Goal: Transaction & Acquisition: Purchase product/service

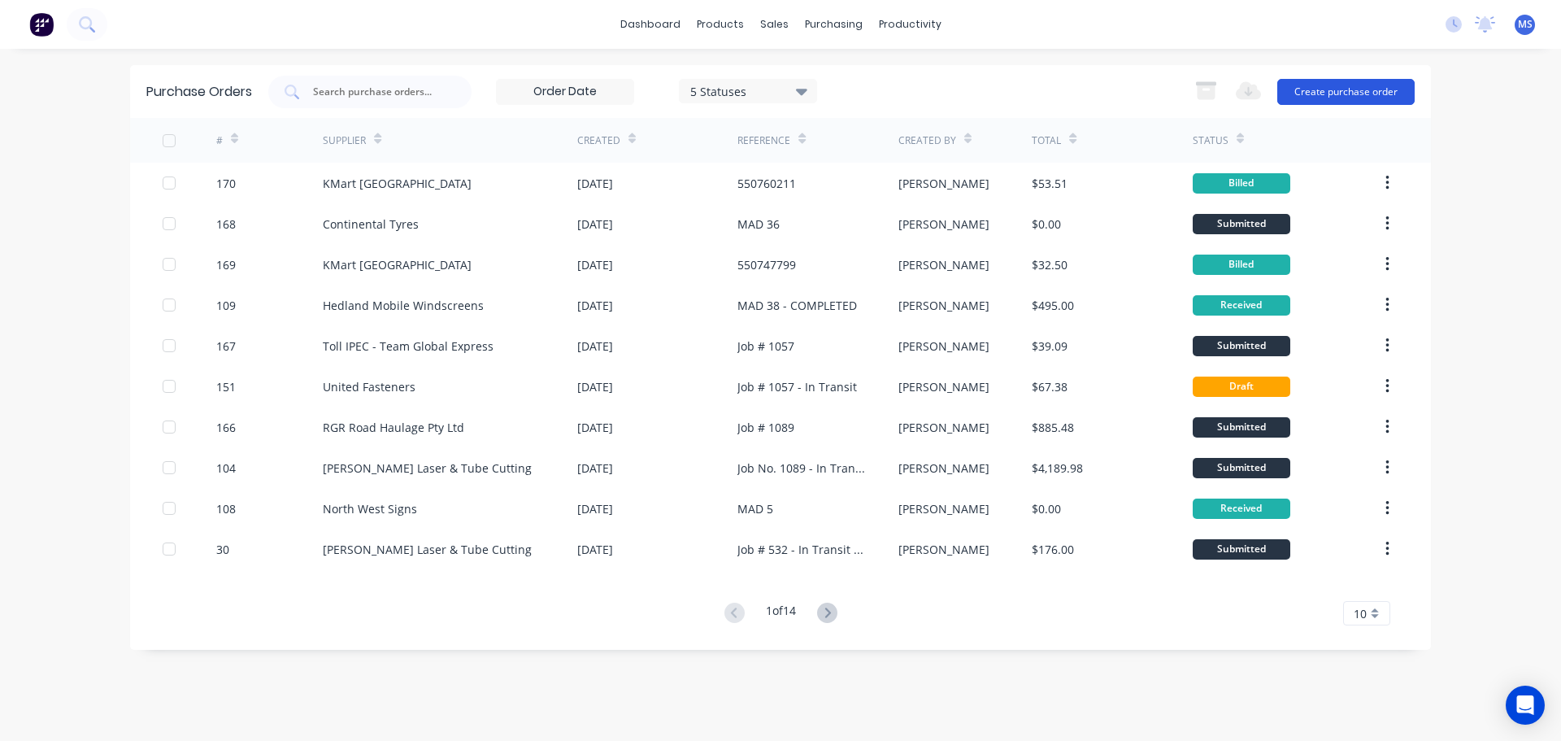
click at [1349, 102] on button "Create purchase order" at bounding box center [1345, 92] width 137 height 26
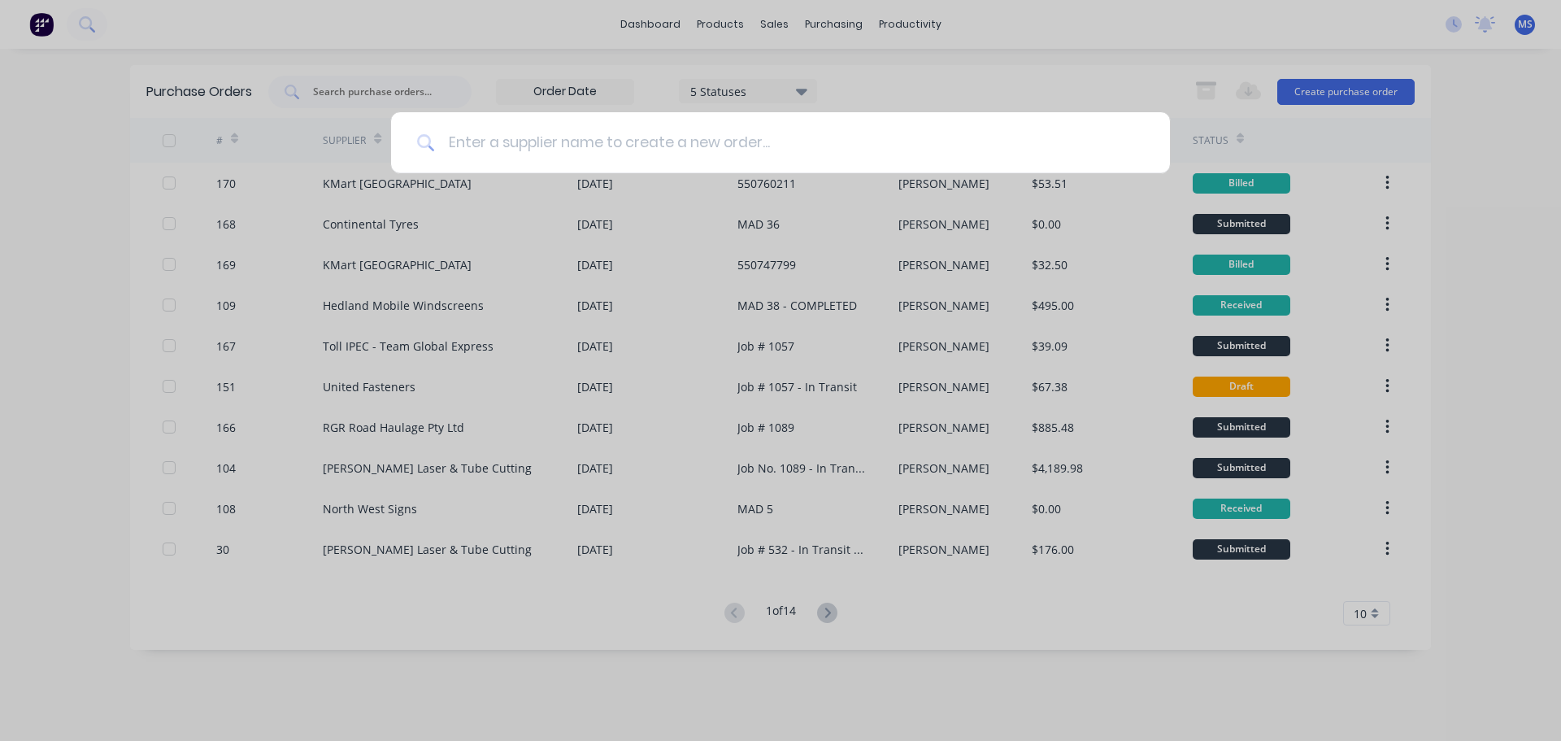
click at [655, 145] on input at bounding box center [789, 142] width 709 height 61
type input "M"
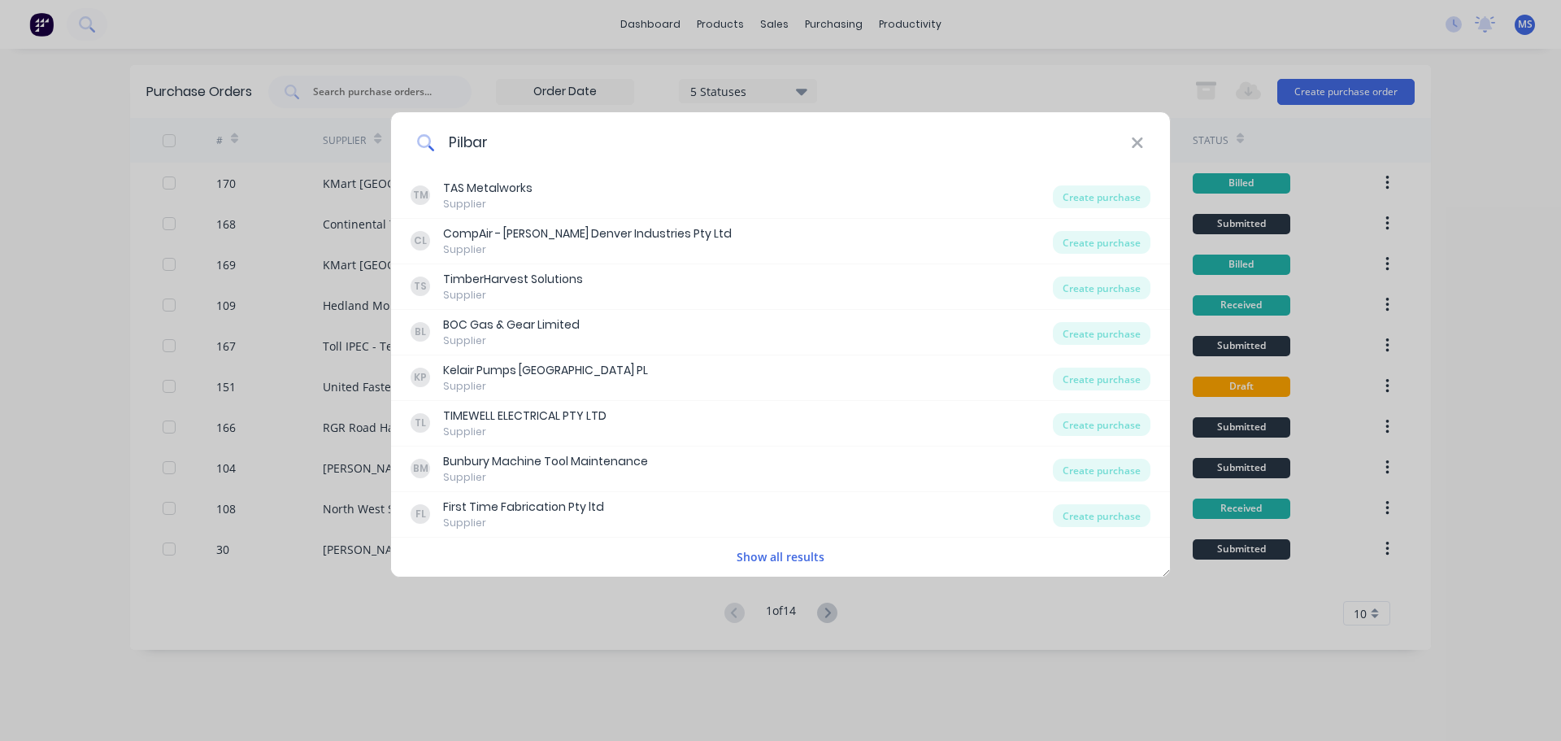
type input "Pilbara"
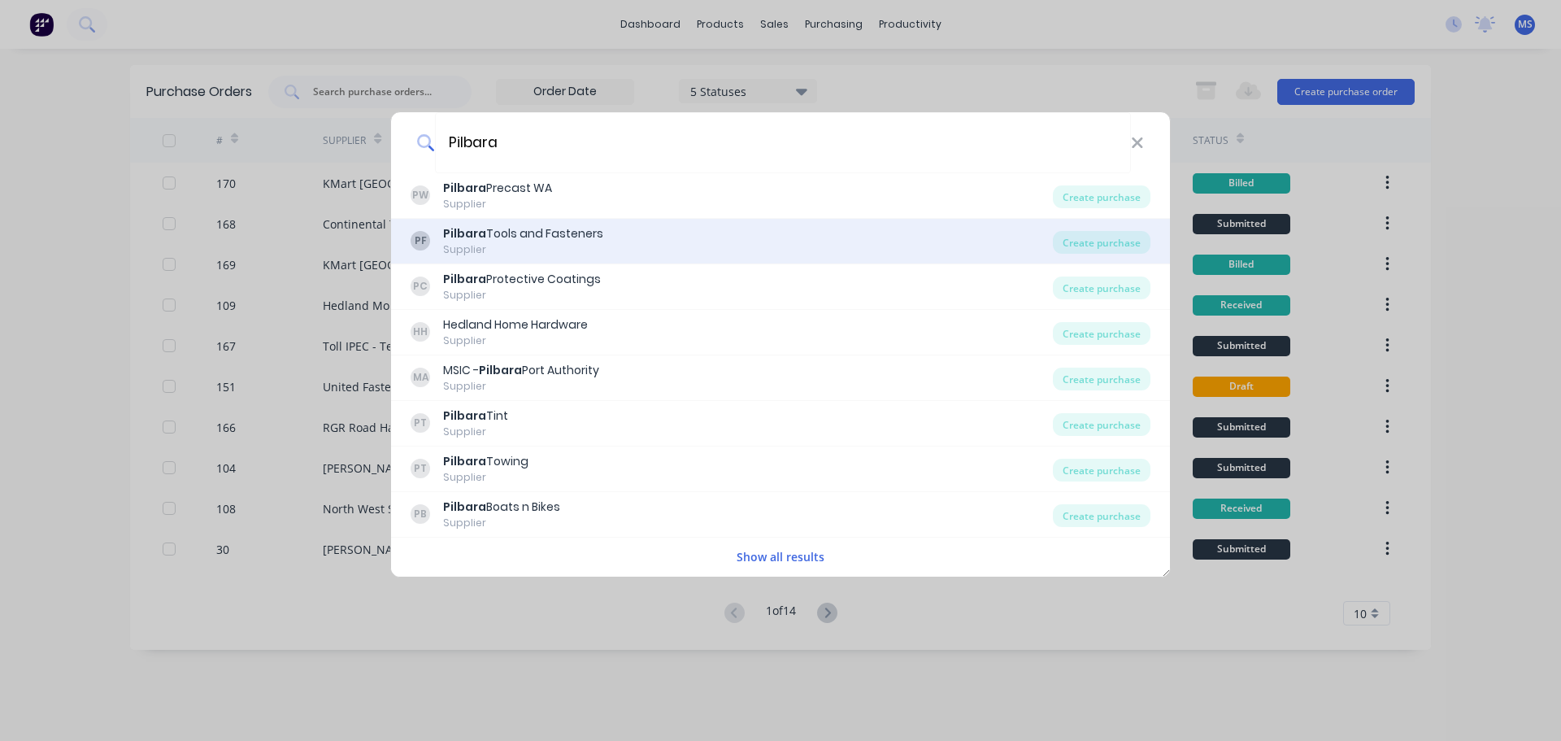
click at [623, 231] on div "PF Pilbara Tools and Fasteners Supplier" at bounding box center [731, 241] width 642 height 32
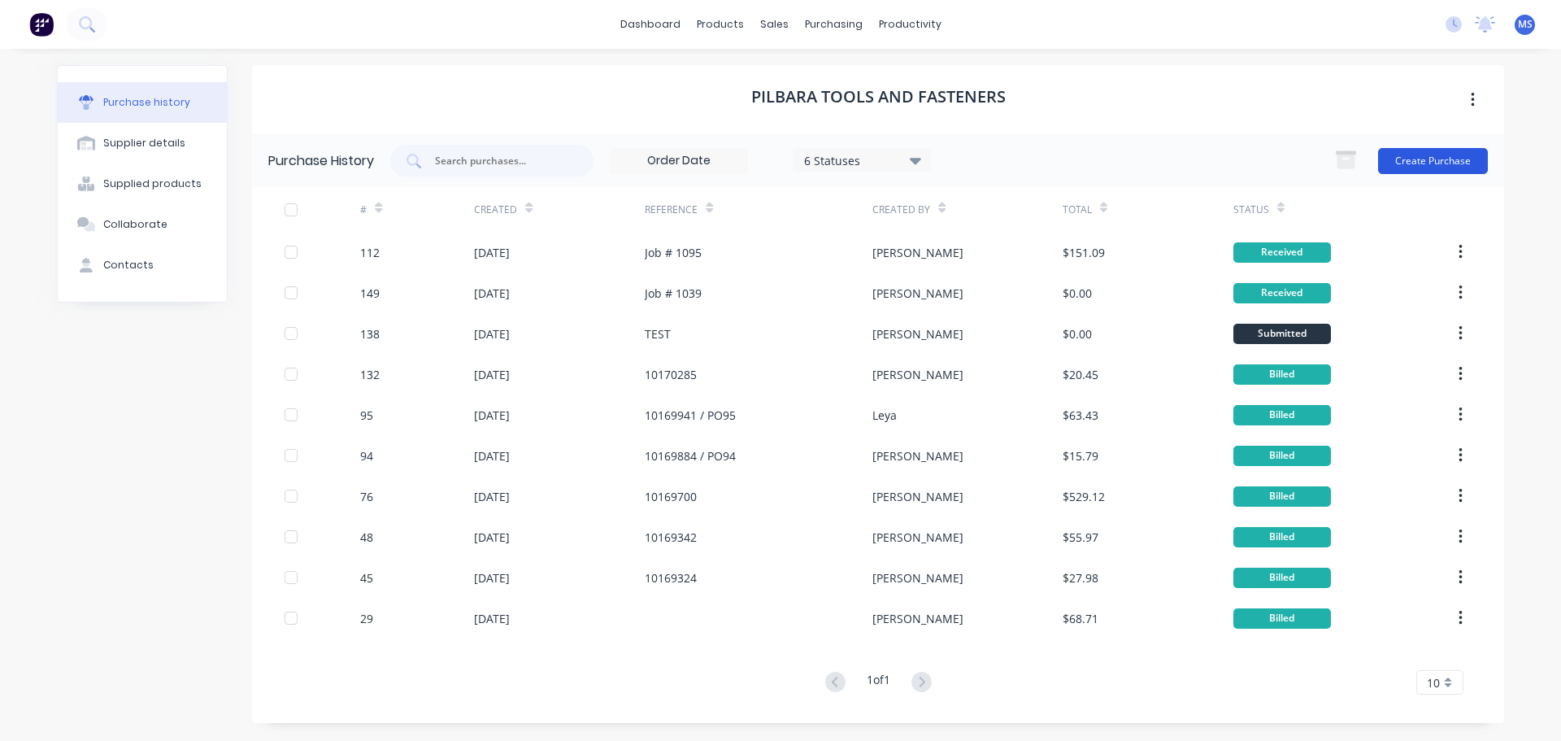
click at [1445, 169] on button "Create Purchase" at bounding box center [1433, 161] width 110 height 26
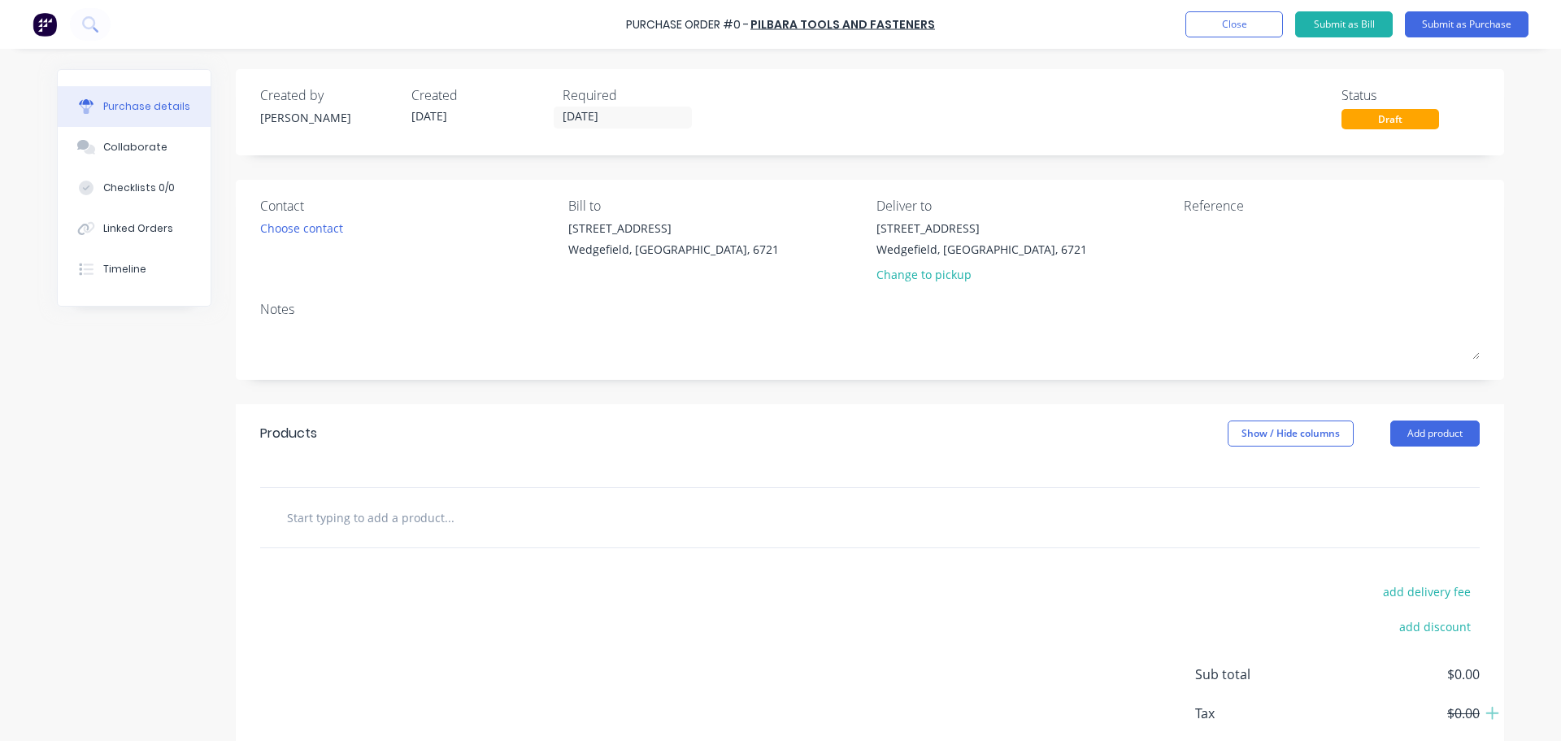
click at [389, 511] on input "text" at bounding box center [448, 517] width 325 height 33
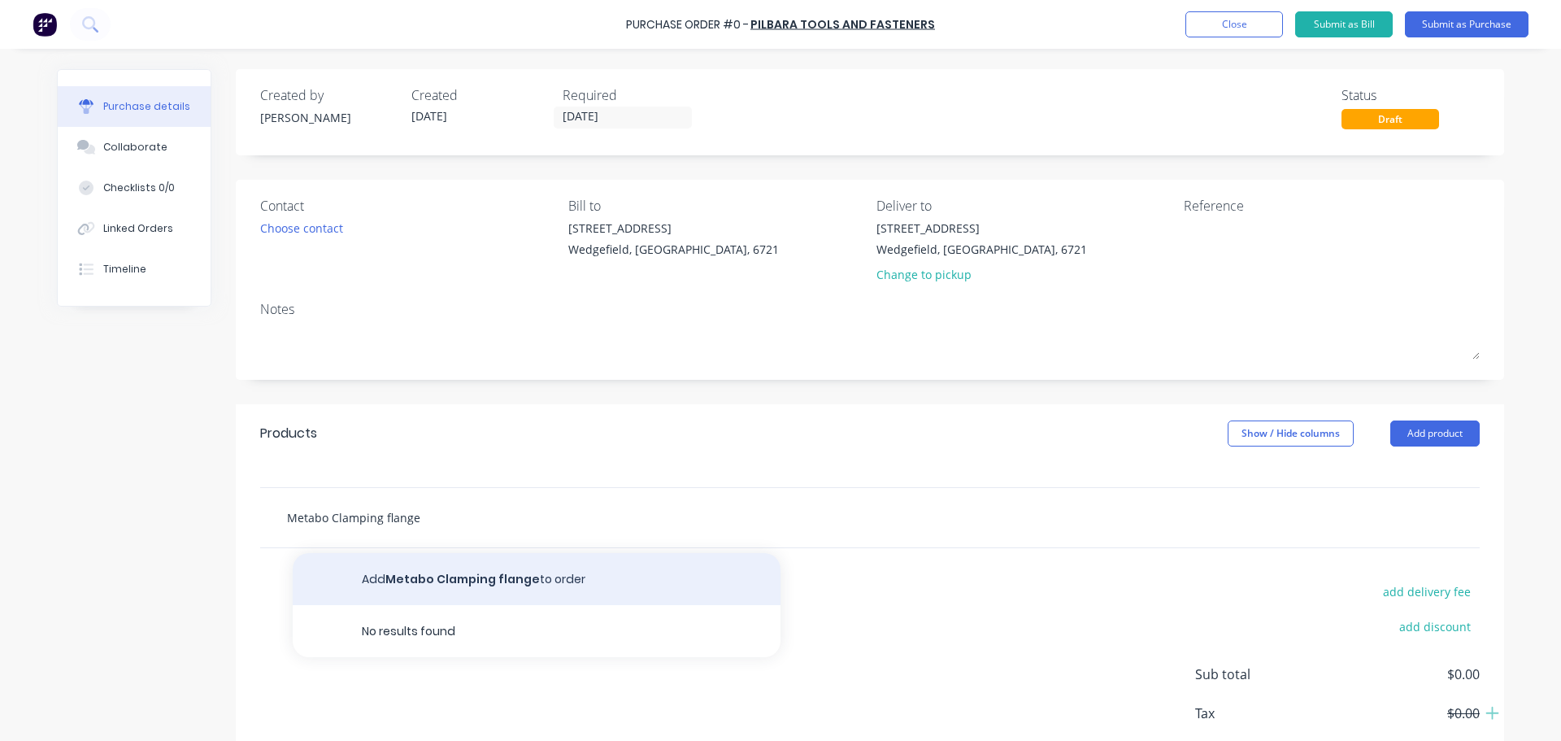
type input "Metabo Clamping flange"
click at [471, 590] on button "Add Metabo Clamping flange to order" at bounding box center [537, 579] width 488 height 52
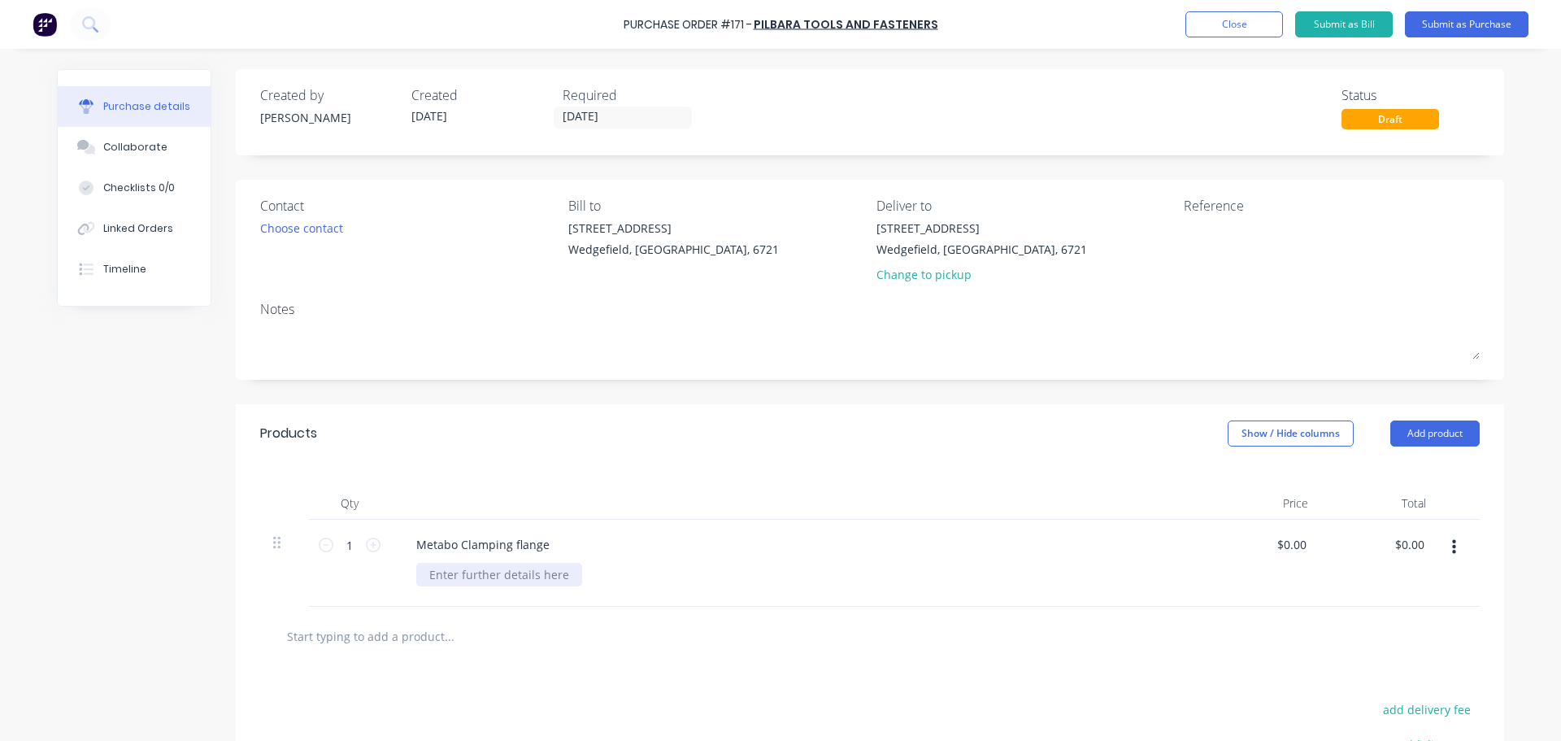
click at [480, 575] on div at bounding box center [499, 575] width 166 height 24
paste div
click at [339, 551] on input "1" at bounding box center [349, 544] width 33 height 24
type input "15"
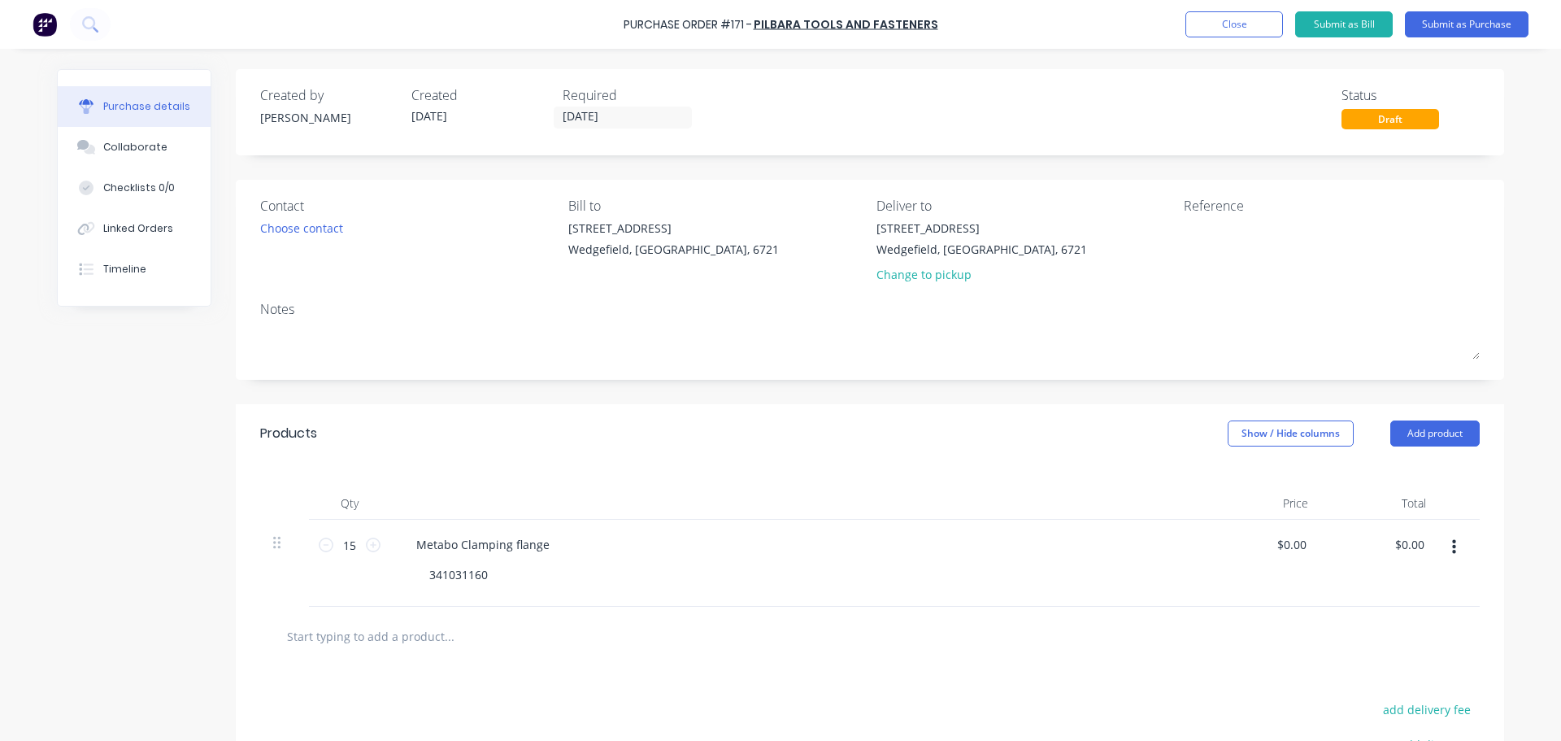
click at [450, 648] on input "text" at bounding box center [448, 635] width 325 height 33
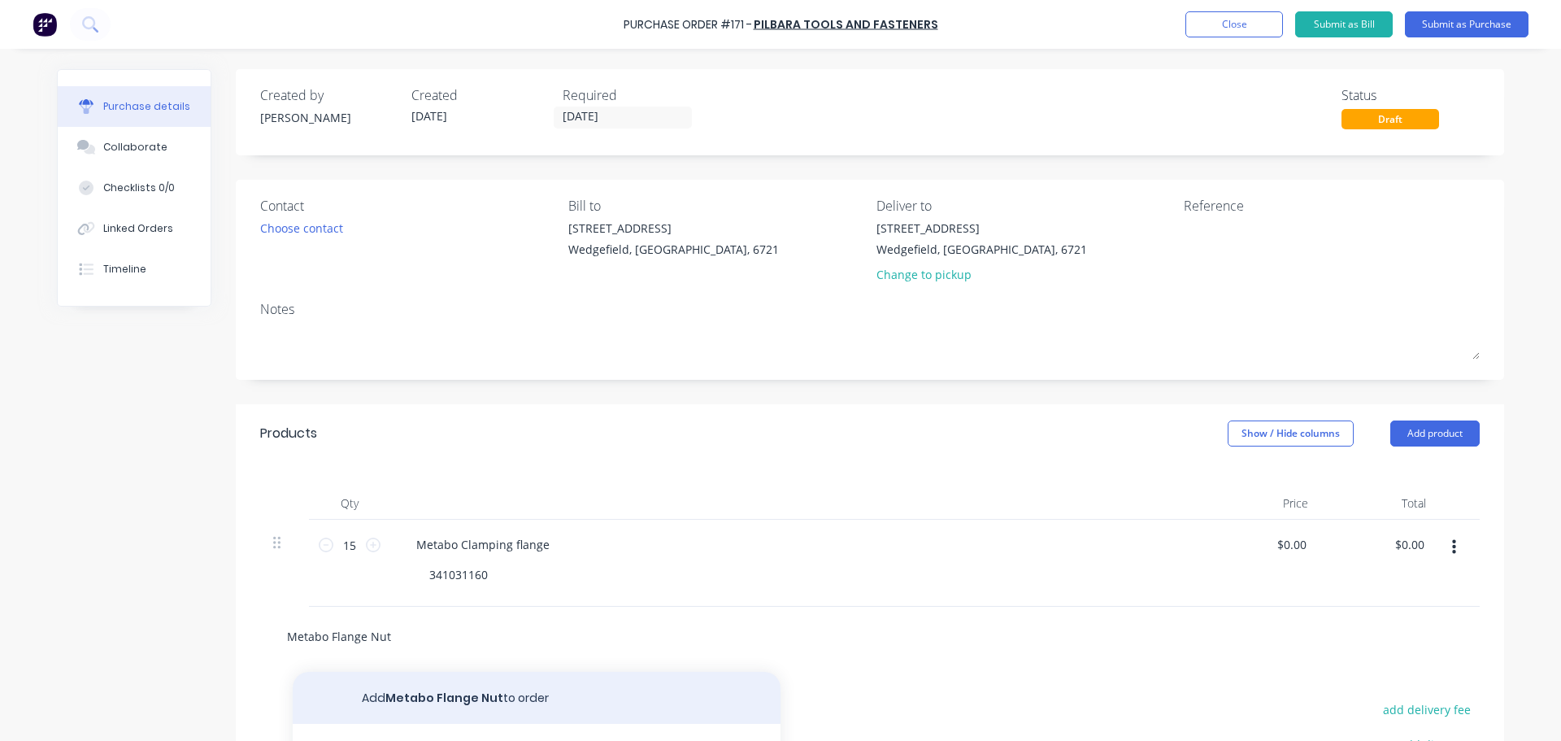
type input "Metabo Flange Nut"
click at [476, 693] on button "Add Metabo Flange Nut to order" at bounding box center [537, 697] width 488 height 52
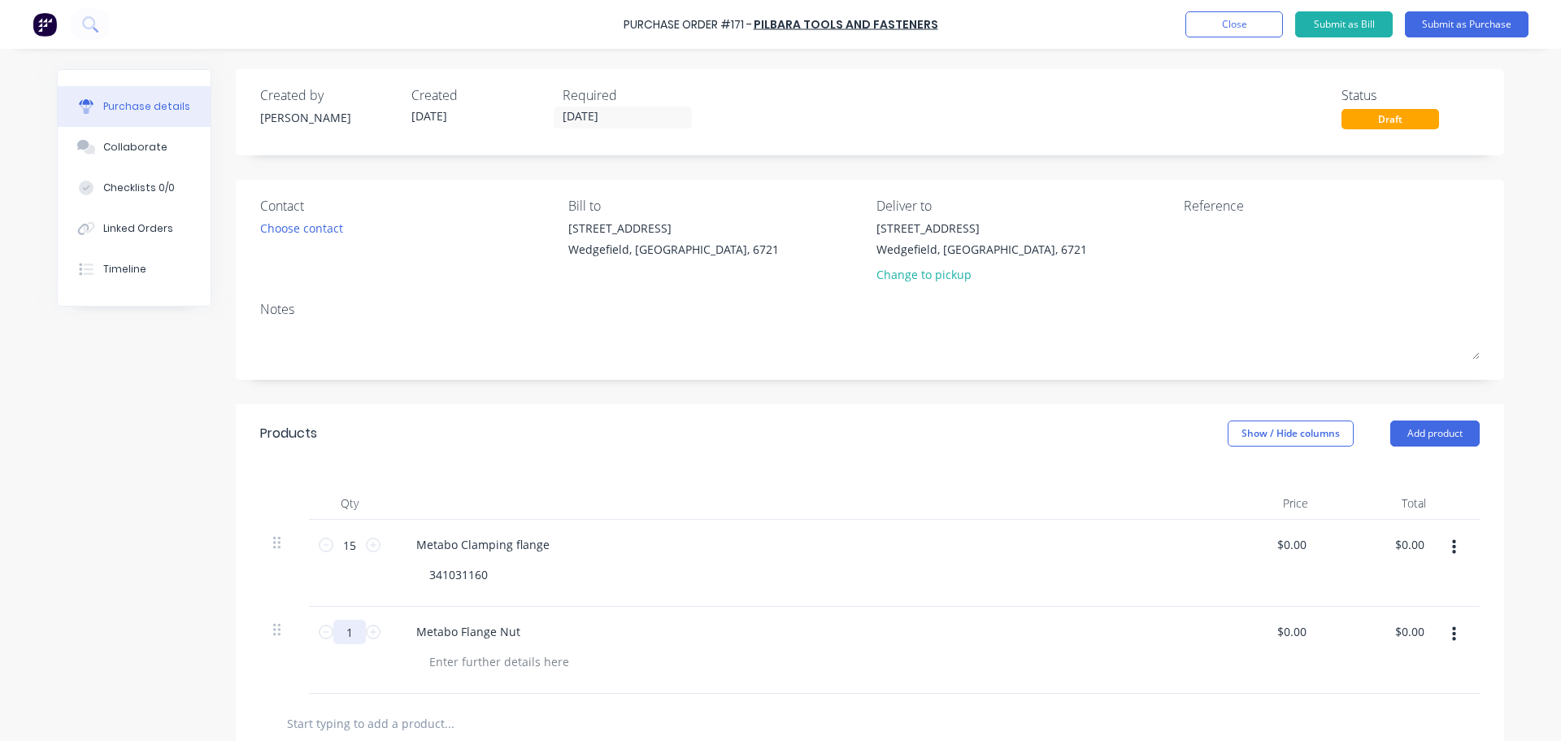
click at [349, 627] on input "1" at bounding box center [349, 631] width 33 height 24
type input "15"
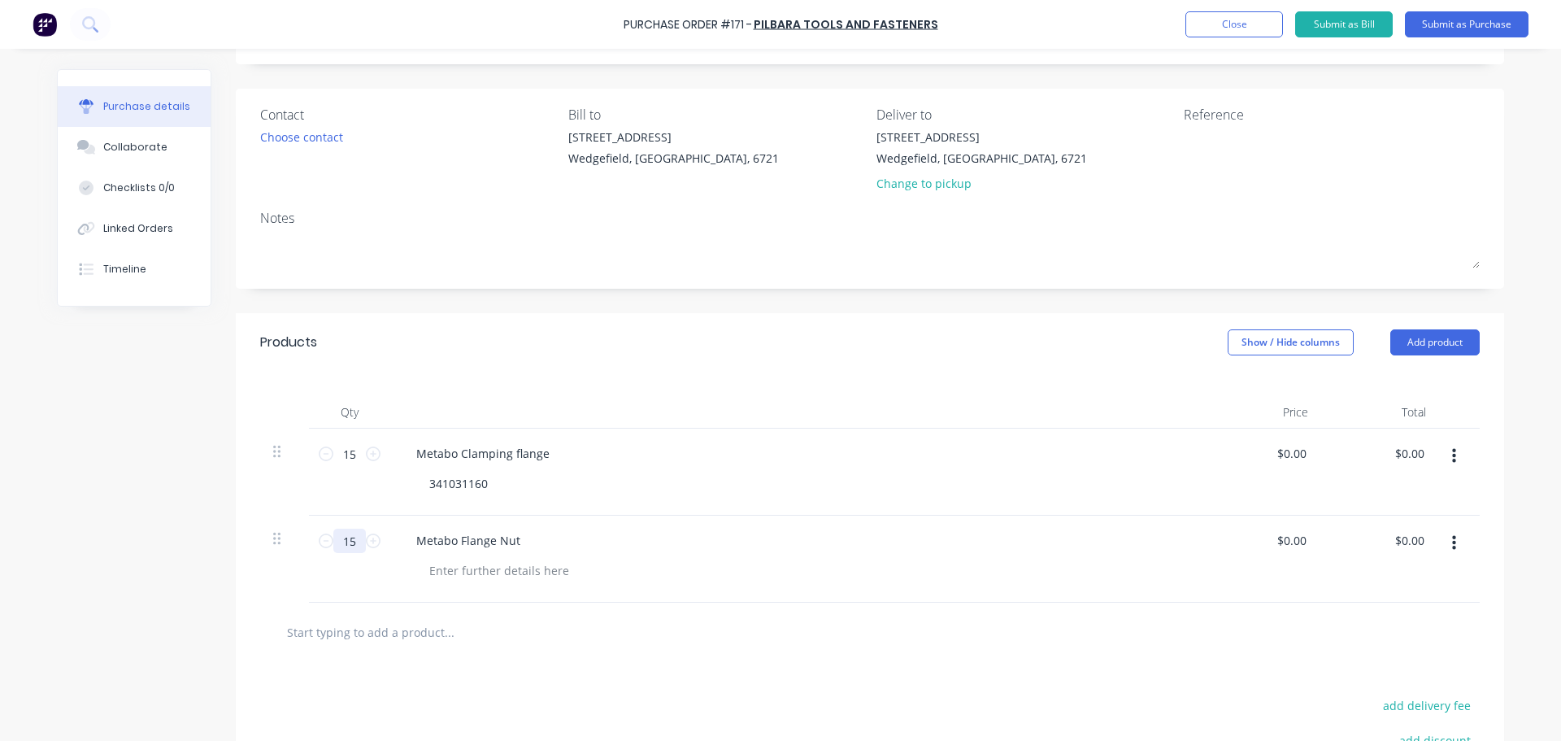
scroll to position [163, 0]
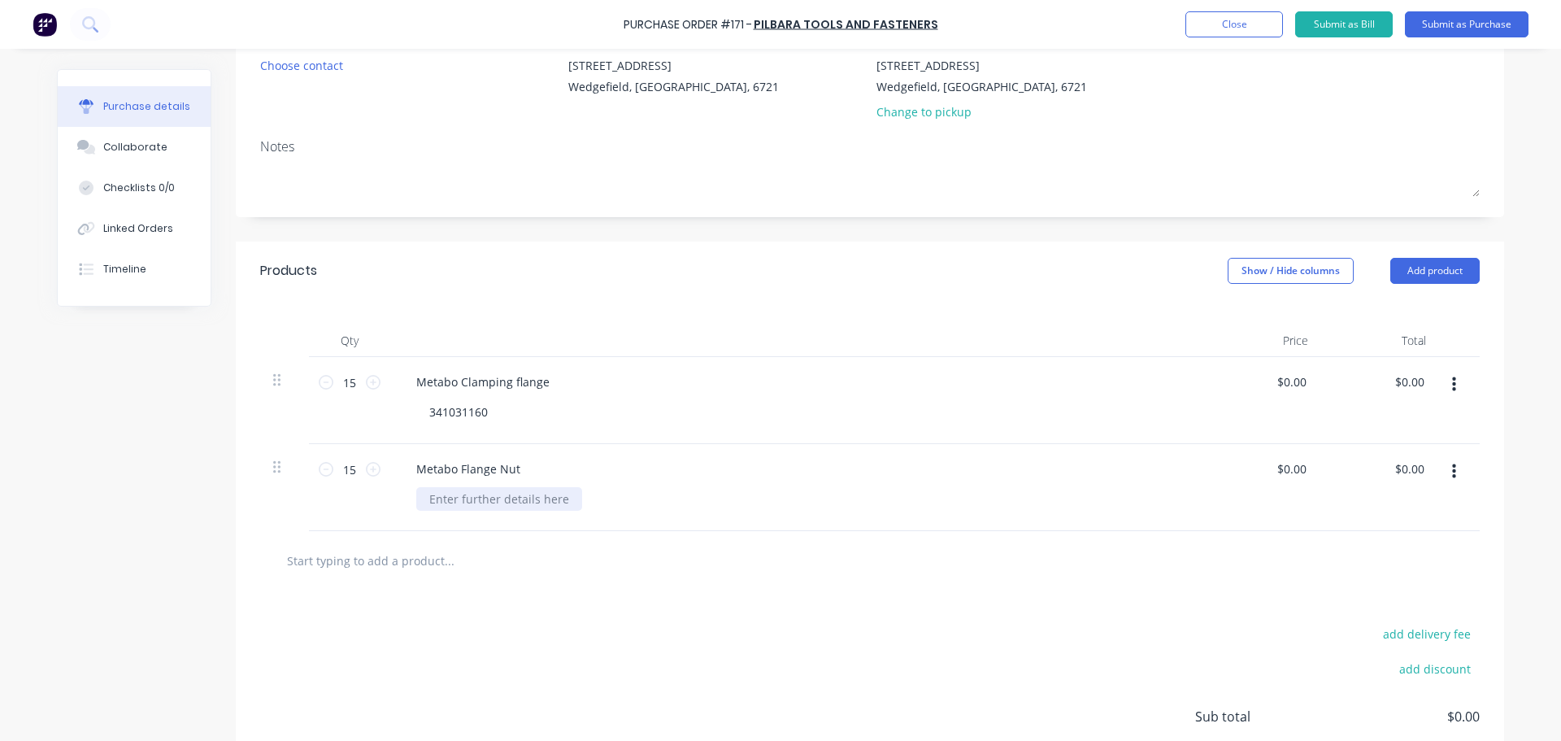
click at [542, 500] on div at bounding box center [499, 499] width 166 height 24
paste div
click at [410, 545] on input "text" at bounding box center [448, 560] width 325 height 33
click at [476, 502] on div "341106900" at bounding box center [458, 499] width 85 height 24
click at [413, 564] on input "text" at bounding box center [448, 560] width 325 height 33
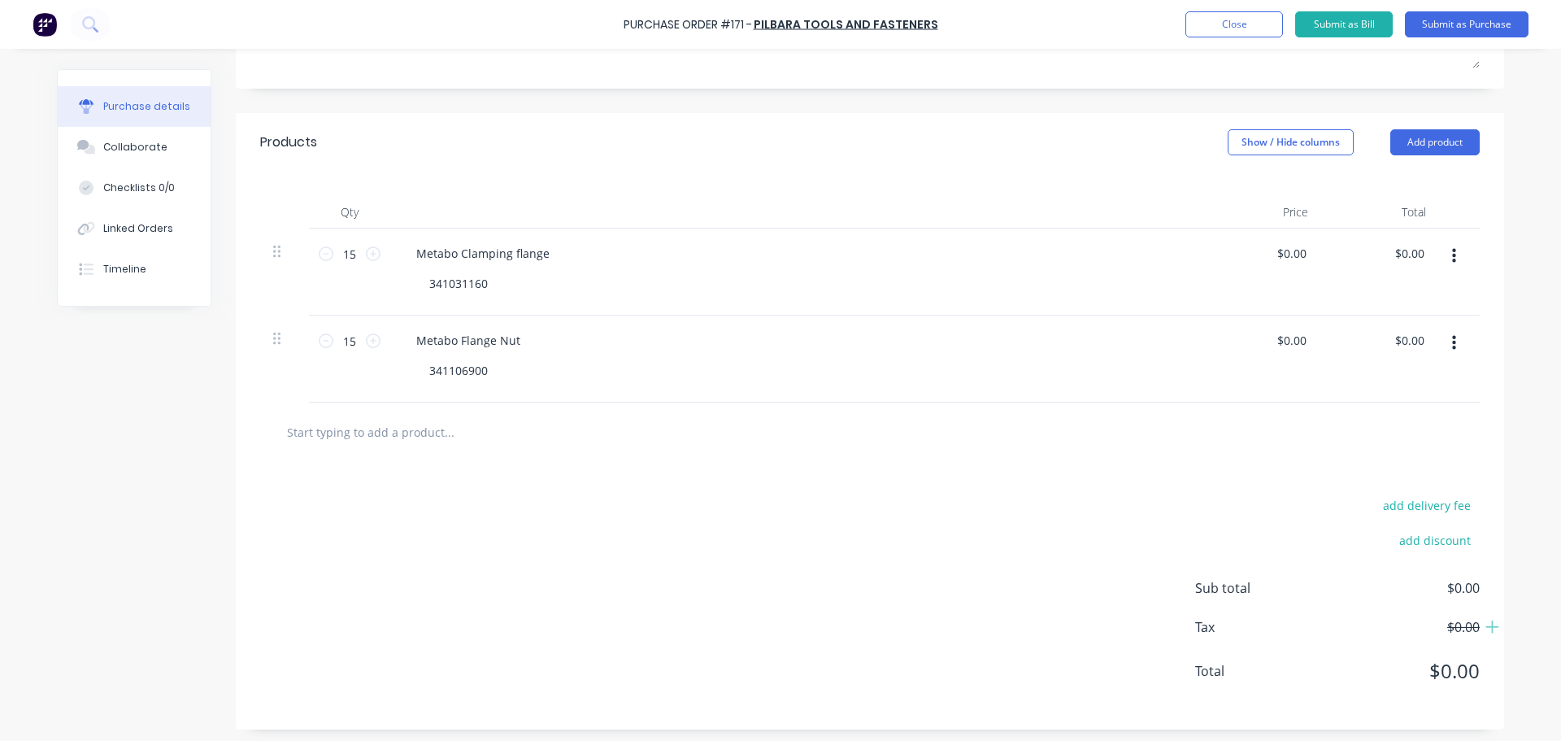
scroll to position [296, 0]
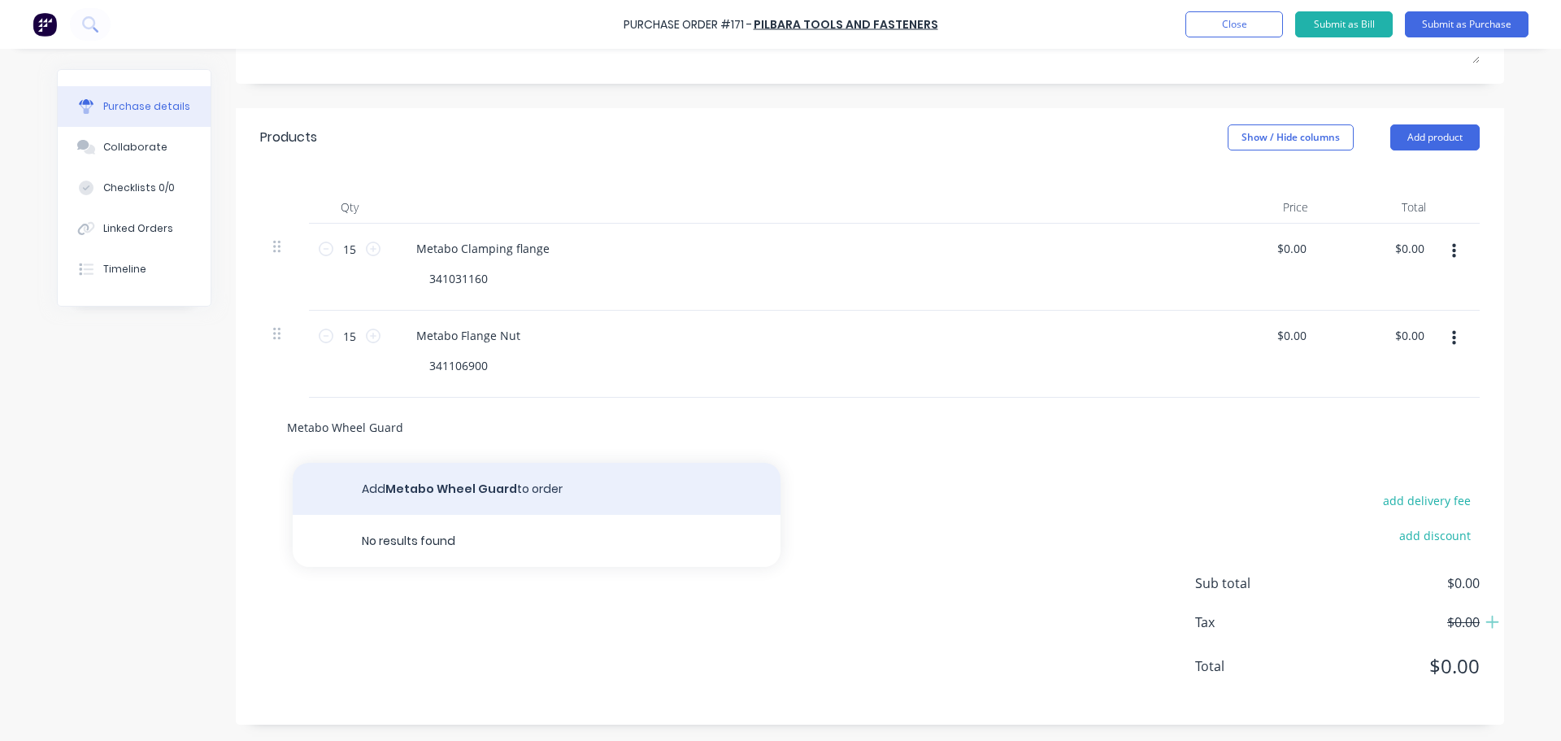
type input "Metabo Wheel Guard"
click at [441, 502] on button "Add Metabo Wheel Guard to order" at bounding box center [537, 489] width 488 height 52
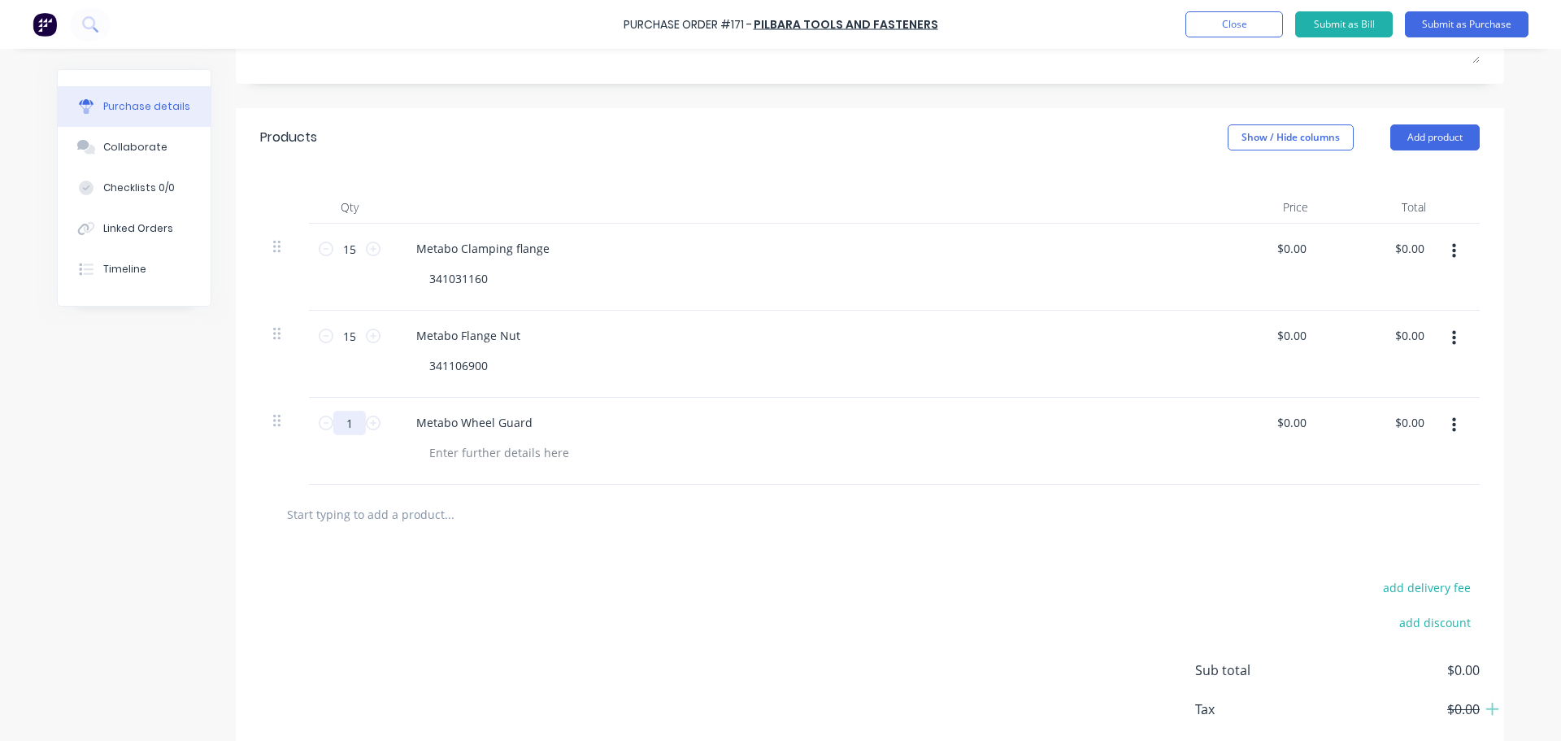
click at [352, 423] on input "1" at bounding box center [349, 422] width 33 height 24
type input "5"
click at [456, 450] on div at bounding box center [499, 453] width 166 height 24
click at [532, 417] on div "Metabo Wheel Guard" at bounding box center [474, 422] width 142 height 24
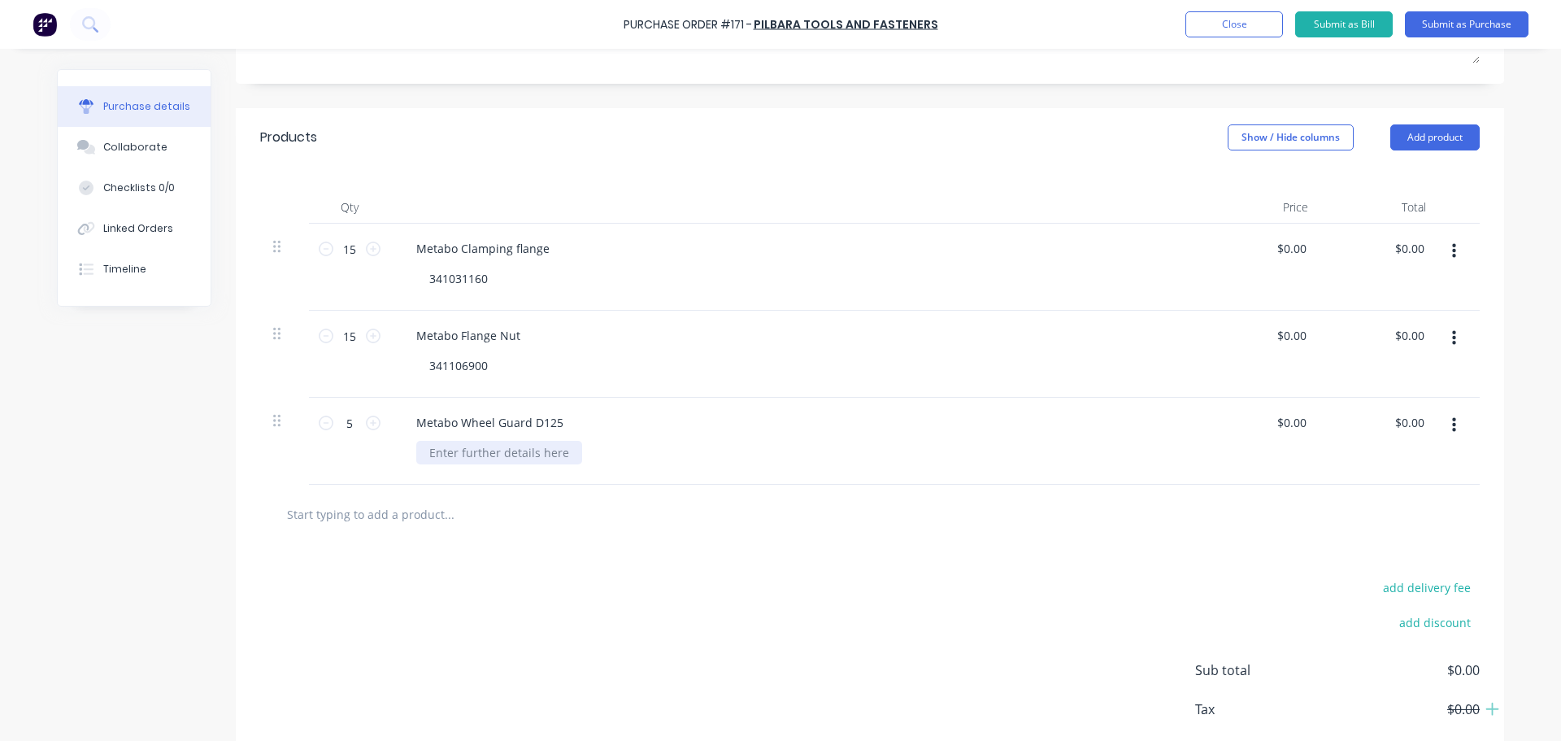
click at [537, 458] on div at bounding box center [499, 453] width 166 height 24
paste div
click at [352, 493] on div at bounding box center [869, 513] width 1219 height 59
click at [363, 517] on input "text" at bounding box center [448, 513] width 325 height 33
paste input "Fillister head screw"
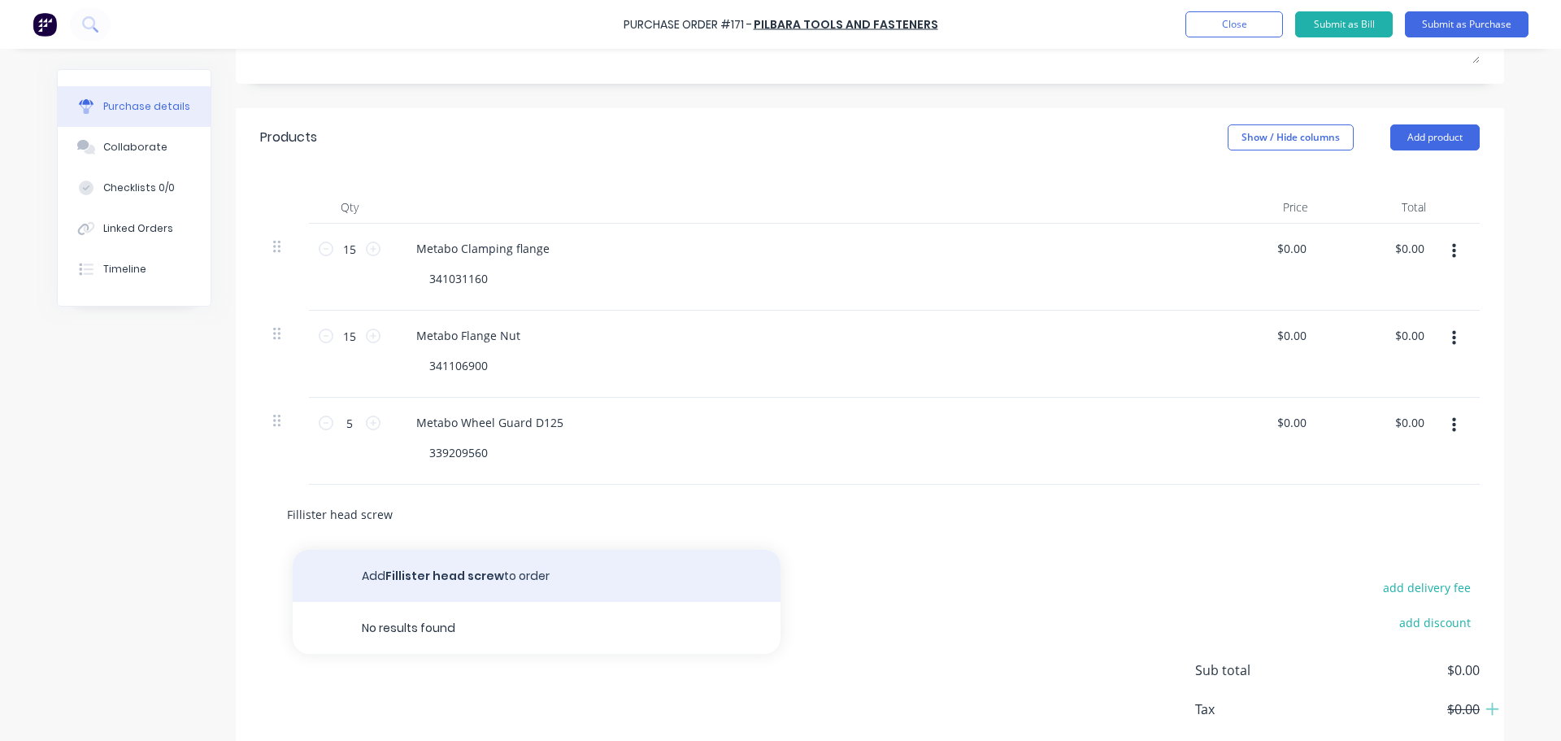
type input "Fillister head screw"
click at [459, 574] on button "Add Fillister head screw to order" at bounding box center [537, 575] width 488 height 52
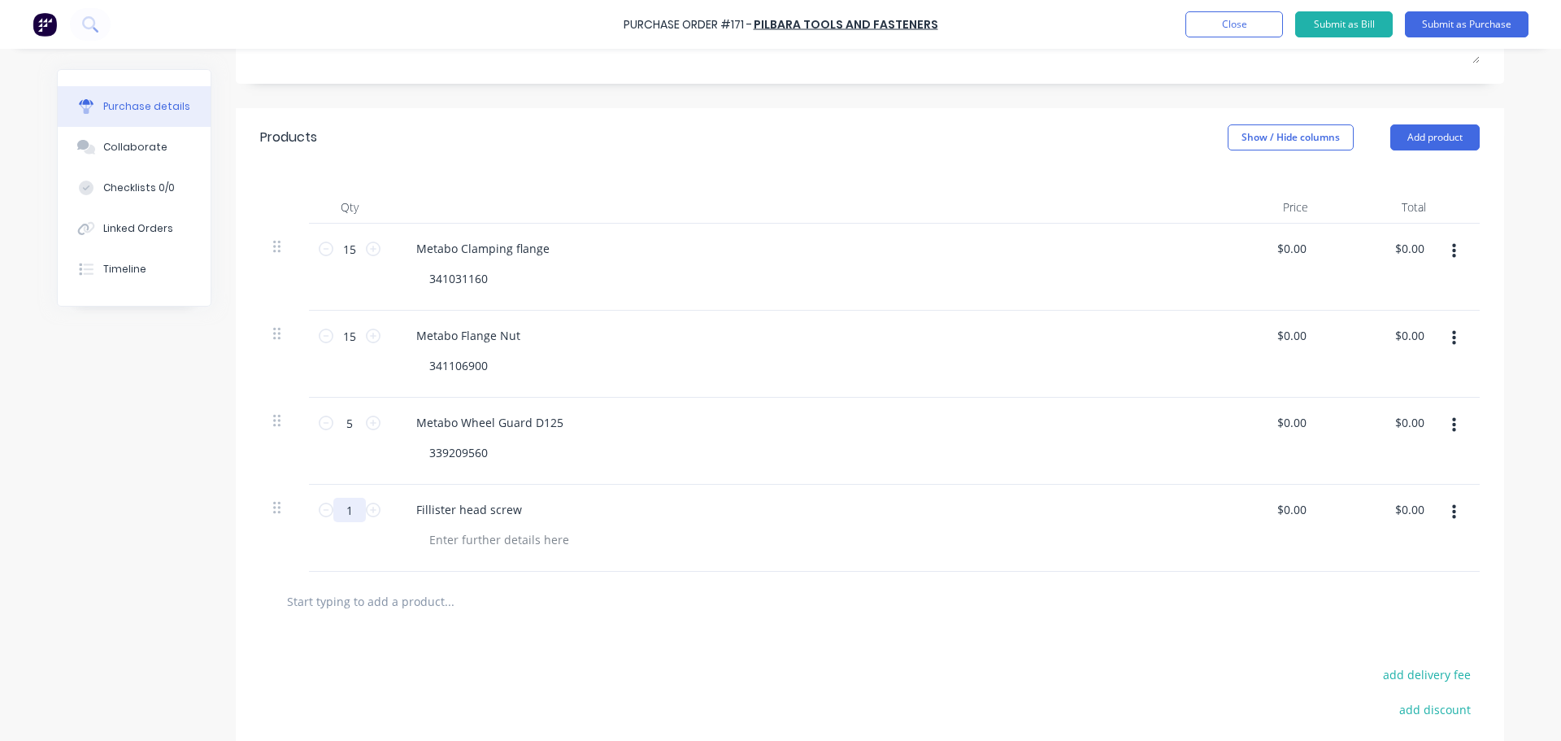
click at [350, 502] on input "1" at bounding box center [349, 509] width 33 height 24
type input "5"
click at [441, 540] on div at bounding box center [499, 540] width 166 height 24
paste div
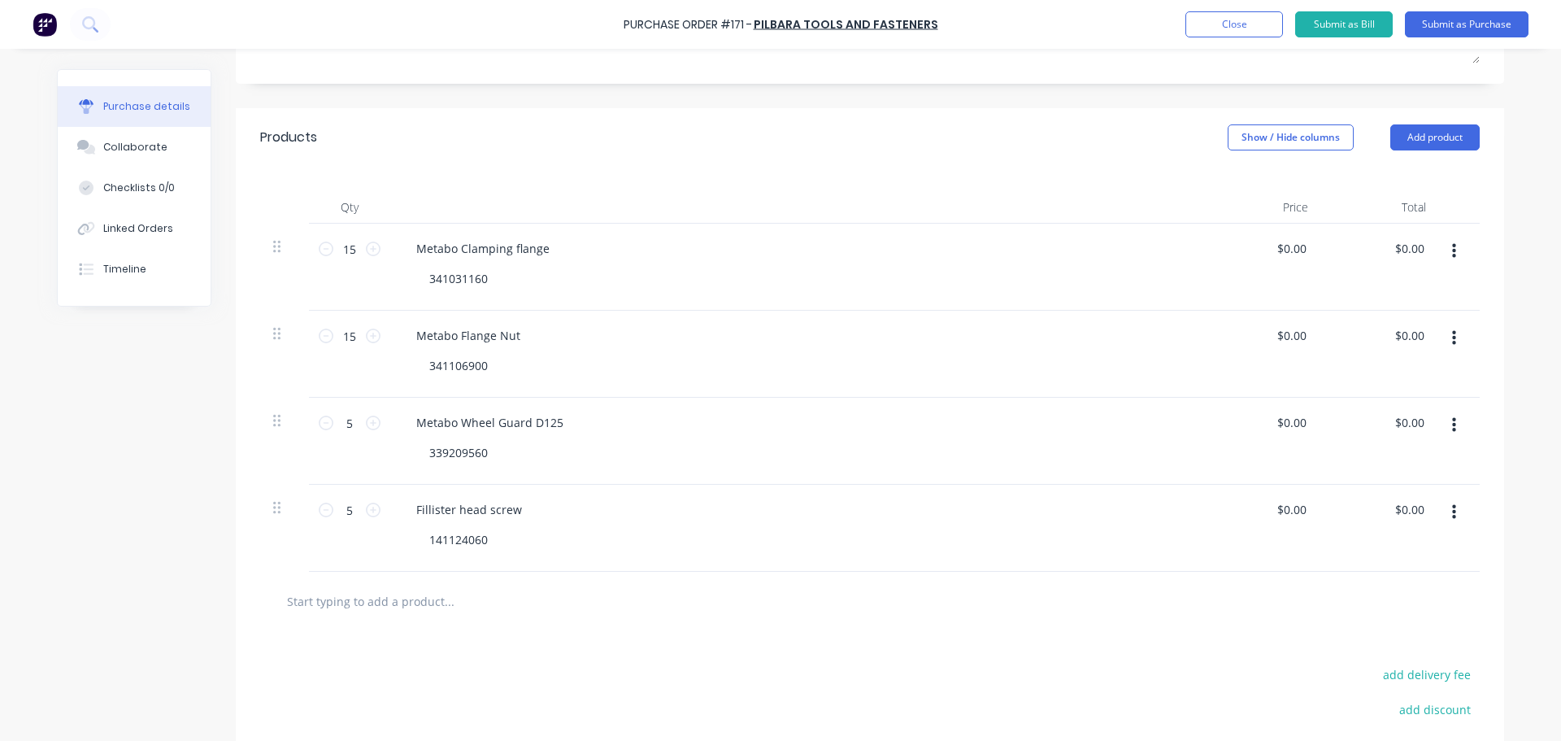
click at [758, 623] on div at bounding box center [869, 600] width 1219 height 59
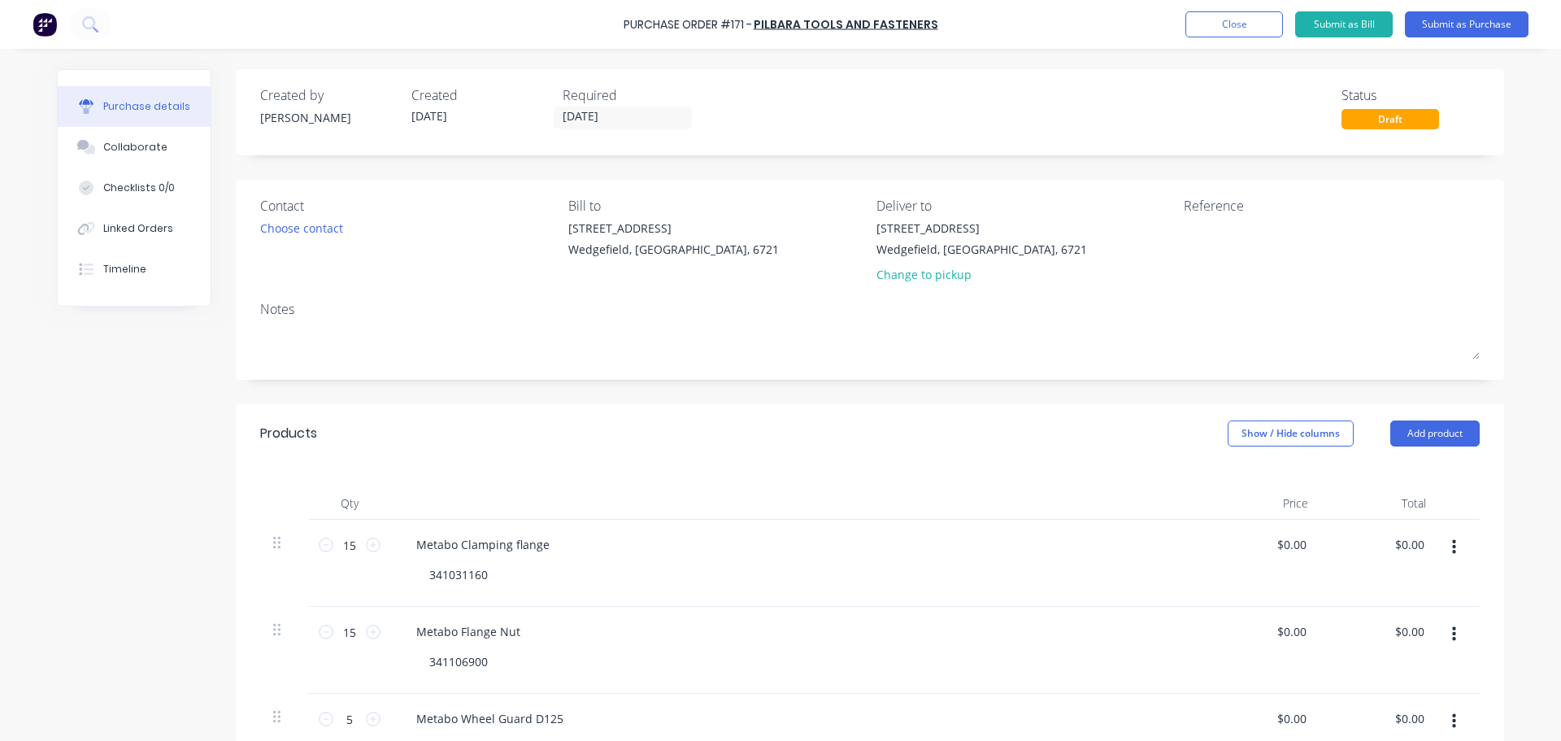
click at [1254, 215] on div "Reference" at bounding box center [1332, 206] width 296 height 20
click at [1235, 208] on div "Reference" at bounding box center [1332, 206] width 296 height 20
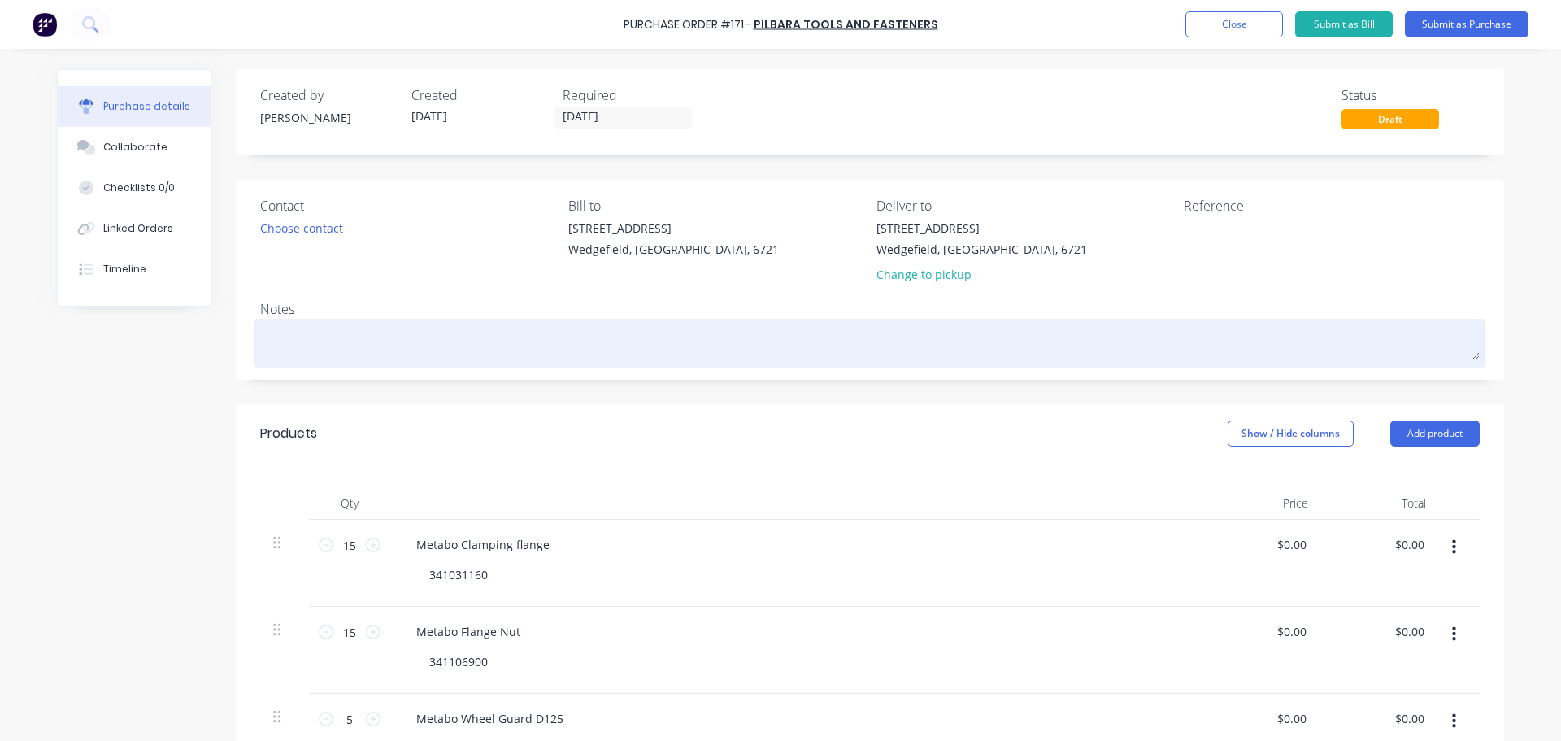
click at [993, 340] on textarea at bounding box center [869, 341] width 1219 height 37
type textarea "x"
type textarea "M"
type textarea "x"
type textarea "Me"
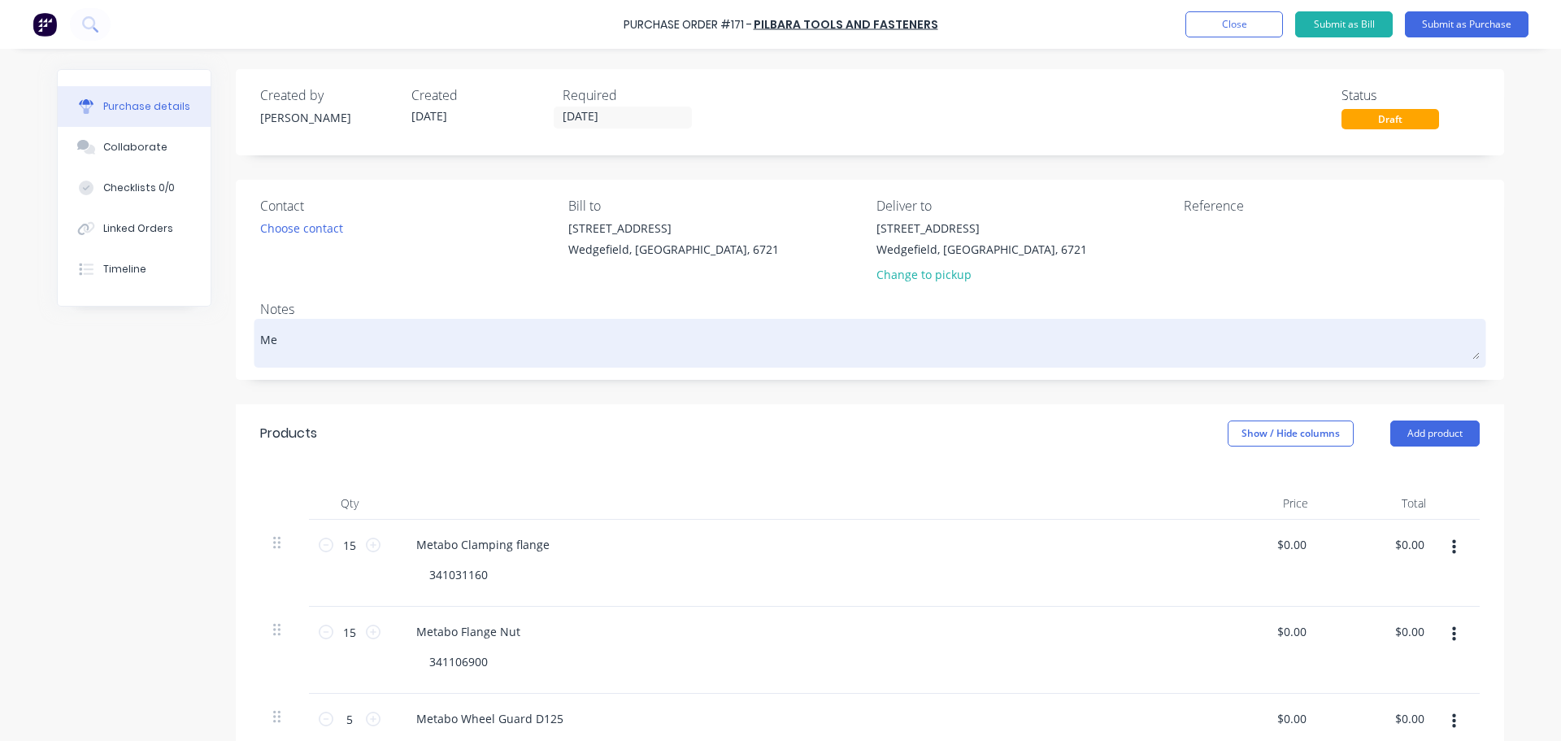
type textarea "x"
type textarea "Met"
type textarea "x"
type textarea "Meta"
type textarea "x"
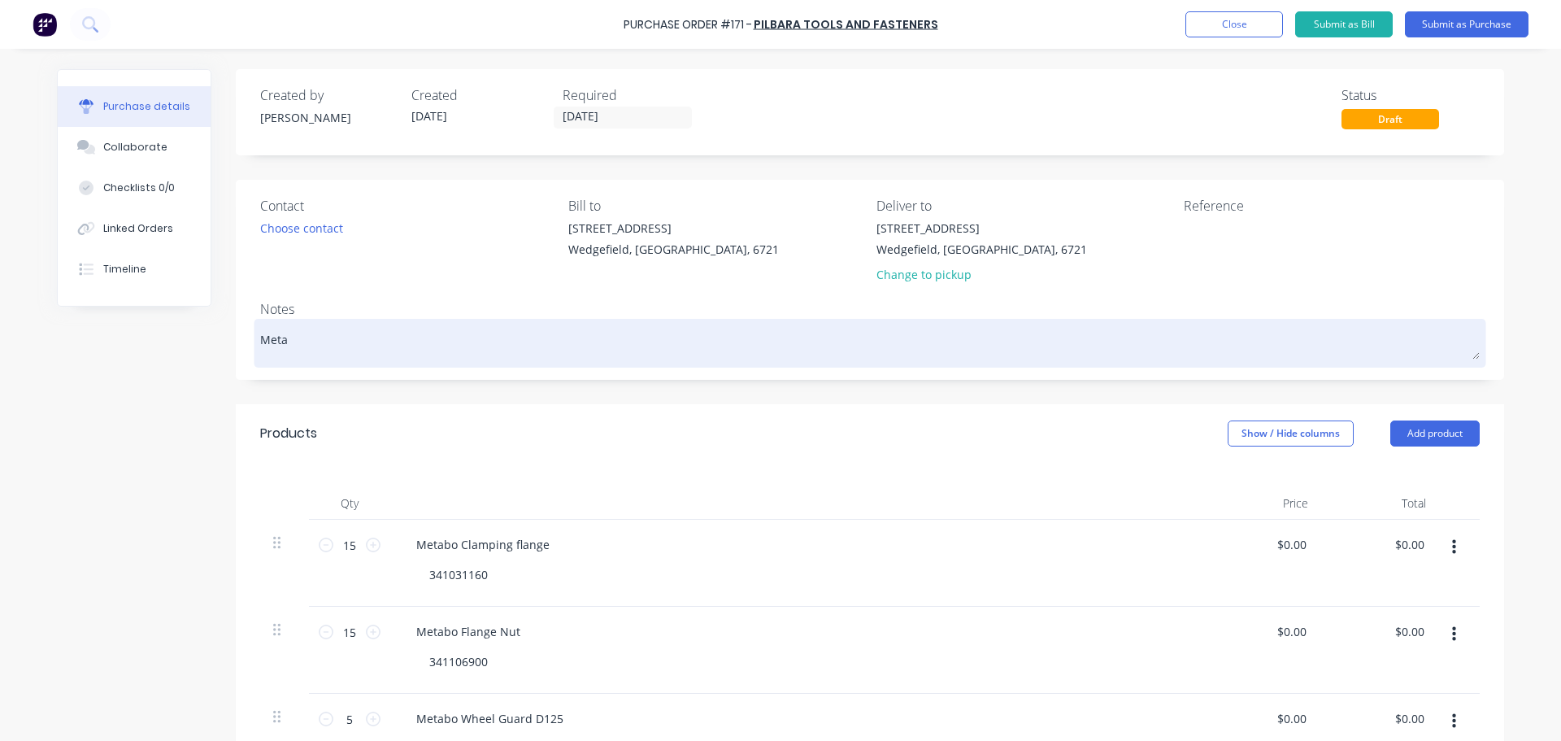
type textarea "Metab"
type textarea "x"
type textarea "Metabo"
type textarea "x"
type textarea "Metabo"
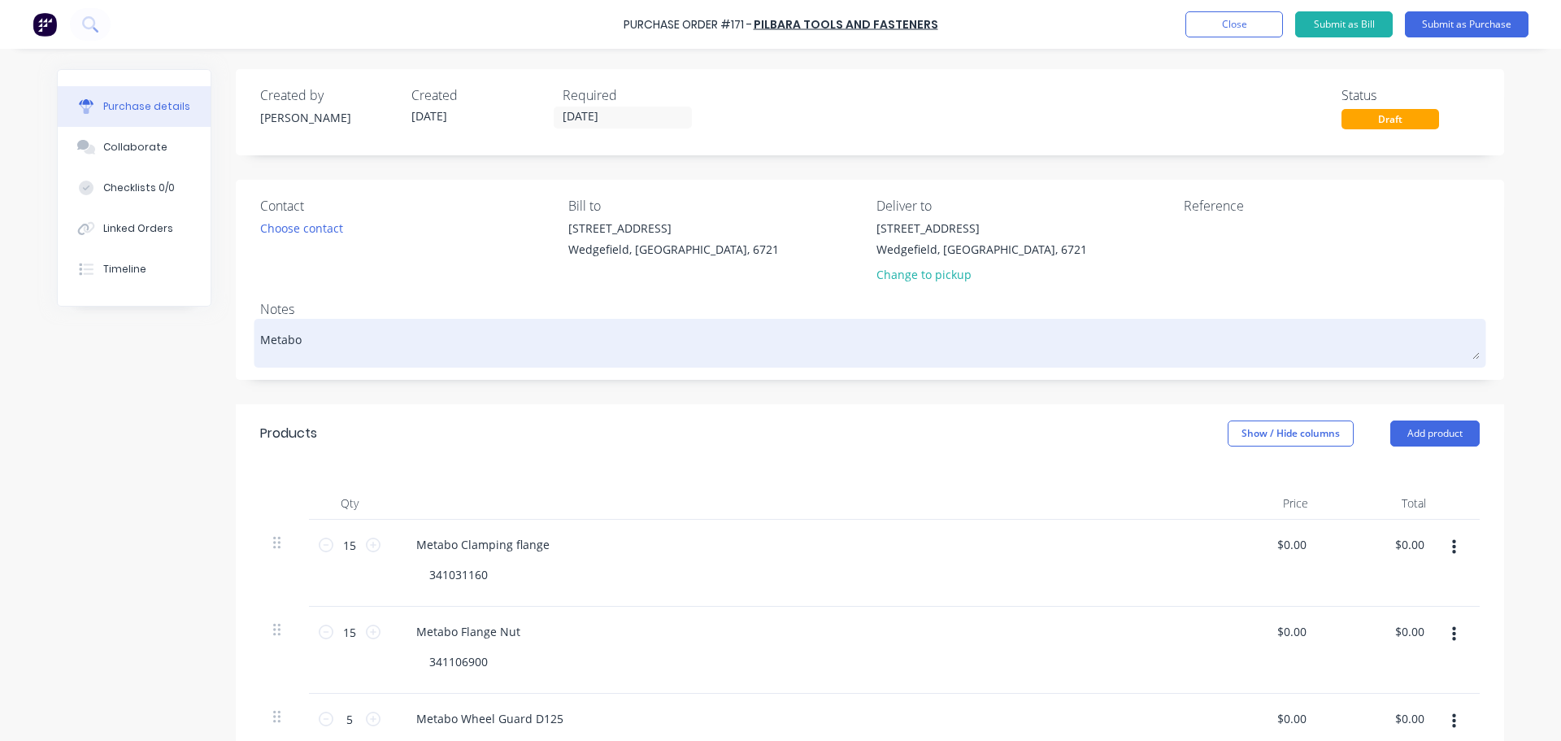
type textarea "x"
type textarea "Metabo S"
type textarea "x"
type textarea "Metabo Sp"
type textarea "x"
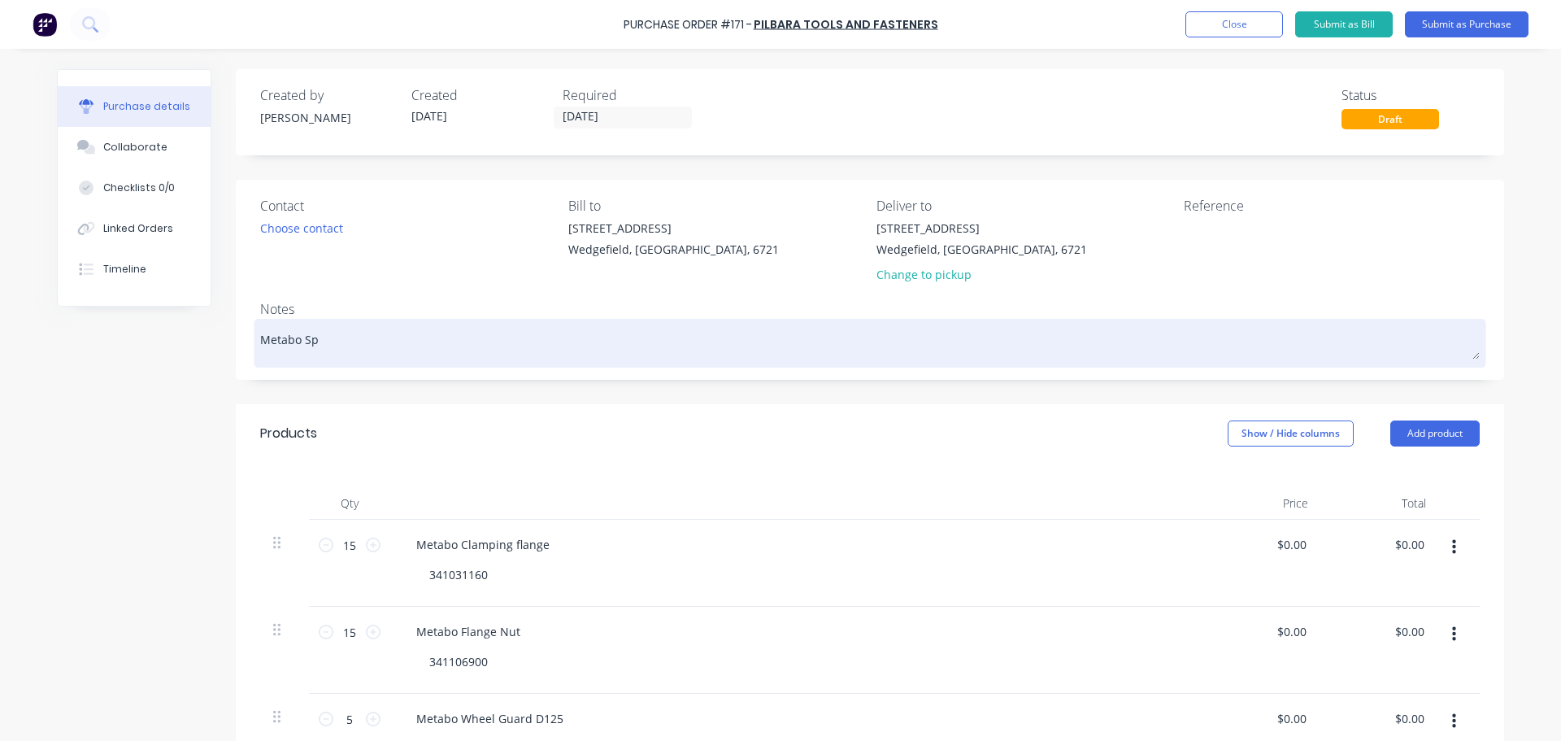
type textarea "Metabo Spa"
type textarea "x"
type textarea "Metabo Spar"
type textarea "x"
type textarea "Metabo Spare"
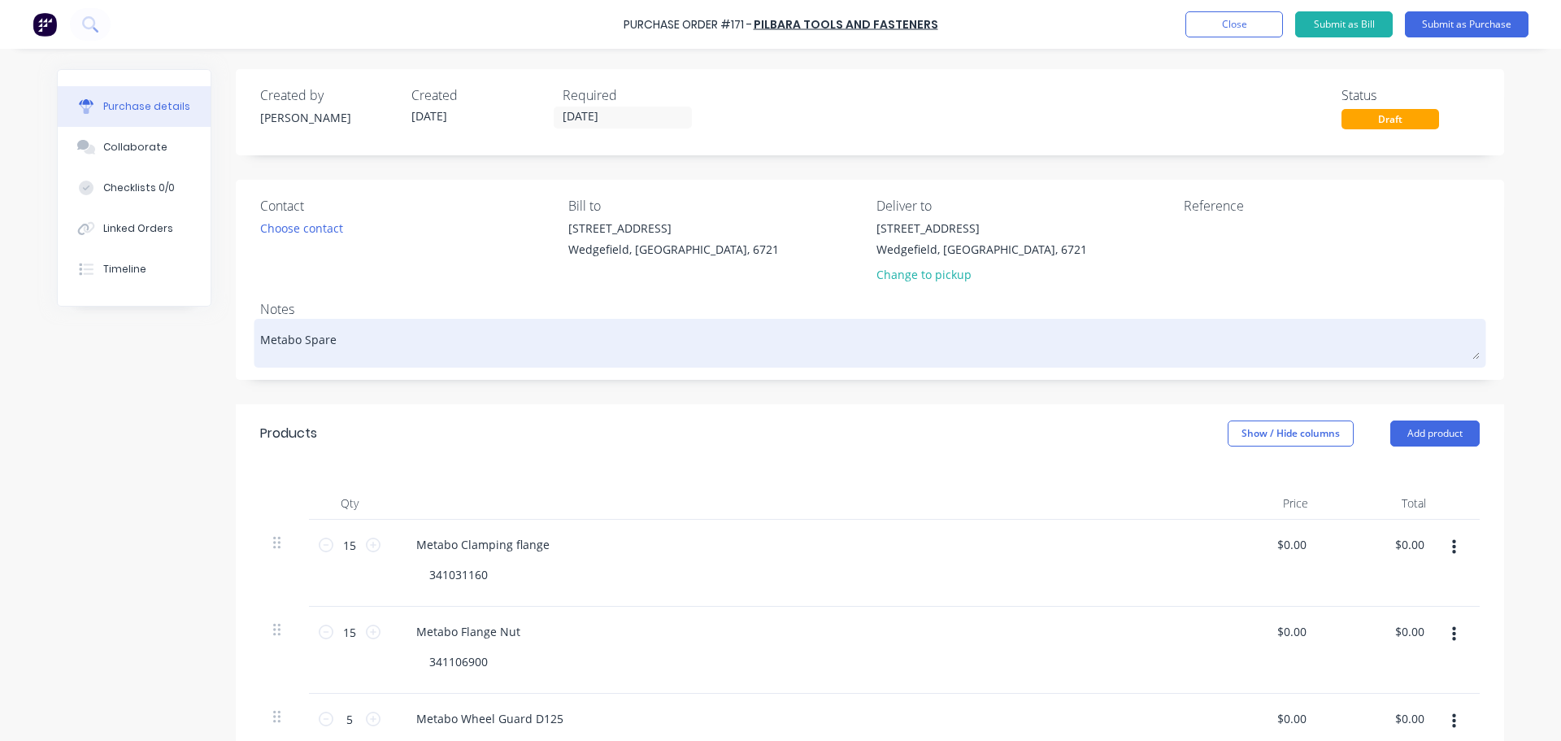
type textarea "x"
type textarea "Metabo Spare"
type textarea "x"
type textarea "Metabo Spare P"
type textarea "x"
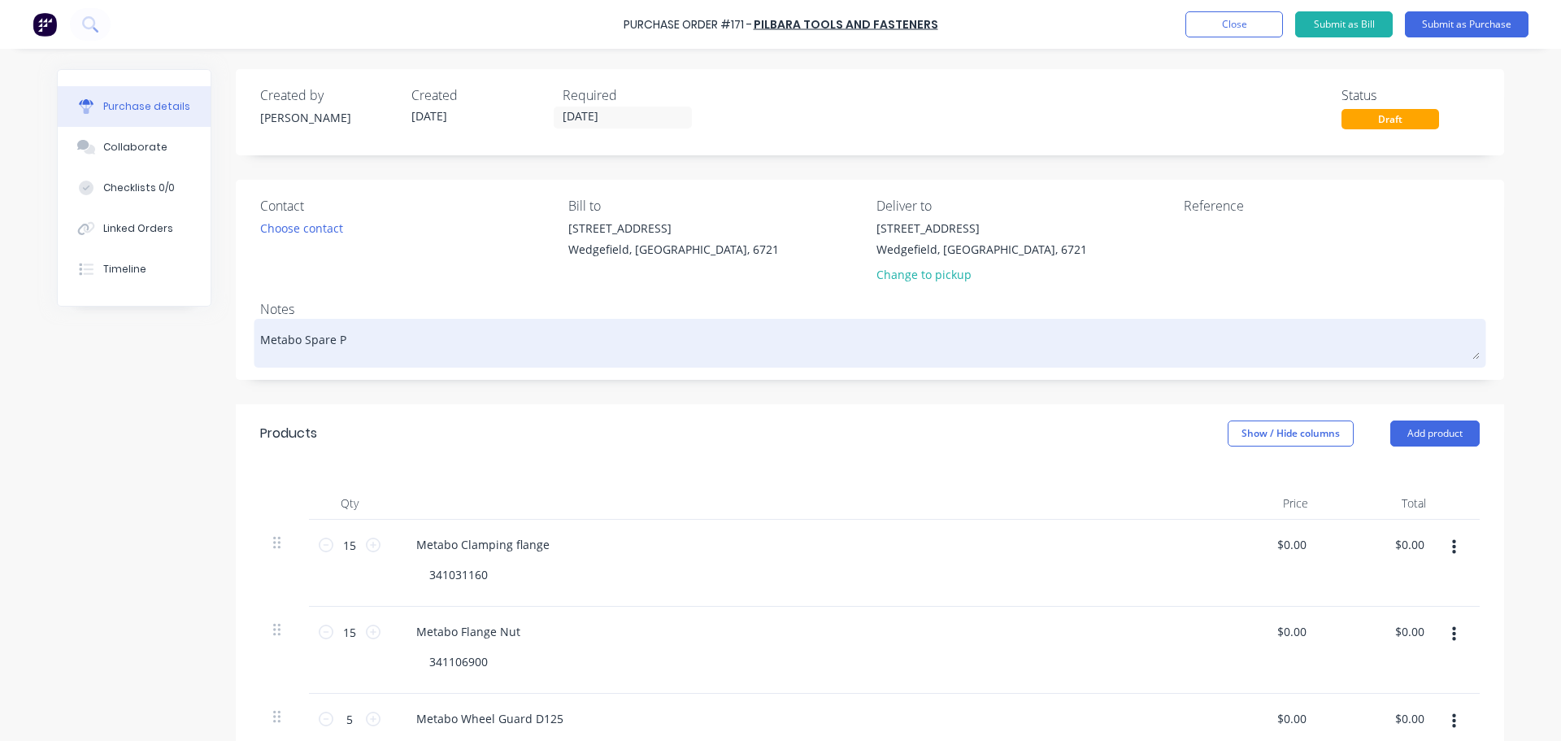
type textarea "Metabo Spare Pa"
type textarea "x"
type textarea "Metabo Spare Par"
type textarea "x"
type textarea "Metabo Spare Part"
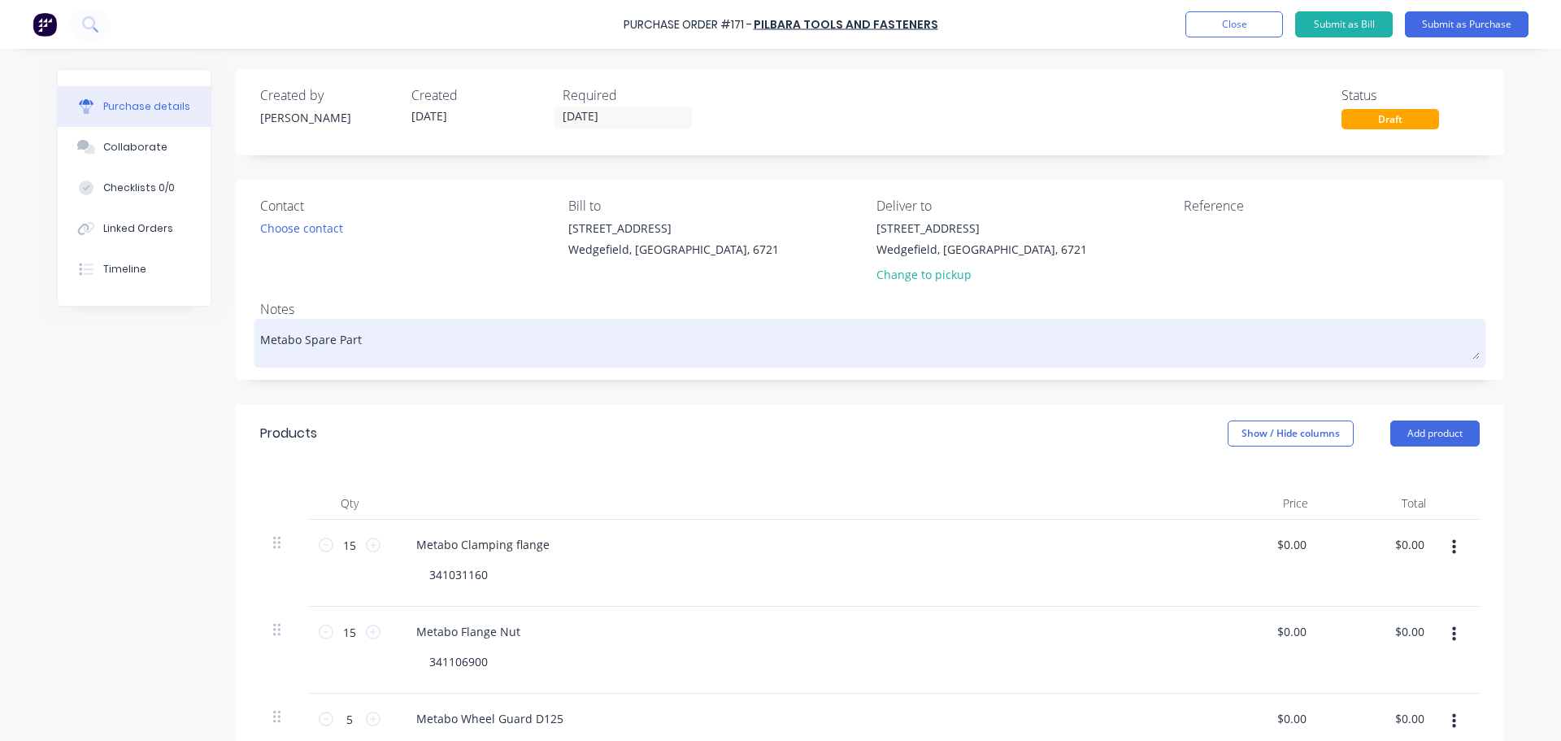
type textarea "x"
type textarea "Metabo Spare Parts"
type textarea "x"
type textarea "Metabo Spare Parts"
type textarea "x"
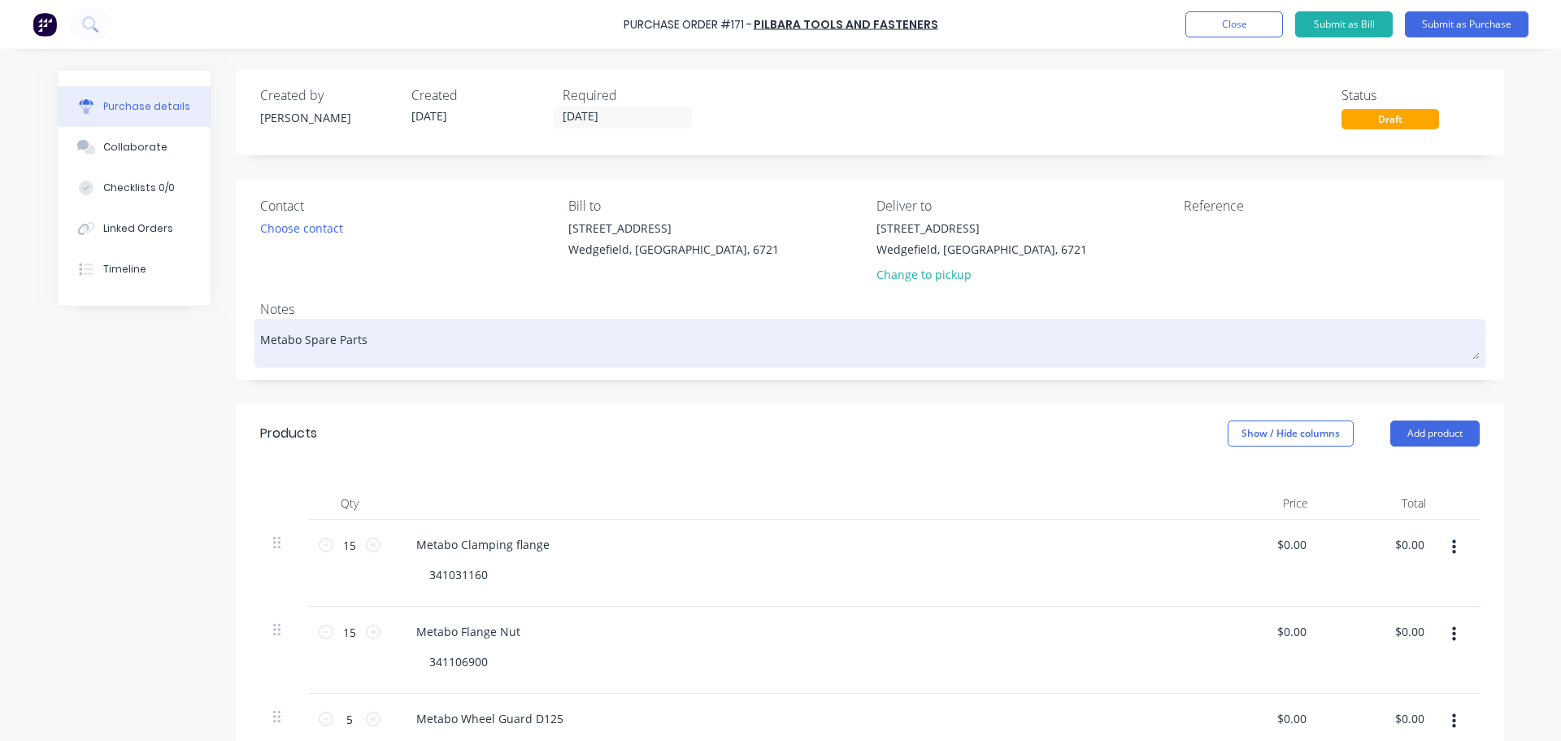
type textarea "Metabo Spare Parts f"
type textarea "x"
type textarea "Metabo Spare Parts fo"
type textarea "x"
type textarea "Metabo Spare Parts for"
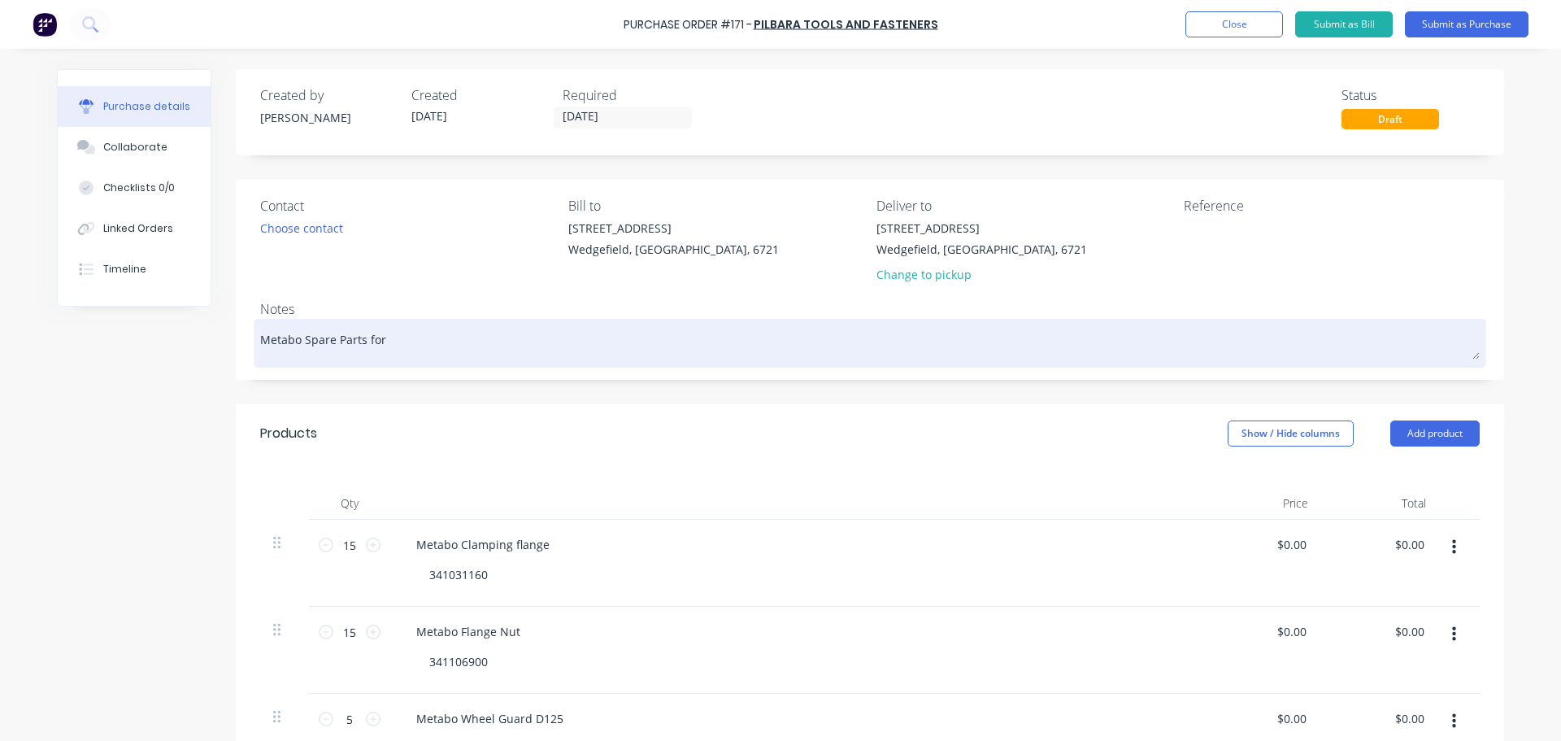
type textarea "x"
type textarea "Metabo Spare Parts for g"
type textarea "x"
type textarea "Metabo Spare Parts for gr"
type textarea "x"
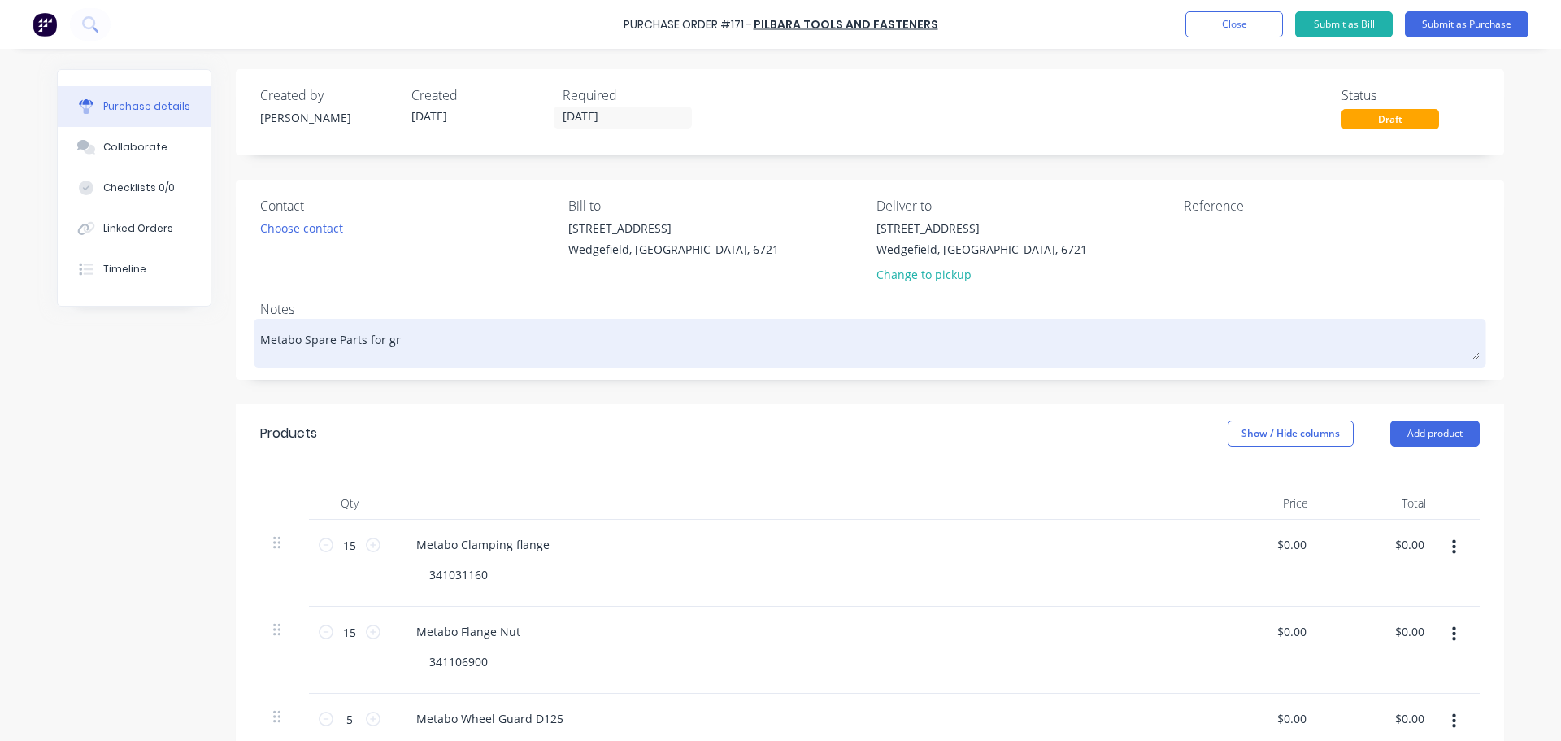
type textarea "Metabo Spare Parts for gri"
type textarea "x"
type textarea "Metabo Spare Parts for grin"
type textarea "x"
type textarea "Metabo Spare Parts for grind"
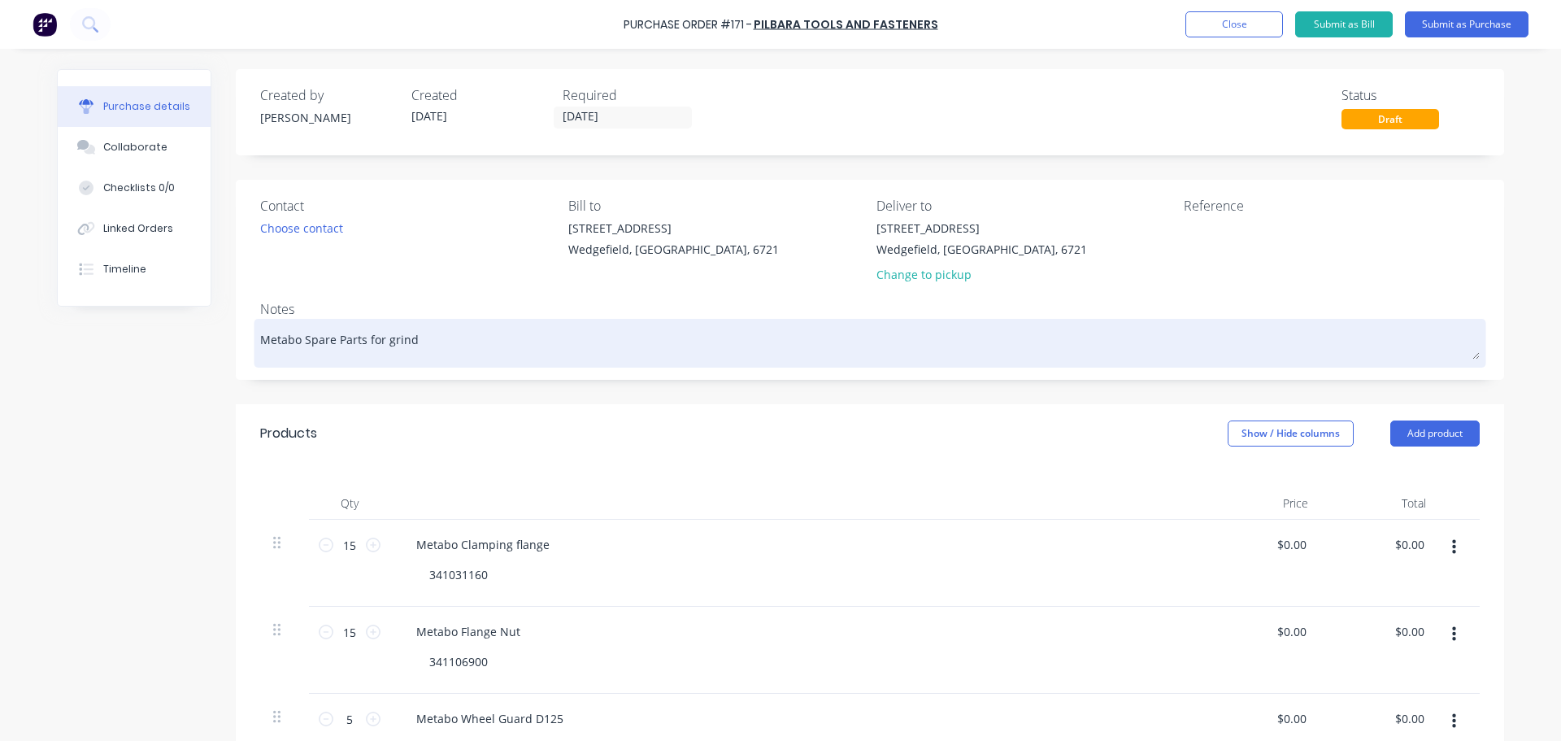
type textarea "x"
type textarea "Metabo Spare Parts for grindi"
type textarea "x"
type textarea "Metabo Spare Parts for grindin"
type textarea "x"
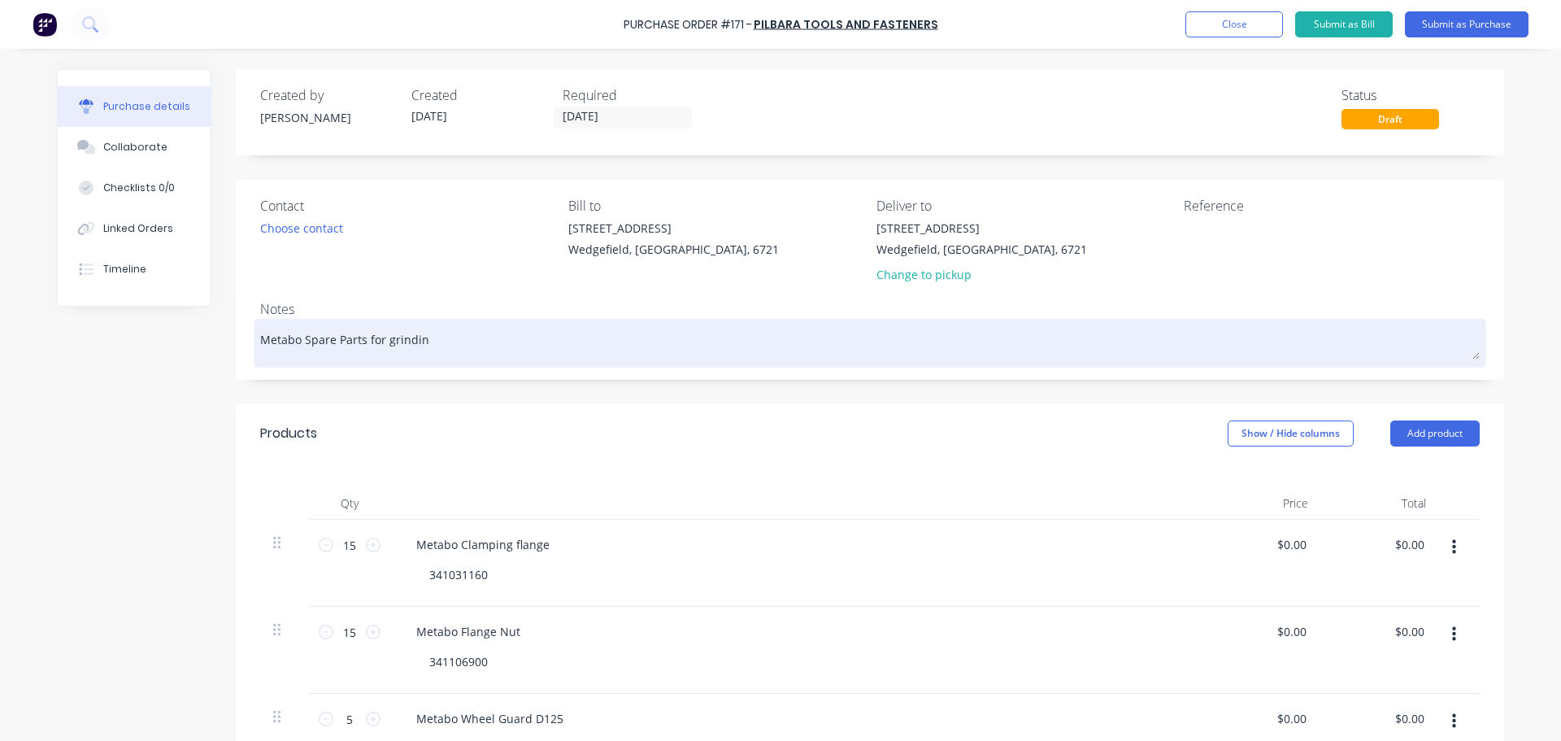
type textarea "Metabo Spare Parts for grinding"
type textarea "x"
type textarea "Metabo Spare Parts for grindin"
type textarea "x"
type textarea "Metabo Spare Parts for grindi"
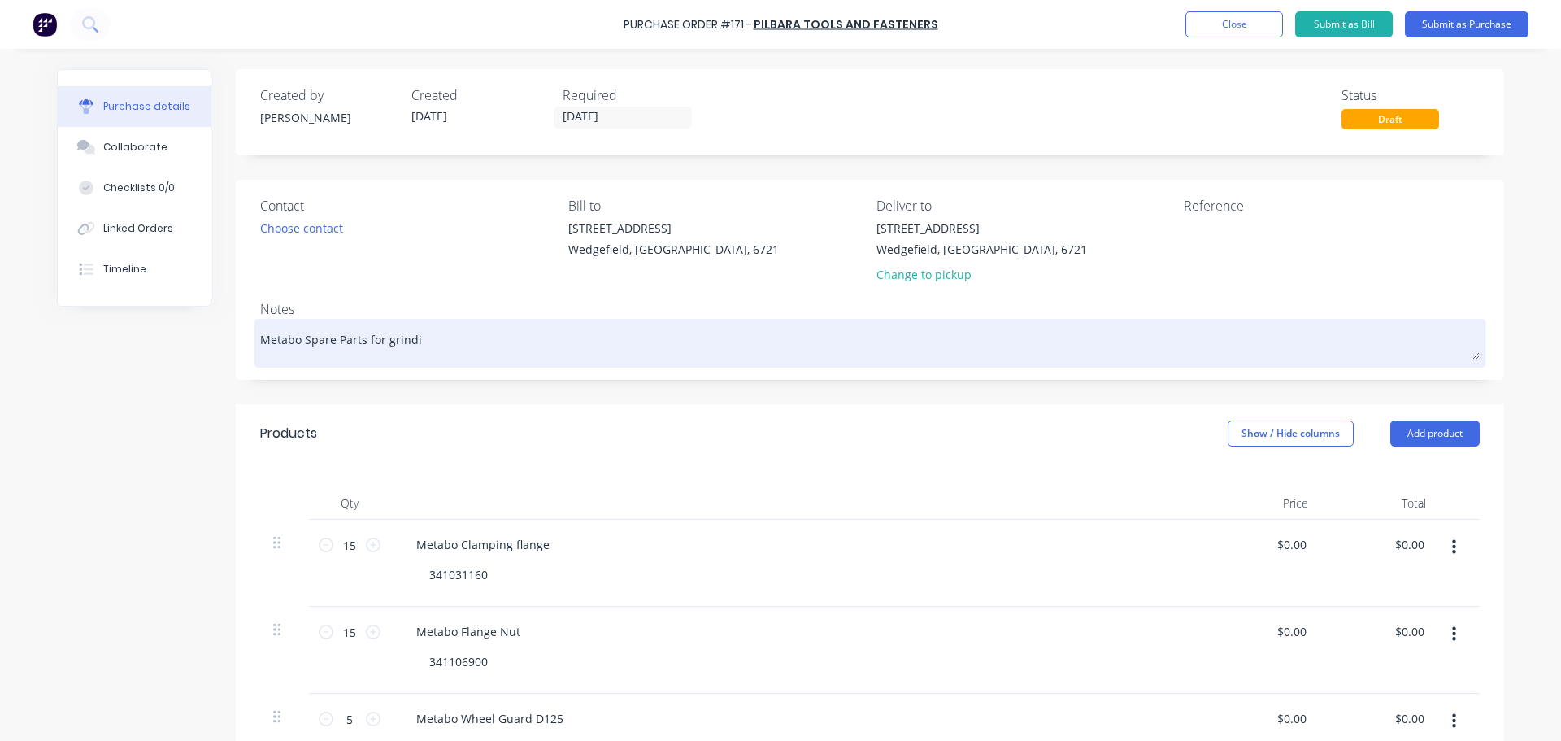
type textarea "x"
type textarea "Metabo Spare Parts for grind"
type textarea "x"
type textarea "Metabo Spare Parts for grin"
type textarea "x"
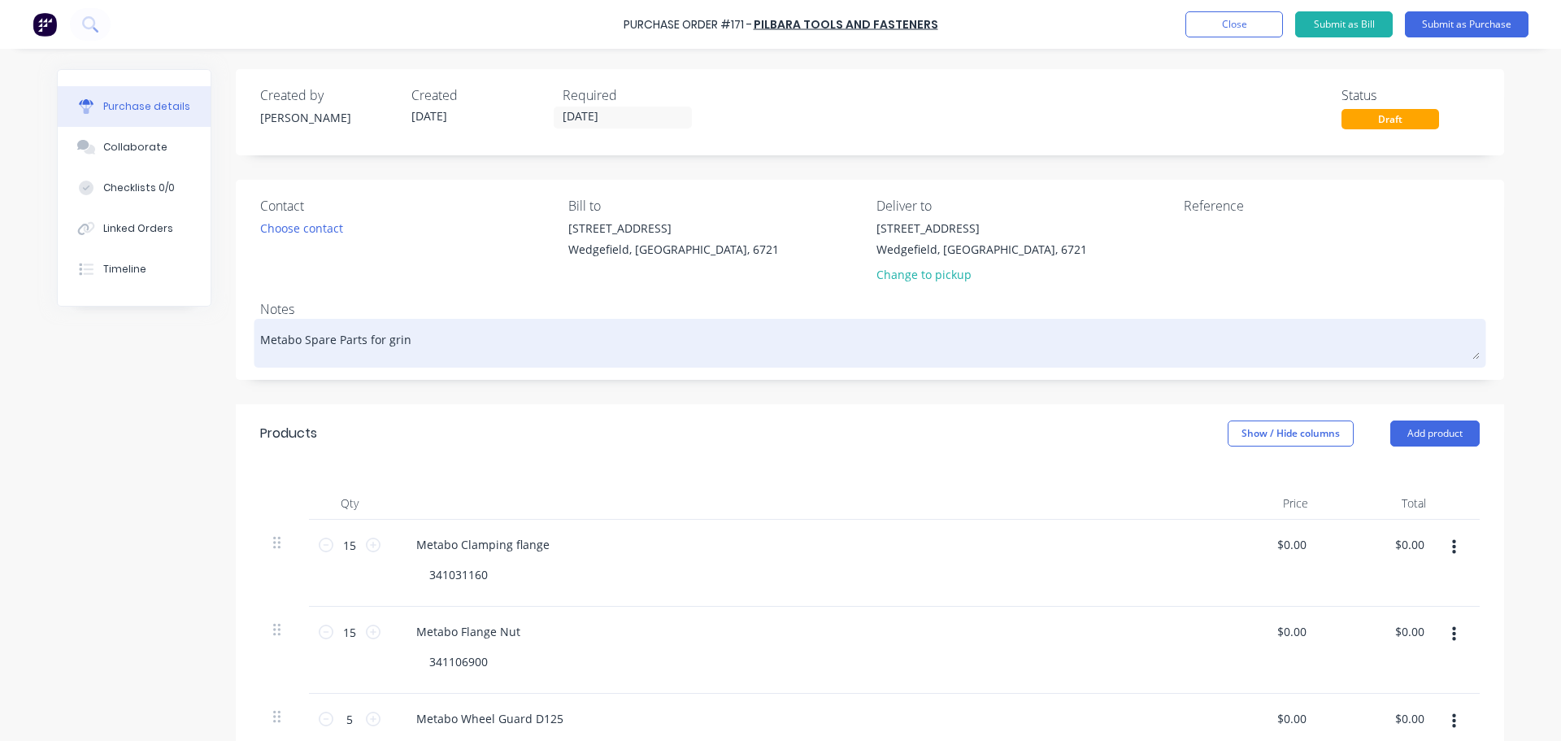
type textarea "Metabo Spare Parts for gri"
type textarea "x"
type textarea "Metabo Spare Parts for gr"
type textarea "x"
type textarea "Metabo Spare Parts for g"
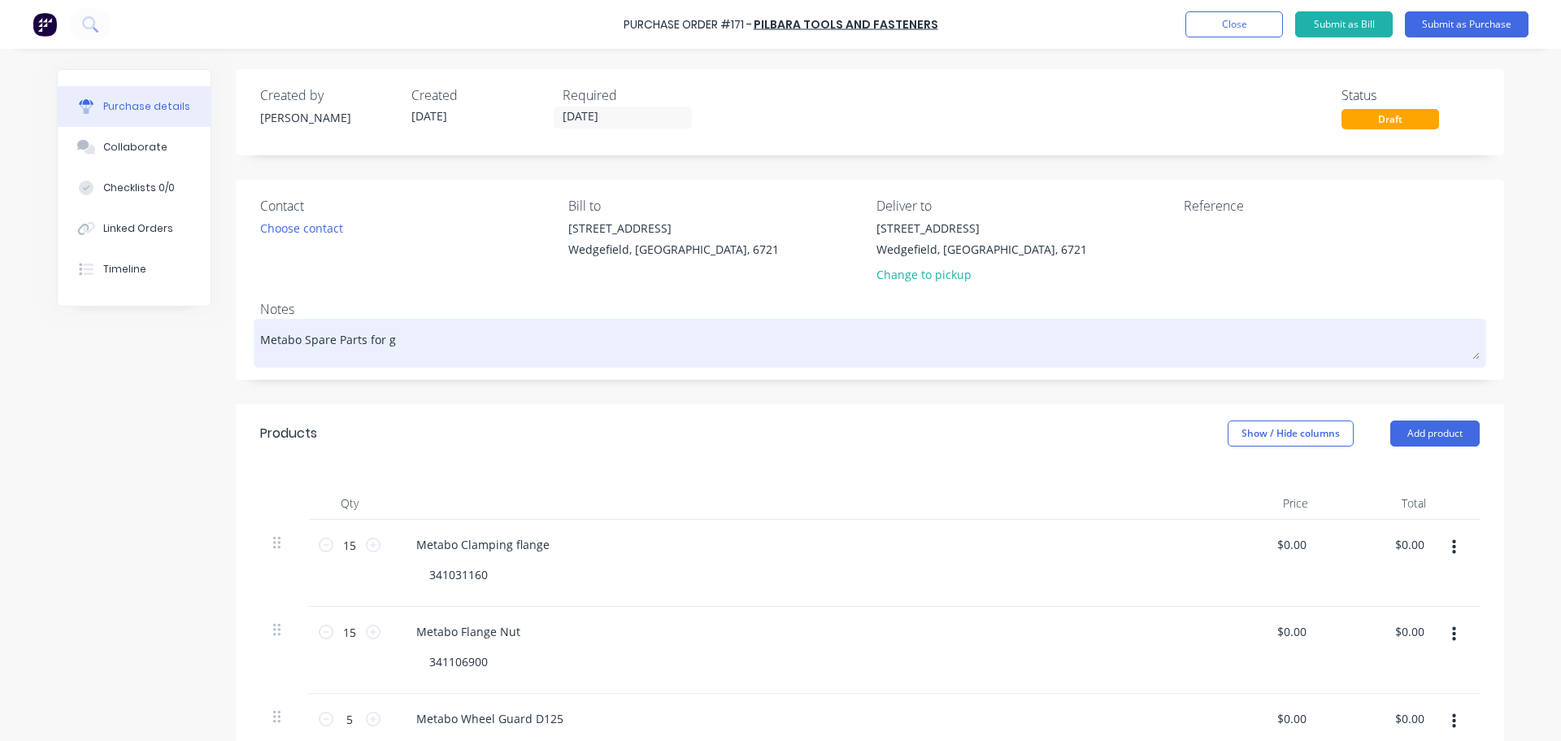
type textarea "x"
type textarea "Metabo Spare Parts for"
type textarea "x"
type textarea "Metabo Spare Parts for G"
type textarea "x"
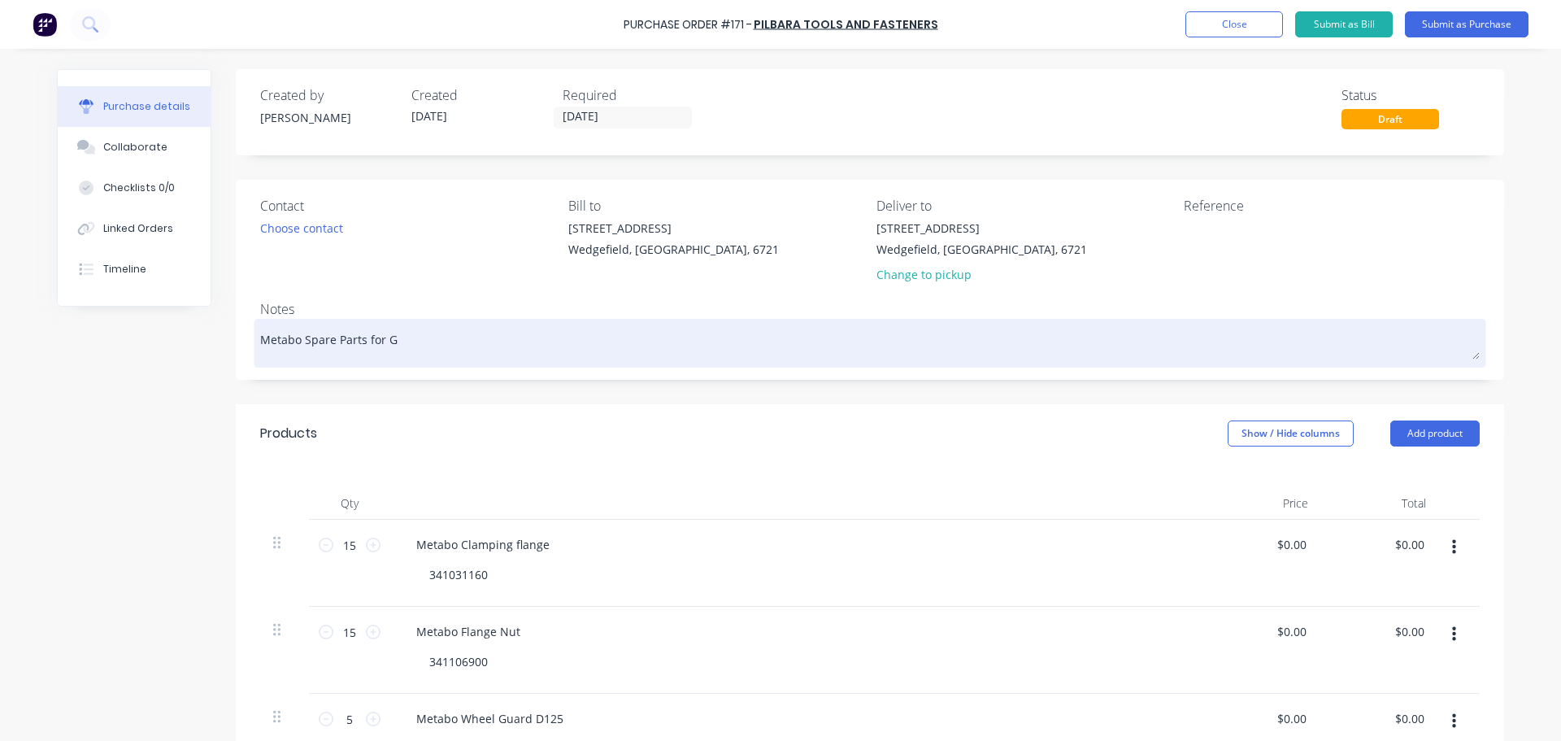
type textarea "Metabo Spare Parts for Gr"
type textarea "x"
type textarea "Metabo Spare Parts for Gri"
type textarea "x"
type textarea "Metabo Spare Parts for Grin"
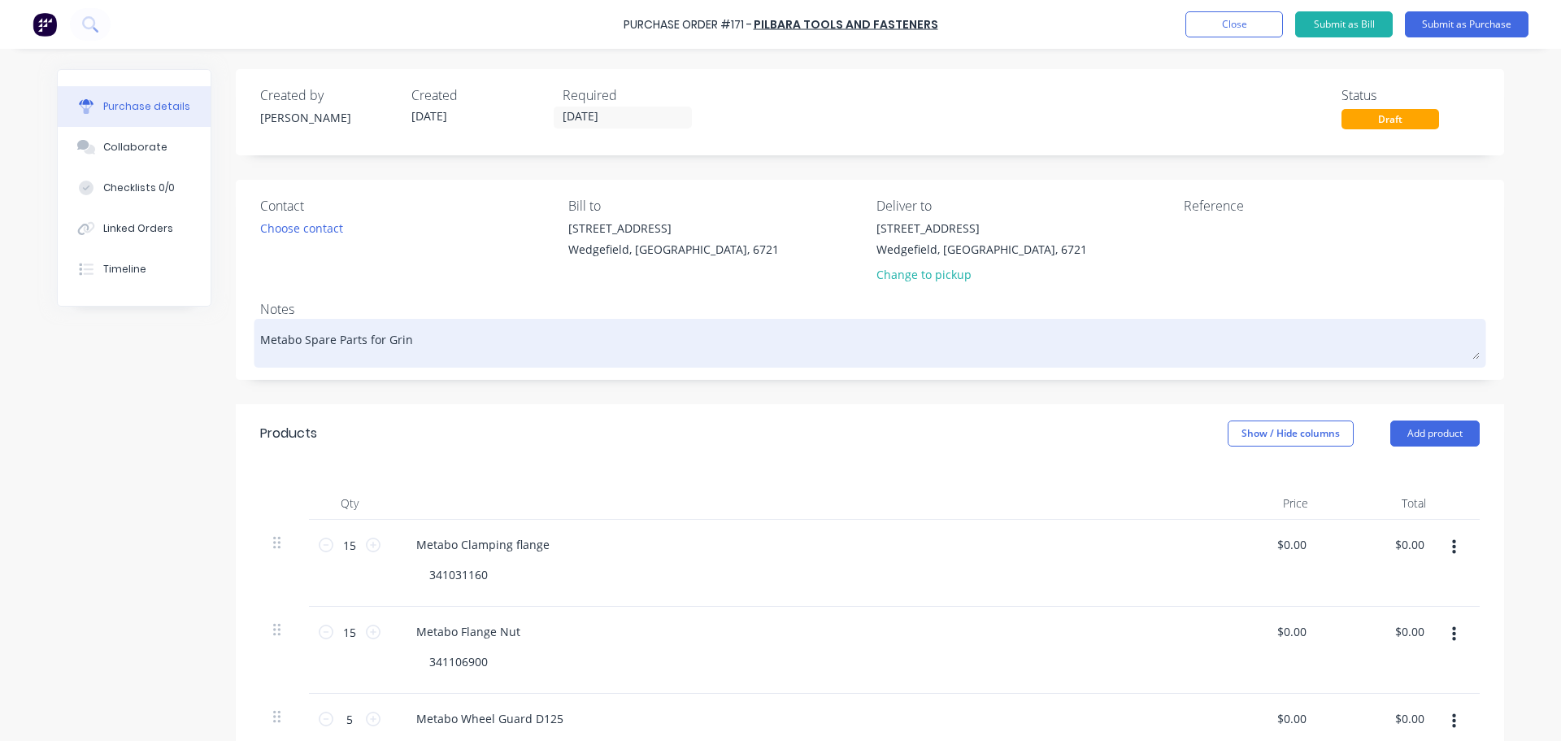
type textarea "x"
type textarea "Metabo Spare Parts for Grind"
type textarea "x"
type textarea "Metabo Spare Parts for Grindi"
type textarea "x"
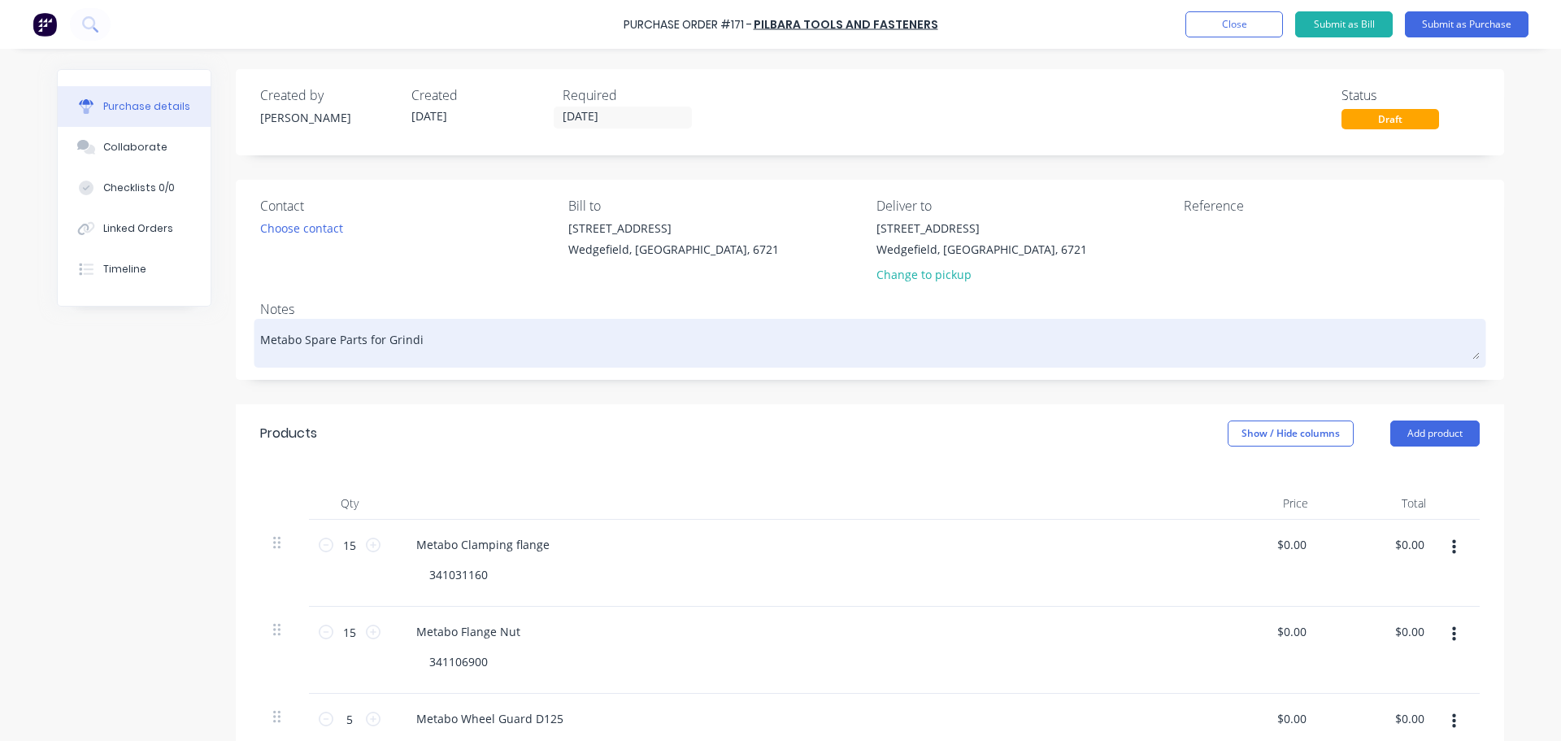
type textarea "Metabo Spare Parts for Grindin"
type textarea "x"
type textarea "Metabo Spare Parts for Grindi"
type textarea "x"
type textarea "Metabo Spare Parts for Grind"
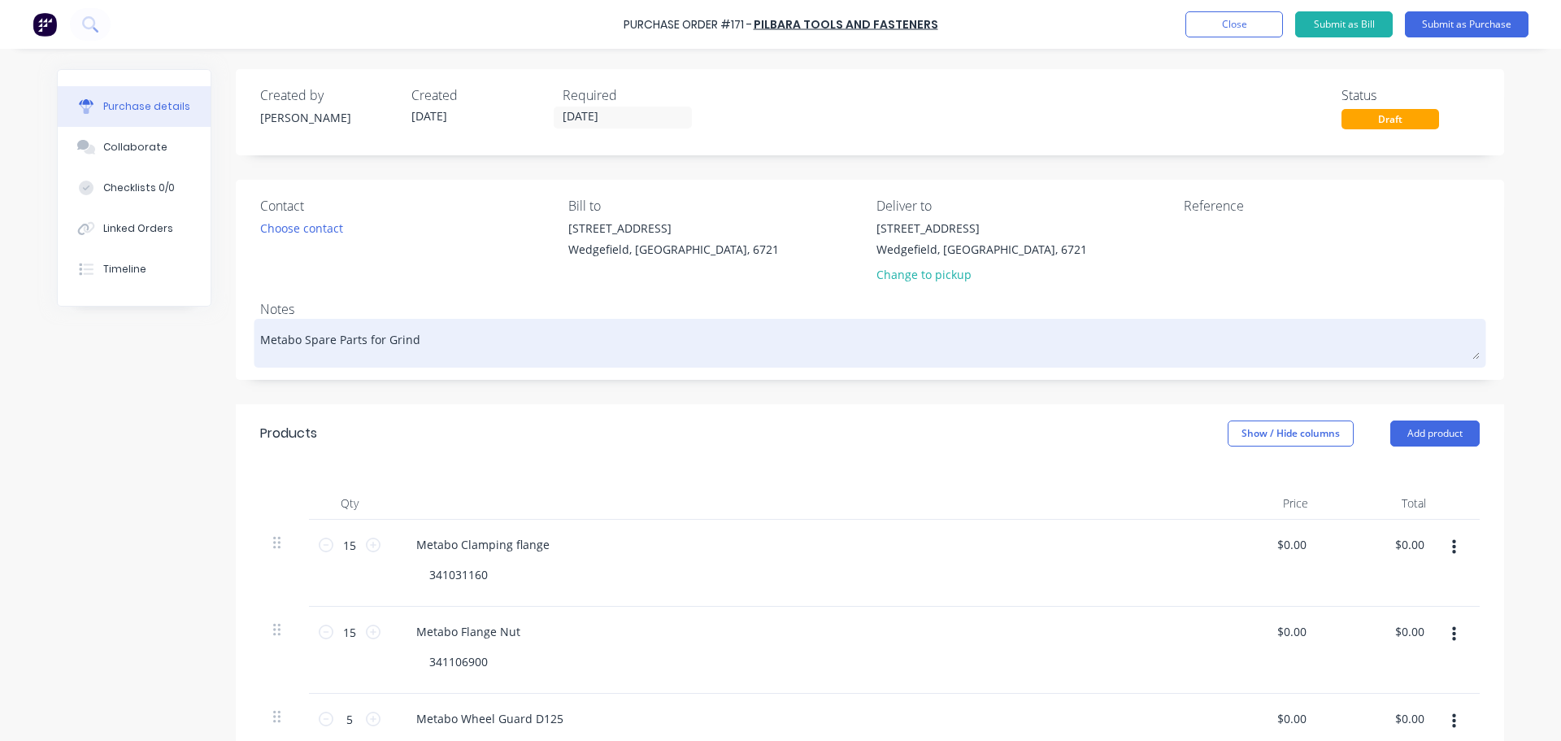
type textarea "x"
type textarea "Metabo Spare Parts for Grin"
type textarea "x"
type textarea "Metabo Spare Parts for Gri"
type textarea "x"
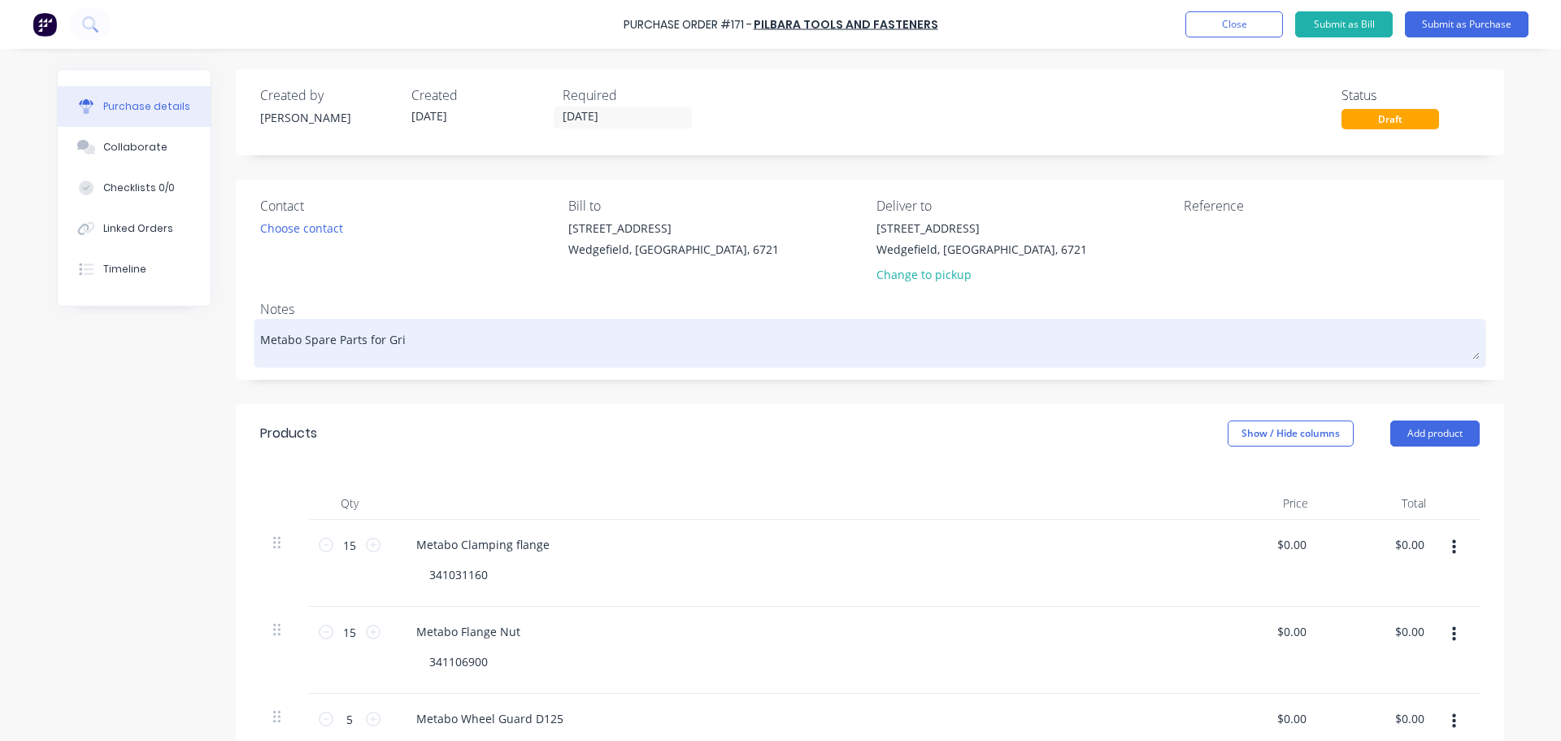
type textarea "Metabo Spare Parts for Gr"
type textarea "x"
type textarea "Metabo Spare Parts for G"
type textarea "x"
type textarea "Metabo Spare Parts for"
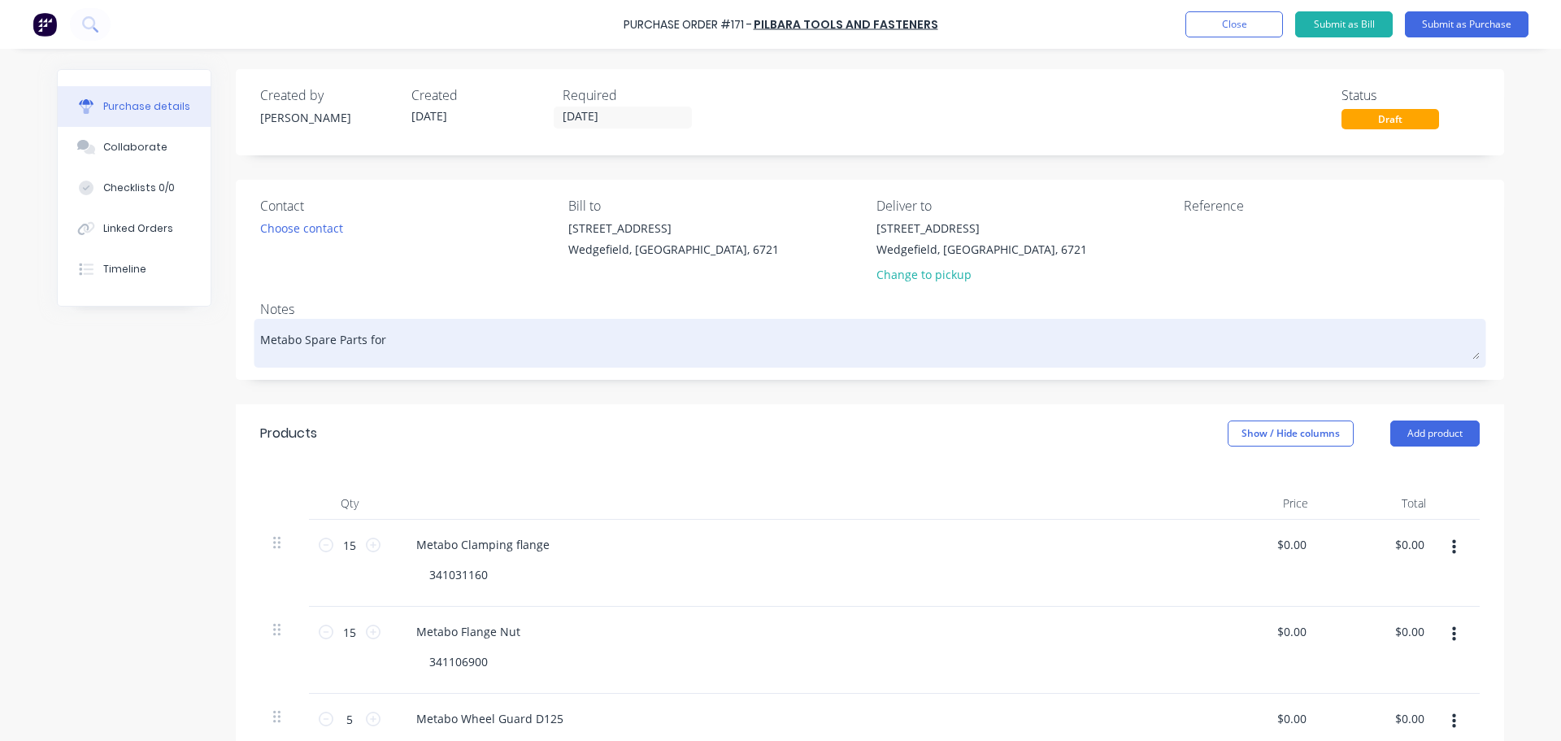
type textarea "x"
type textarea "Metabo Spare Parts for 5"
type textarea "x"
type textarea "Metabo Spare Parts for 5""
type textarea "x"
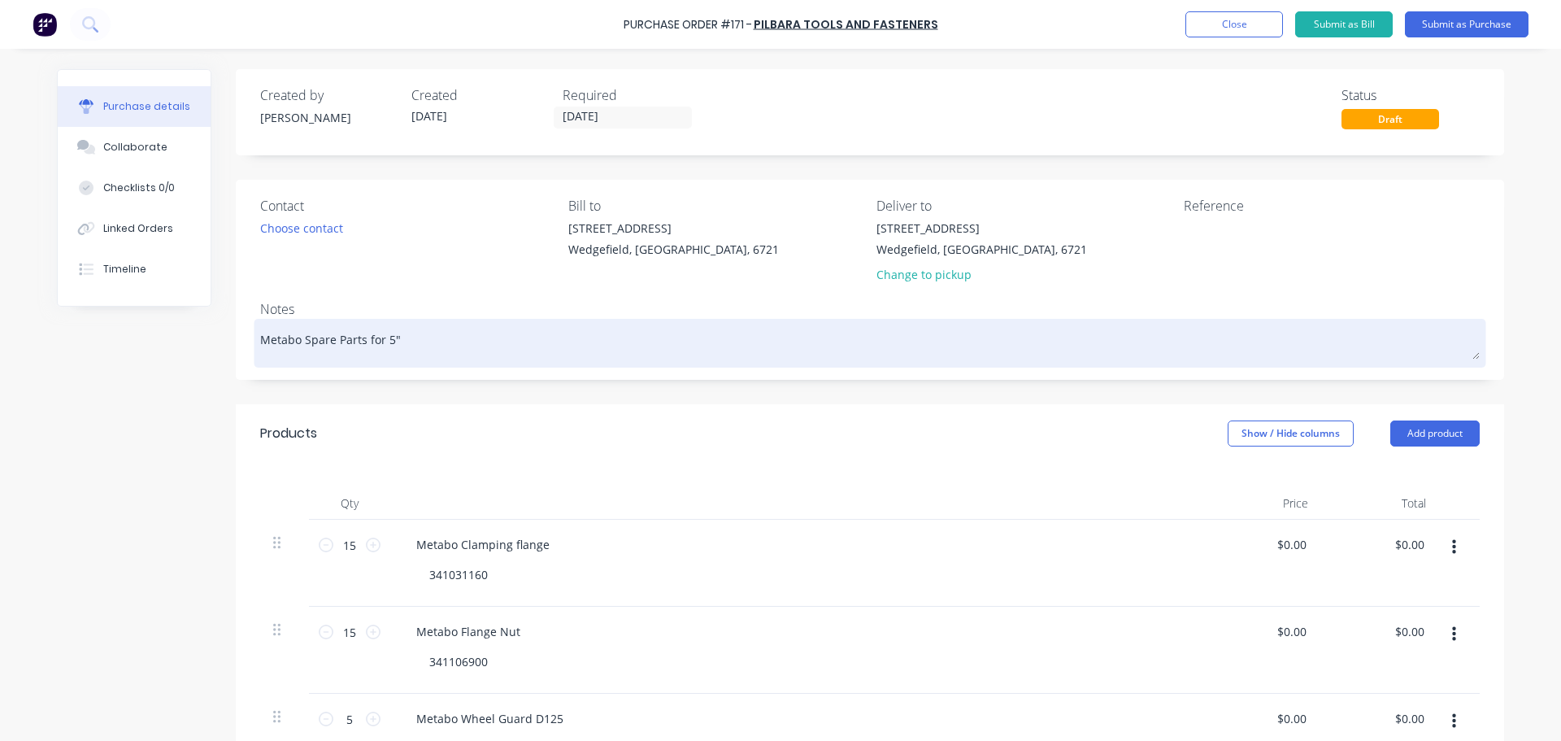
type textarea "Metabo Spare Parts for 5""
type textarea "x"
type textarea "Metabo Spare Parts for 5" G"
type textarea "x"
type textarea "Metabo Spare Parts for 5" Gr"
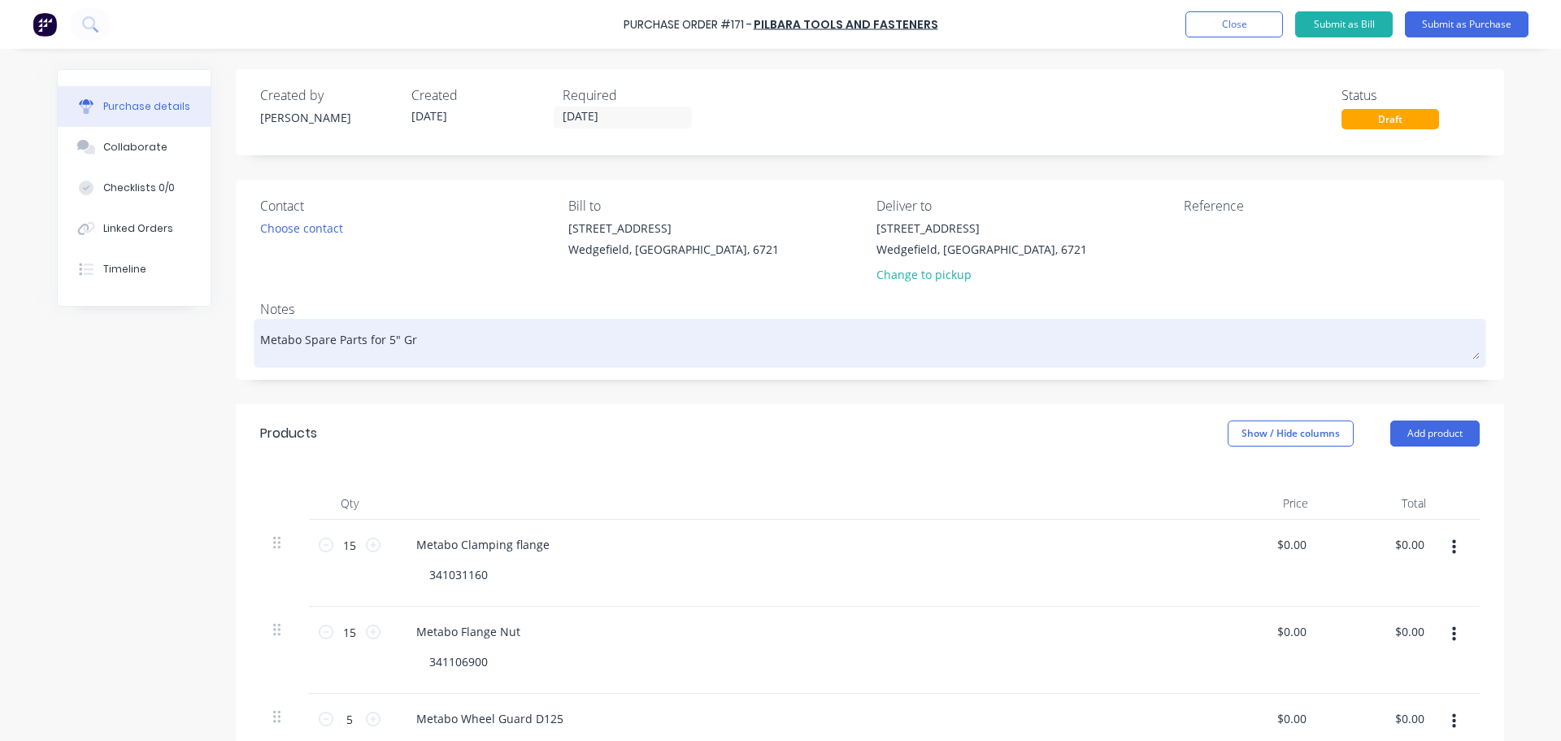
type textarea "x"
type textarea "Metabo Spare Parts for 5" Gri"
type textarea "x"
type textarea "Metabo Spare Parts for 5" Grin"
type textarea "x"
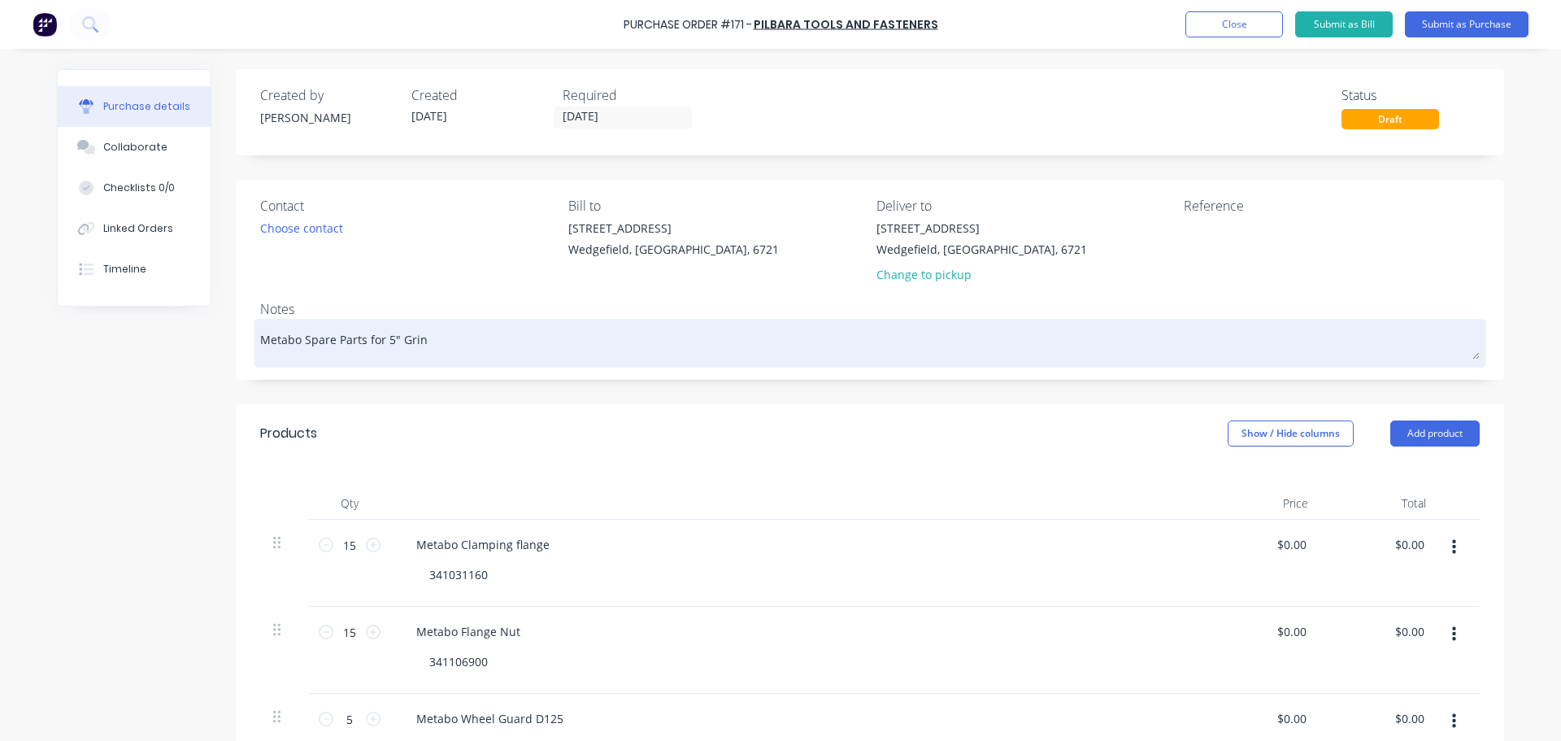
type textarea "Metabo Spare Parts for 5" Grind"
type textarea "x"
type textarea "Metabo Spare Parts for 5" [PERSON_NAME]"
type textarea "x"
type textarea "Metabo Spare Parts for 5" Grinder"
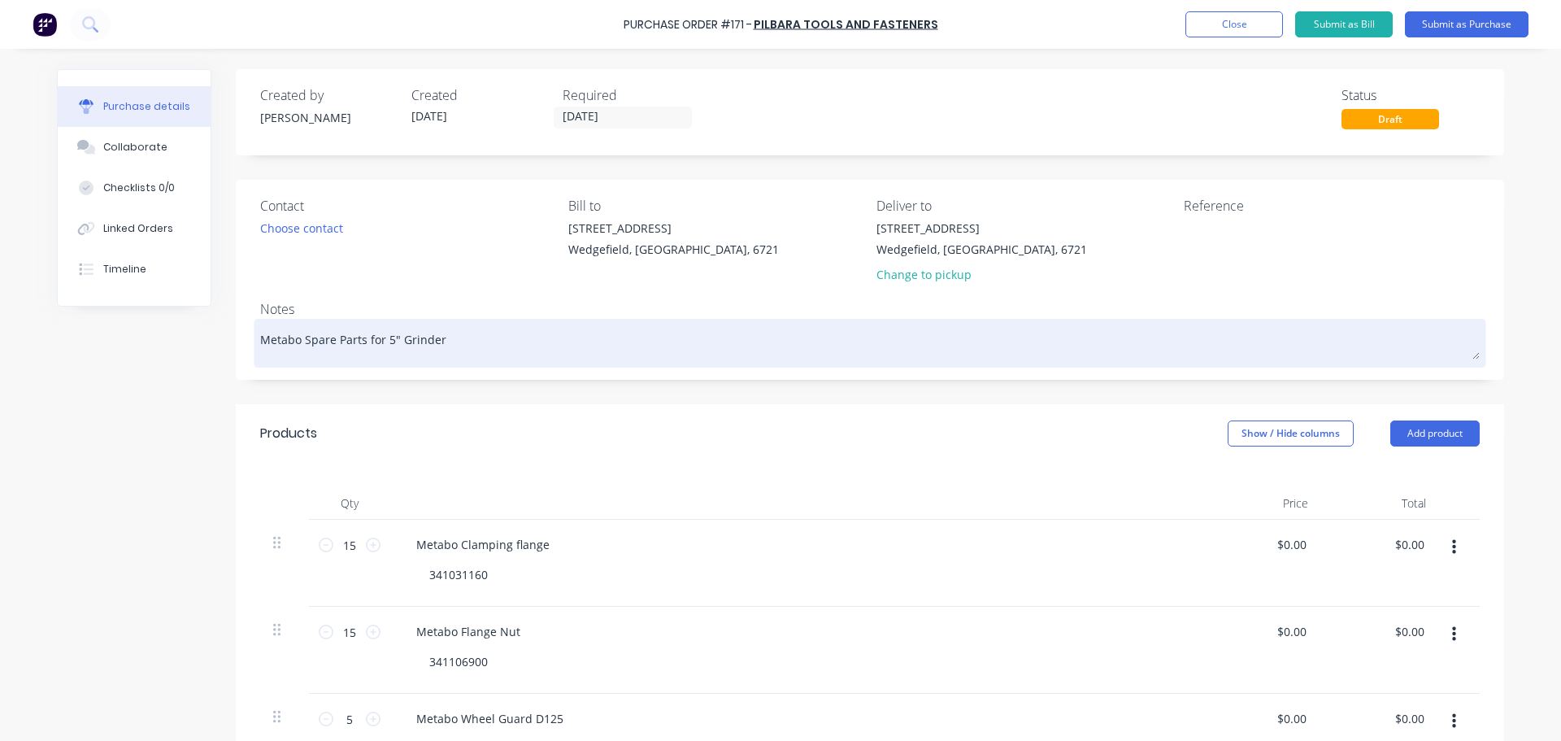
type textarea "x"
type textarea "Metabo Spare Parts for 5" Grinder"
type textarea "x"
type textarea "Metabo Spare Parts for 5" Grinder R"
type textarea "x"
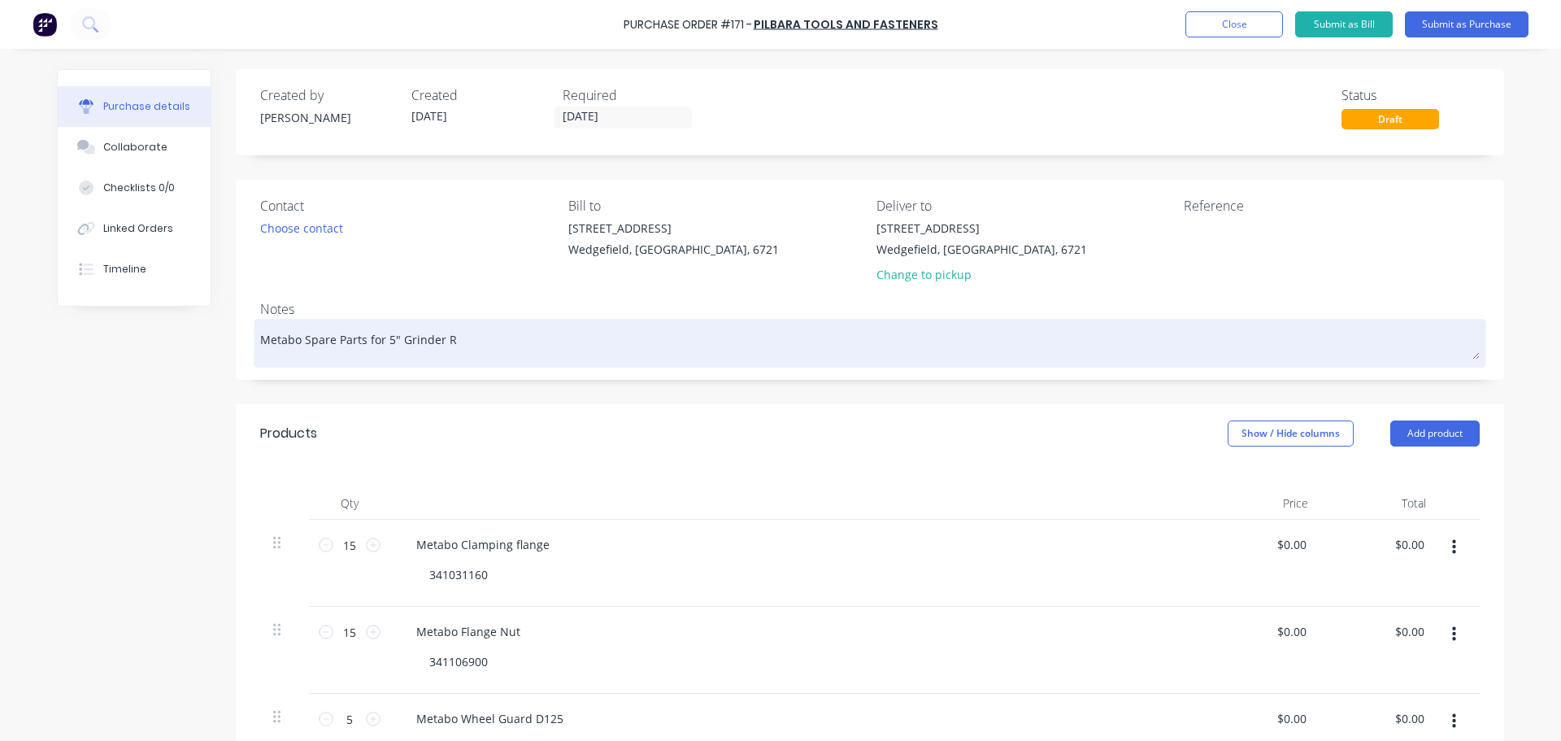
type textarea "Metabo Spare Parts for 5" Grinder Re"
type textarea "x"
type textarea "Metabo Spare Parts for 5" Grinder Rep"
type textarea "x"
type textarea "Metabo Spare Parts for 5" Grinder Repai"
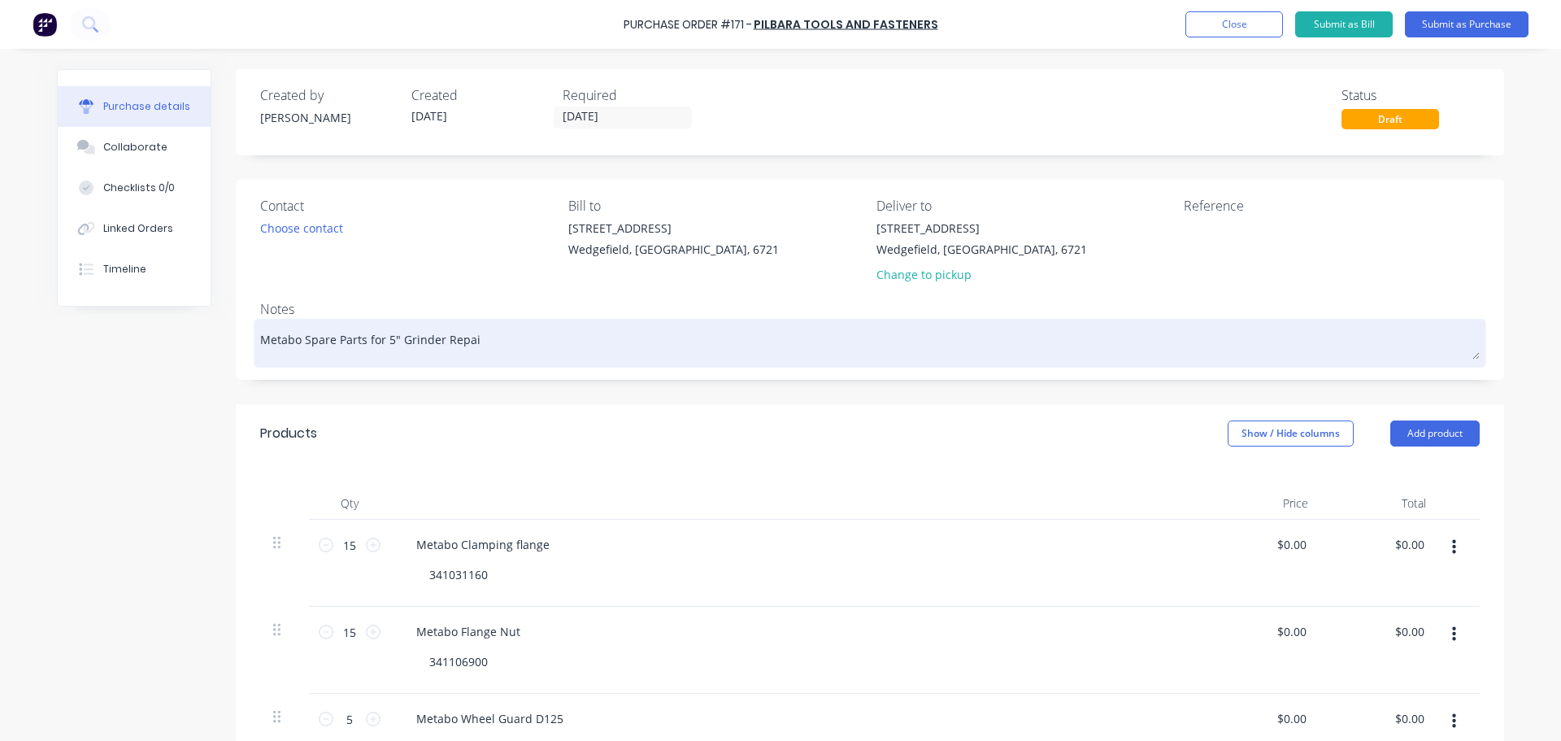
type textarea "x"
type textarea "Metabo Spare Parts for 5" Grinder Repair"
type textarea "x"
type textarea "Metabo Spare Parts for 5" Grinder Repairs"
type textarea "x"
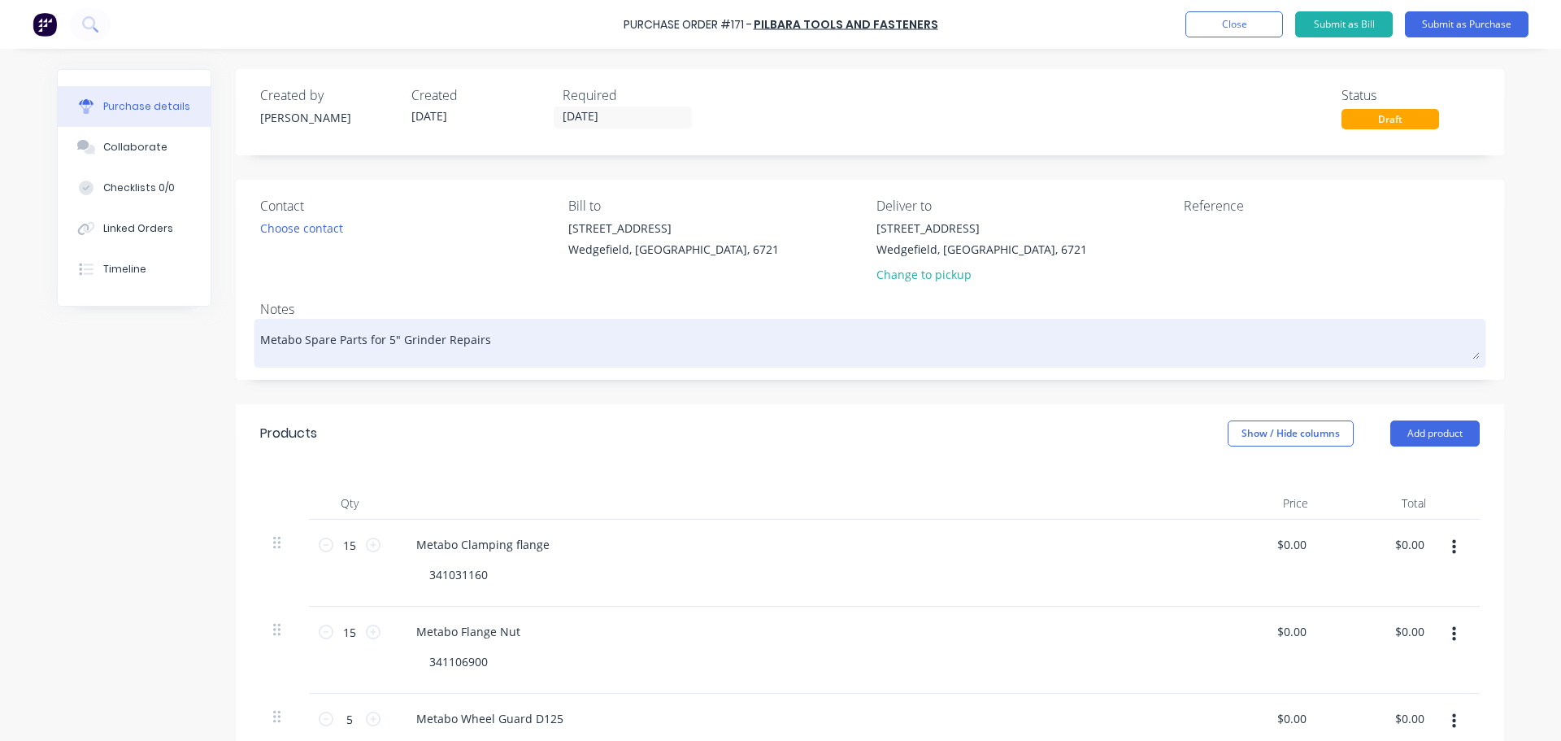
type textarea "Metabo Spare Parts for 5" Grinder Repairs"
type textarea "x"
type textarea "Metabo Spare Parts for 5" Grinder Repairs -"
type textarea "x"
type textarea "Metabo Spare Parts for 5" Grinder Repairs -"
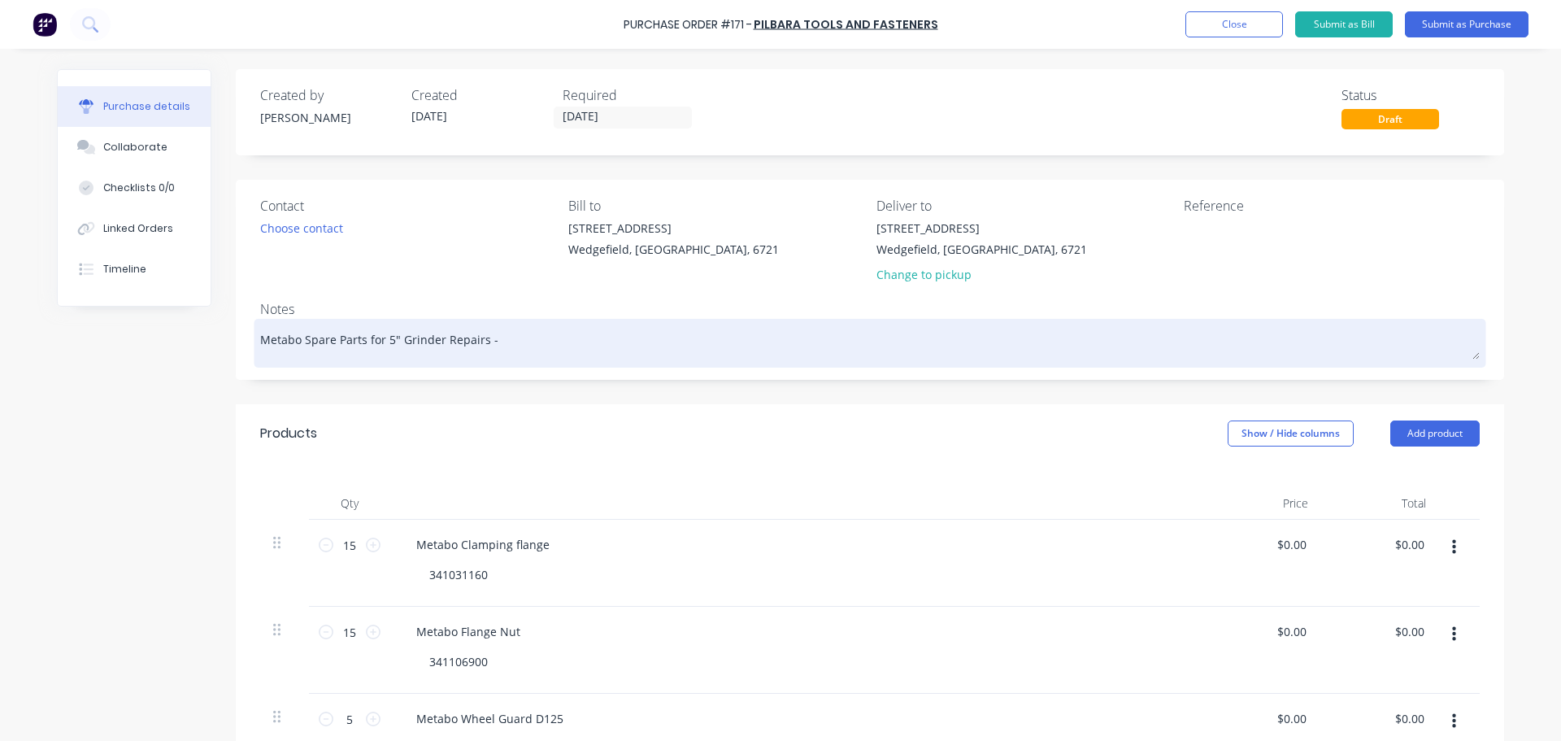
type textarea "x"
type textarea "Metabo Spare Parts for 5" Grinder Repairs - S"
type textarea "x"
type textarea "Metabo Spare Parts for 5" Grinder Repairs - St"
type textarea "x"
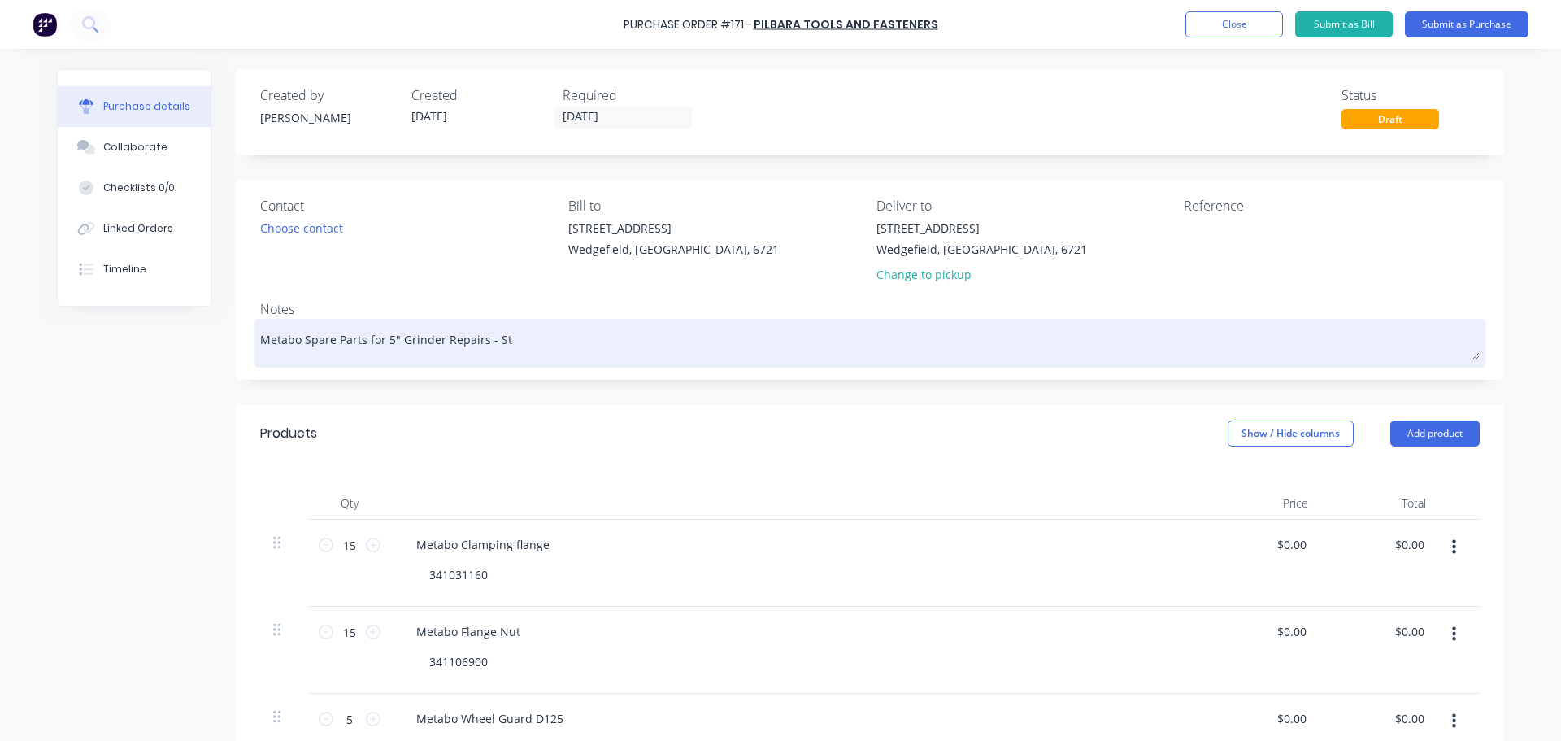
type textarea "Metabo Spare Parts for 5" Grinder Repairs - Sto"
type textarea "x"
type textarea "Metabo Spare Parts for 5" Grinder Repairs - Stor"
type textarea "x"
type textarea "Metabo Spare Parts for 5" Grinder Repairs - Store"
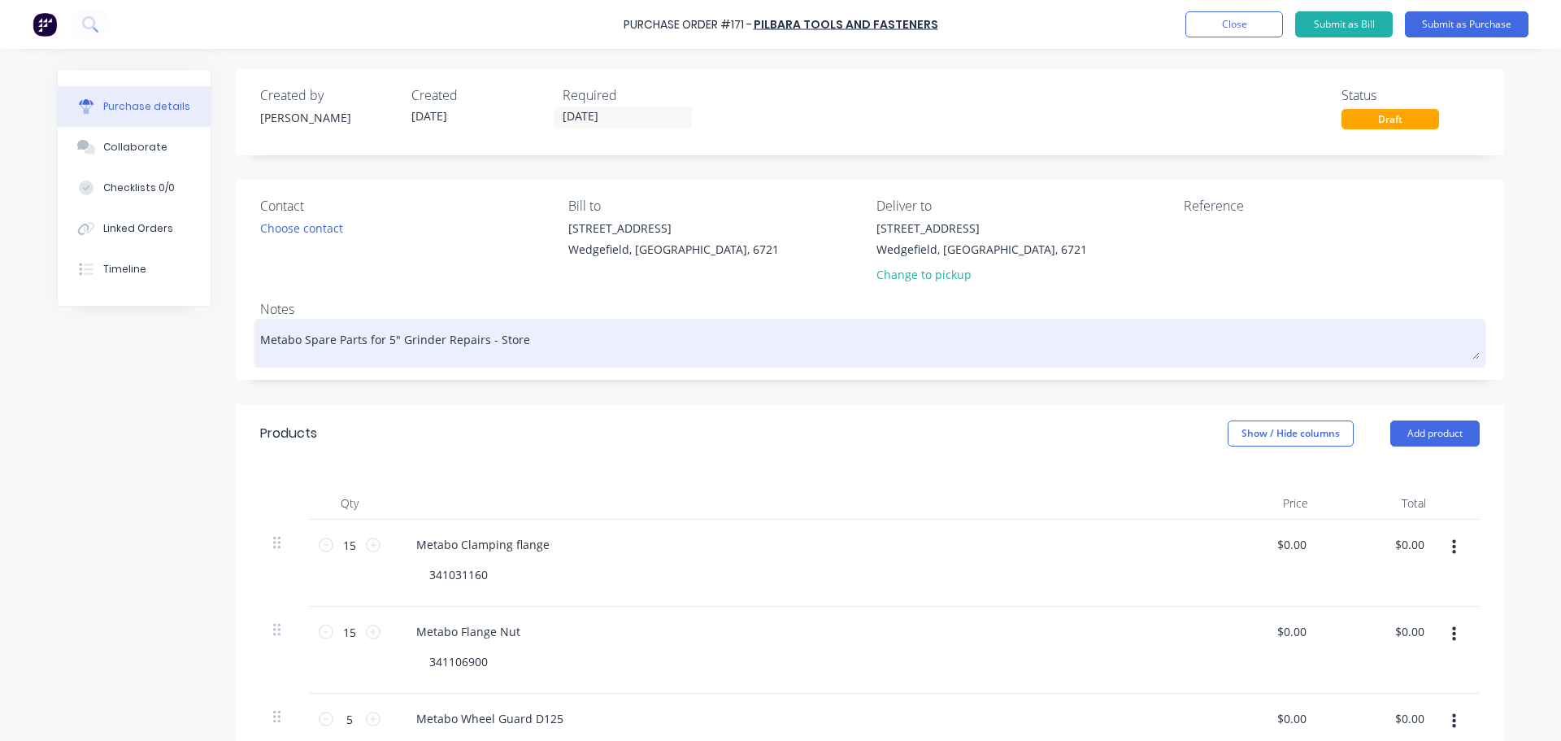
type textarea "x"
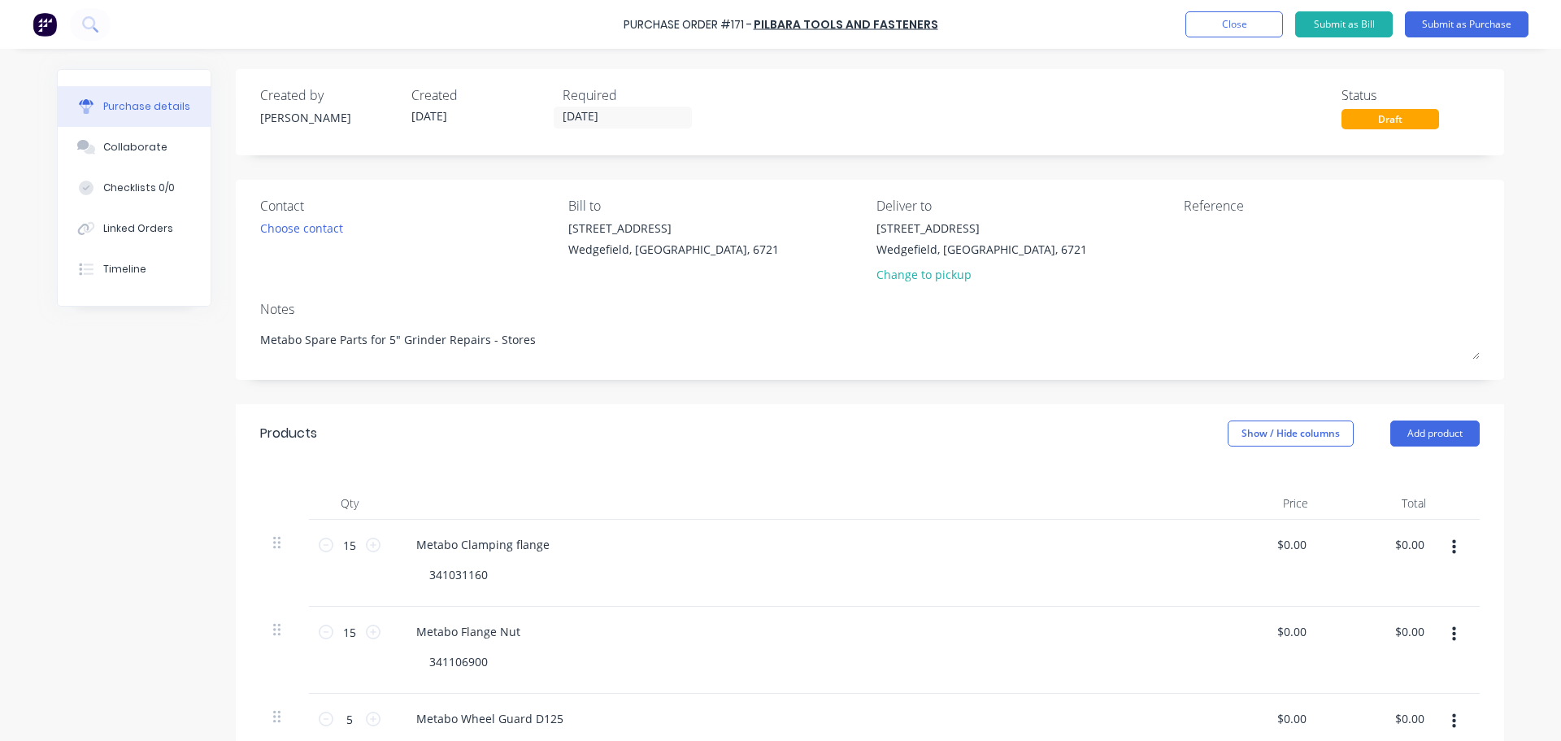
type textarea "Metabo Spare Parts for 5" Grinder Repairs - Stores"
click at [345, 232] on div "Choose contact" at bounding box center [408, 227] width 296 height 17
type textarea "x"
type textarea "Metabo Spare Parts for 5" Grinder Repairs - Stores"
click at [957, 257] on div "[GEOGRAPHIC_DATA], [GEOGRAPHIC_DATA], 6721" at bounding box center [981, 249] width 211 height 17
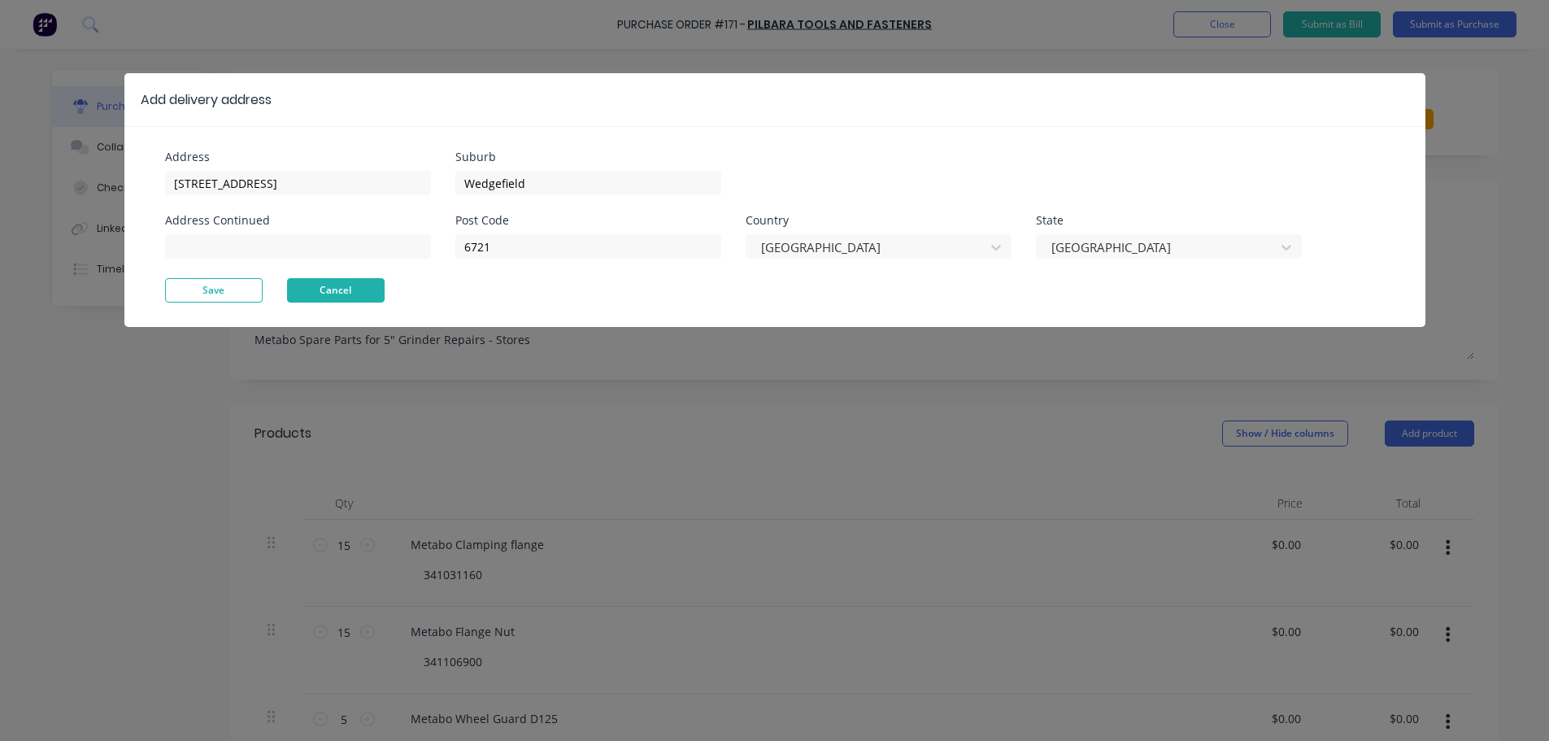
click at [325, 289] on button "Cancel" at bounding box center [336, 290] width 98 height 24
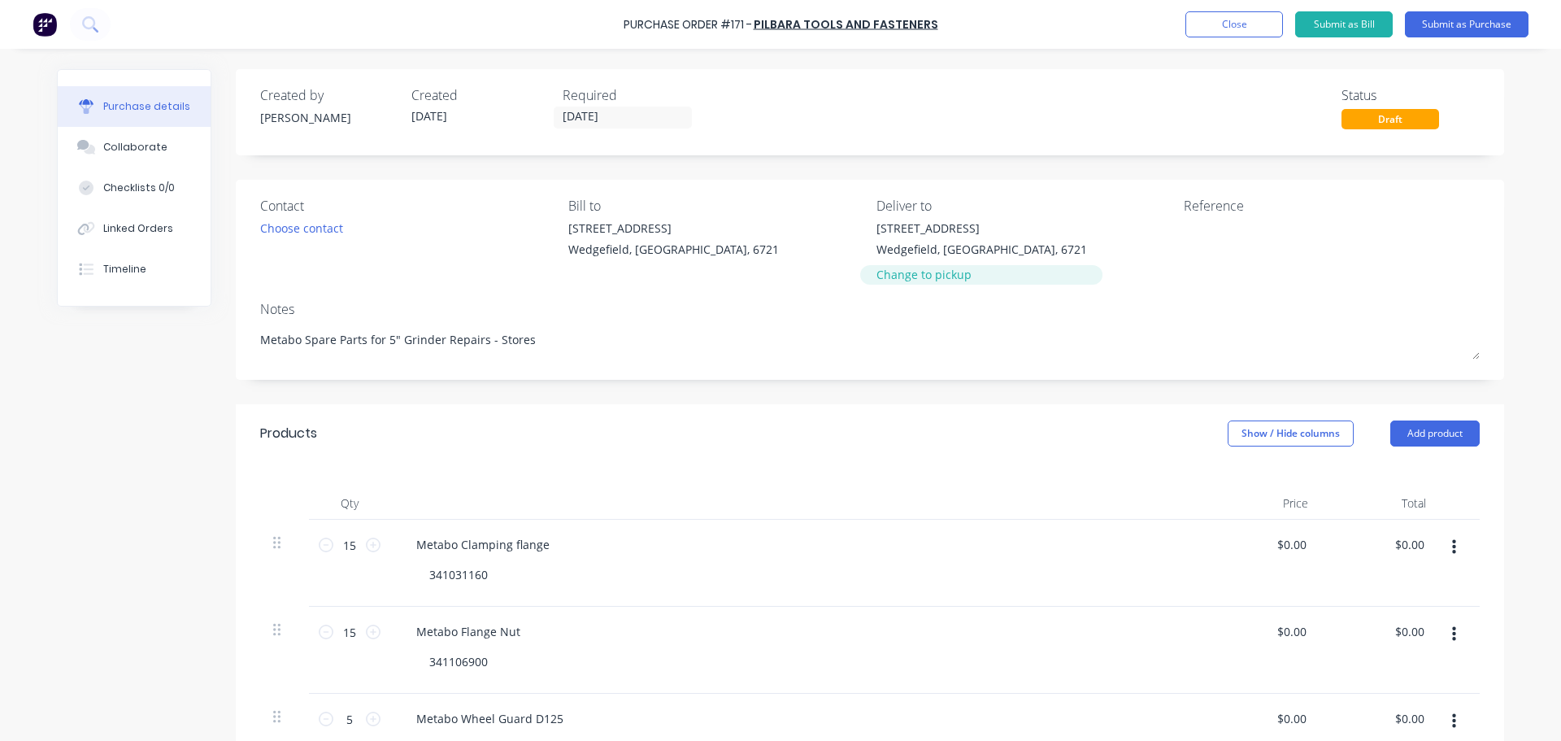
click at [927, 268] on div "Change to pickup" at bounding box center [981, 274] width 211 height 17
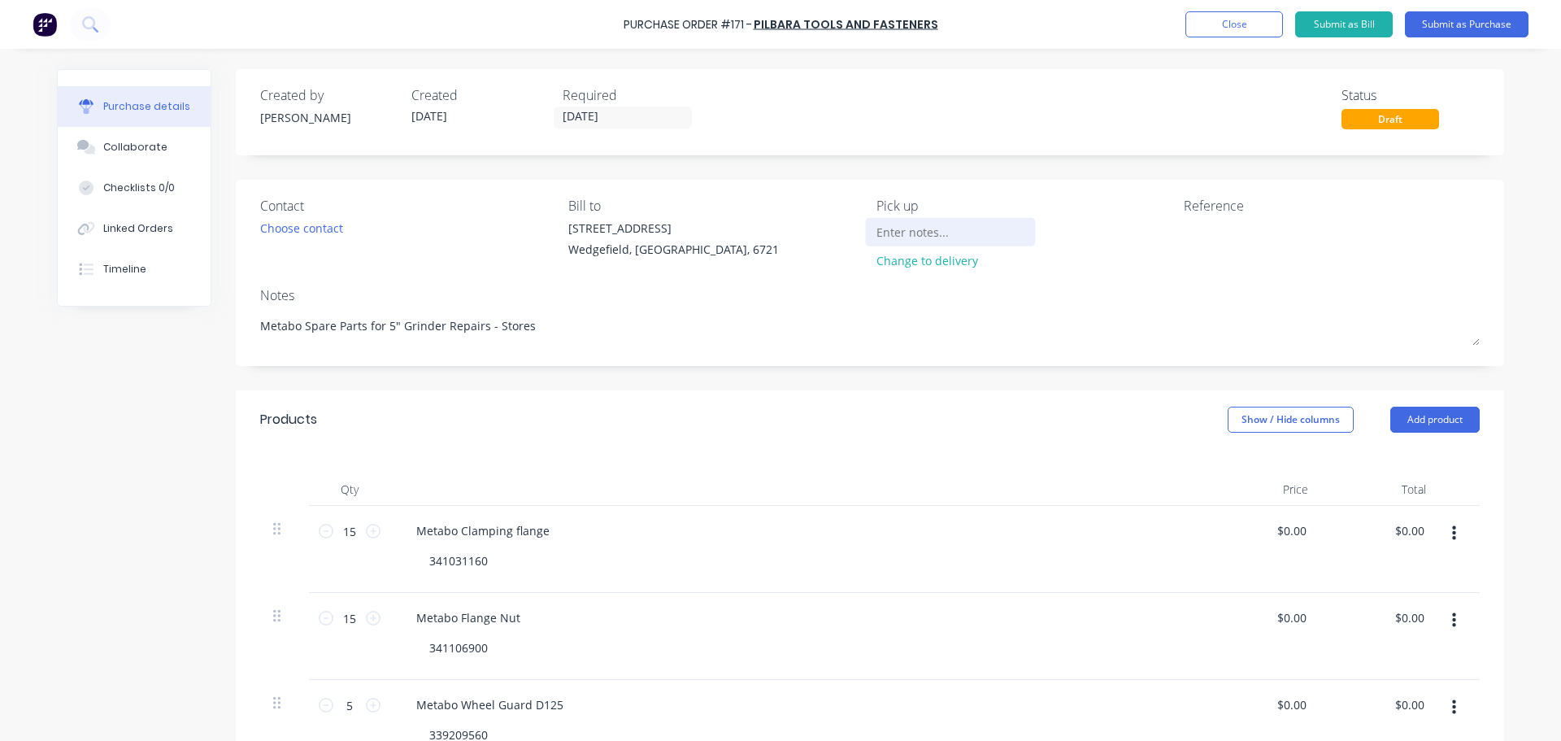
click at [958, 232] on input at bounding box center [950, 231] width 148 height 24
type textarea "x"
type input "S"
type textarea "x"
type input "Se"
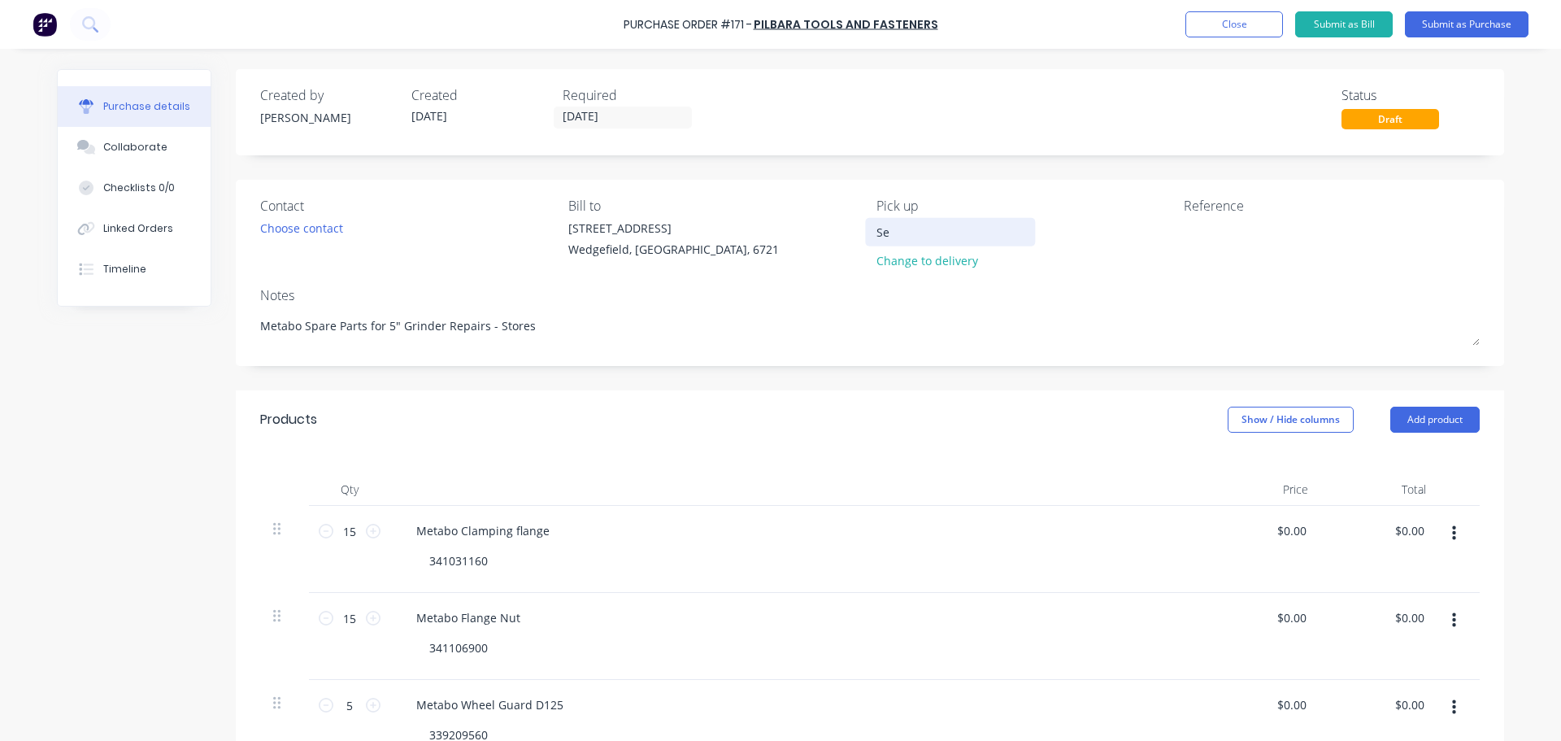
type textarea "x"
type input "Seb"
type textarea "x"
type input "Seb"
type textarea "x"
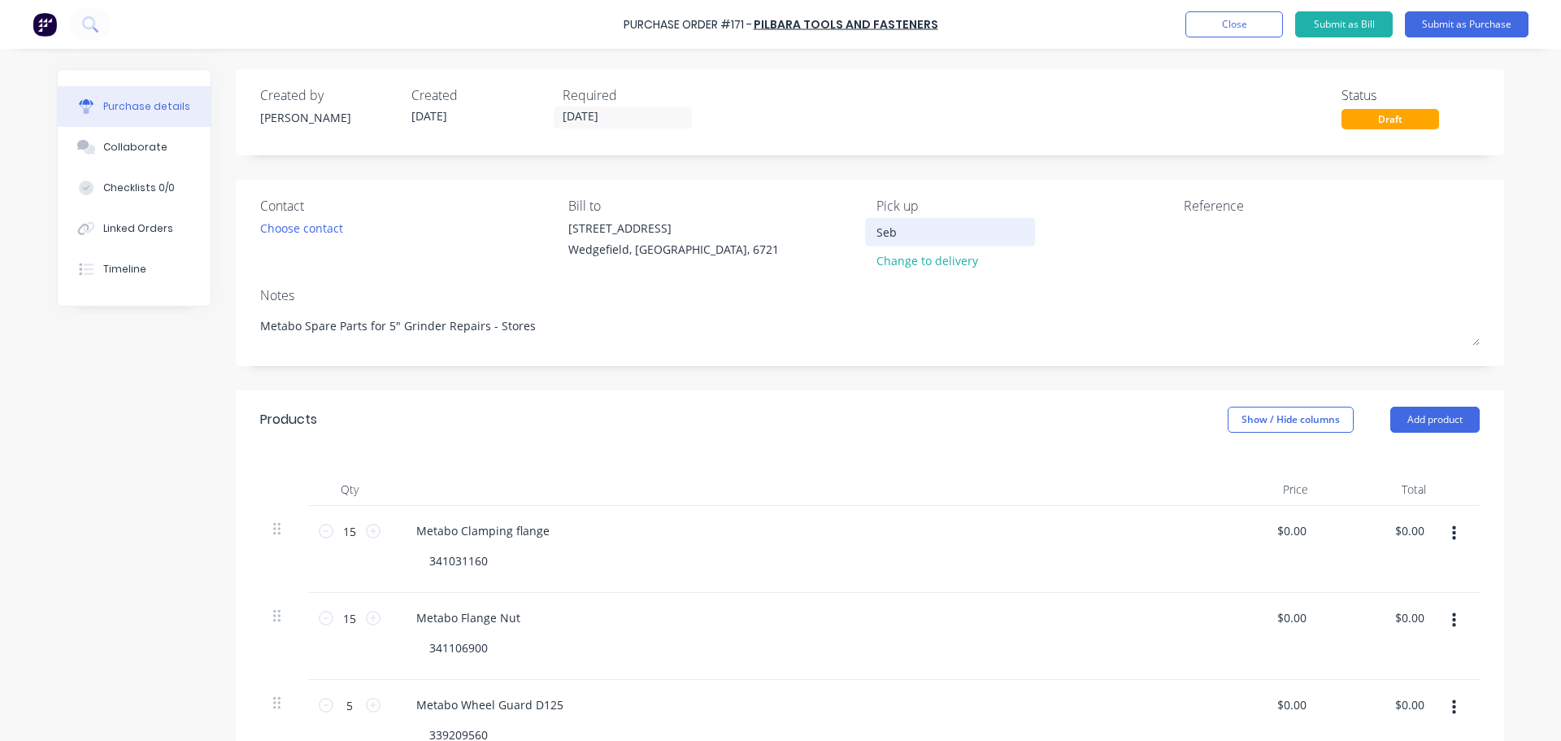
type input "Seb t"
type textarea "x"
type input "Seb to"
type textarea "x"
type input "Seb to"
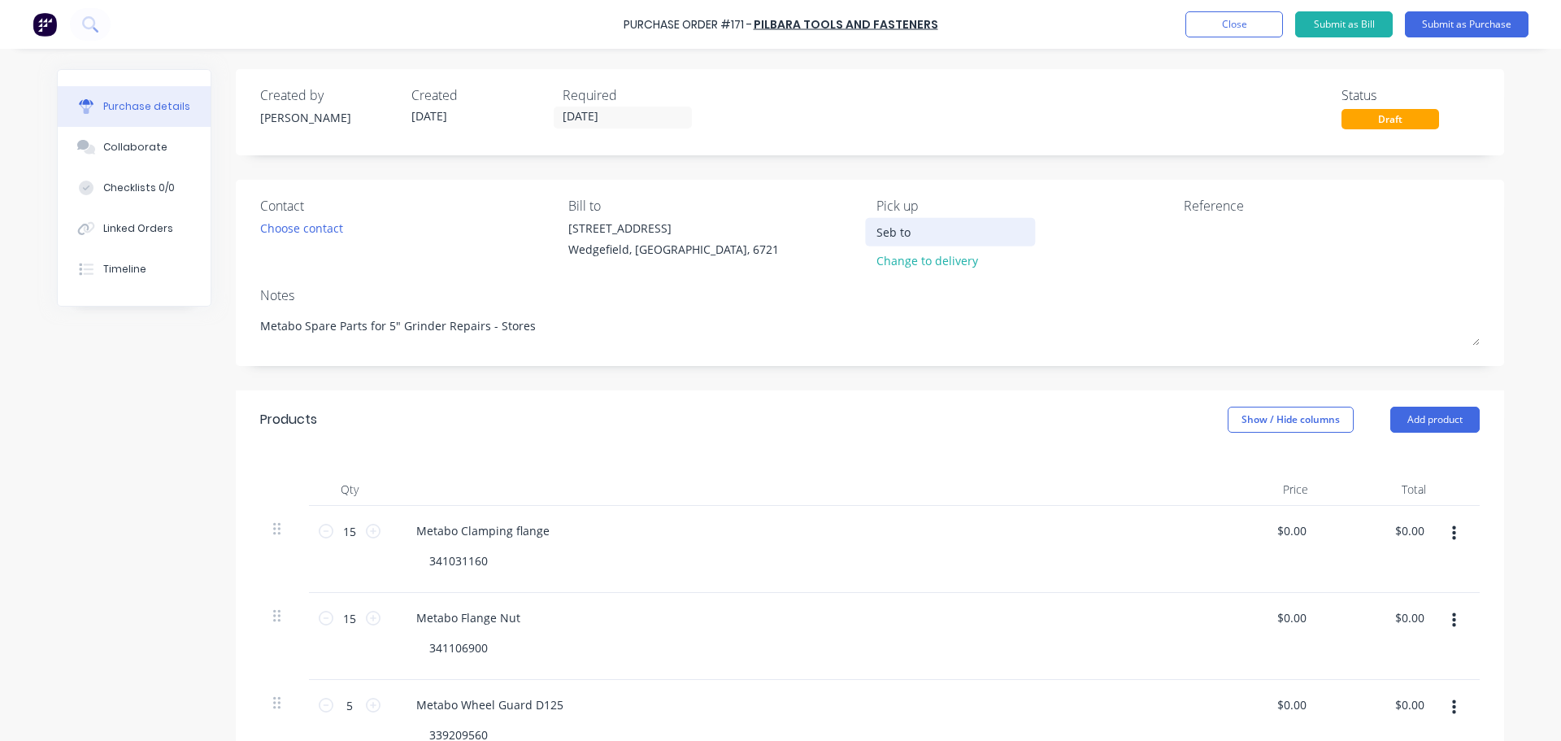
type textarea "x"
type input "Seb to c"
type textarea "x"
type input "Seb to co"
type textarea "x"
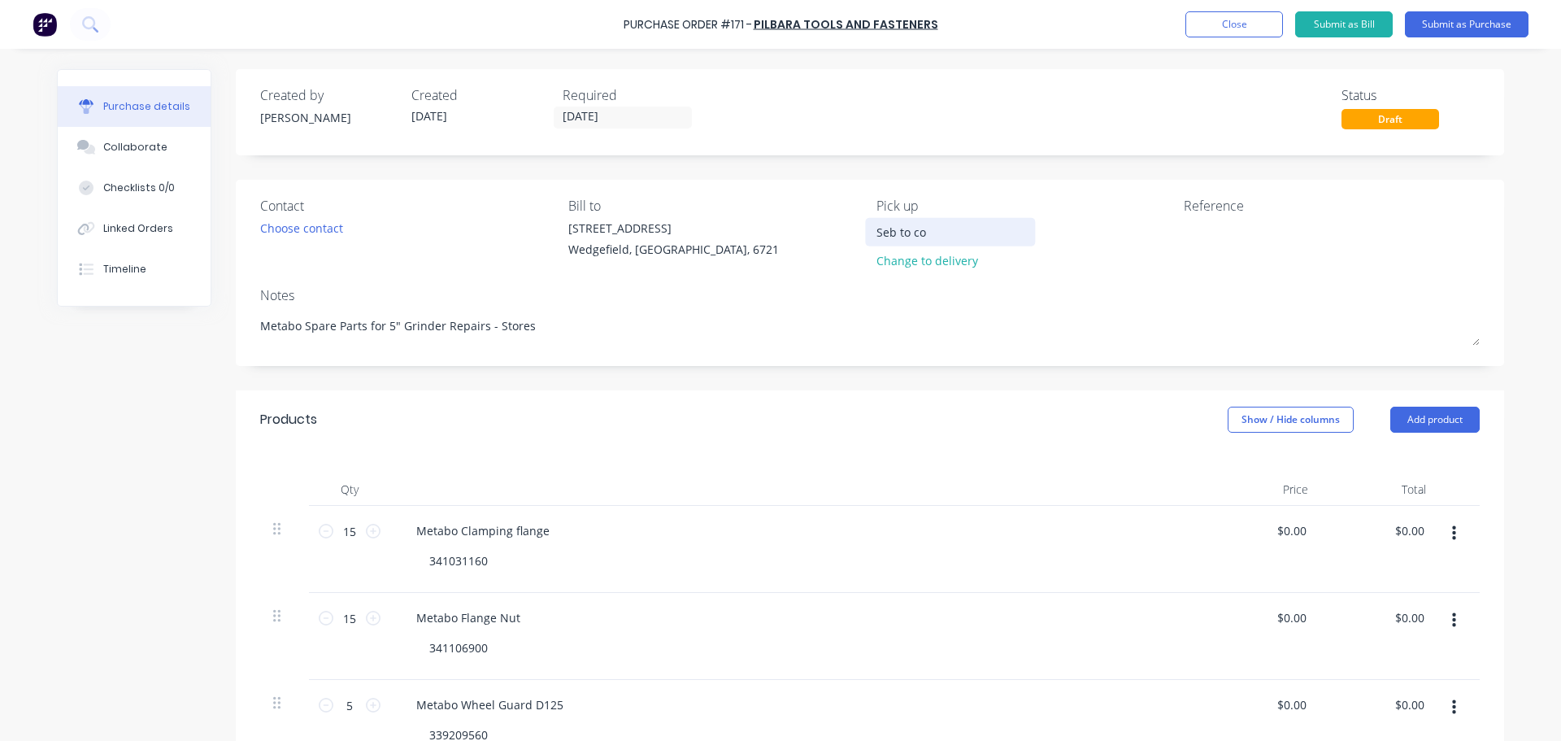
type input "Seb to col"
type textarea "x"
type input "Seb to coll"
type textarea "x"
drag, startPoint x: 935, startPoint y: 221, endPoint x: 955, endPoint y: 230, distance: 22.2
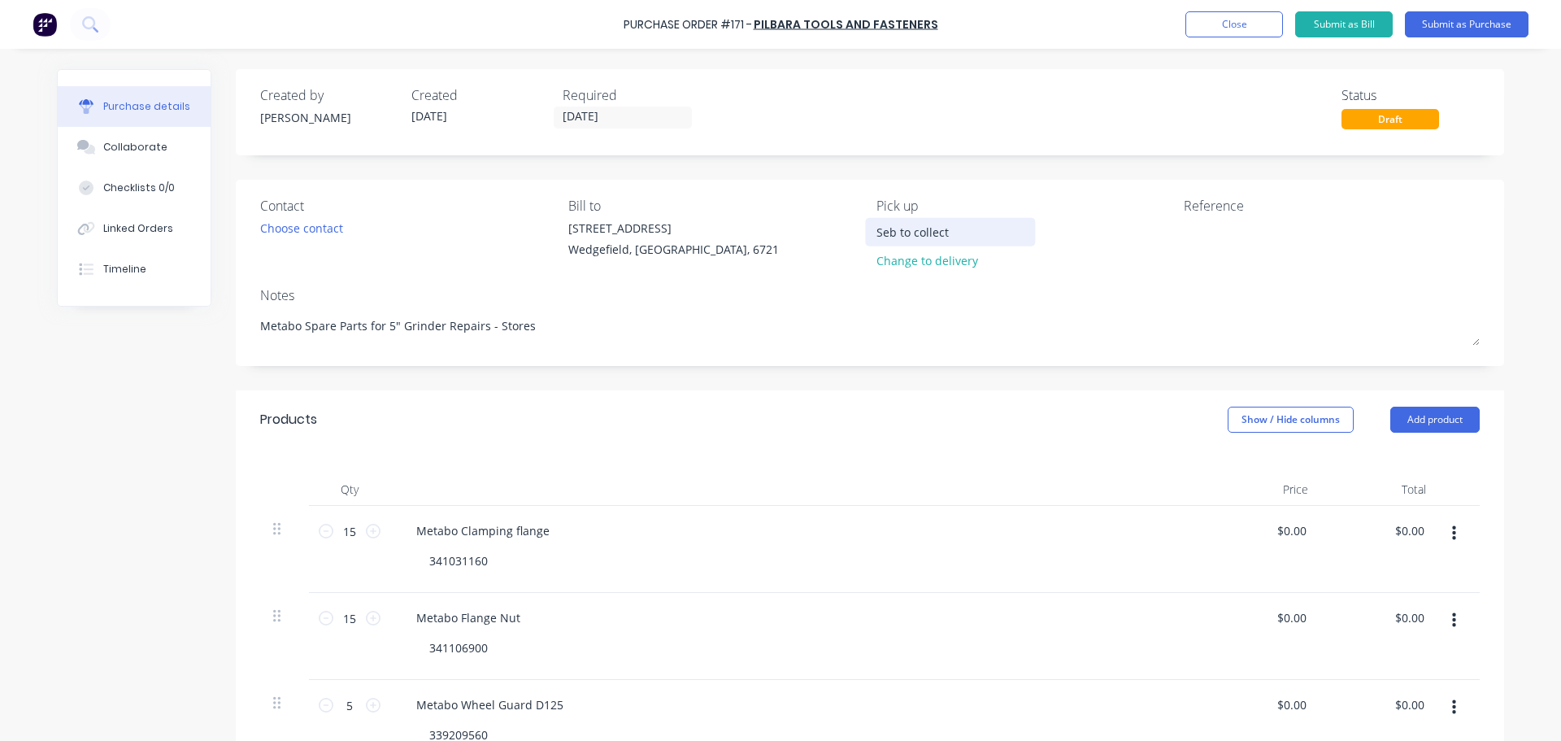
click at [935, 221] on input "Seb to collect" at bounding box center [950, 231] width 148 height 24
click at [969, 237] on input "Seb to collect" at bounding box center [950, 231] width 148 height 24
click at [599, 119] on input "[DATE]" at bounding box center [622, 117] width 137 height 20
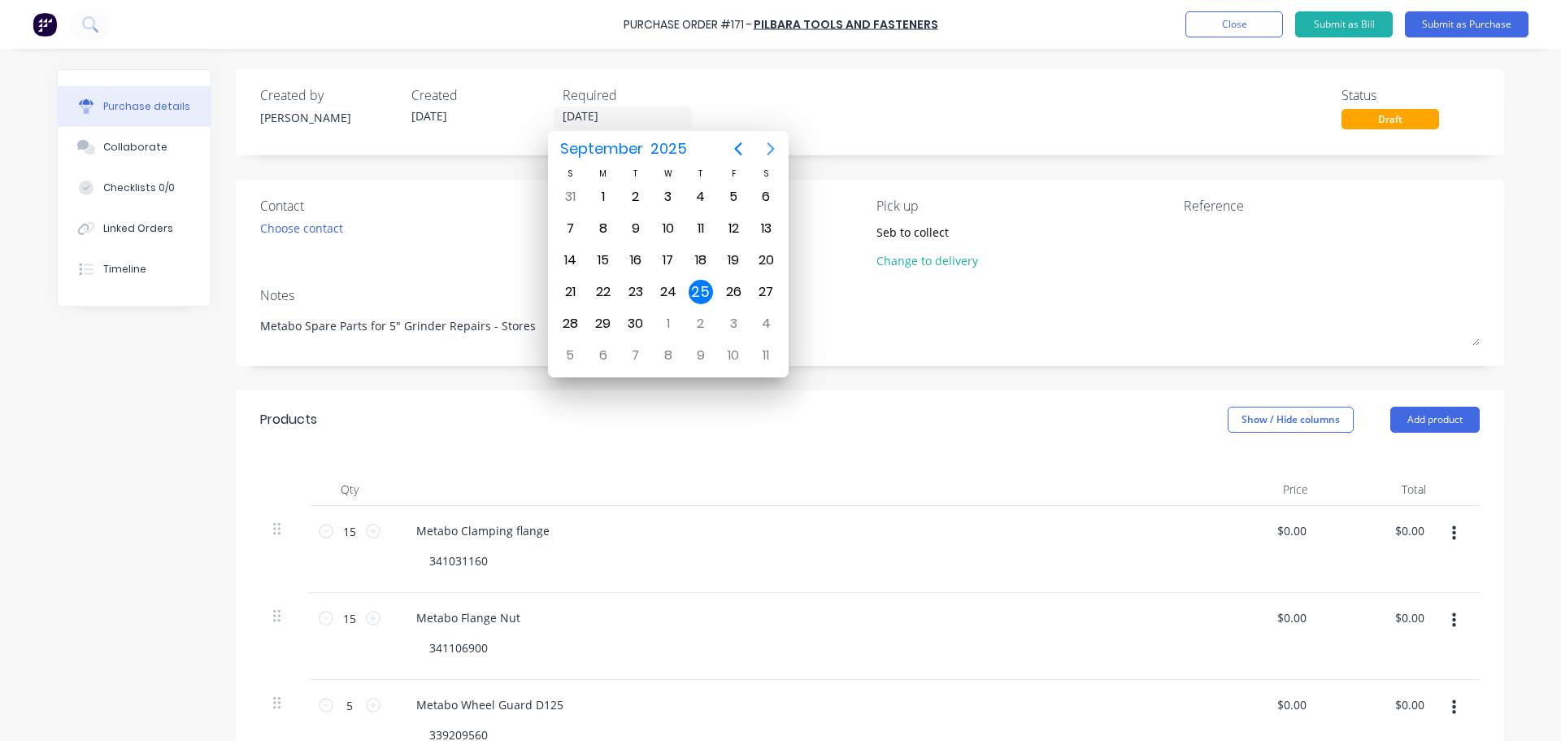
click at [773, 146] on icon "Next page" at bounding box center [771, 149] width 20 height 20
click at [708, 200] on div "2" at bounding box center [700, 197] width 24 height 24
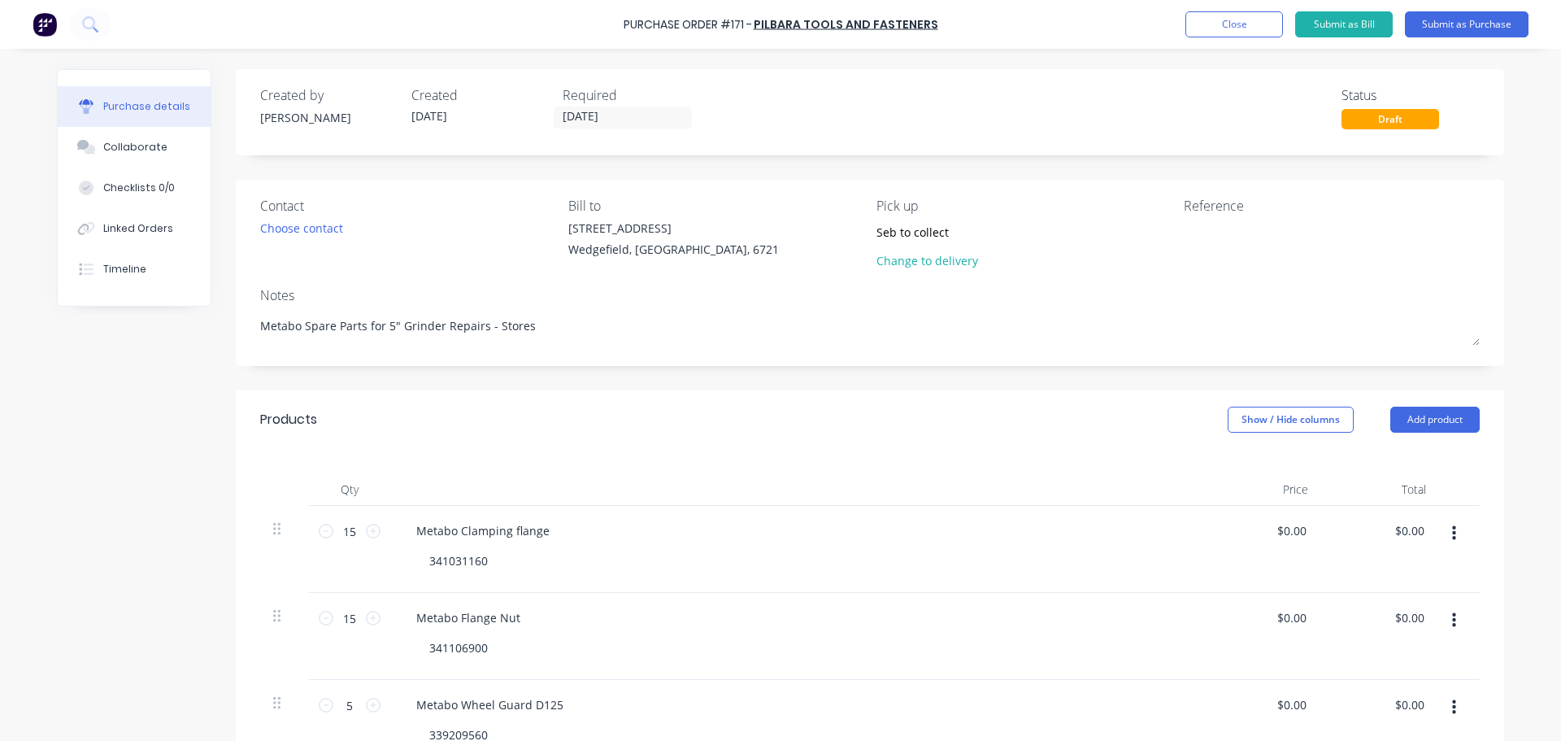
click at [643, 102] on div "Required" at bounding box center [632, 95] width 138 height 20
click at [634, 119] on input "[DATE]" at bounding box center [622, 117] width 137 height 20
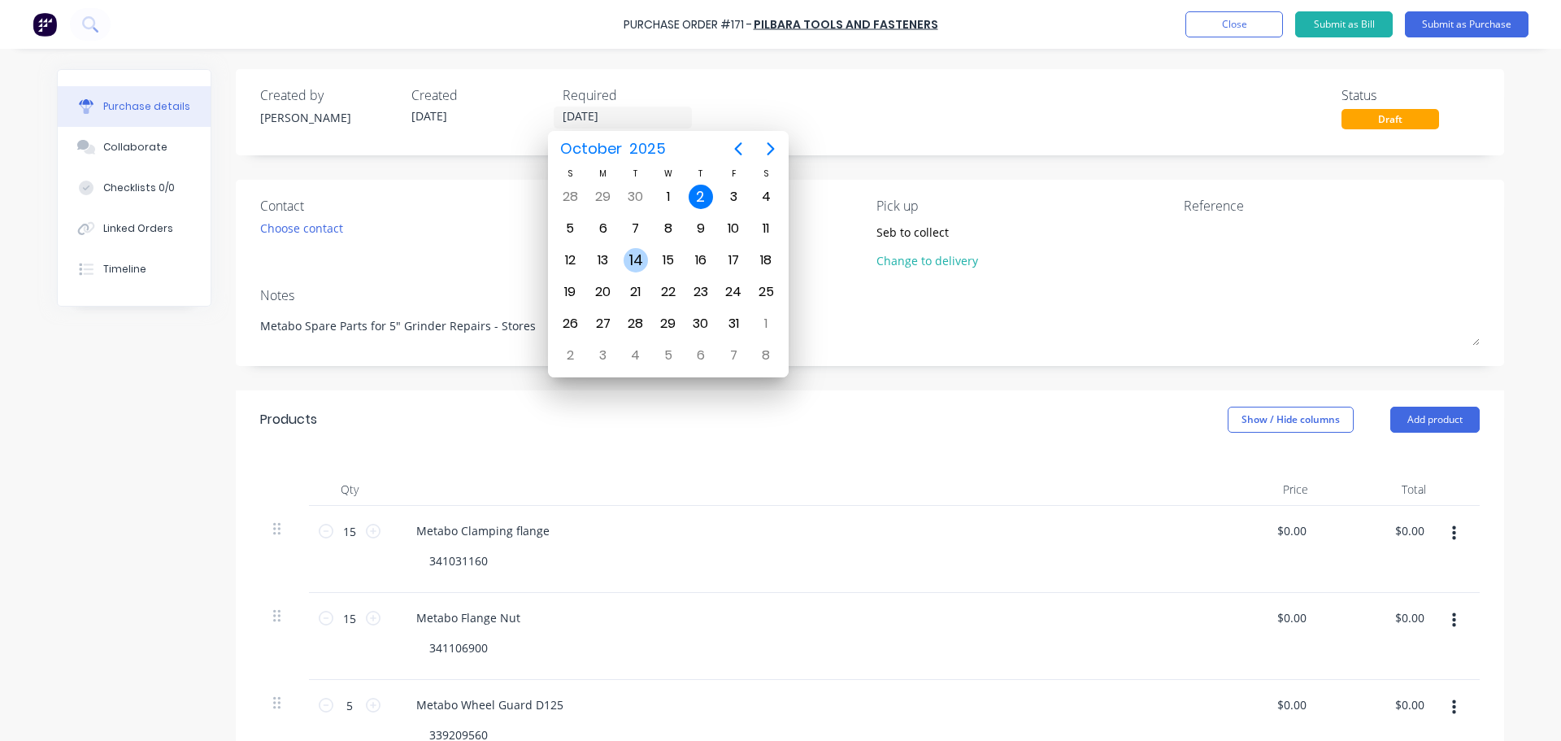
click at [642, 254] on div "14" at bounding box center [635, 260] width 24 height 24
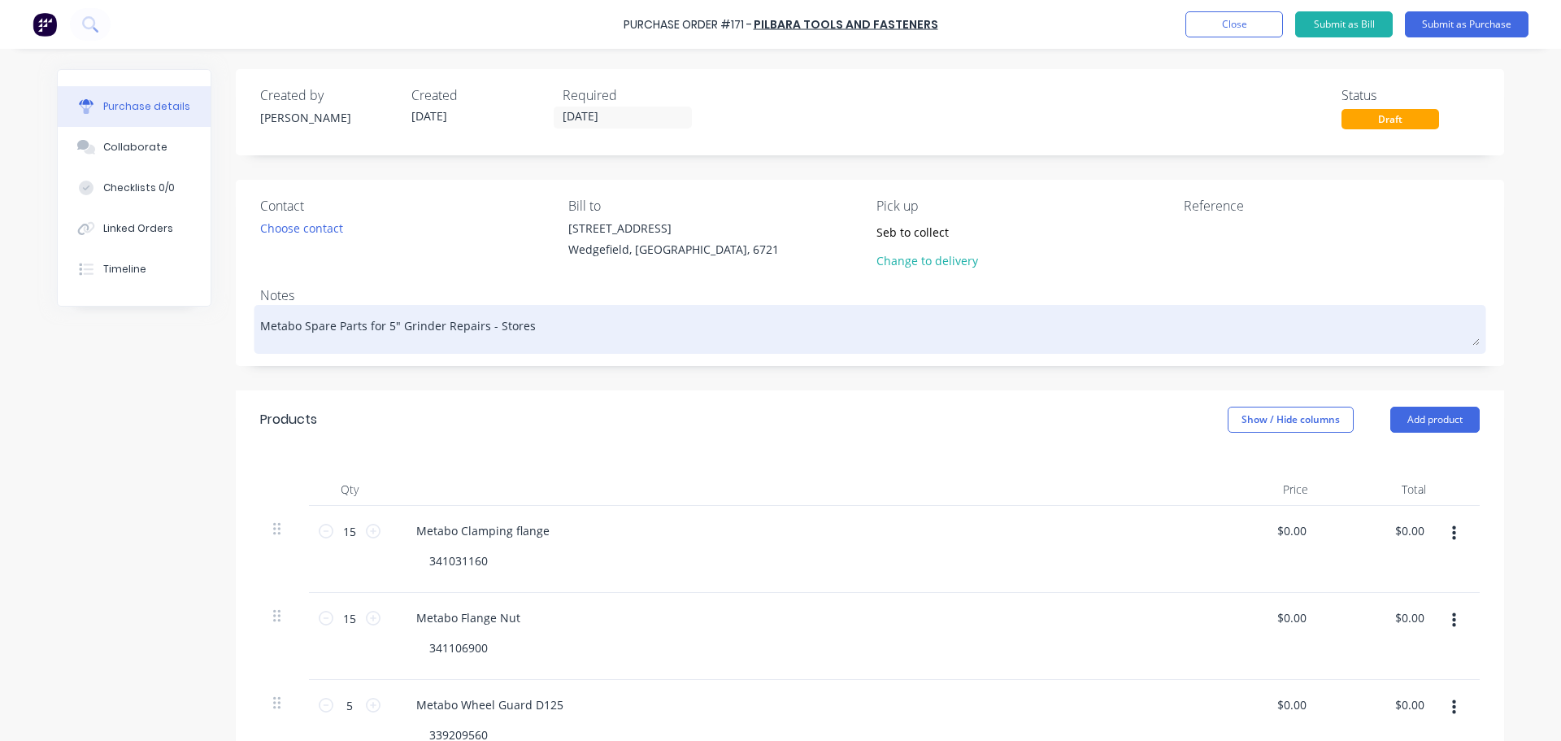
click at [531, 318] on textarea "Metabo Spare Parts for 5" Grinder Repairs - Stores" at bounding box center [869, 327] width 1219 height 37
click at [260, 328] on textarea "Metabo Spare Parts for 5" Grinder Repairs - Stores" at bounding box center [869, 327] width 1219 height 37
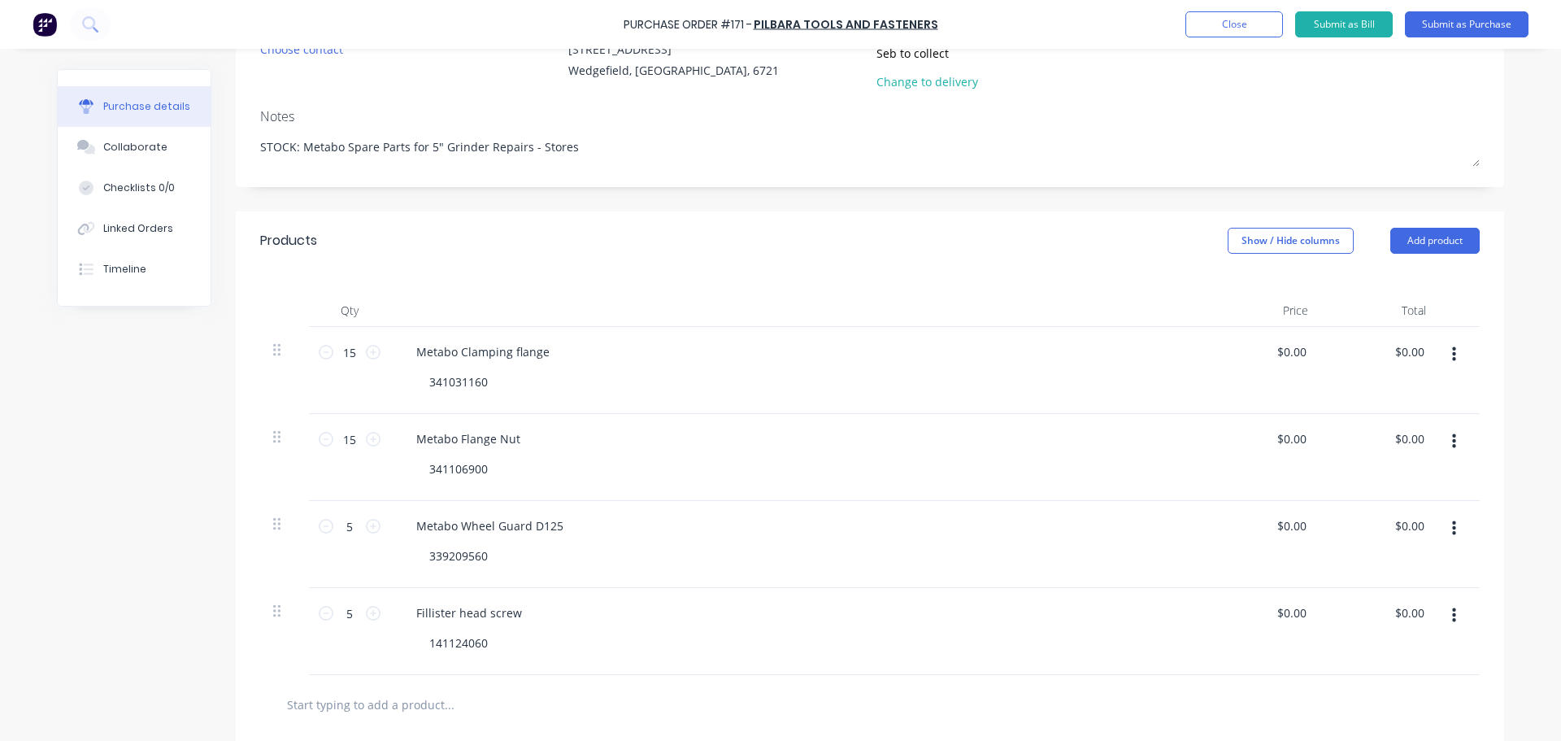
scroll to position [244, 0]
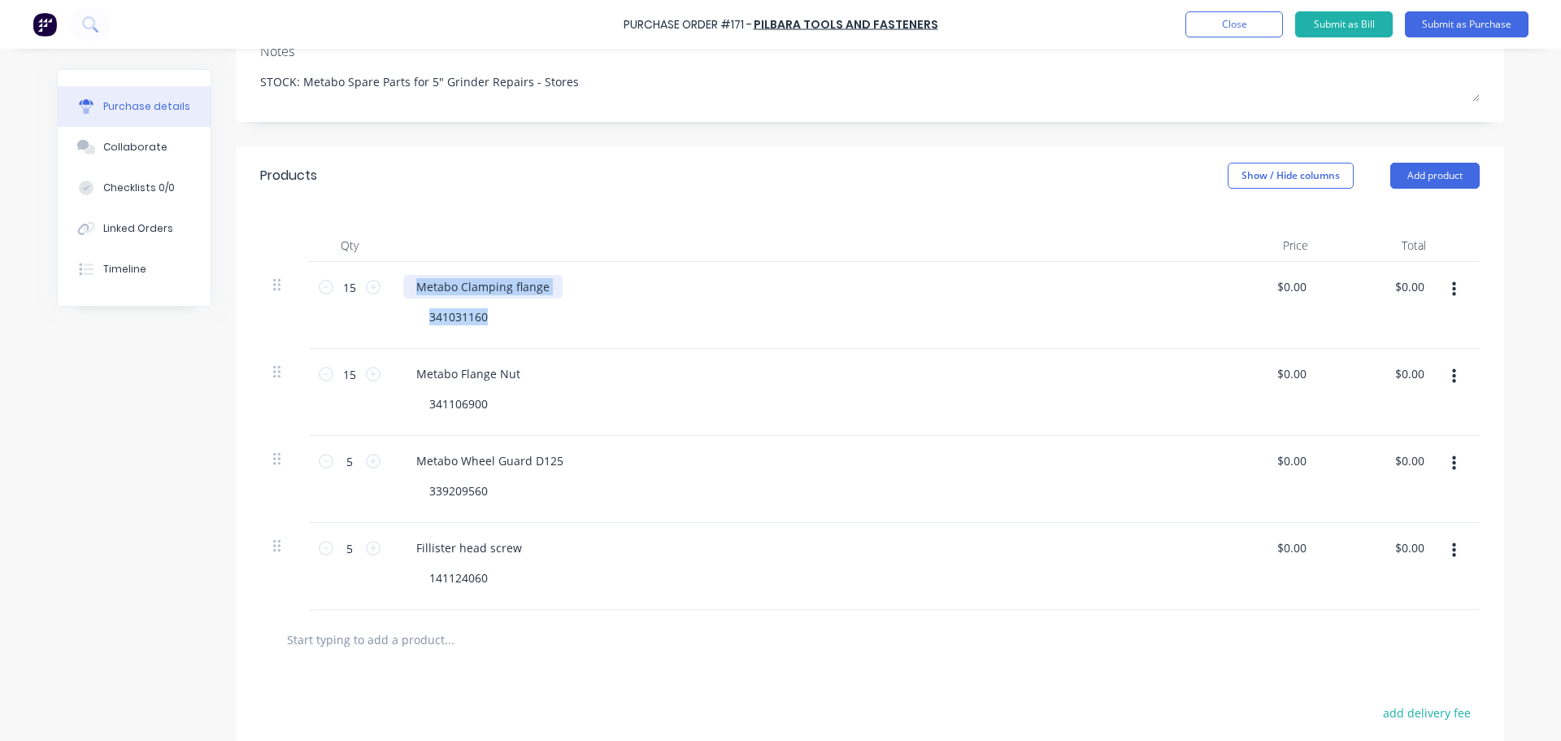
drag, startPoint x: 489, startPoint y: 304, endPoint x: 419, endPoint y: 280, distance: 73.8
click at [419, 280] on div "Metabo Clamping flange 341031160" at bounding box center [796, 305] width 813 height 87
copy div "Metabo Clamping flange 341031160"
click at [498, 289] on div "Metabo Clamping flange" at bounding box center [482, 287] width 159 height 24
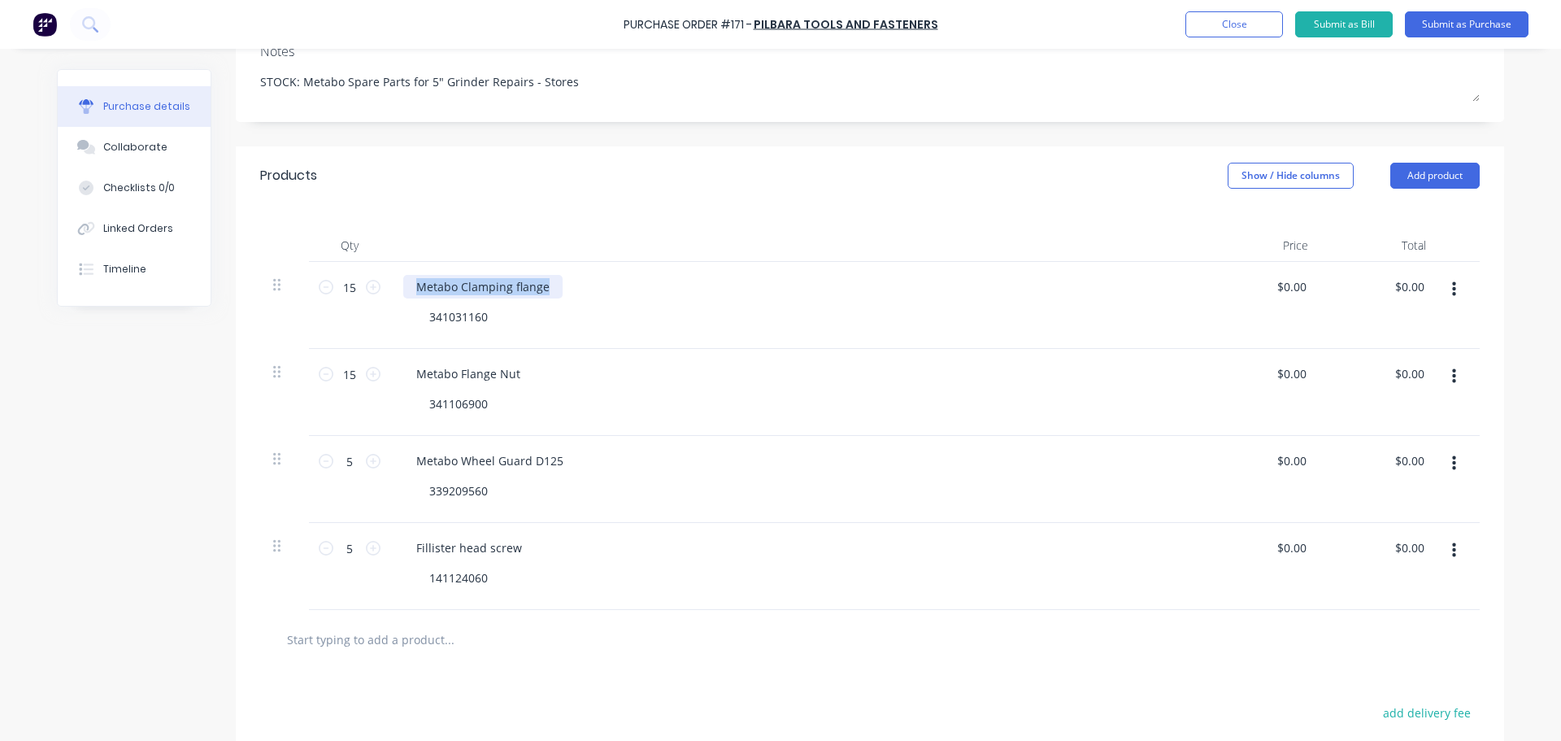
click at [498, 289] on div "Metabo Clamping flange" at bounding box center [482, 287] width 159 height 24
copy div "Metabo Clamping flange"
click at [458, 311] on div "341031160" at bounding box center [458, 317] width 85 height 24
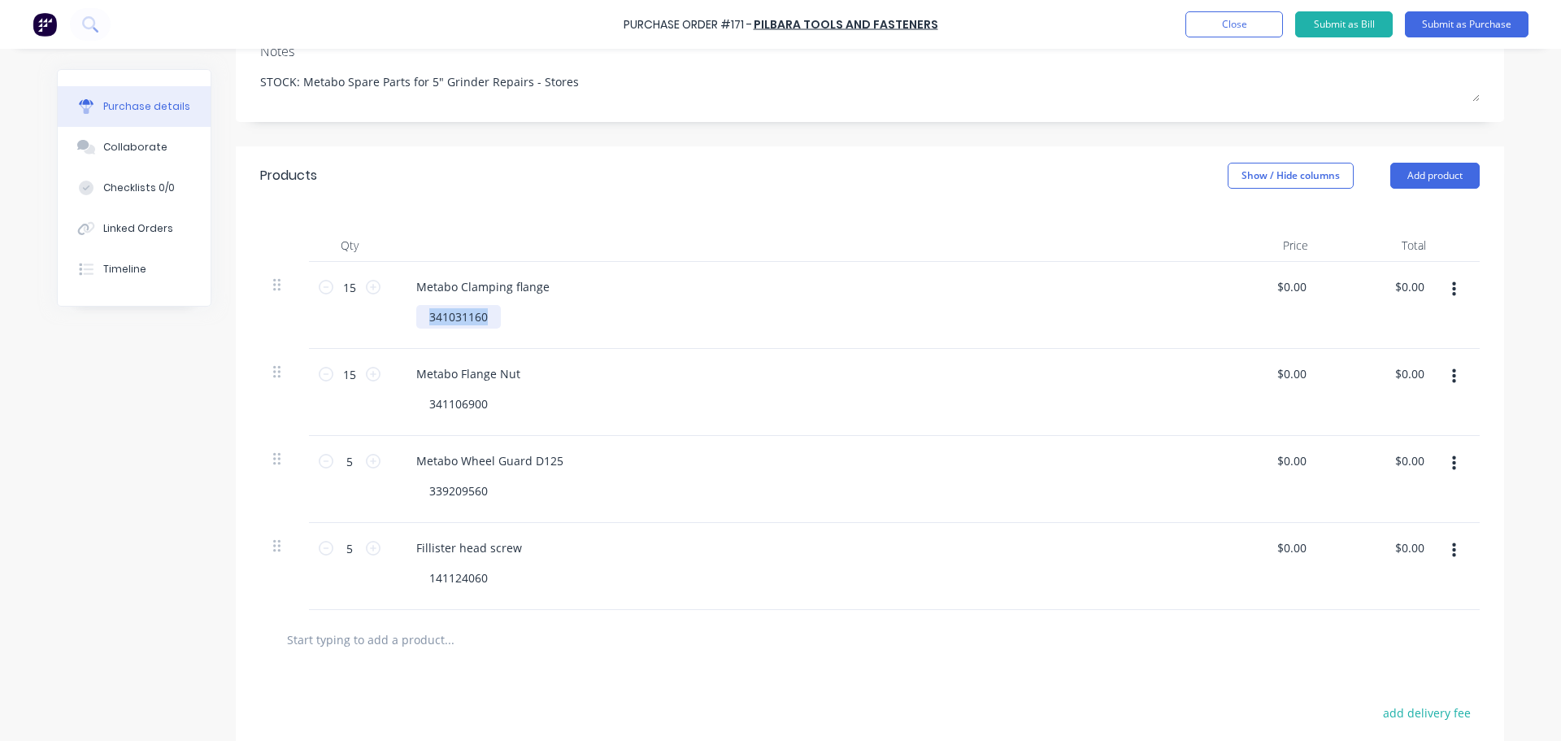
copy div "341031160"
click at [451, 383] on div "Metabo Flange Nut" at bounding box center [468, 374] width 130 height 24
copy div "Metabo Flange Nut"
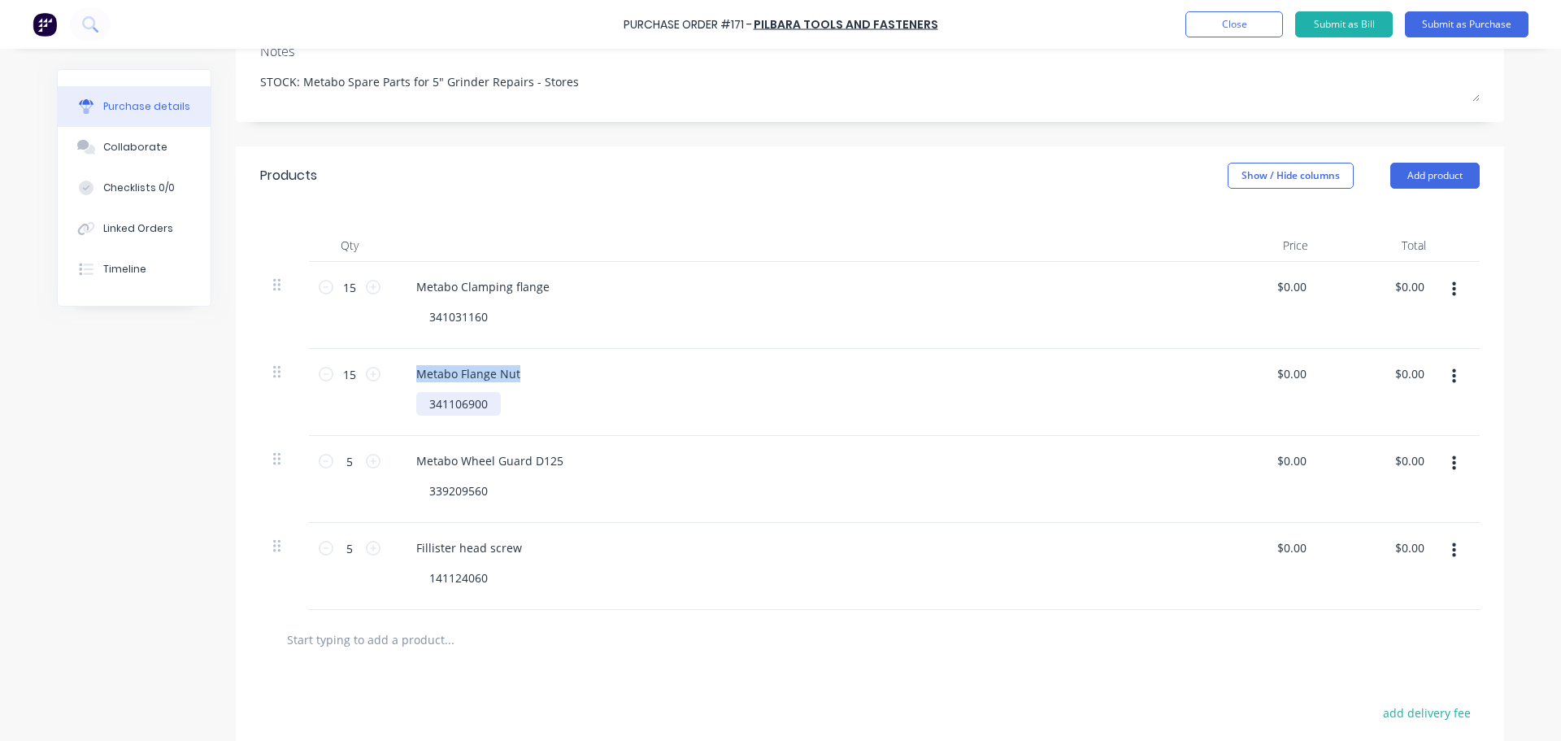
click at [475, 397] on div "341106900" at bounding box center [458, 404] width 85 height 24
copy div "341106900"
click at [454, 464] on div "Metabo Wheel Guard D125" at bounding box center [489, 461] width 173 height 24
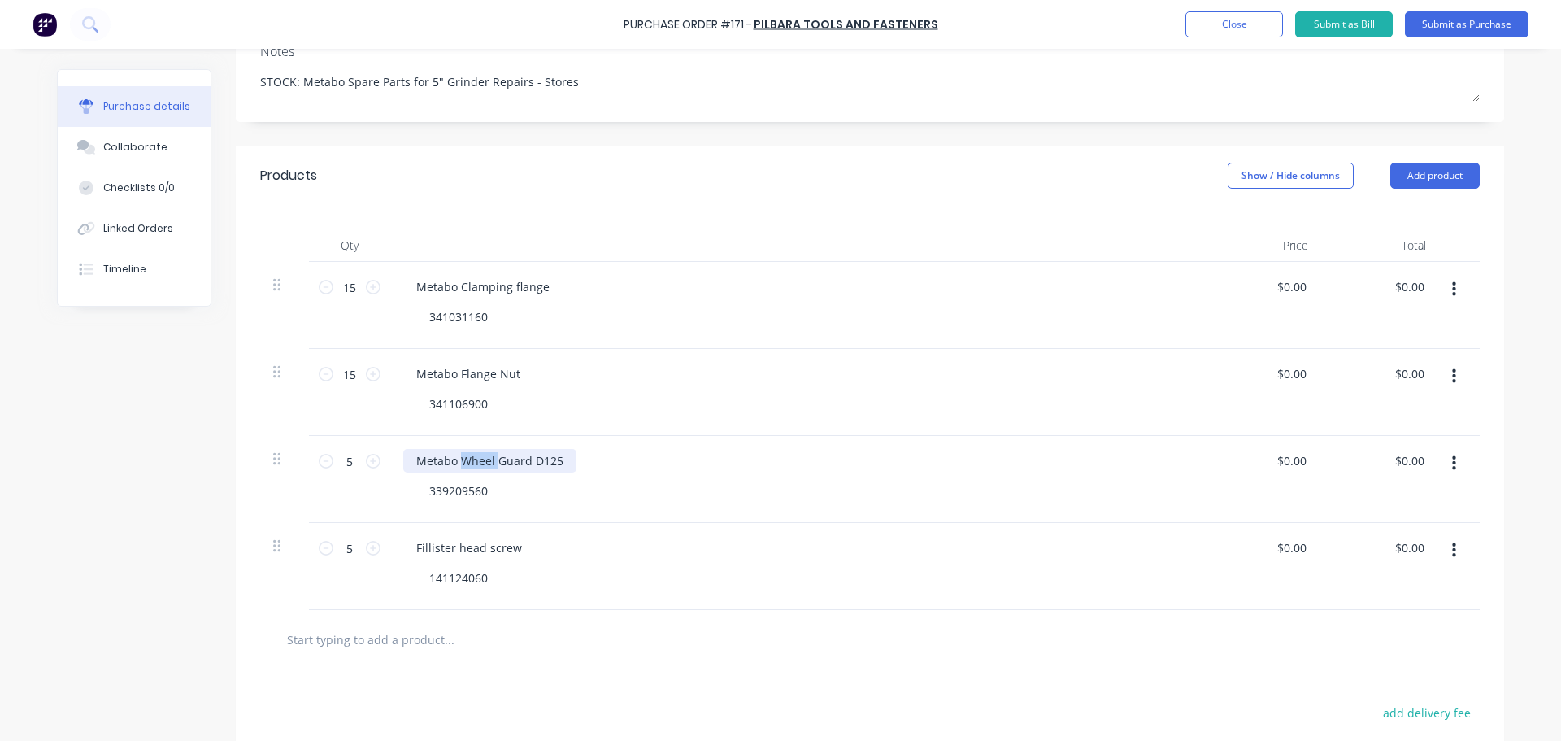
click at [454, 464] on div "Metabo Wheel Guard D125" at bounding box center [489, 461] width 173 height 24
copy div "Metabo Wheel Guard D125"
click at [419, 490] on div "339209560" at bounding box center [458, 491] width 85 height 24
copy div "339209560"
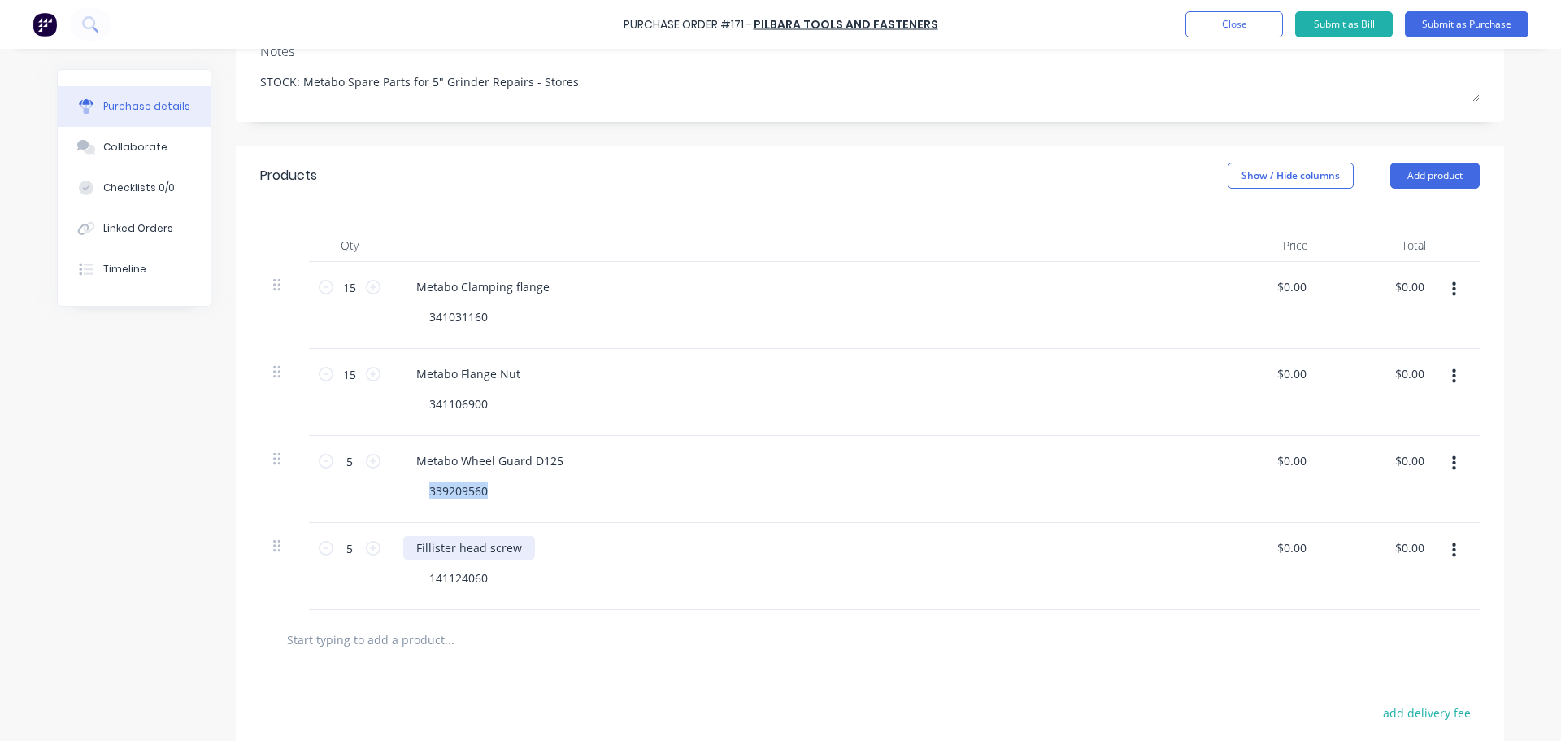
click at [471, 550] on div "Fillister head screw" at bounding box center [469, 548] width 132 height 24
copy div "Fillister head screw"
click at [453, 584] on div "141124060" at bounding box center [458, 578] width 85 height 24
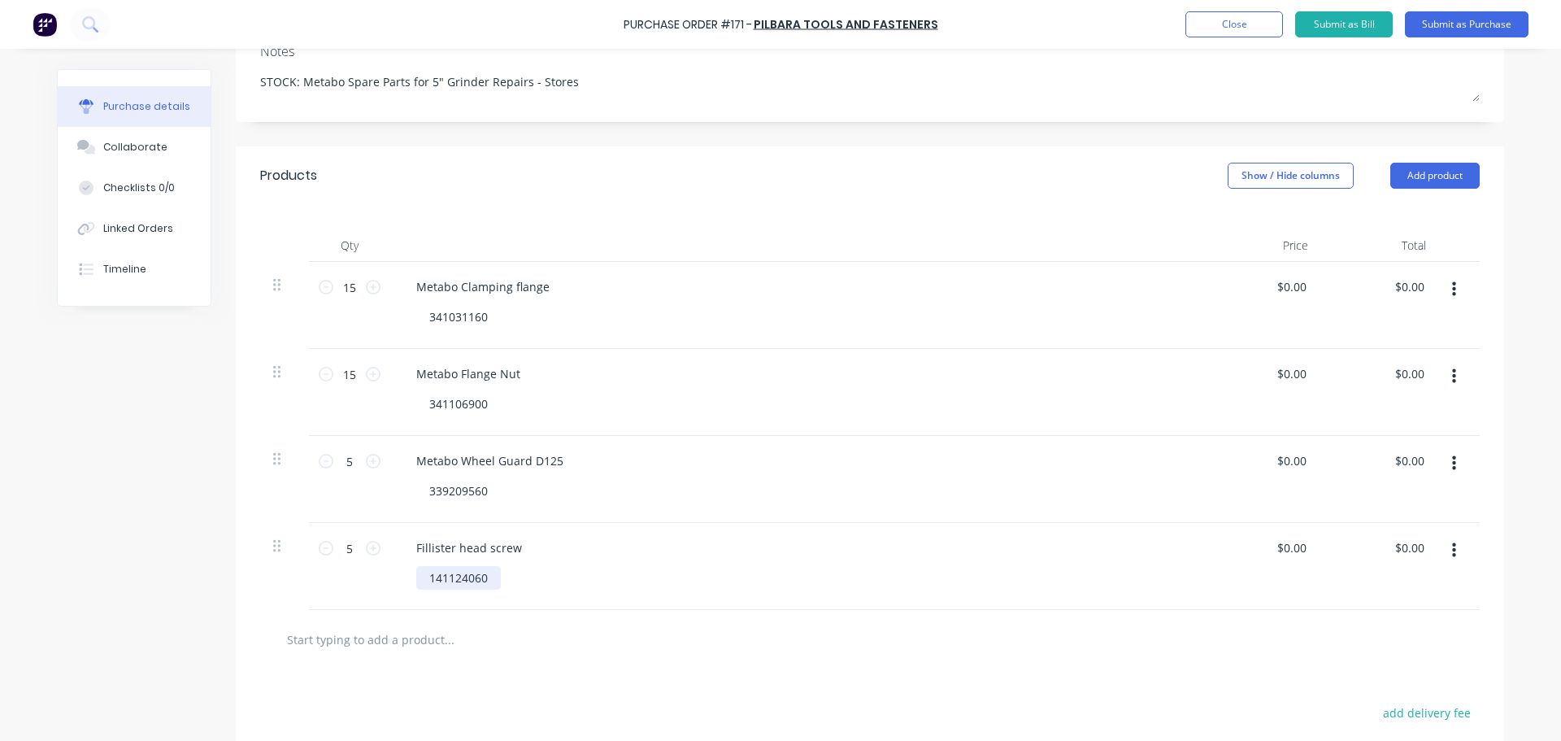
click at [453, 584] on div "141124060" at bounding box center [458, 578] width 85 height 24
copy div "141124060"
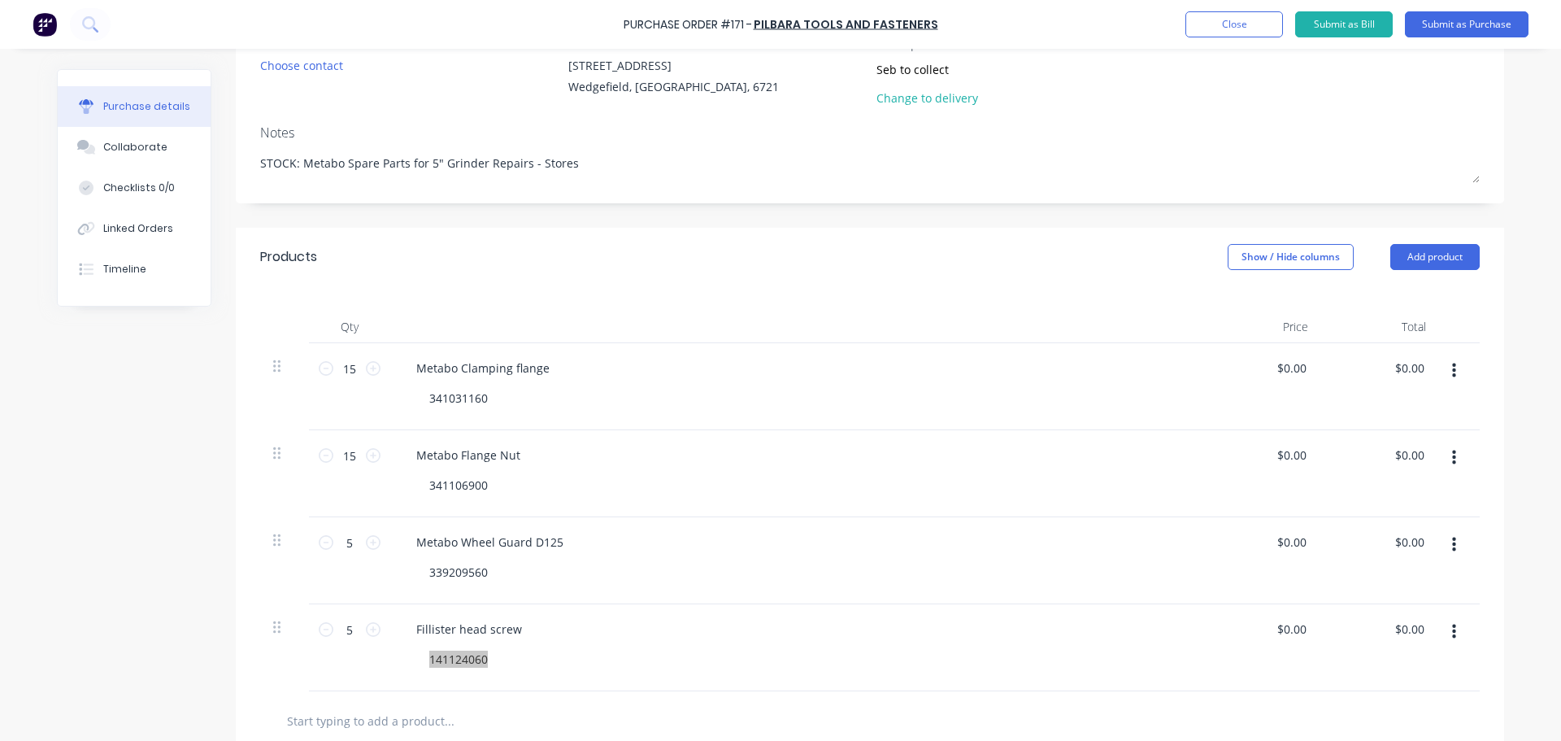
scroll to position [0, 0]
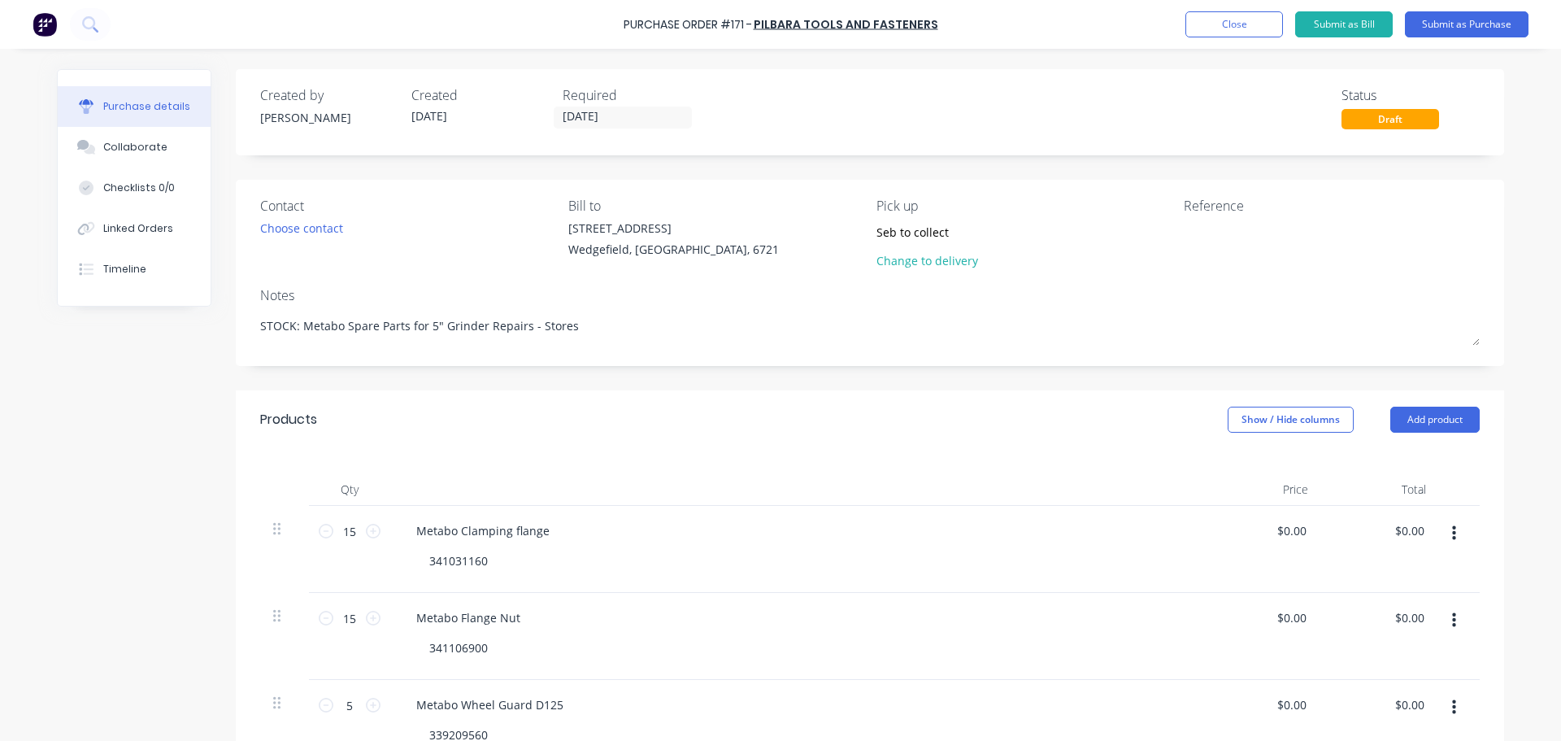
click at [1386, 117] on div "Draft" at bounding box center [1390, 119] width 98 height 20
click at [1223, 23] on button "Close" at bounding box center [1234, 24] width 98 height 26
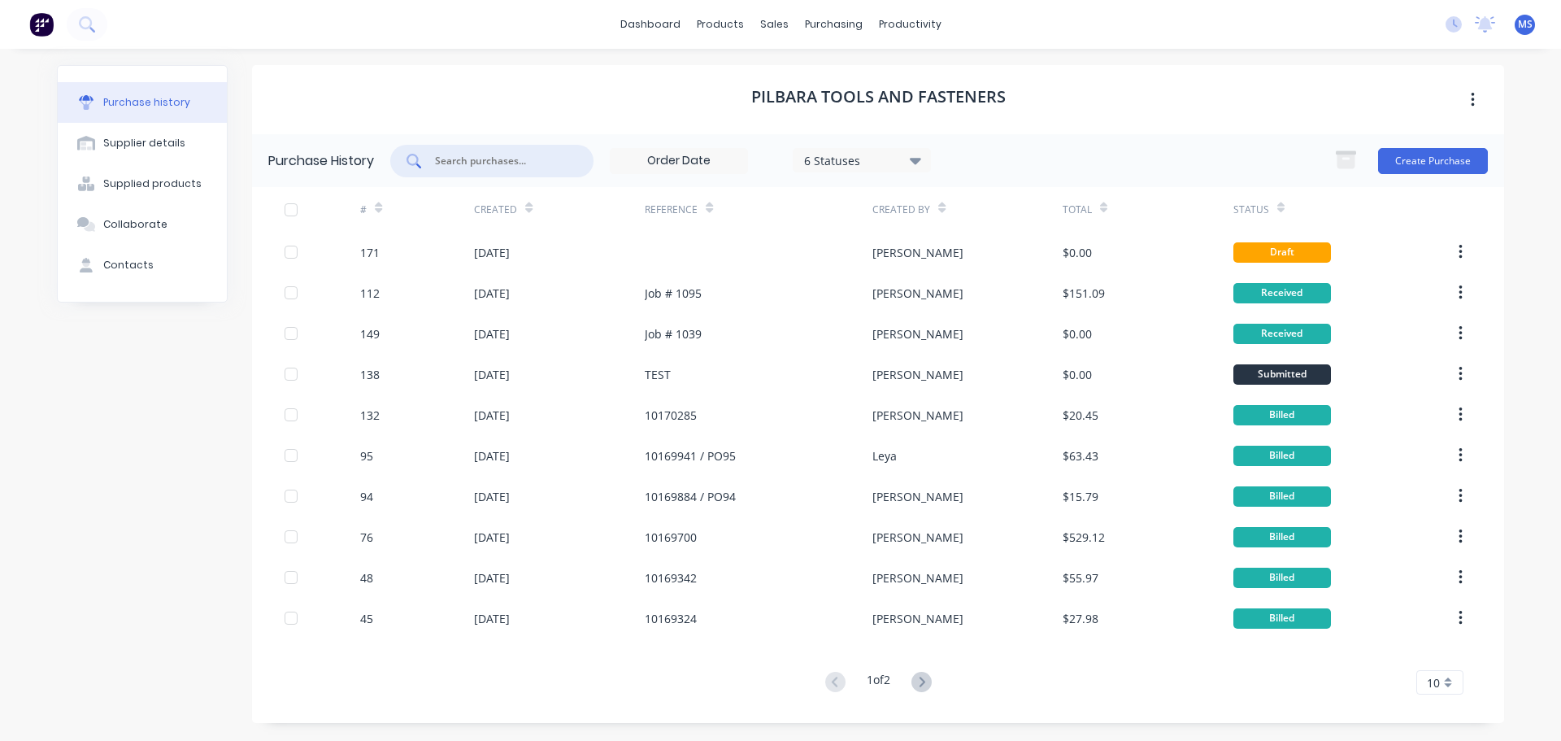
click at [510, 159] on input "text" at bounding box center [500, 161] width 135 height 16
type input "131"
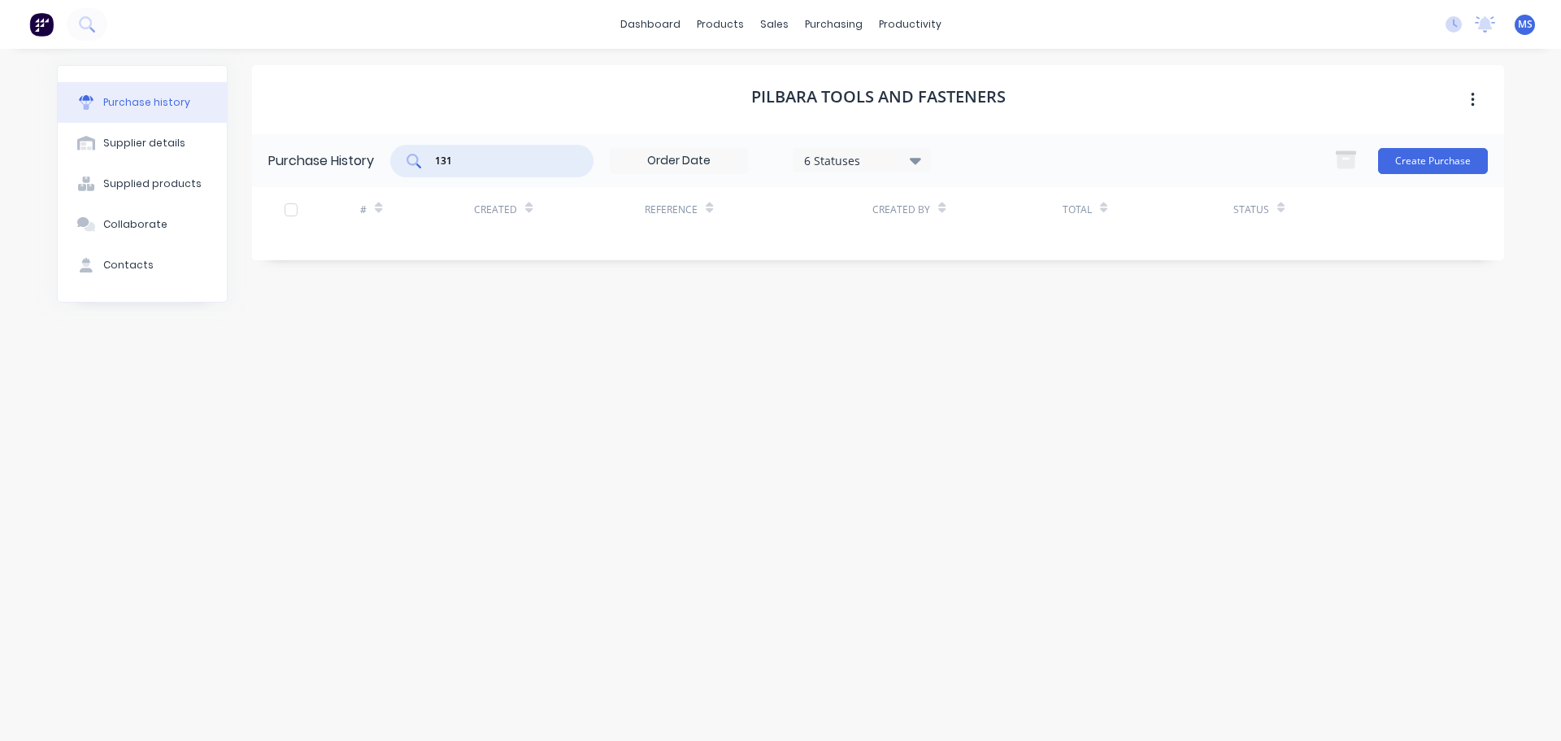
click at [505, 154] on input "131" at bounding box center [500, 161] width 135 height 16
type input "united fasteners"
click at [511, 146] on div "united fasteners" at bounding box center [491, 161] width 203 height 33
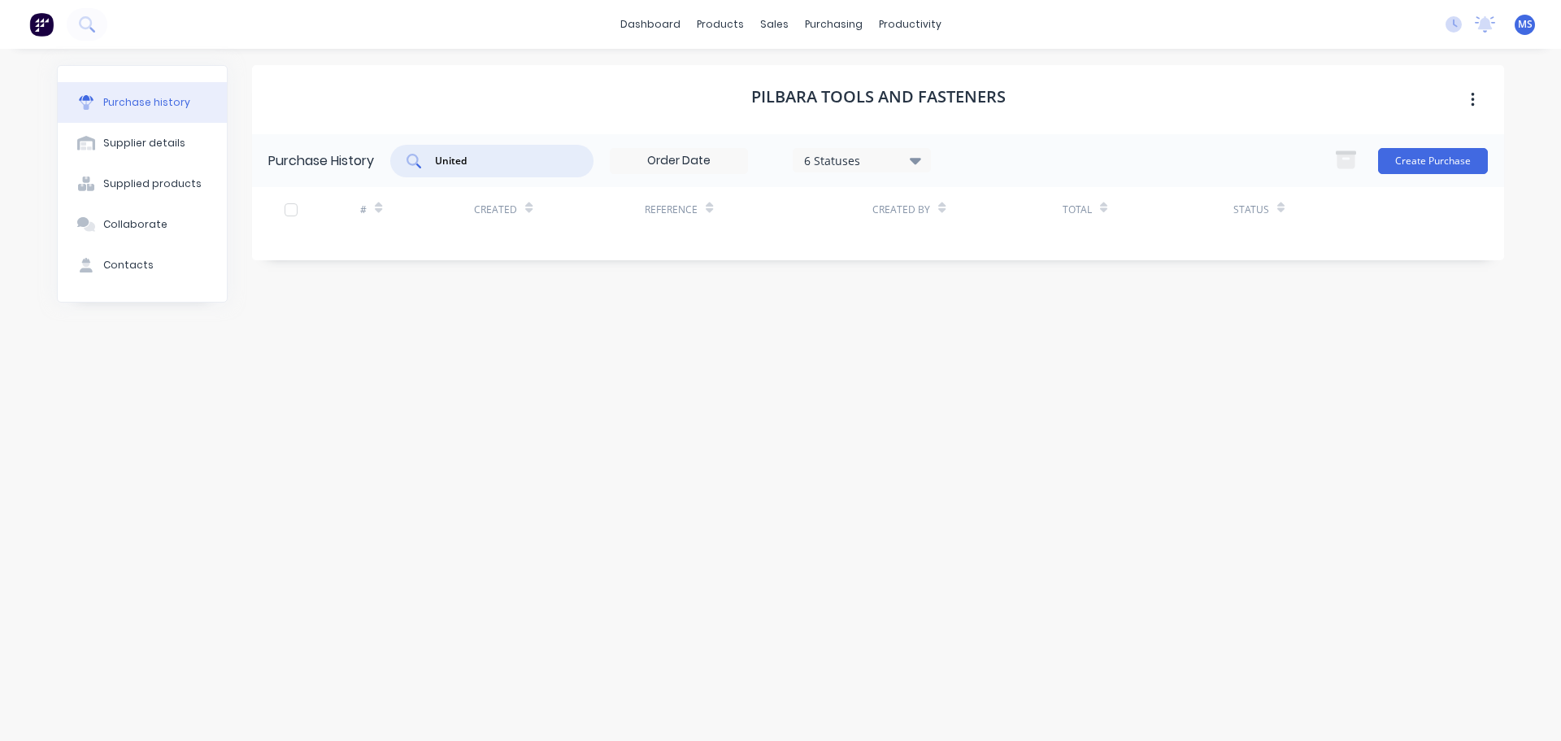
type input "United"
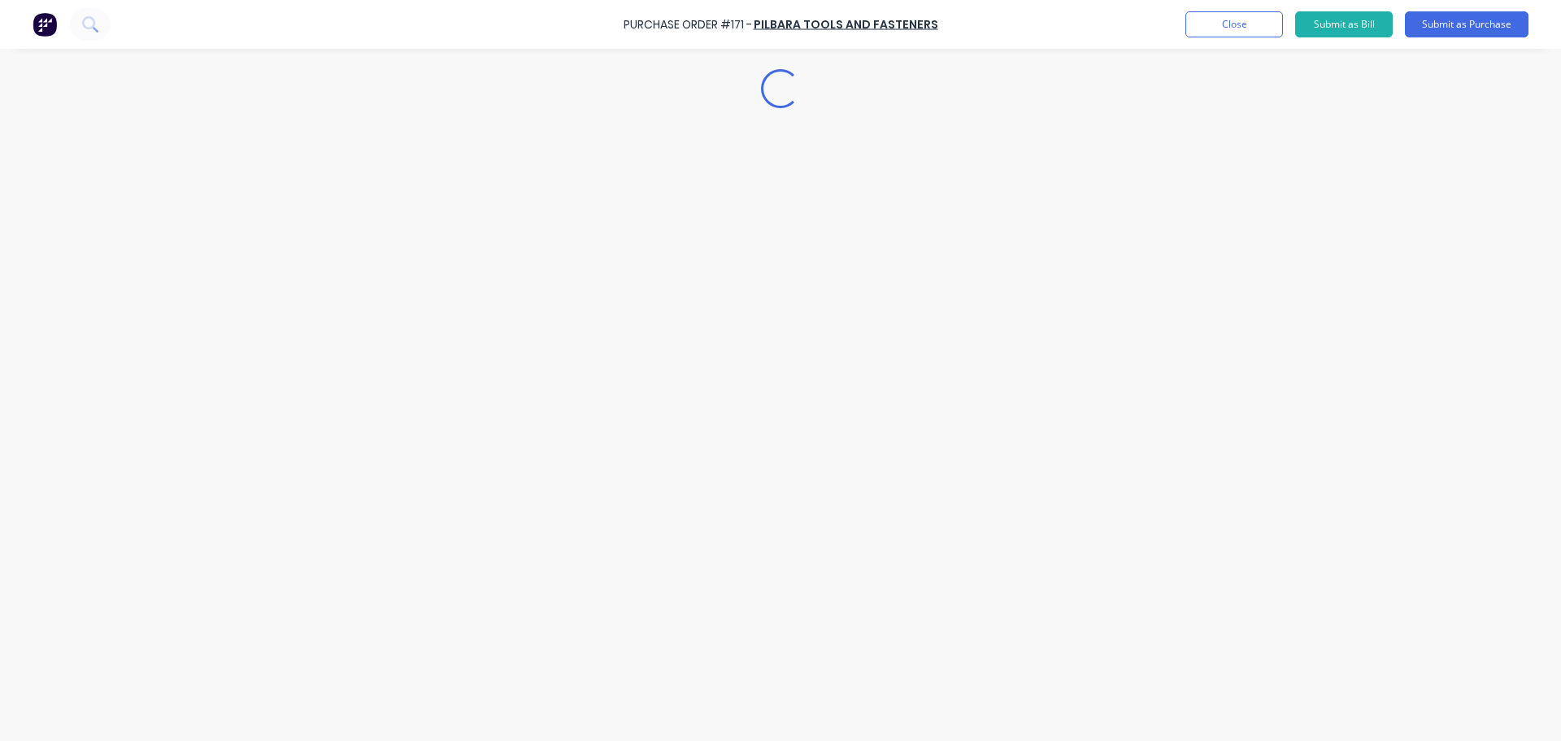
type textarea "x"
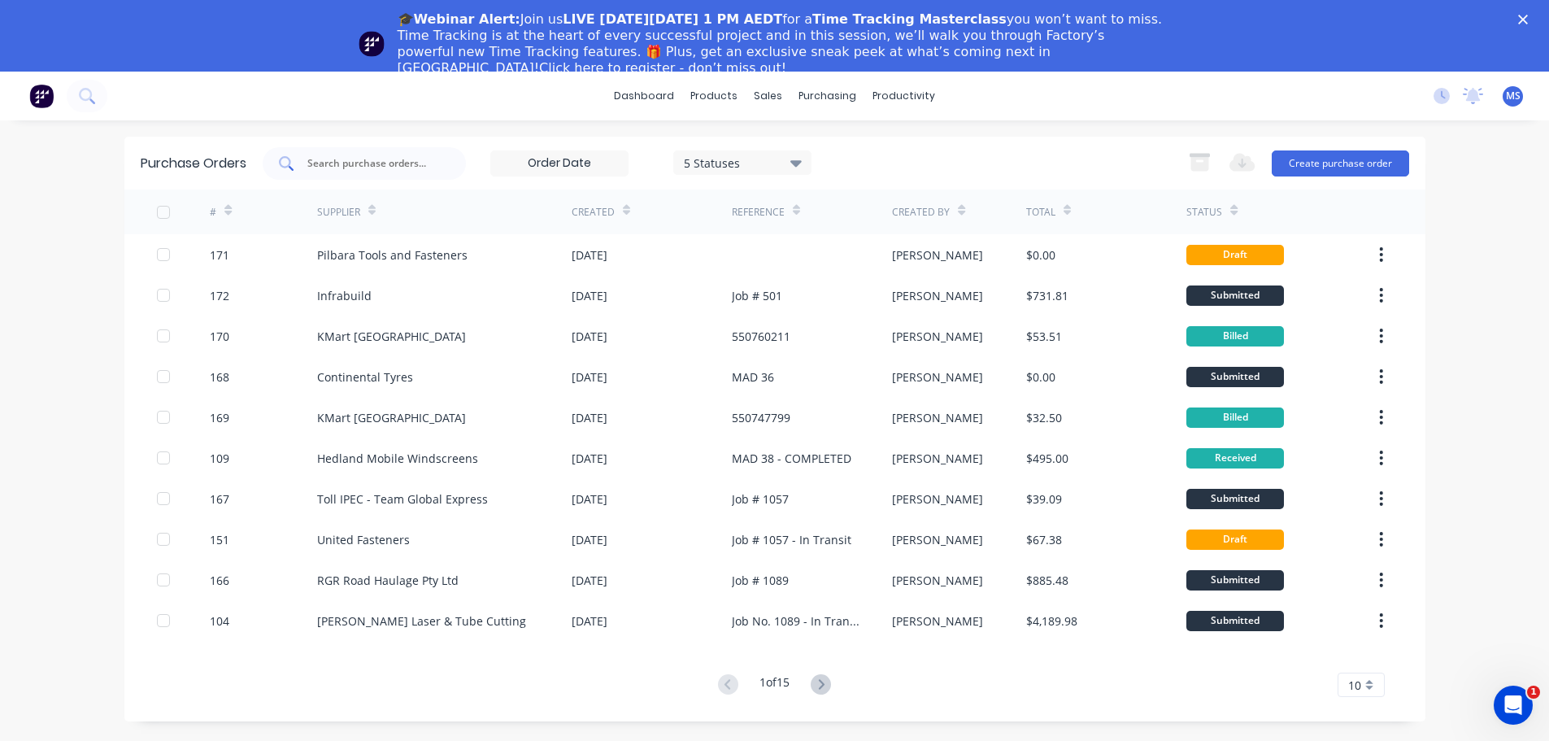
click at [402, 166] on input "text" at bounding box center [373, 163] width 135 height 16
click at [1525, 16] on div "🎓Webinar Alert: Join us LIVE on Thursday, October 16 at 1 PM AEDT for a Time Tr…" at bounding box center [774, 44] width 1549 height 75
click at [1527, 16] on polygon "Close" at bounding box center [1523, 20] width 10 height 10
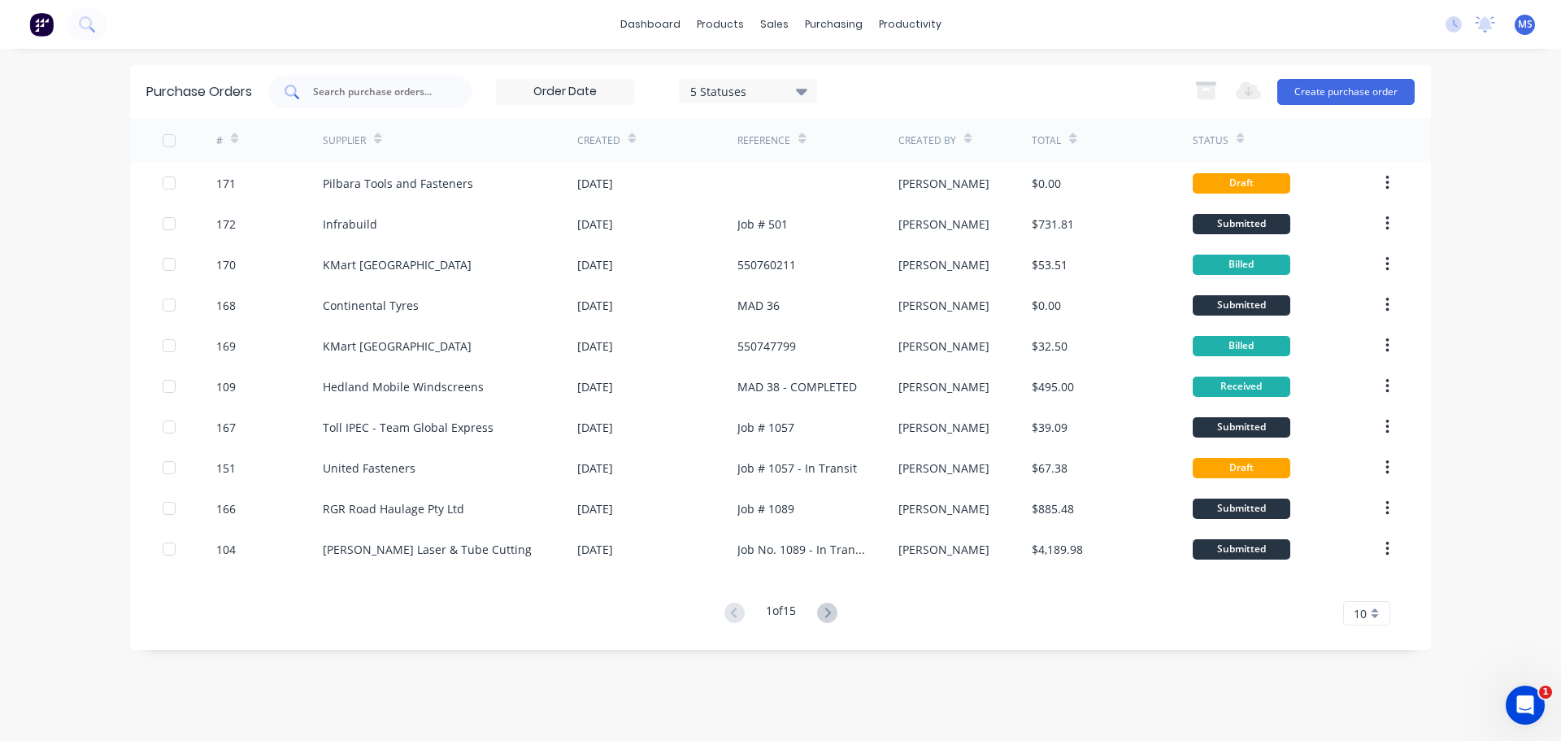
click at [387, 87] on input "text" at bounding box center [378, 92] width 135 height 16
click at [1524, 30] on span "MS" at bounding box center [1525, 24] width 15 height 15
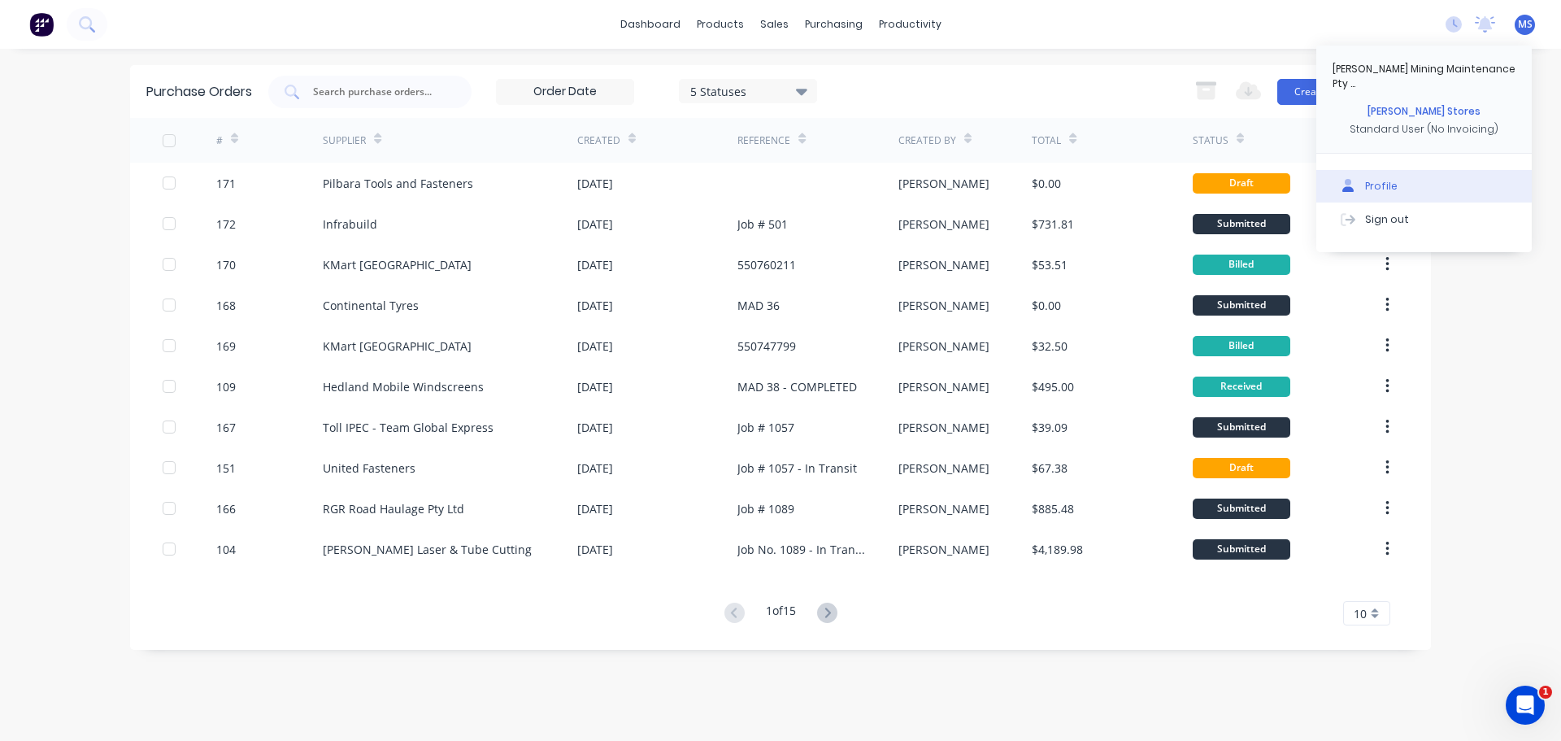
click at [1379, 170] on button "Profile" at bounding box center [1423, 186] width 215 height 33
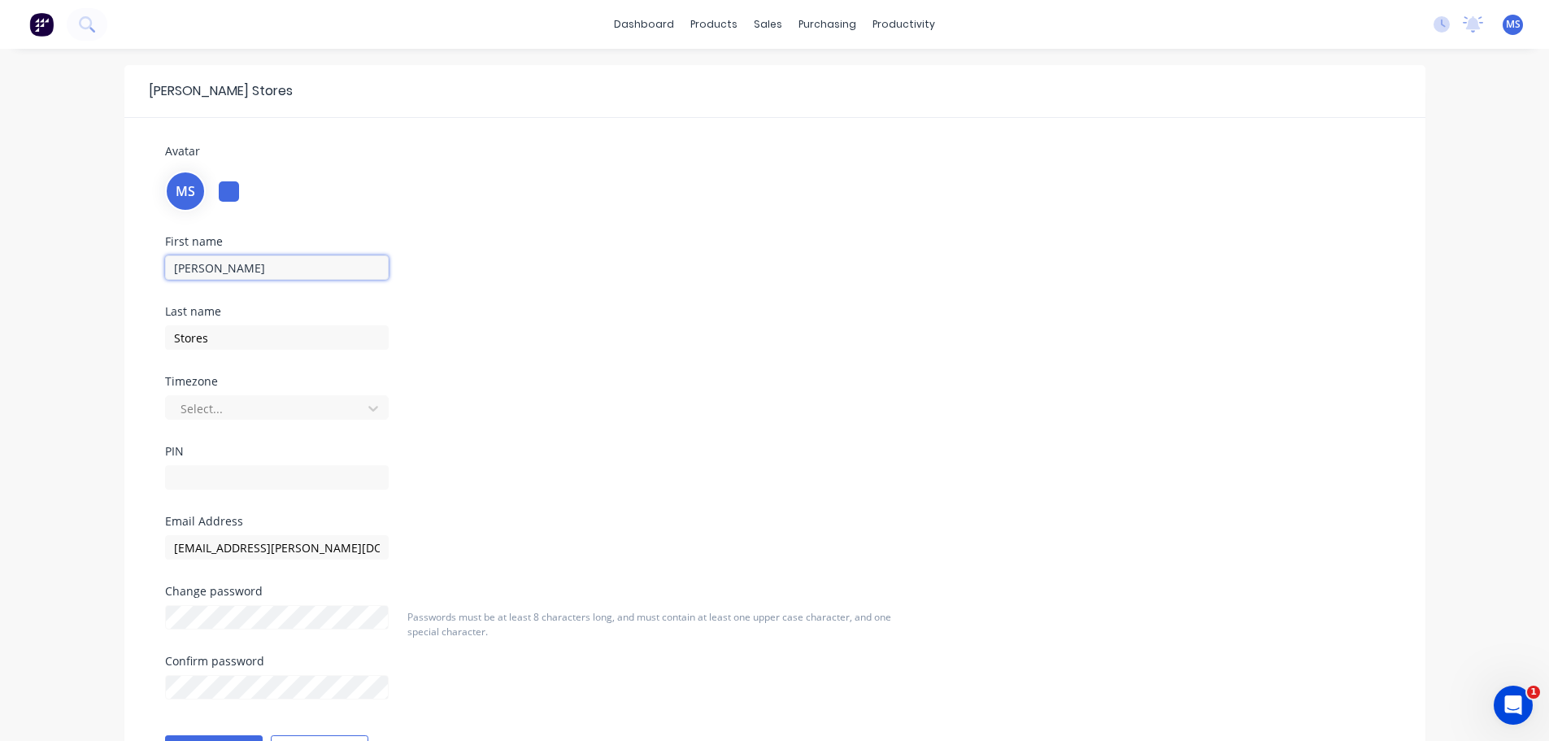
click at [335, 271] on input "[PERSON_NAME]" at bounding box center [277, 267] width 224 height 24
type input "s"
type input "Stores"
click at [286, 347] on input "Stores" at bounding box center [277, 337] width 224 height 24
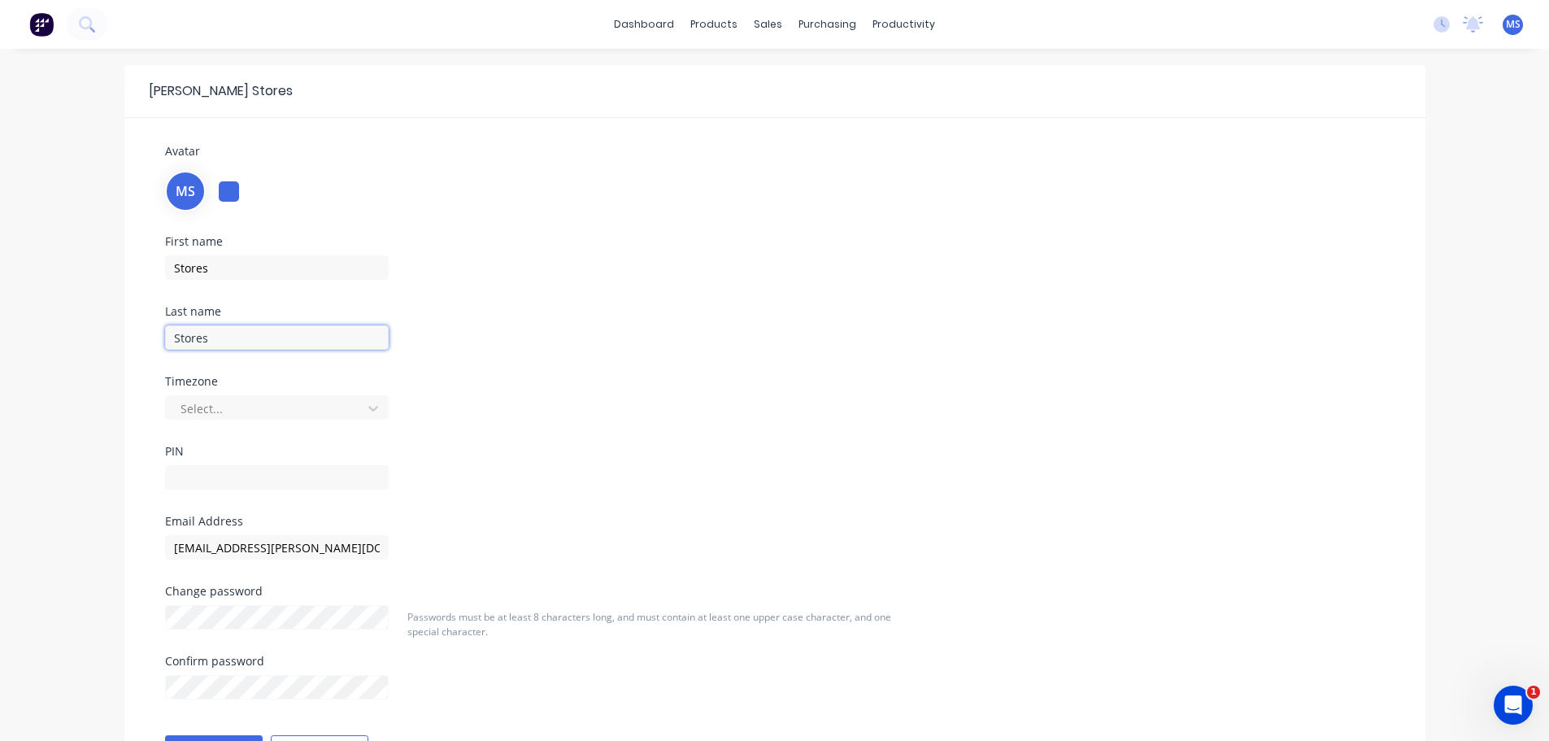
click at [286, 347] on input "Stores" at bounding box center [277, 337] width 224 height 24
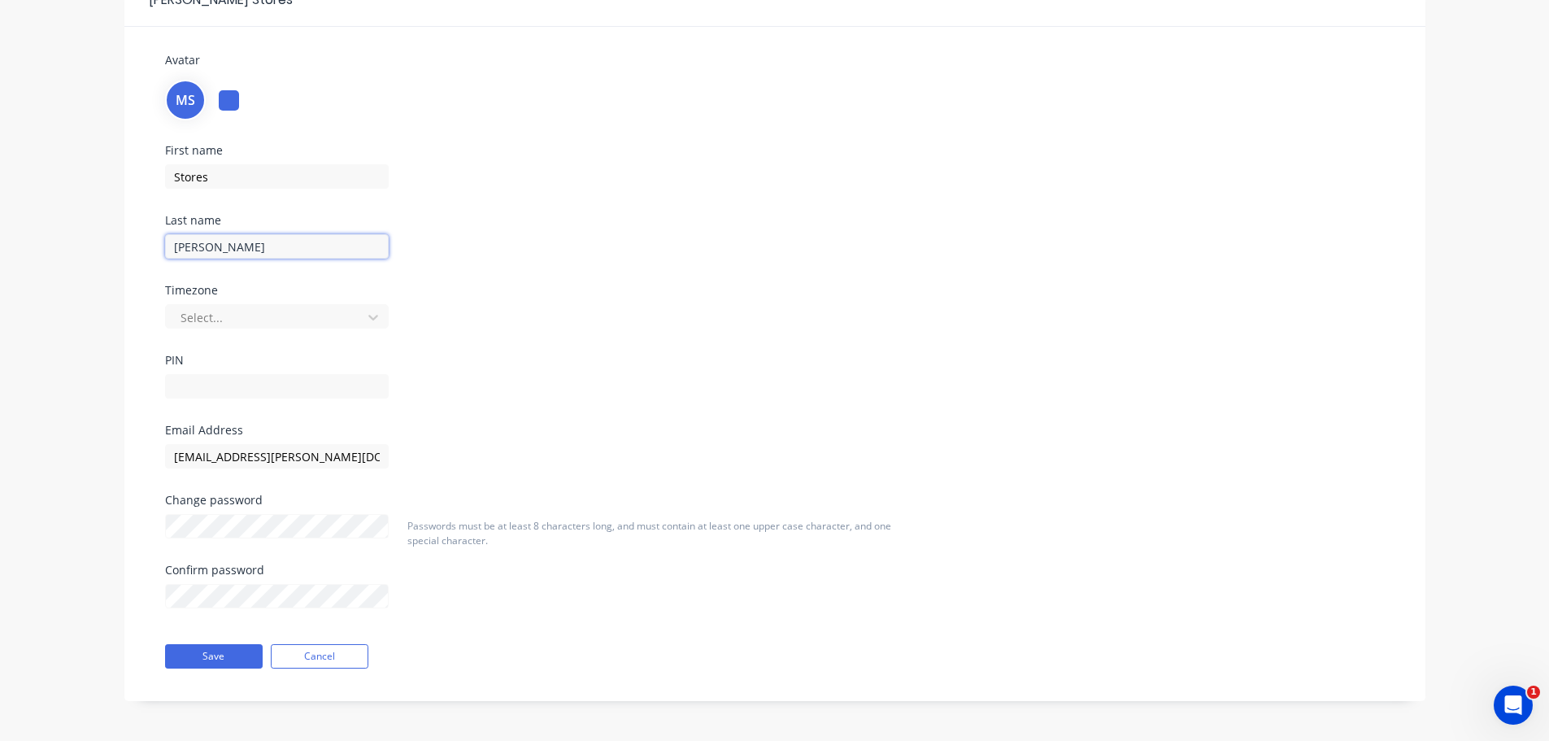
scroll to position [92, 0]
type input "[PERSON_NAME]"
click at [223, 659] on button "Save" at bounding box center [214, 655] width 98 height 24
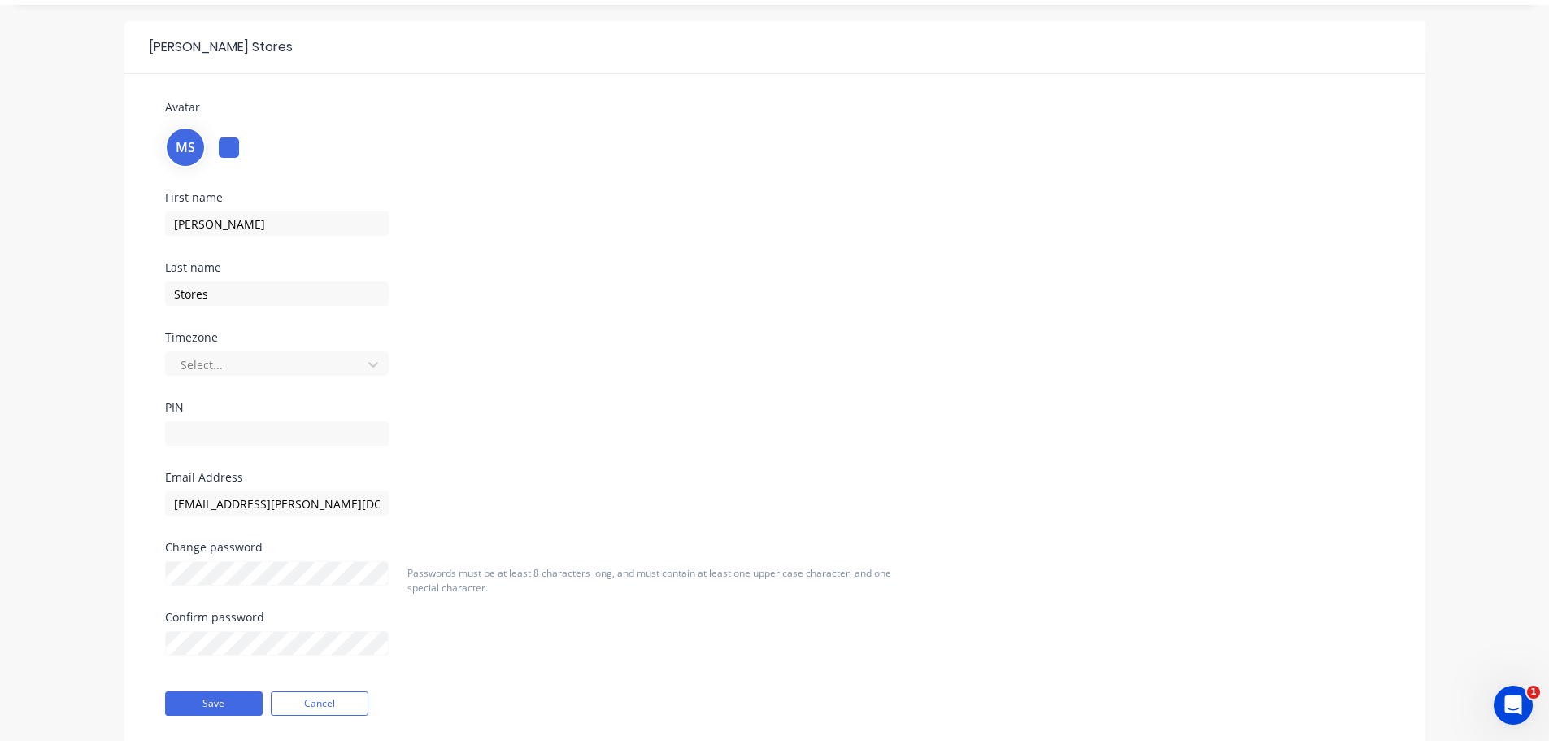
scroll to position [0, 0]
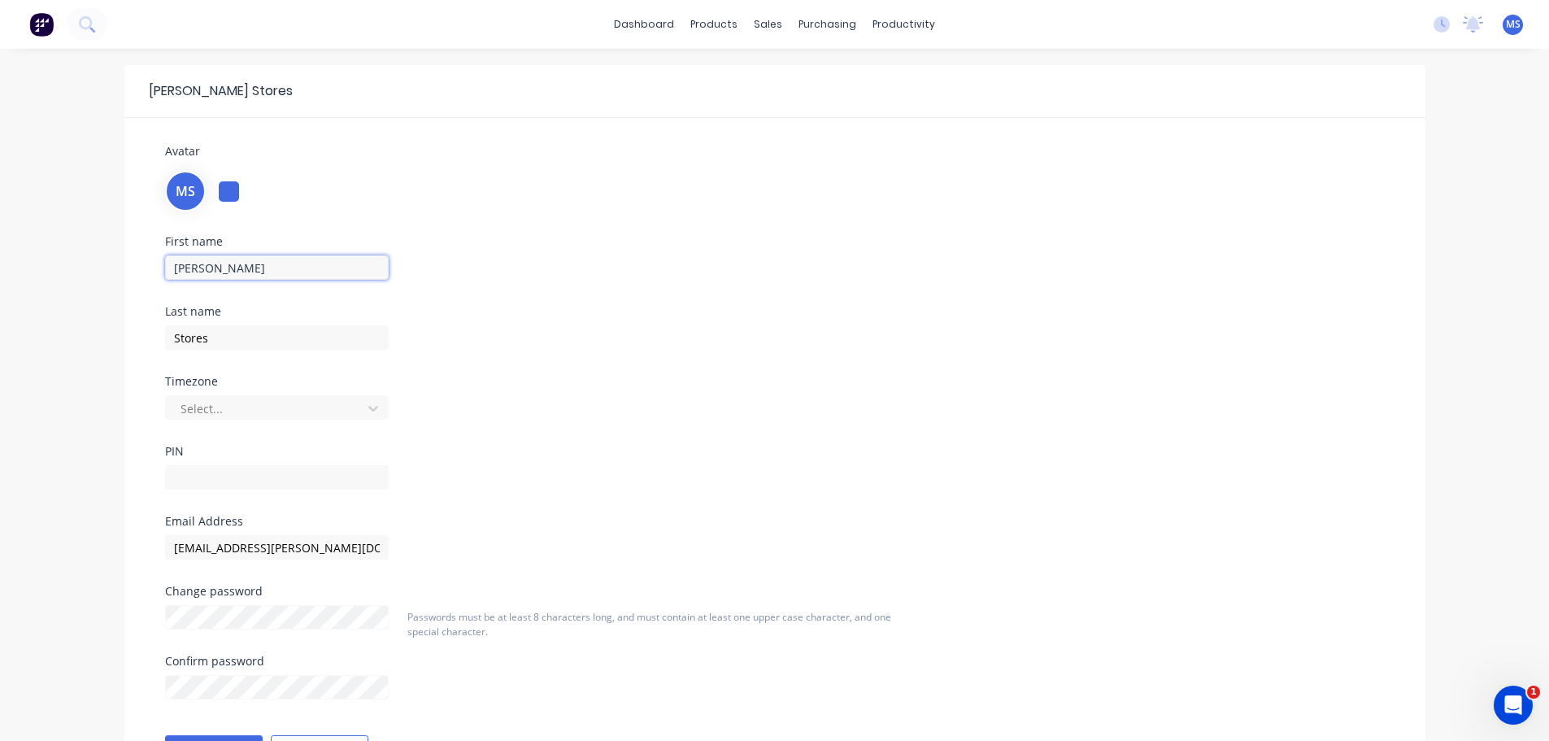
click at [241, 276] on input "[PERSON_NAME]" at bounding box center [277, 267] width 224 height 24
type input "Stores"
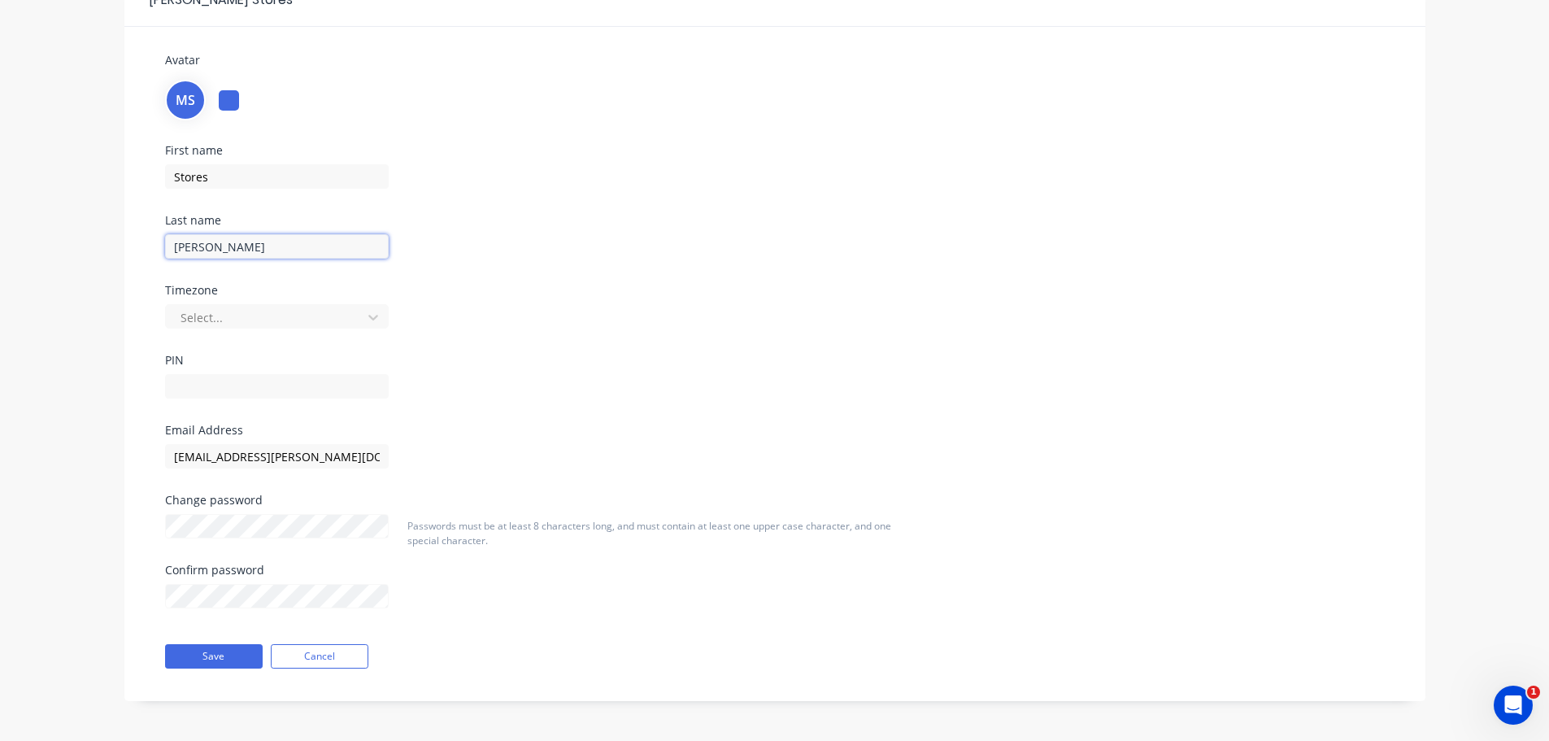
scroll to position [92, 0]
type input "[PERSON_NAME]"
click at [210, 649] on button "Save" at bounding box center [214, 655] width 98 height 24
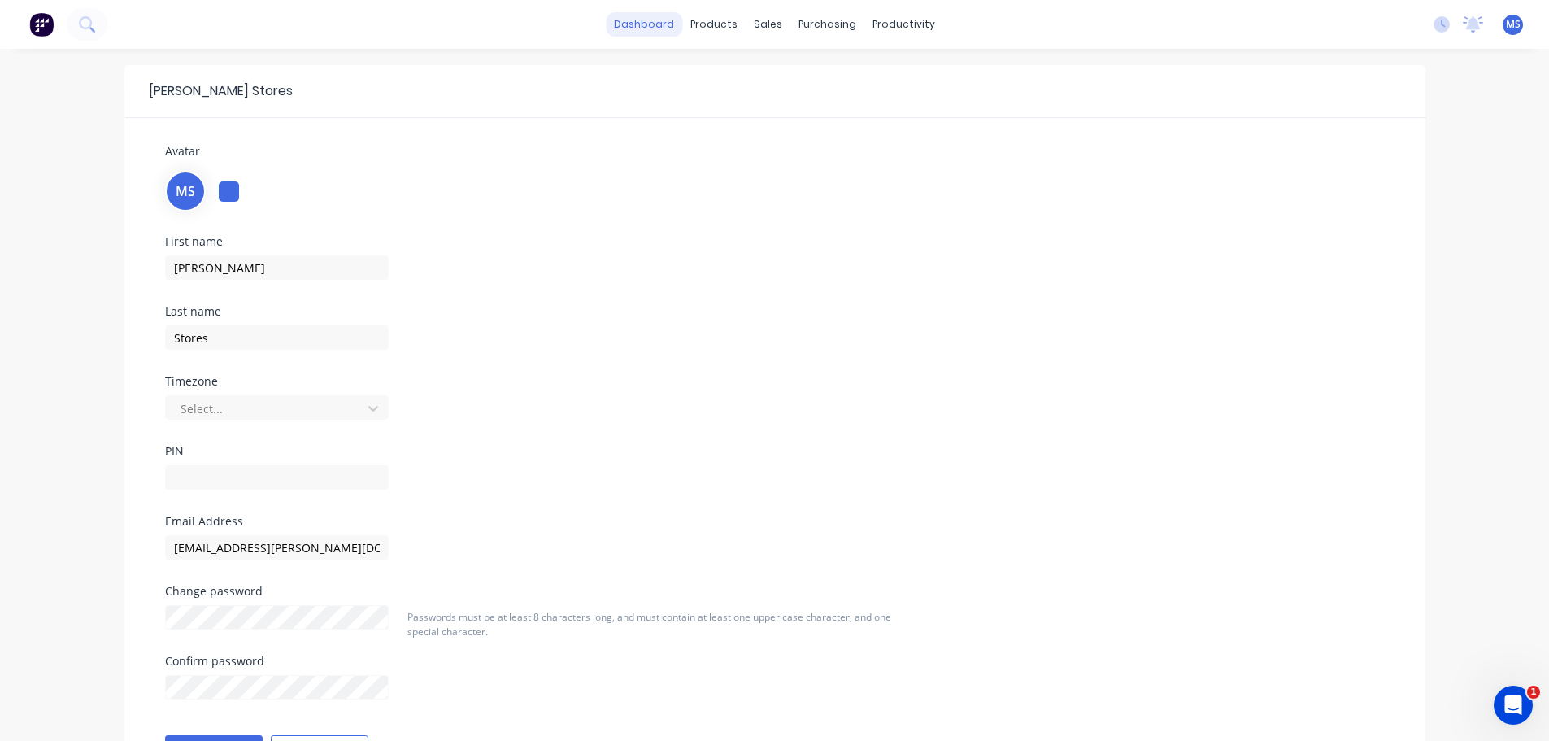
click at [666, 28] on link "dashboard" at bounding box center [644, 24] width 76 height 24
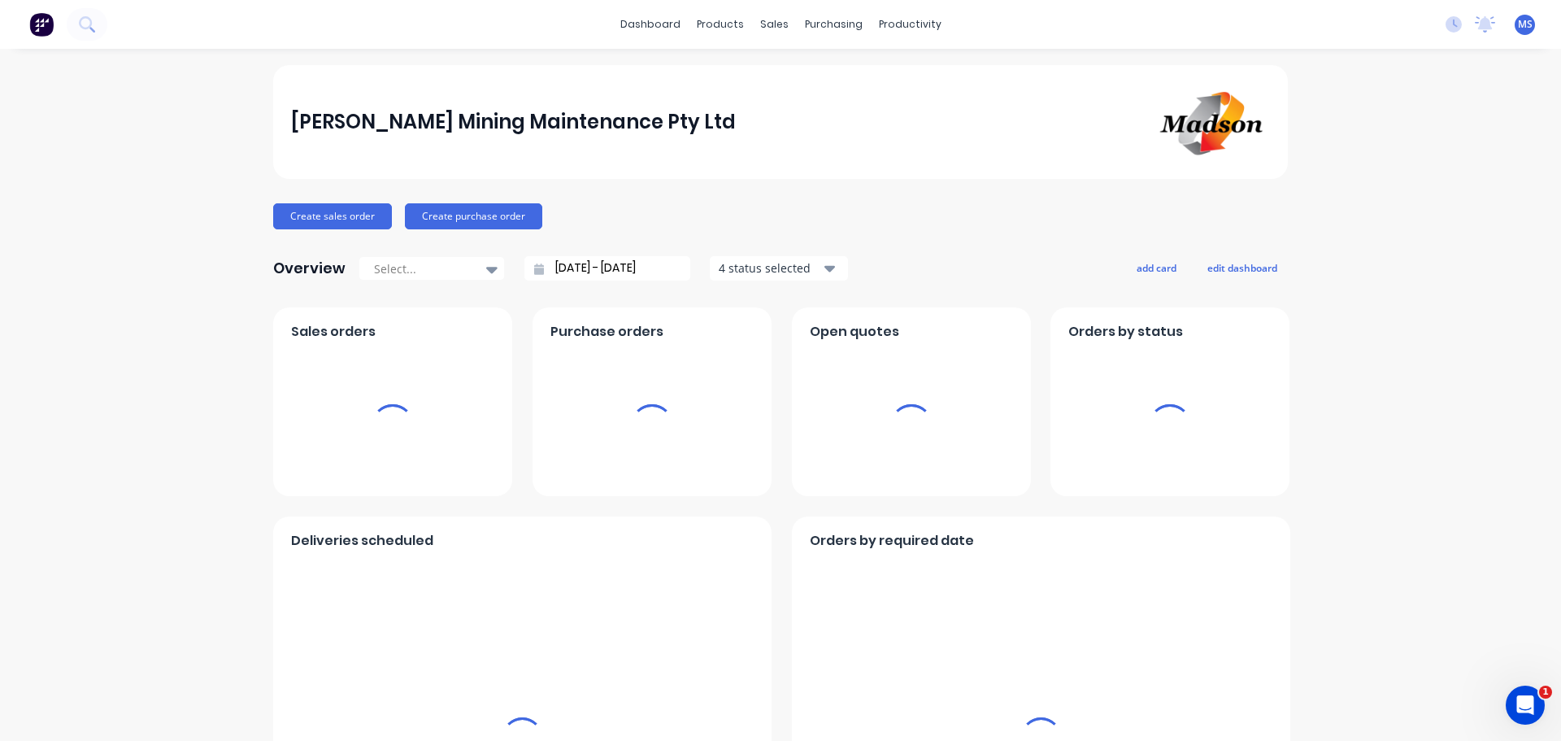
click at [1518, 23] on span "MS" at bounding box center [1525, 24] width 15 height 15
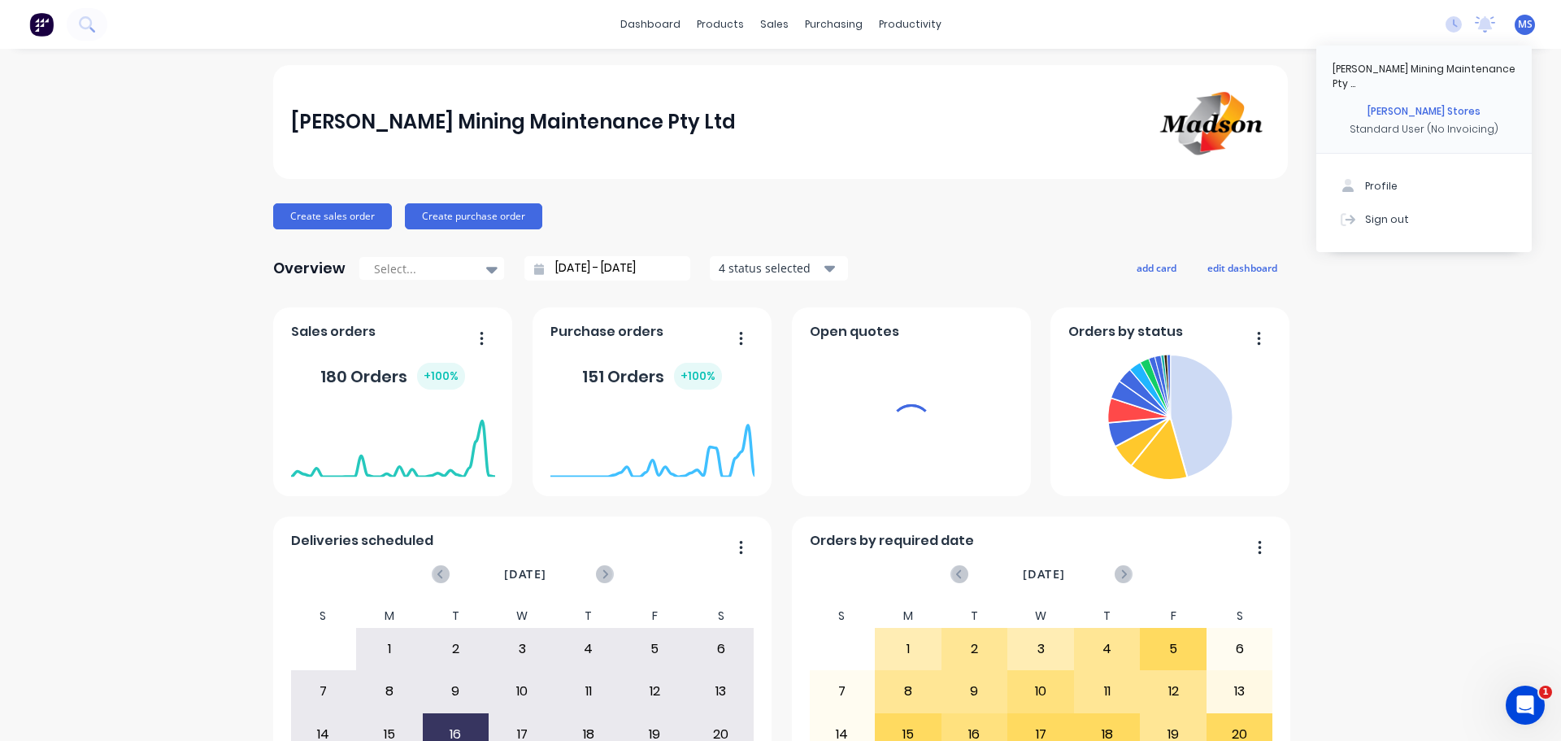
click at [1354, 130] on div "Madson Mining Maintenance Pty ... Madson Stores Standard User (No Invoicing)" at bounding box center [1423, 100] width 215 height 108
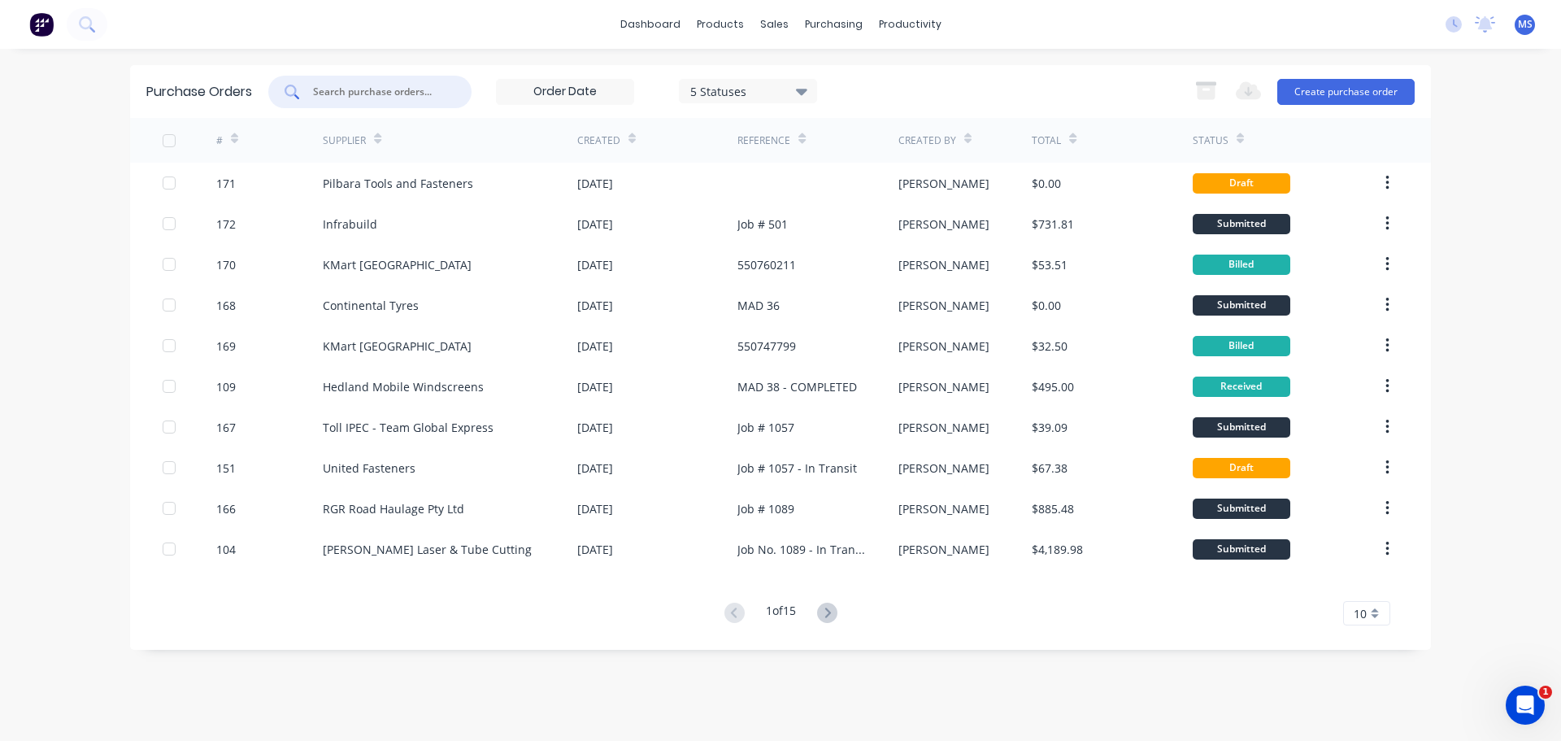
click at [361, 89] on input "text" at bounding box center [378, 92] width 135 height 16
type input "131"
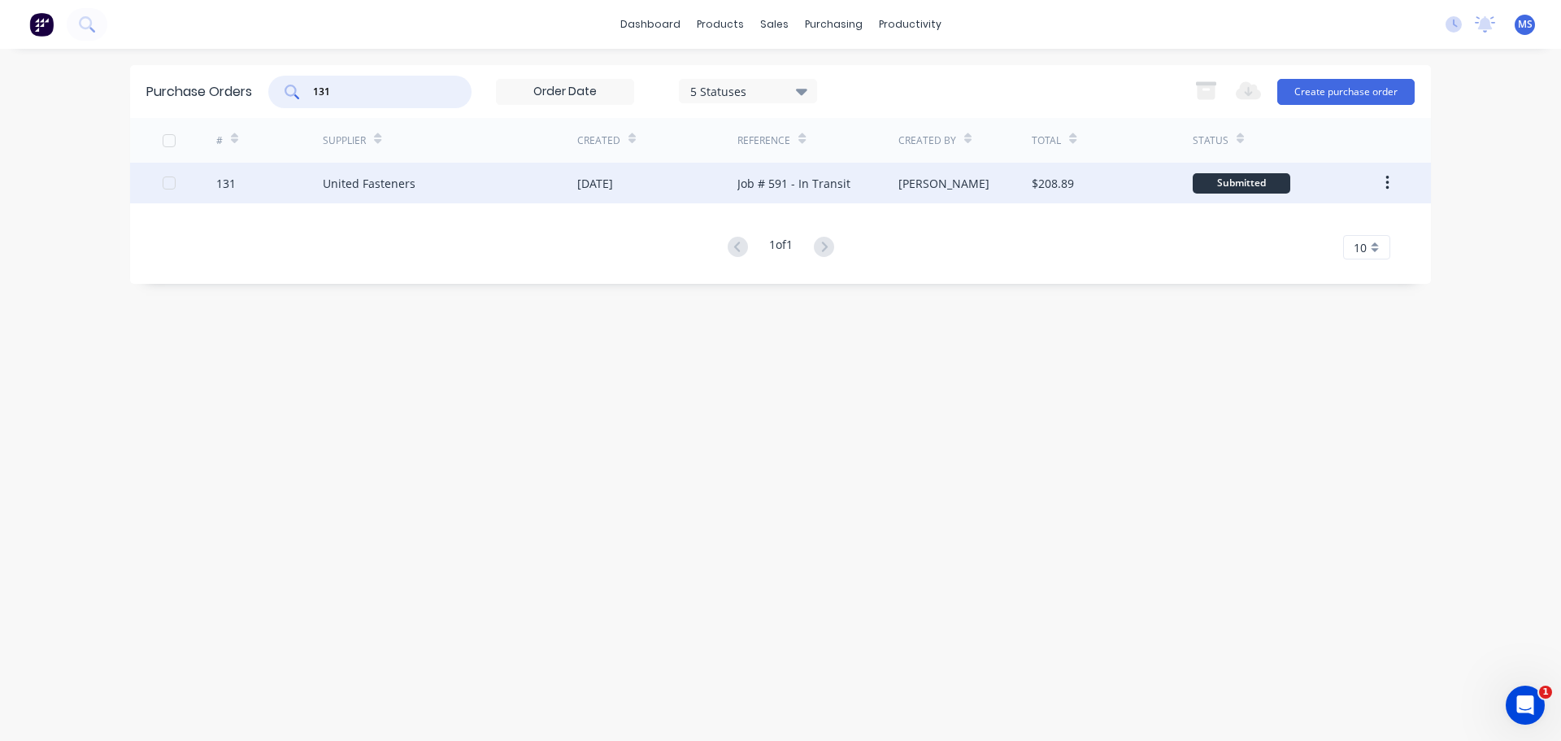
click at [389, 171] on div "United Fasteners" at bounding box center [450, 183] width 254 height 41
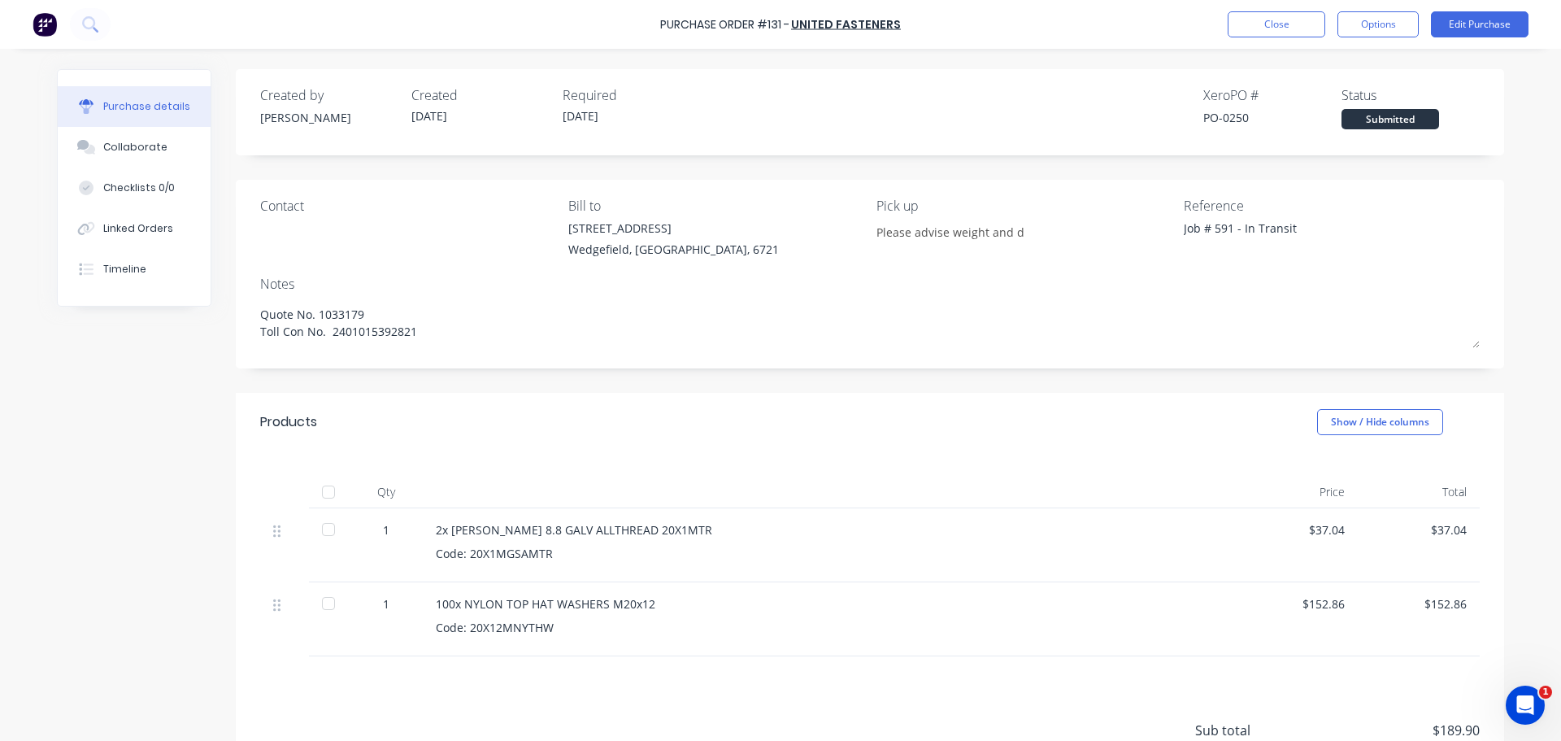
click at [332, 533] on div at bounding box center [328, 529] width 33 height 33
type textarea "x"
click at [319, 603] on div at bounding box center [328, 603] width 33 height 33
click at [137, 234] on div "Linked Orders" at bounding box center [138, 228] width 70 height 15
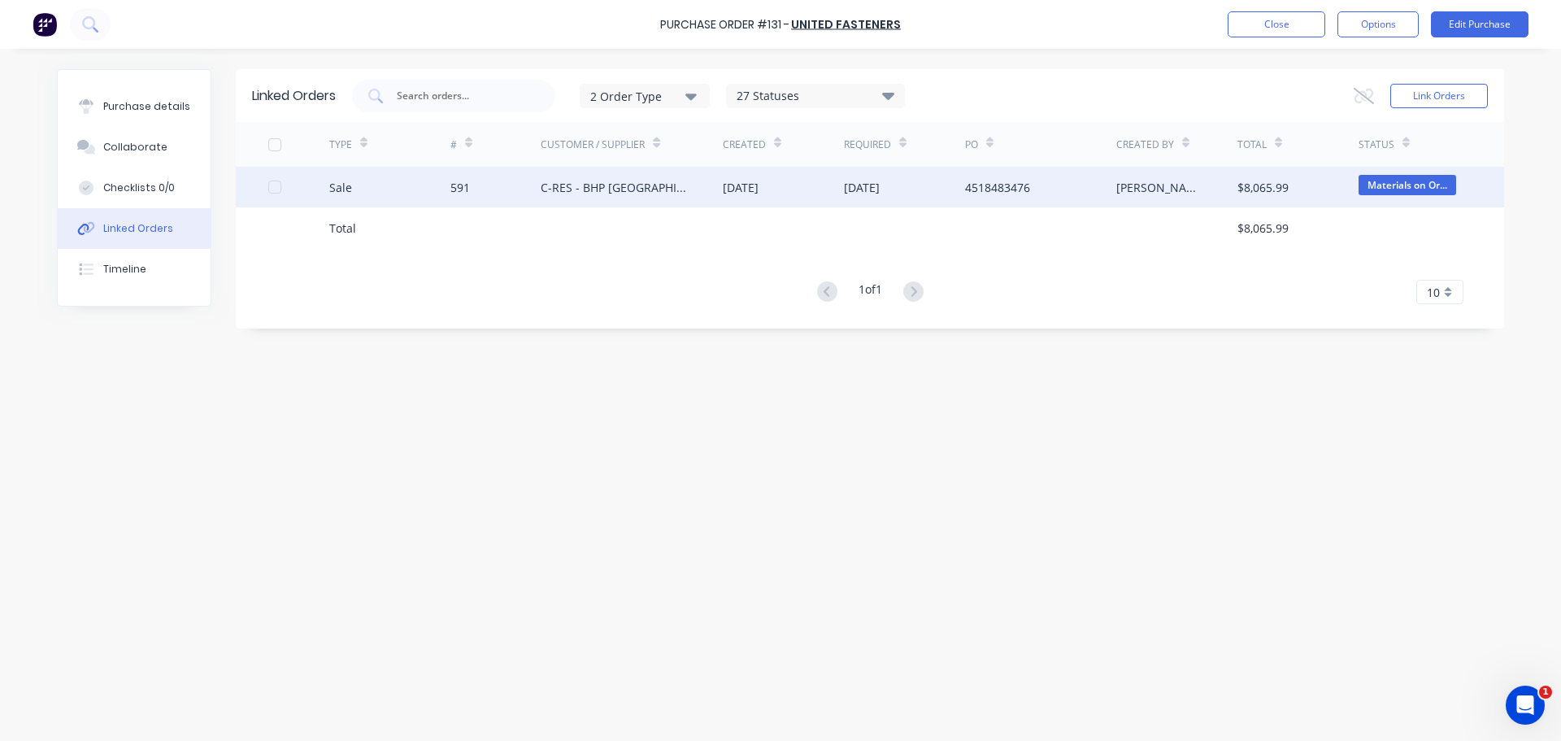
click at [455, 188] on div "591" at bounding box center [460, 187] width 20 height 17
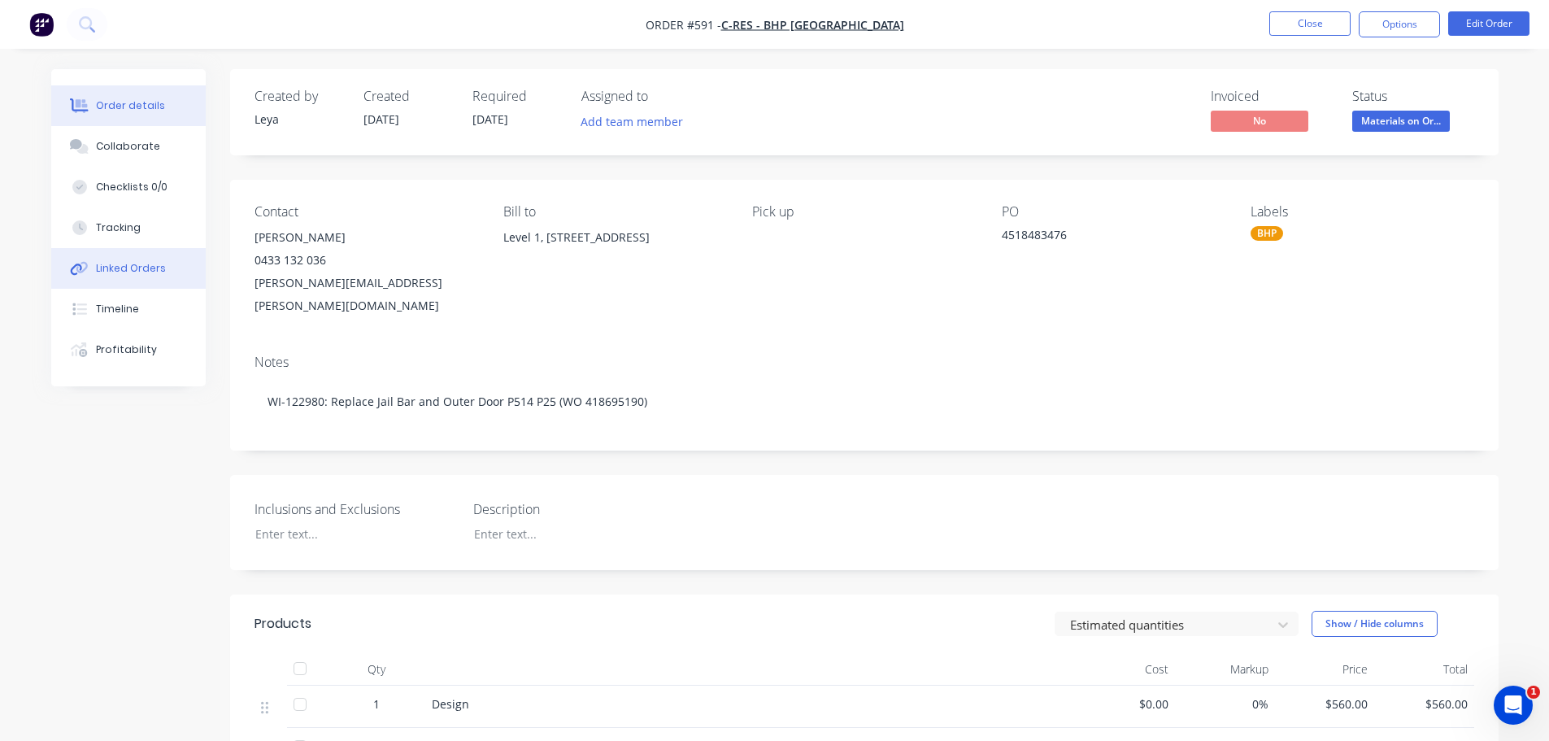
click at [153, 273] on div "Linked Orders" at bounding box center [131, 268] width 70 height 15
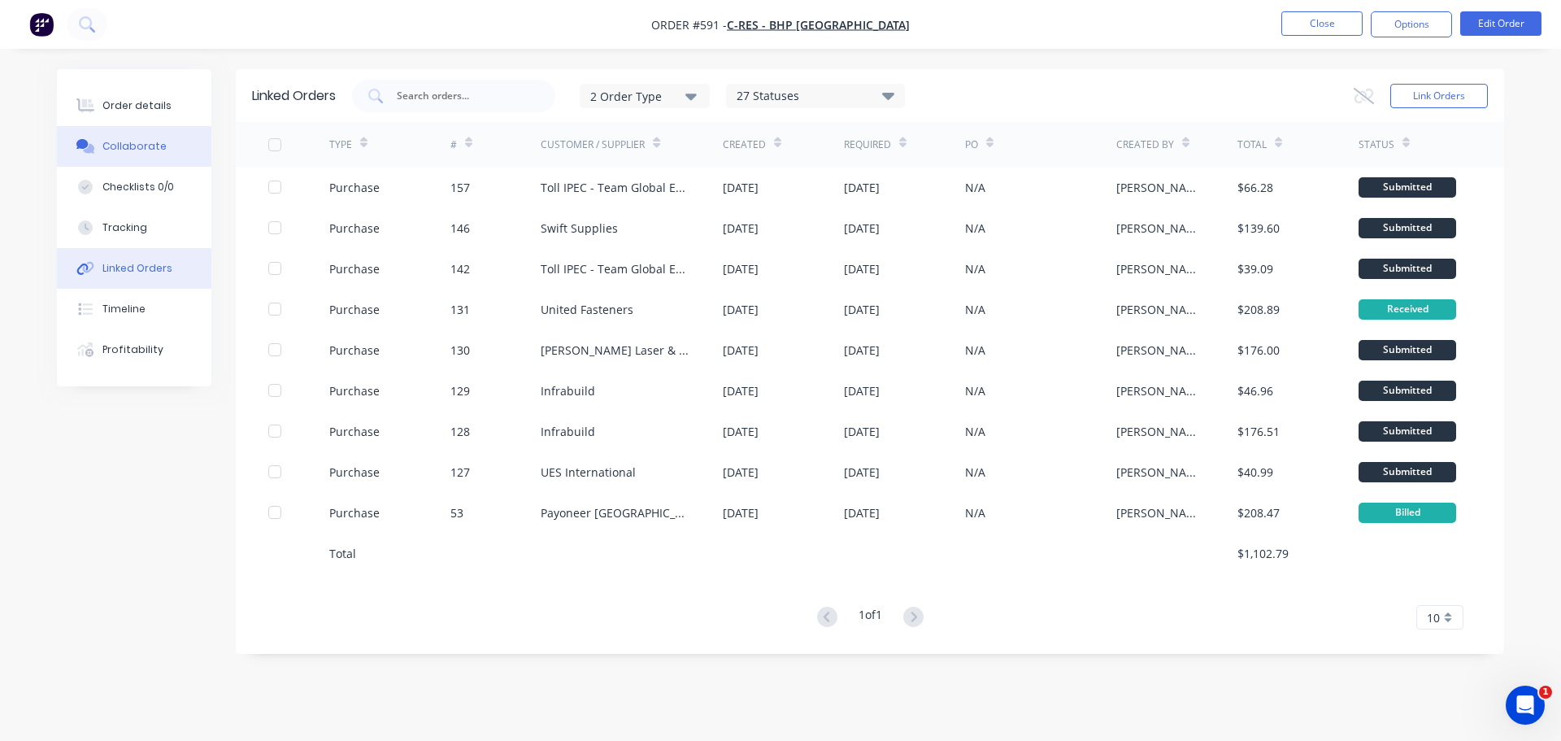
click at [148, 156] on button "Collaborate" at bounding box center [134, 146] width 154 height 41
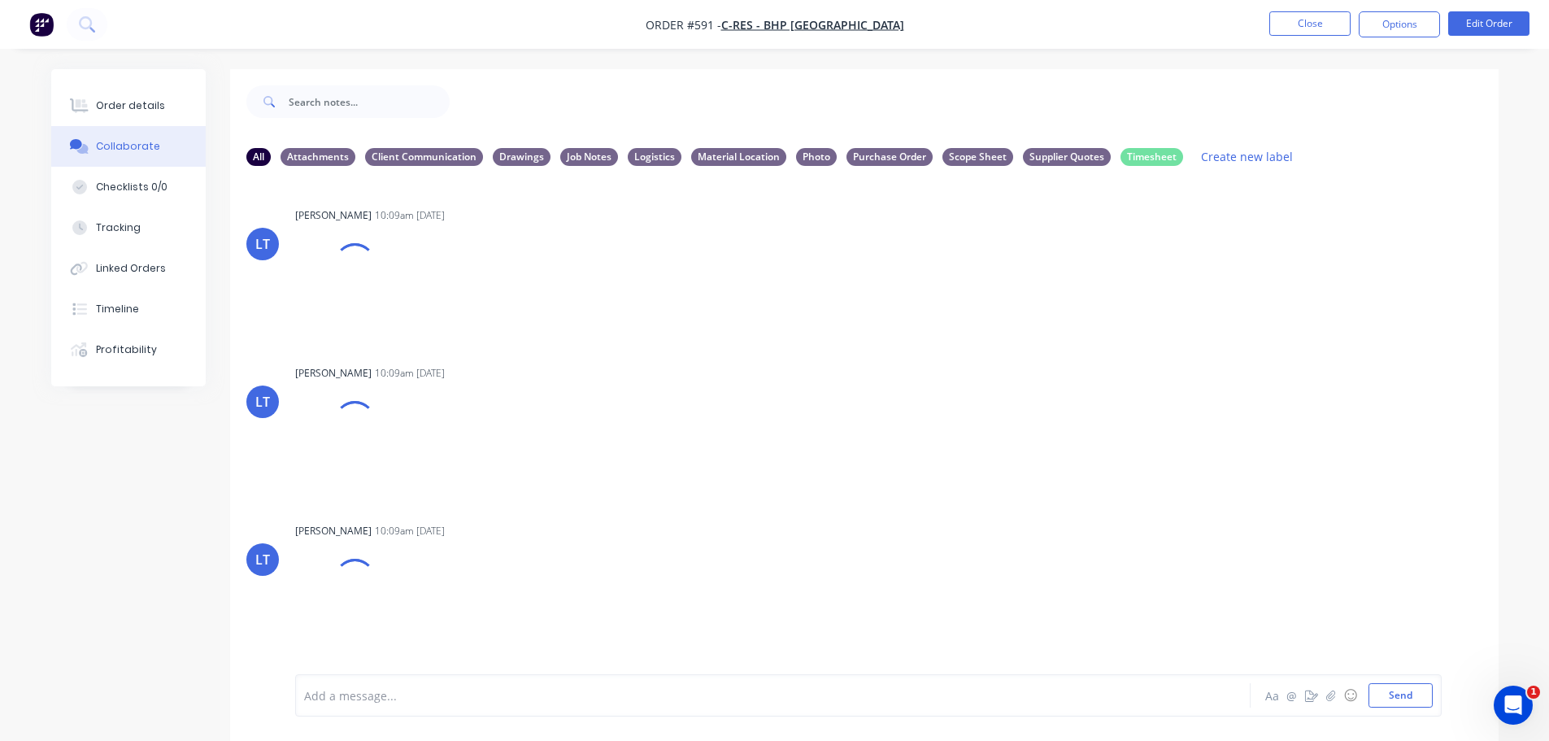
scroll to position [24, 0]
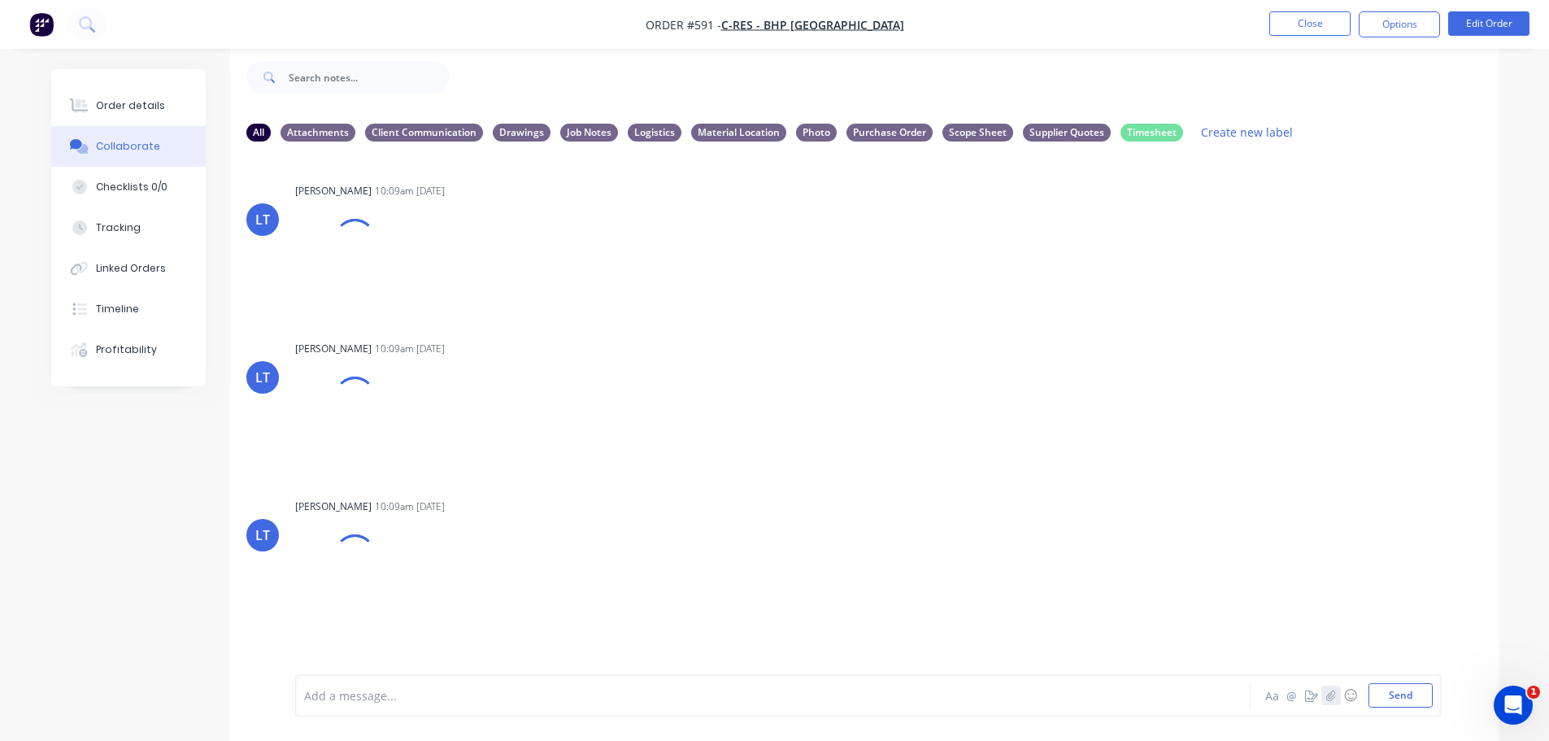
click at [1326, 695] on icon "button" at bounding box center [1330, 694] width 10 height 11
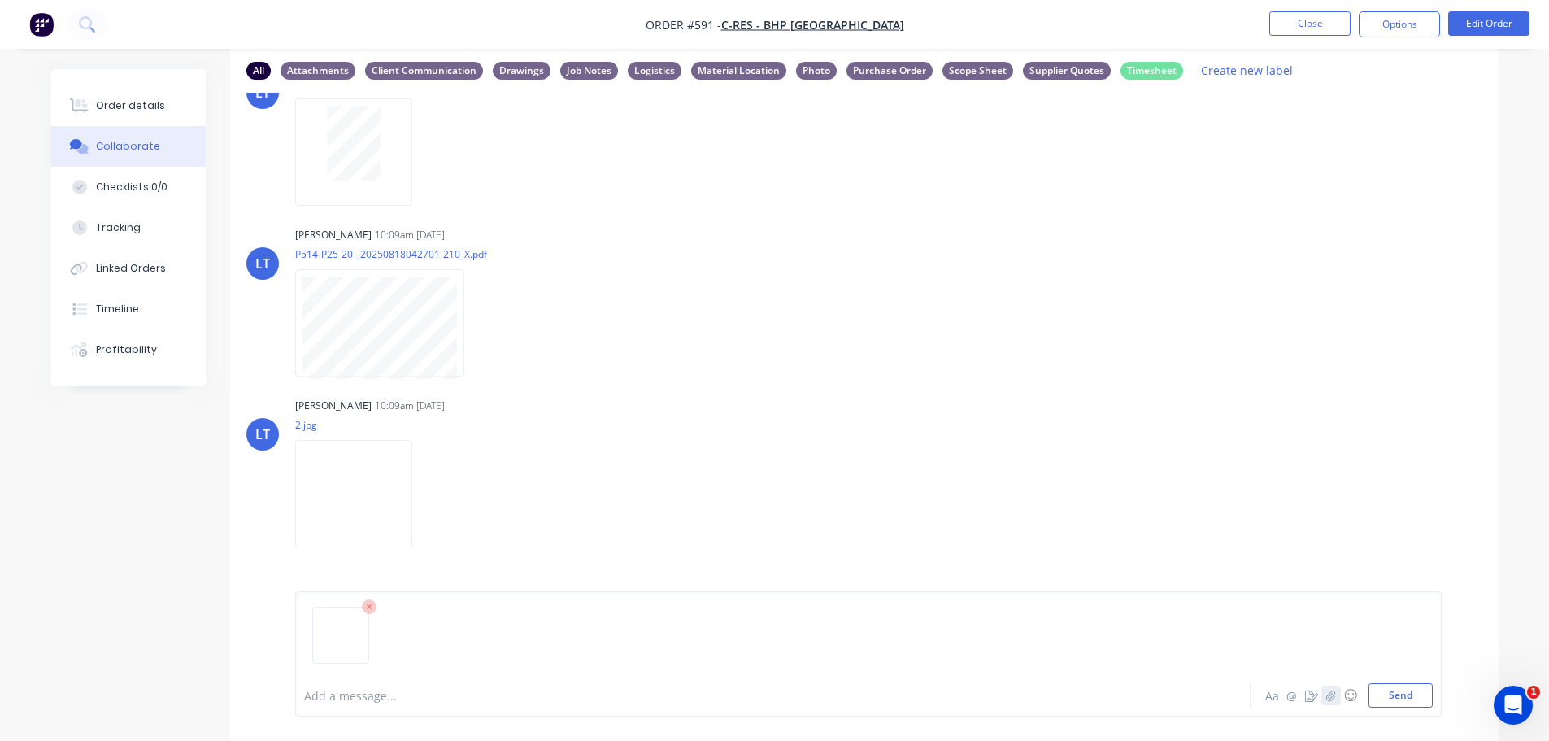
scroll to position [107, 0]
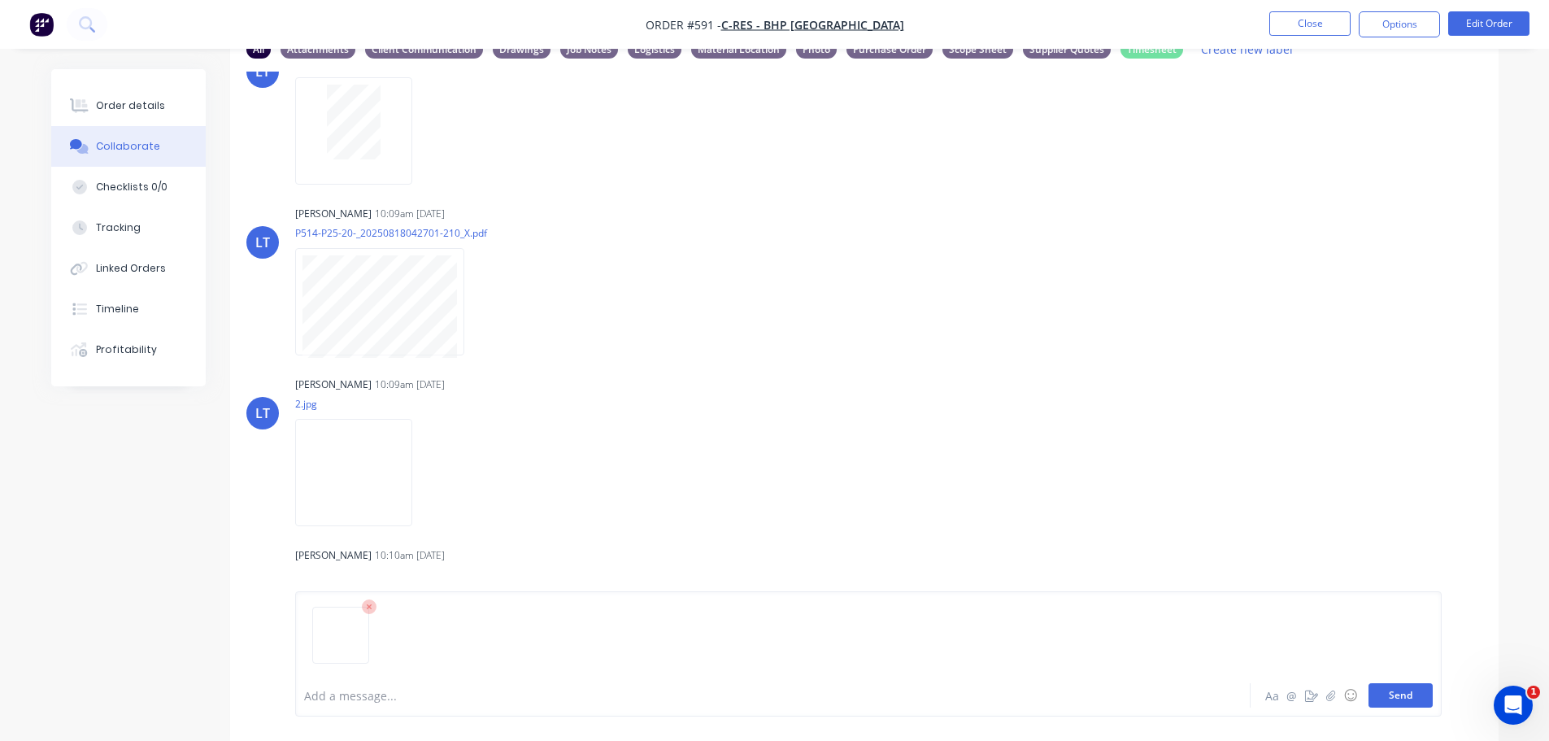
click at [1422, 696] on button "Send" at bounding box center [1400, 695] width 64 height 24
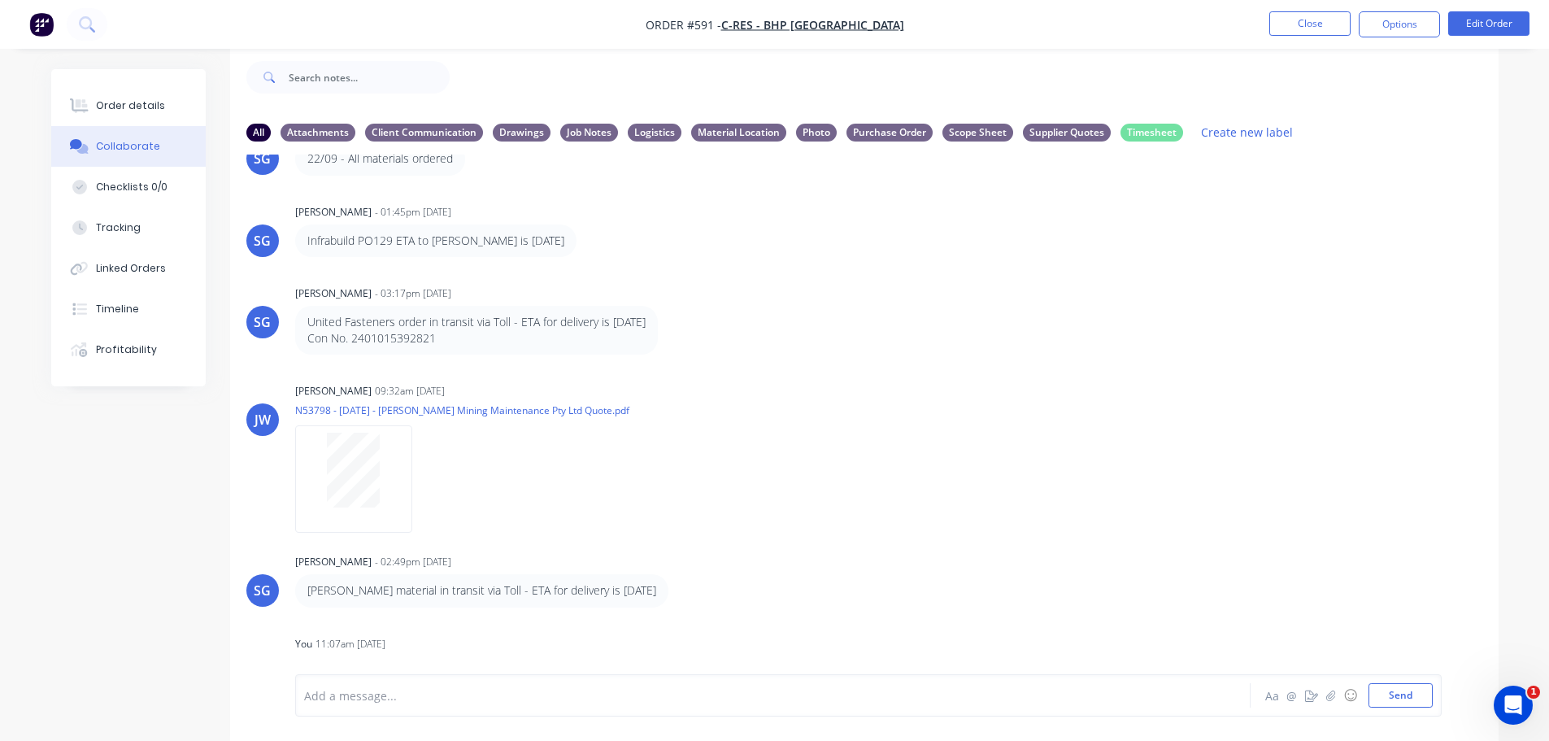
scroll to position [2901, 0]
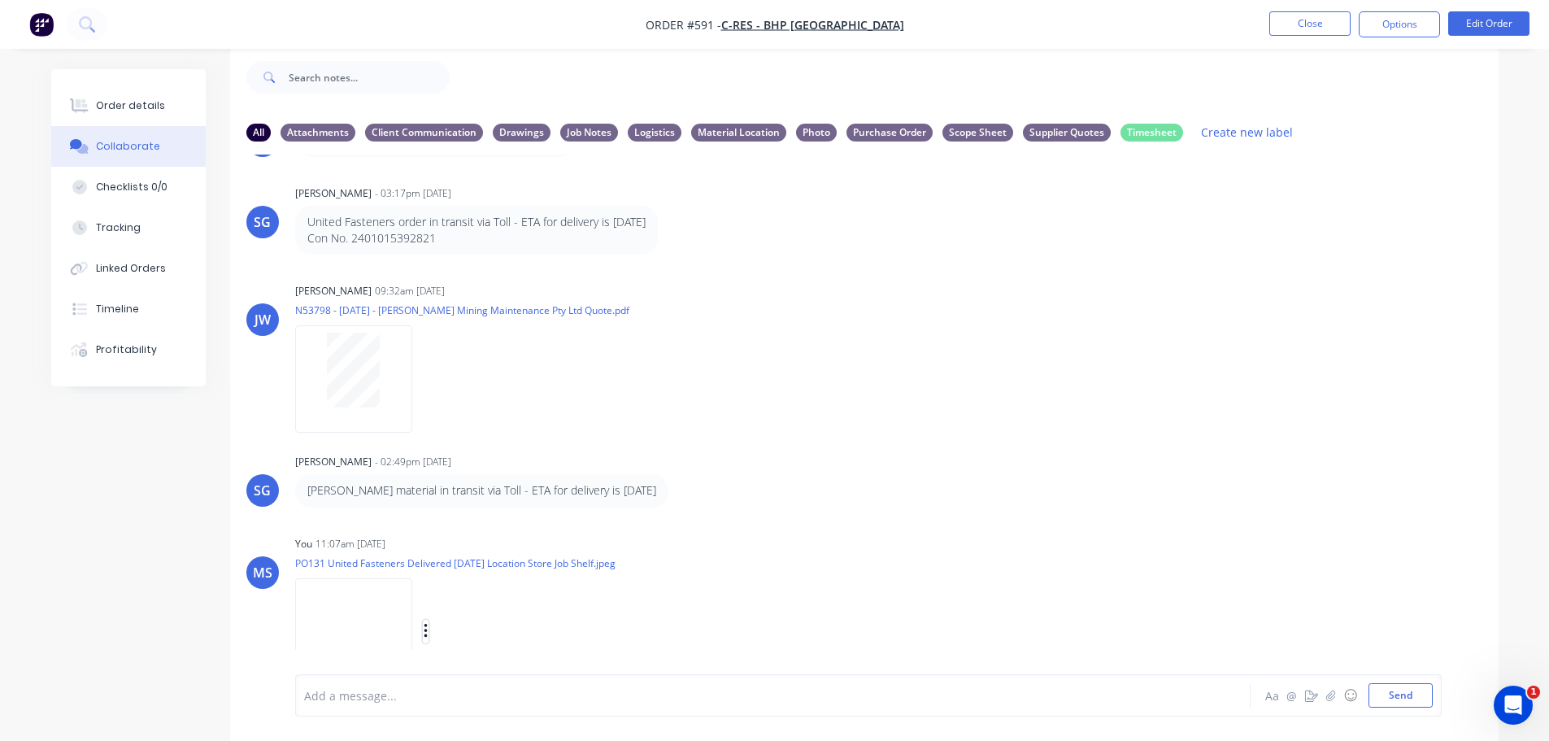
click at [427, 623] on icon "button" at bounding box center [425, 630] width 3 height 15
click at [539, 563] on button "Labels" at bounding box center [532, 570] width 183 height 37
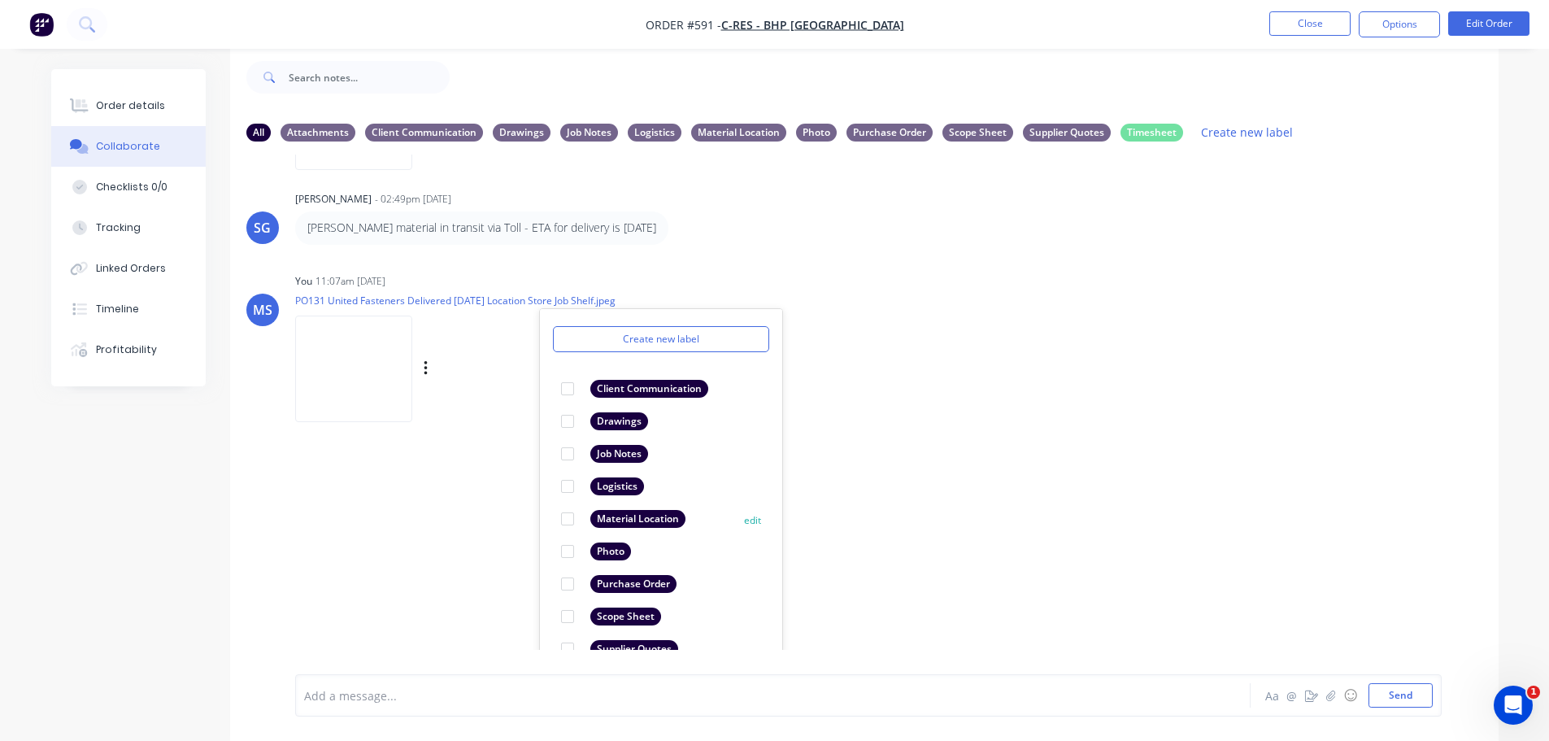
scroll to position [94, 0]
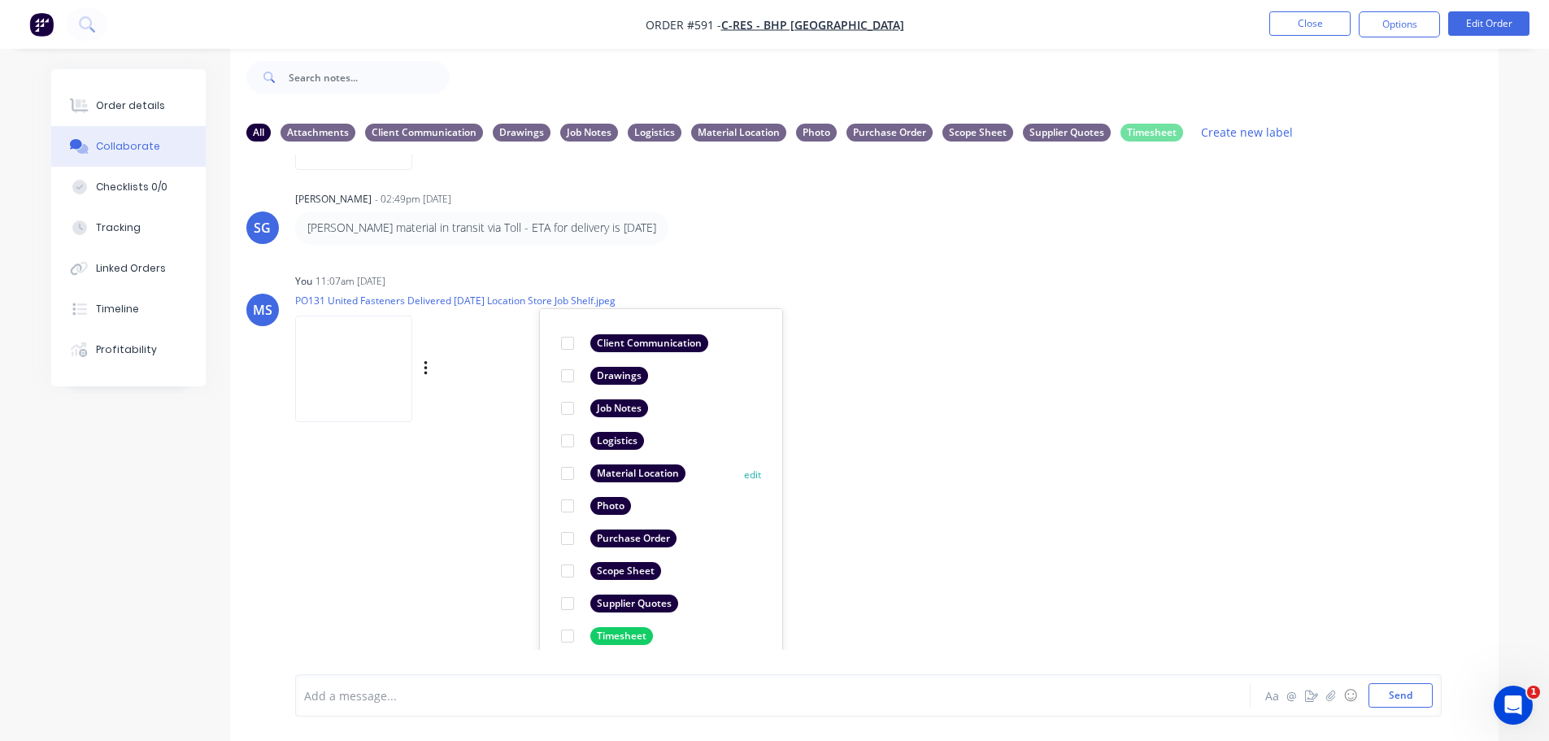
click at [623, 464] on div "Material Location" at bounding box center [637, 473] width 95 height 18
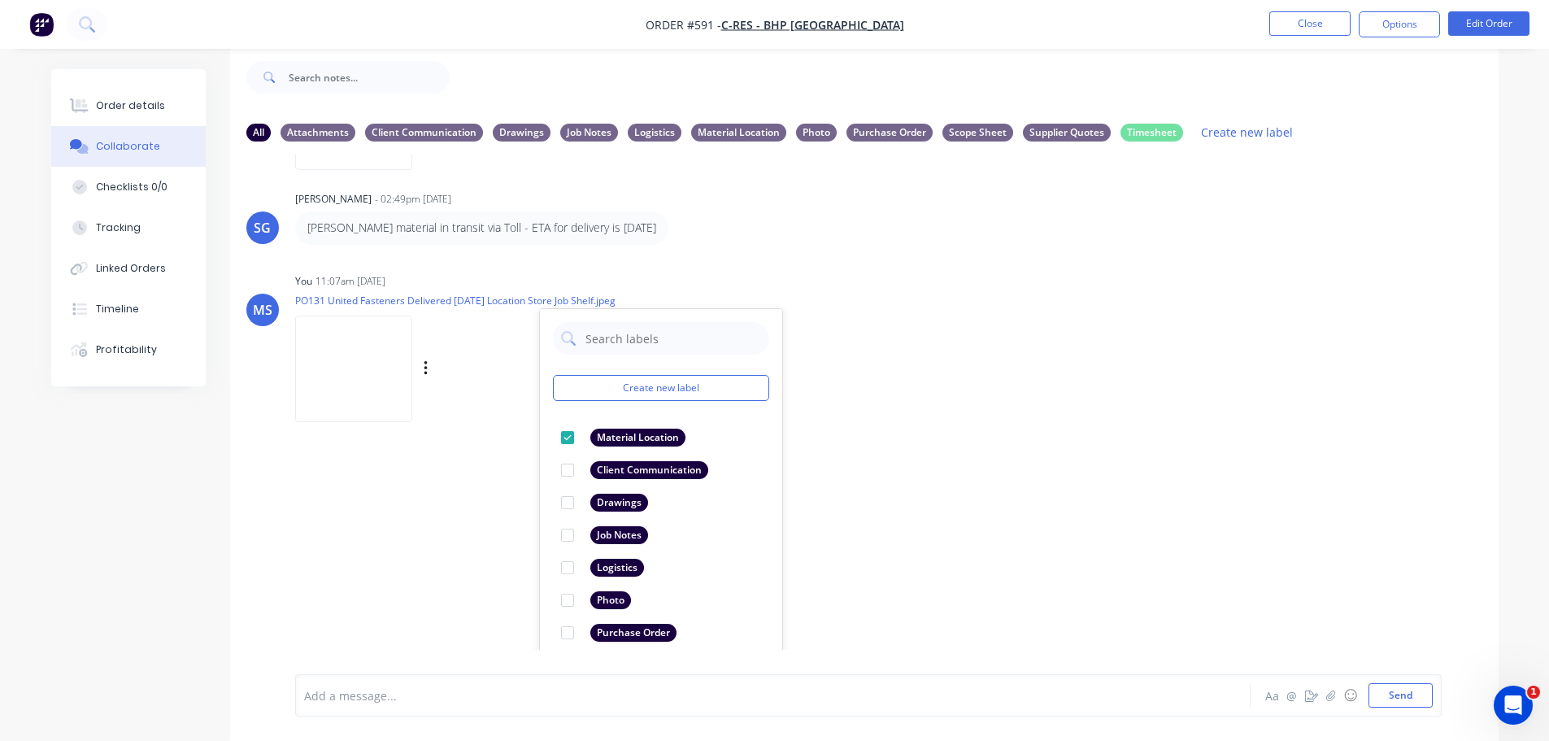
click at [1084, 470] on div "LT Leya Thompson 10:09am 27/08/25 1.jpg Labels Download LT Leya Thompson 10:09a…" at bounding box center [864, 401] width 1268 height 495
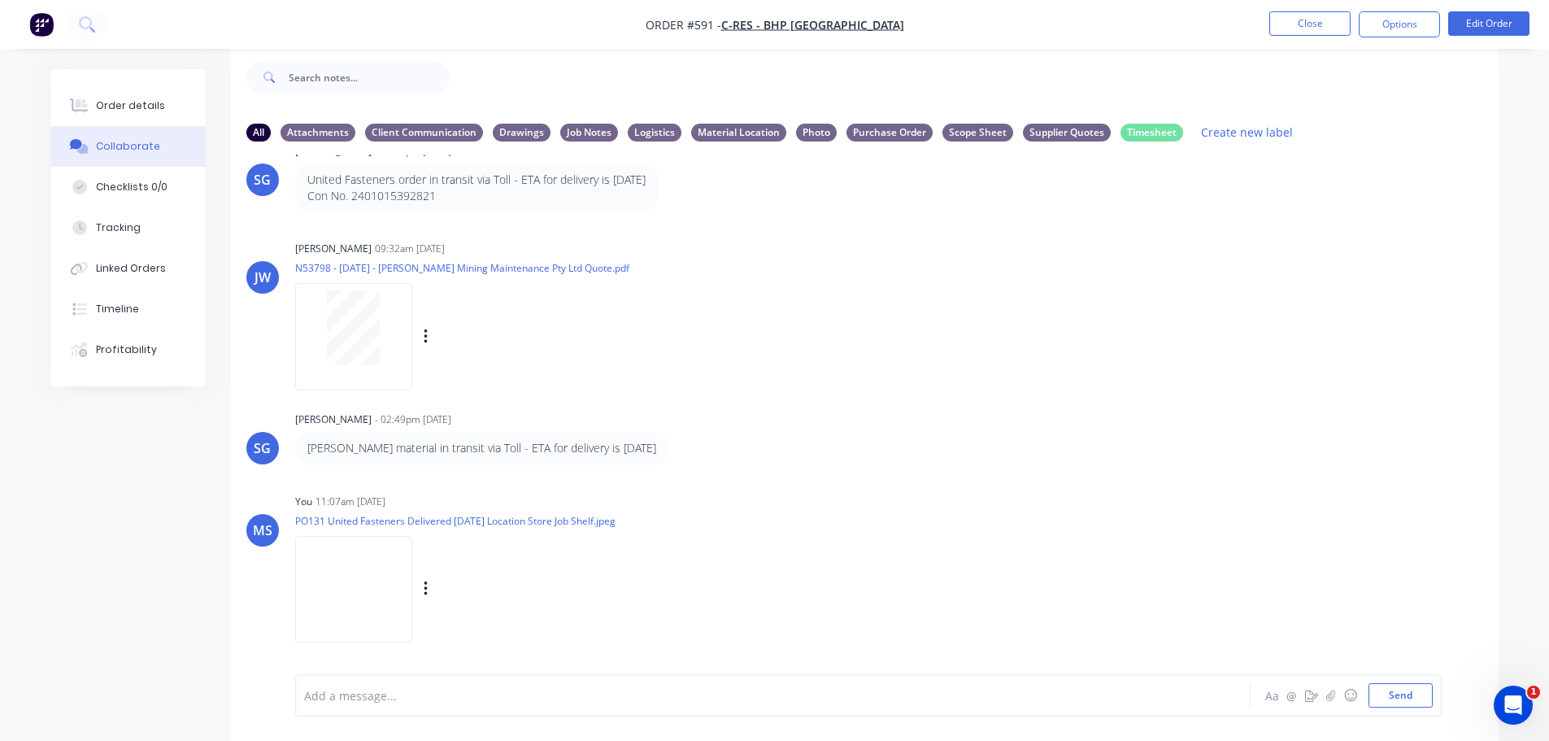
scroll to position [2927, 0]
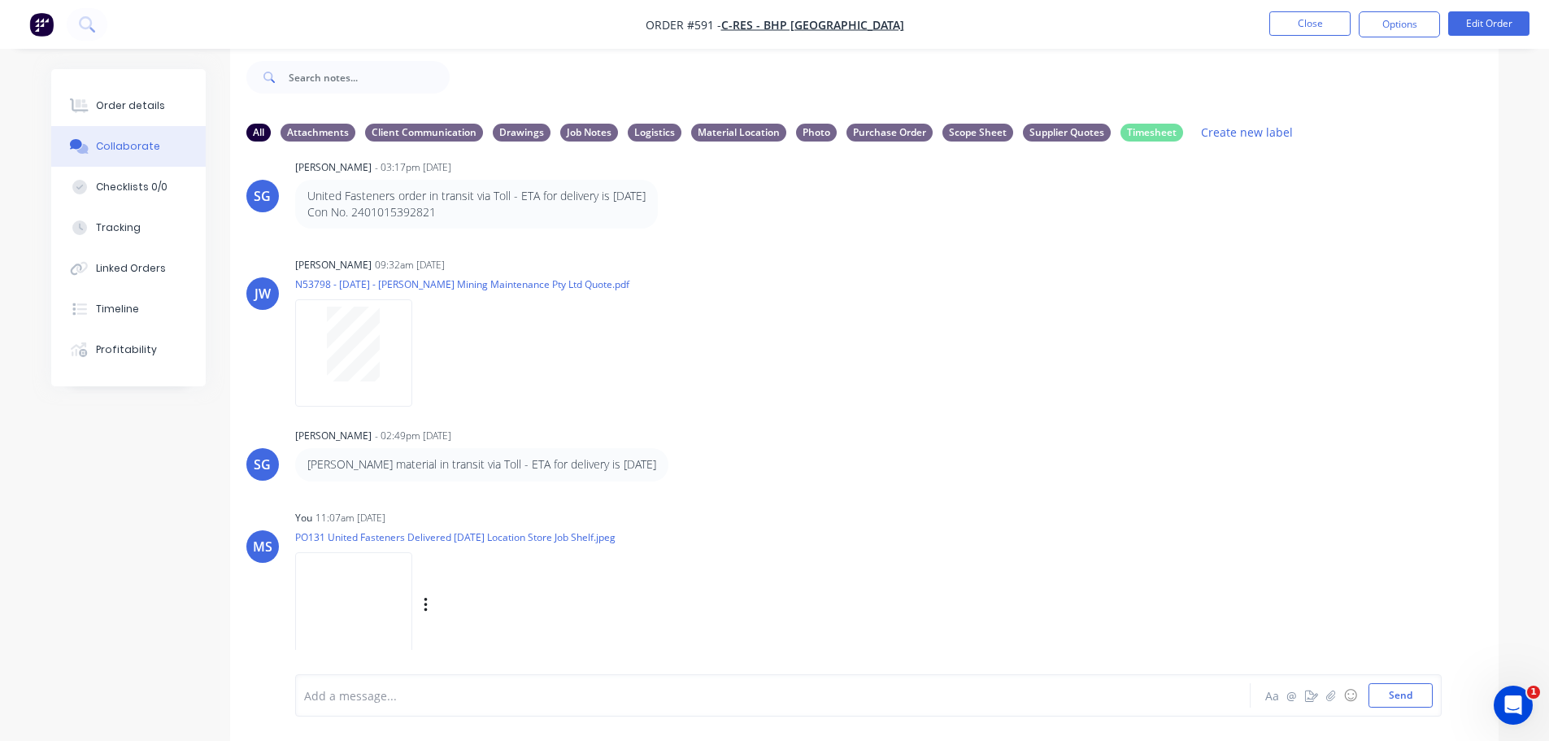
click at [1318, 2] on nav "Order #591 - C-RES - BHP Port Hedland Close Options Edit Order" at bounding box center [774, 24] width 1549 height 49
click at [1318, 21] on button "Close" at bounding box center [1309, 23] width 81 height 24
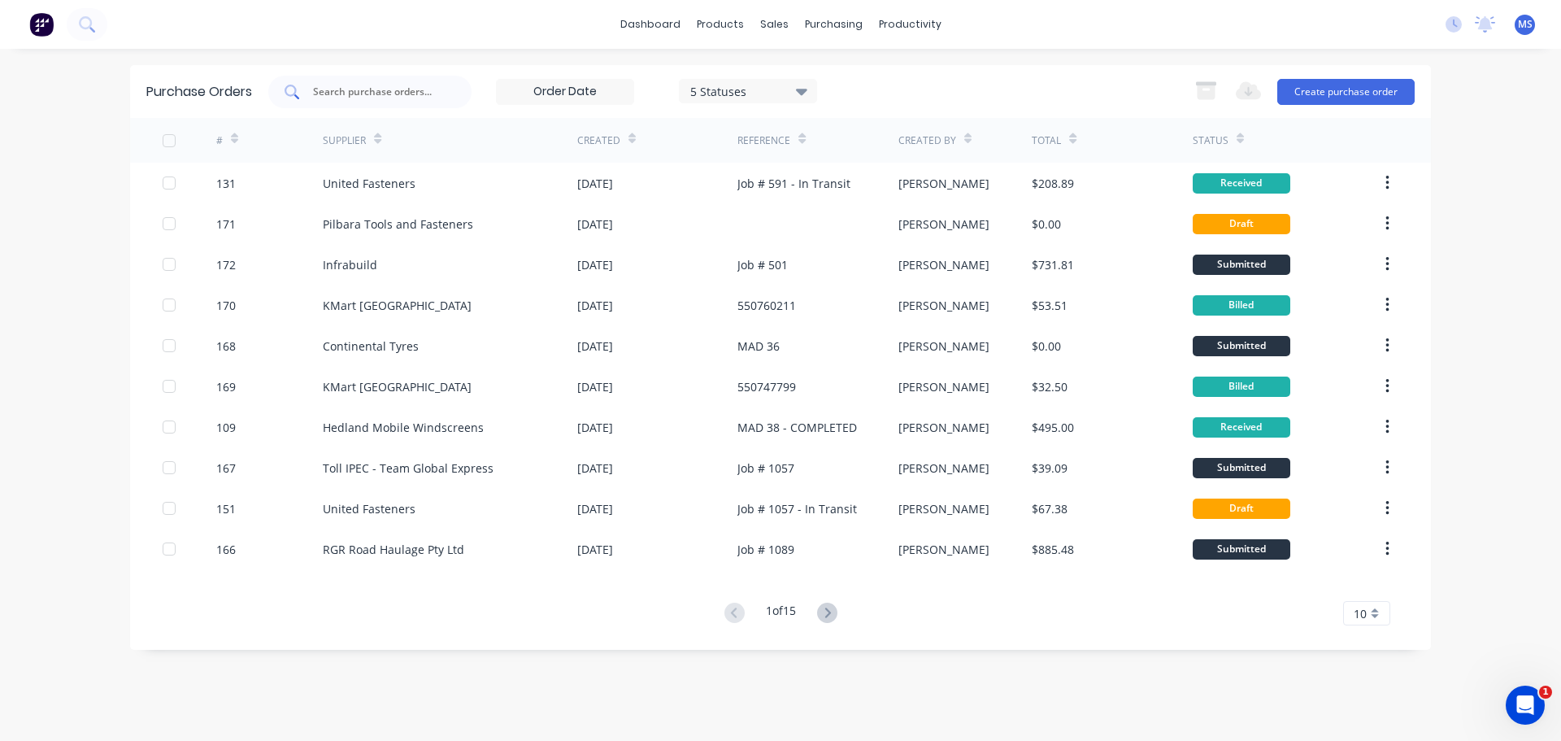
click at [441, 90] on input "text" at bounding box center [378, 92] width 135 height 16
type input "101"
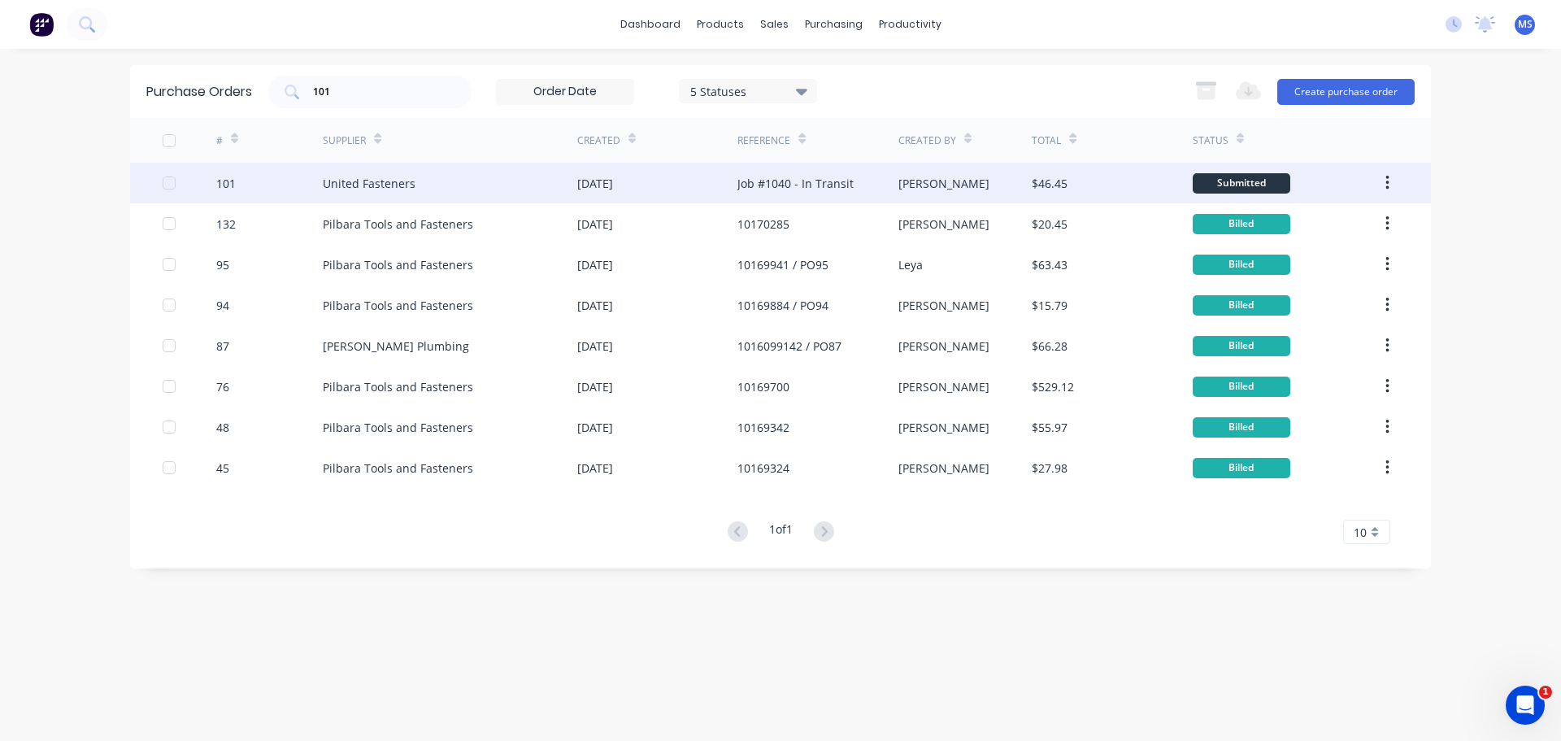
click at [484, 181] on div "United Fasteners" at bounding box center [450, 183] width 254 height 41
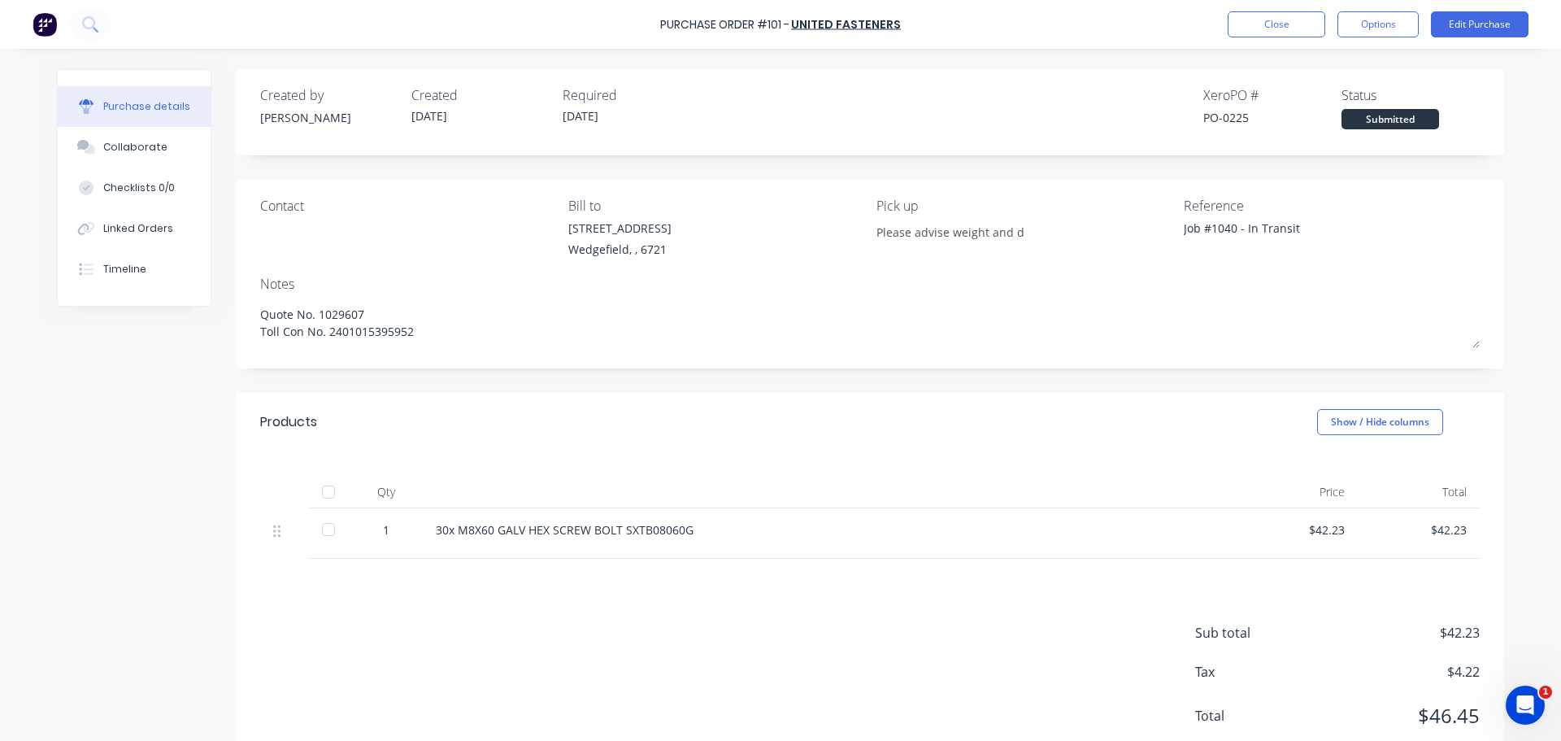
click at [334, 525] on div at bounding box center [328, 529] width 33 height 33
click at [132, 226] on div "Linked Orders" at bounding box center [138, 228] width 70 height 15
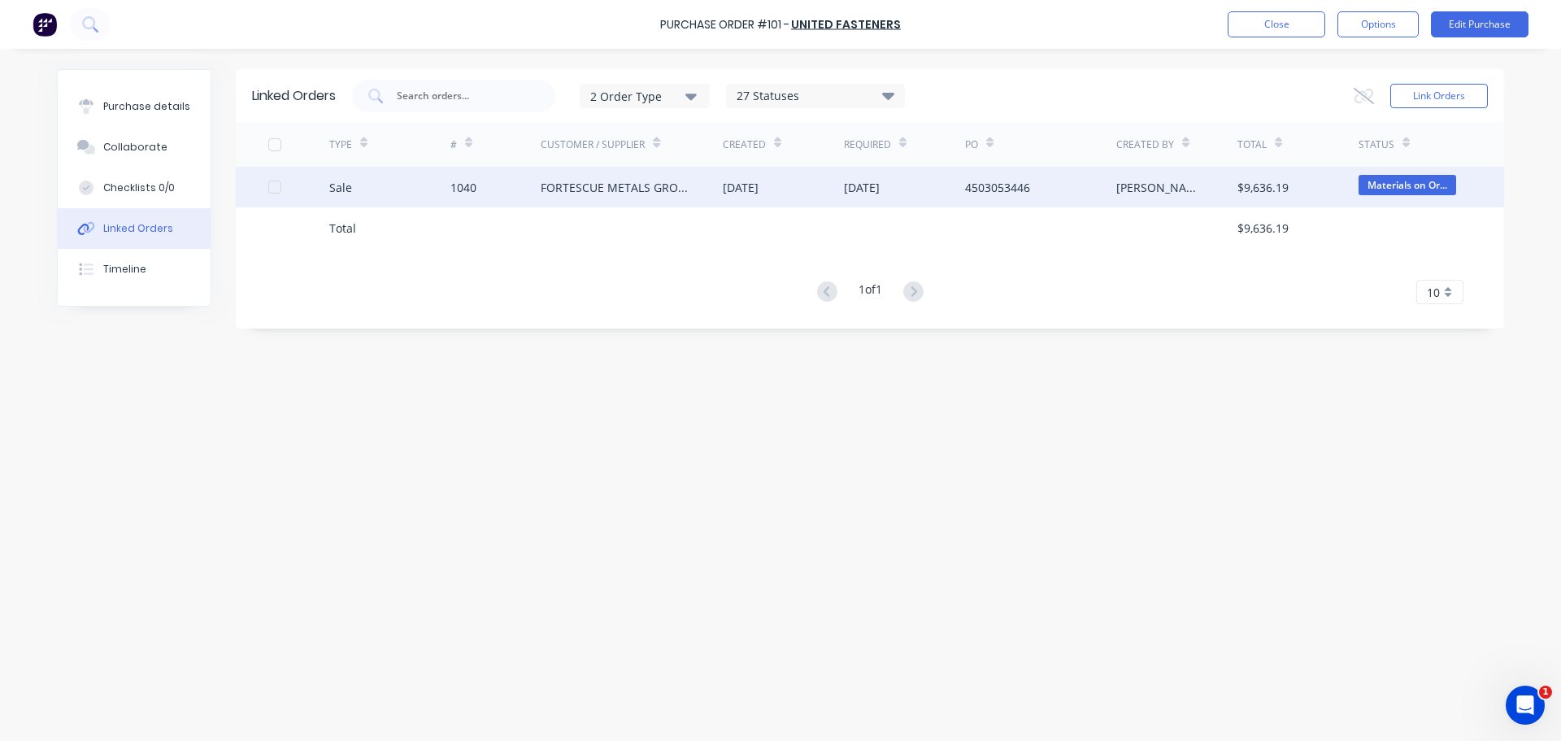
click at [458, 188] on div "1040" at bounding box center [463, 187] width 26 height 17
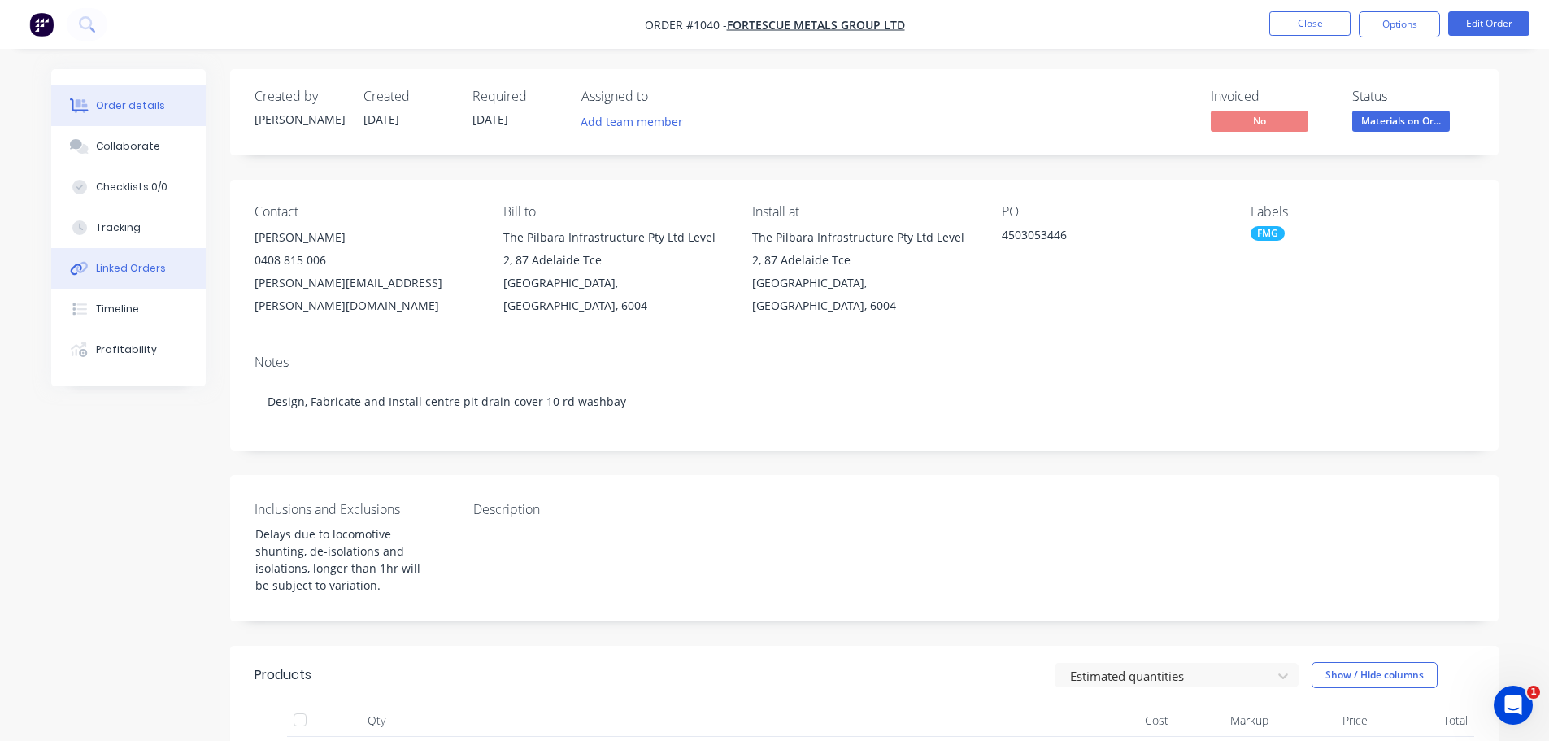
click at [157, 275] on div "Linked Orders" at bounding box center [131, 268] width 70 height 15
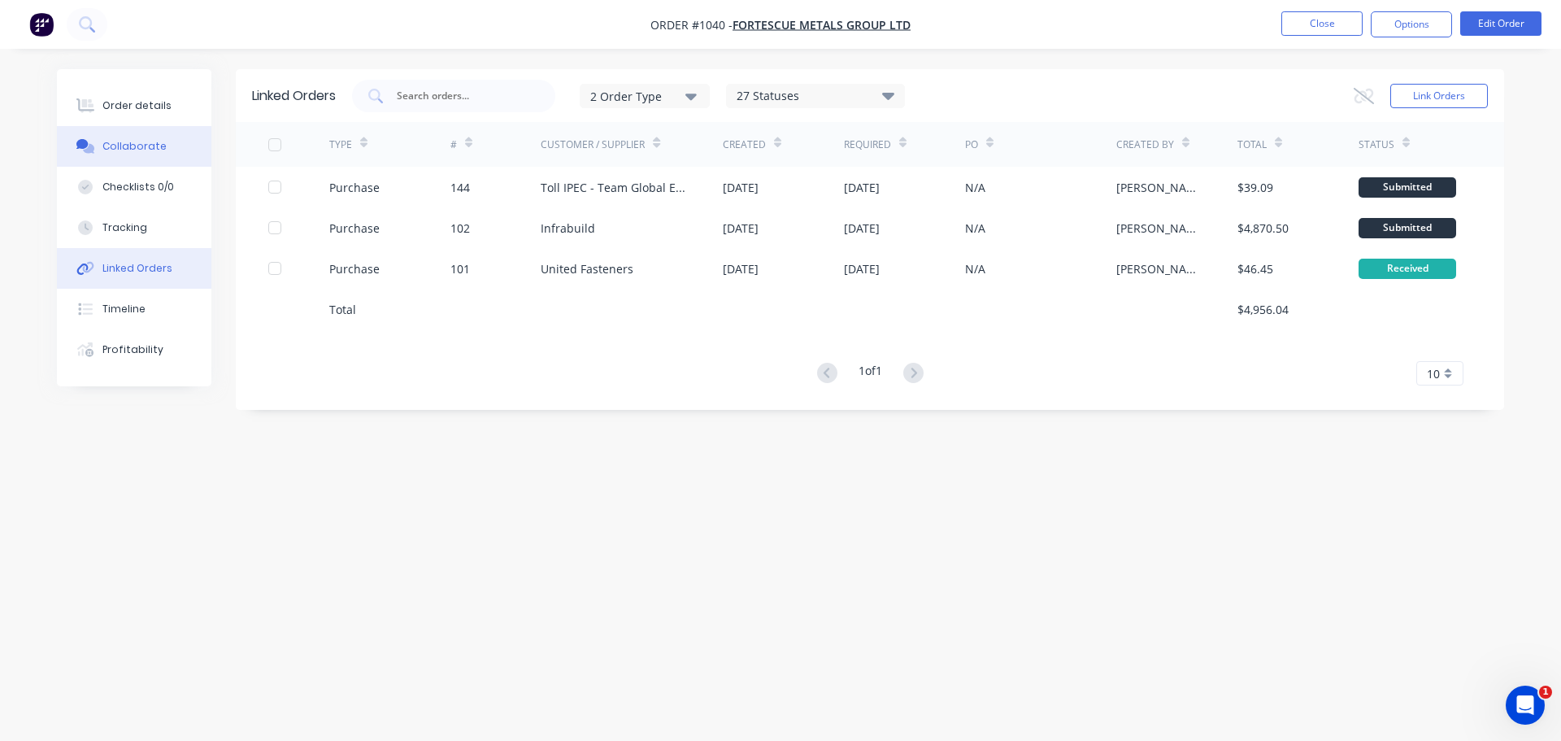
click at [149, 141] on div "Collaborate" at bounding box center [134, 146] width 64 height 15
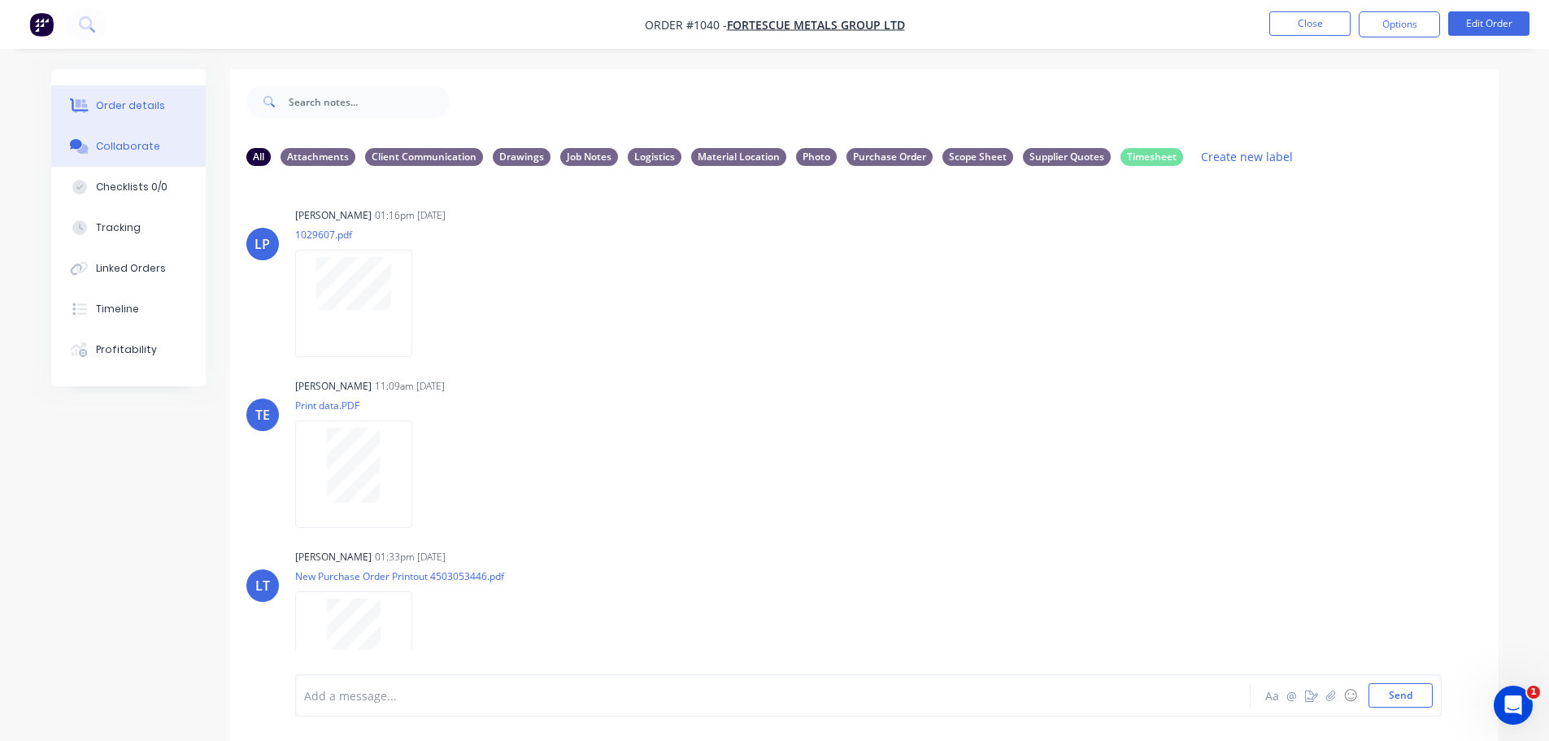
click at [182, 117] on button "Order details" at bounding box center [128, 105] width 154 height 41
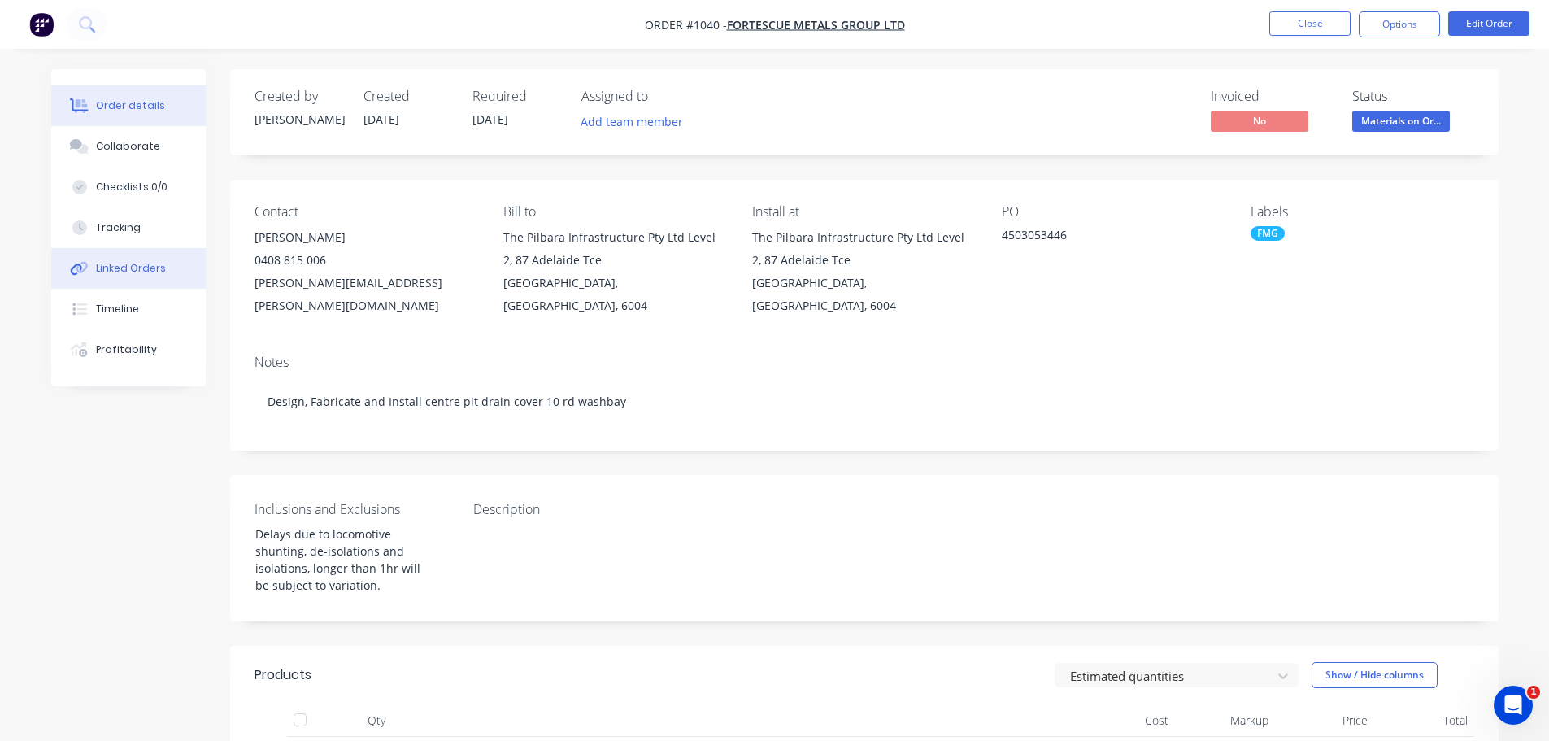
click at [150, 266] on div "Linked Orders" at bounding box center [131, 268] width 70 height 15
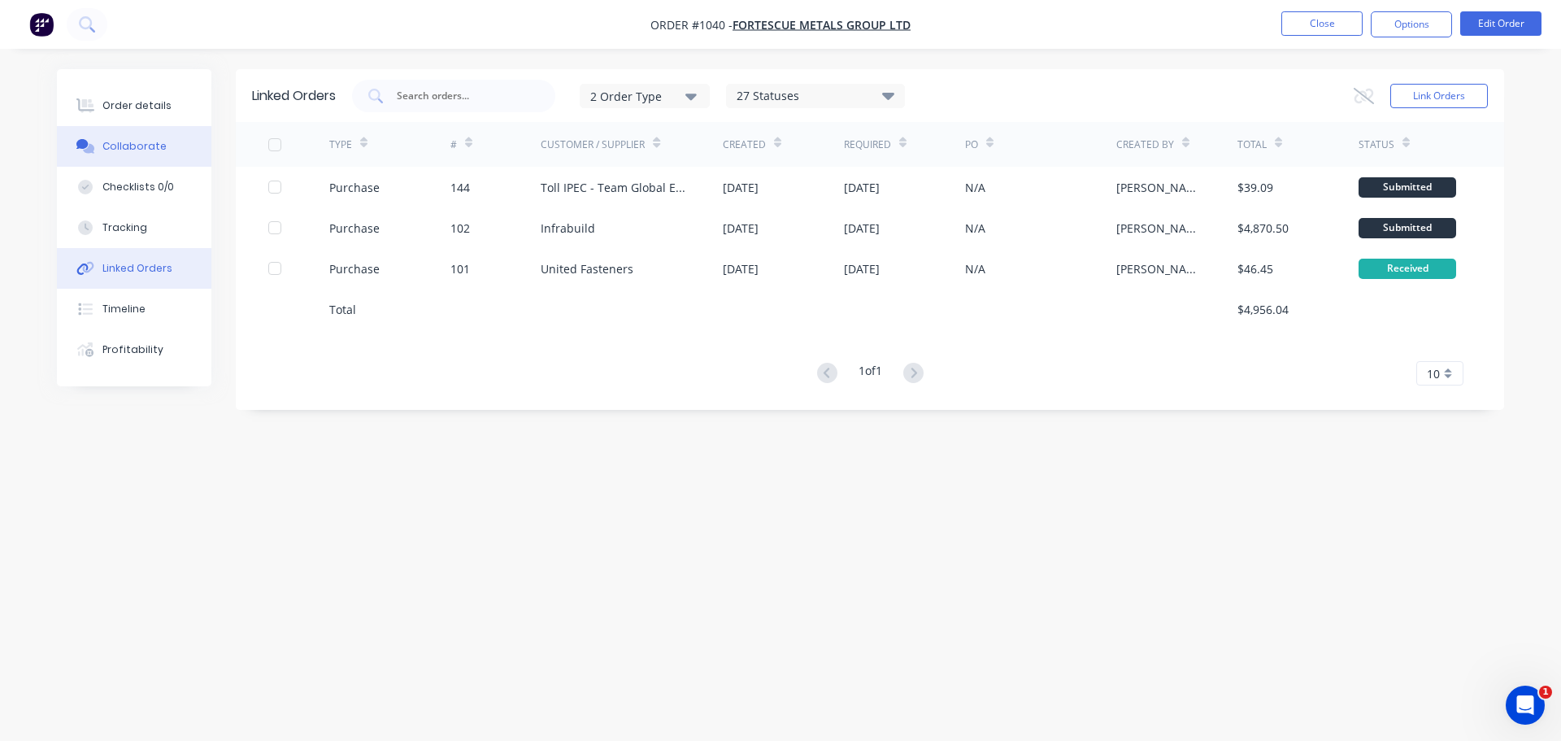
click at [176, 146] on button "Collaborate" at bounding box center [134, 146] width 154 height 41
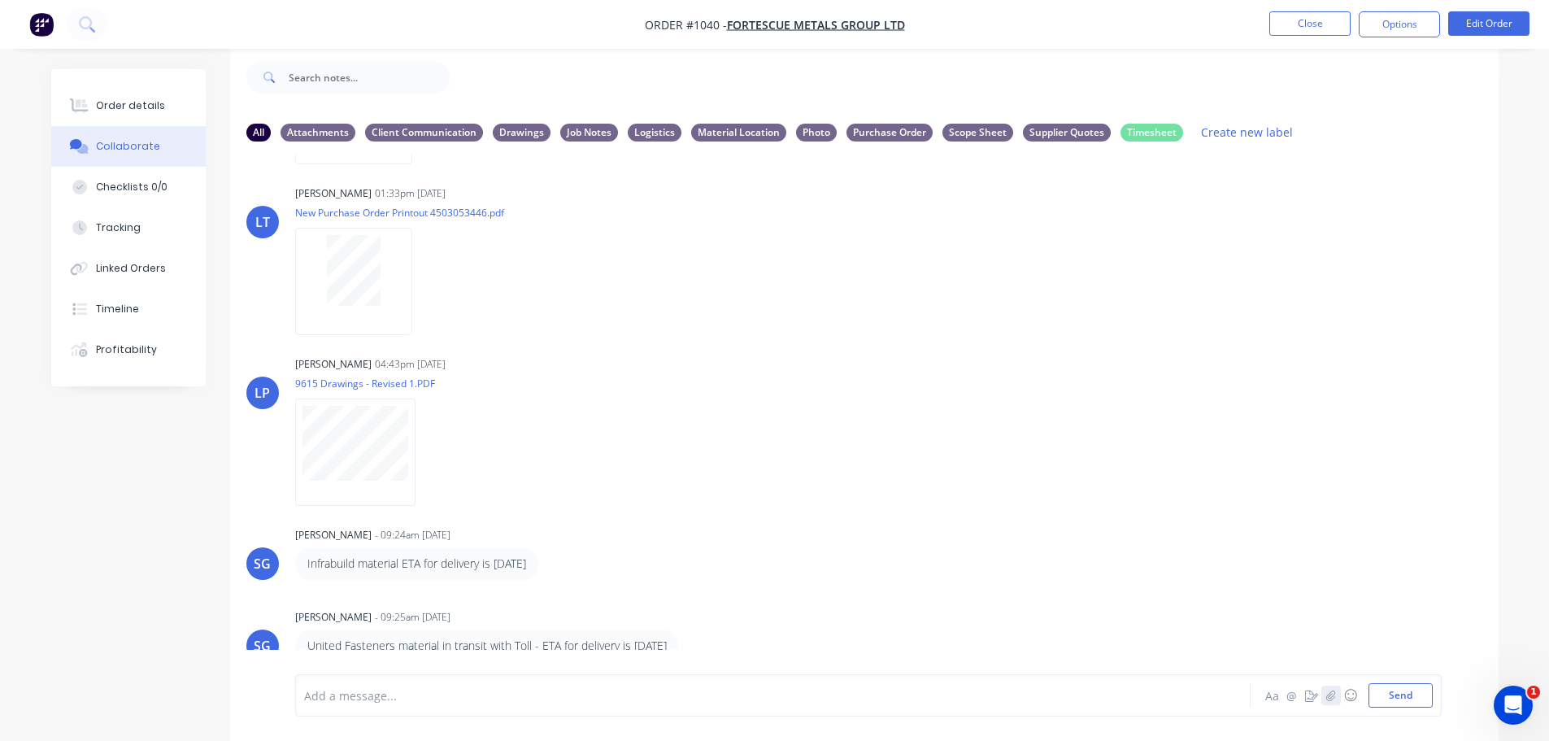
scroll to position [351, 0]
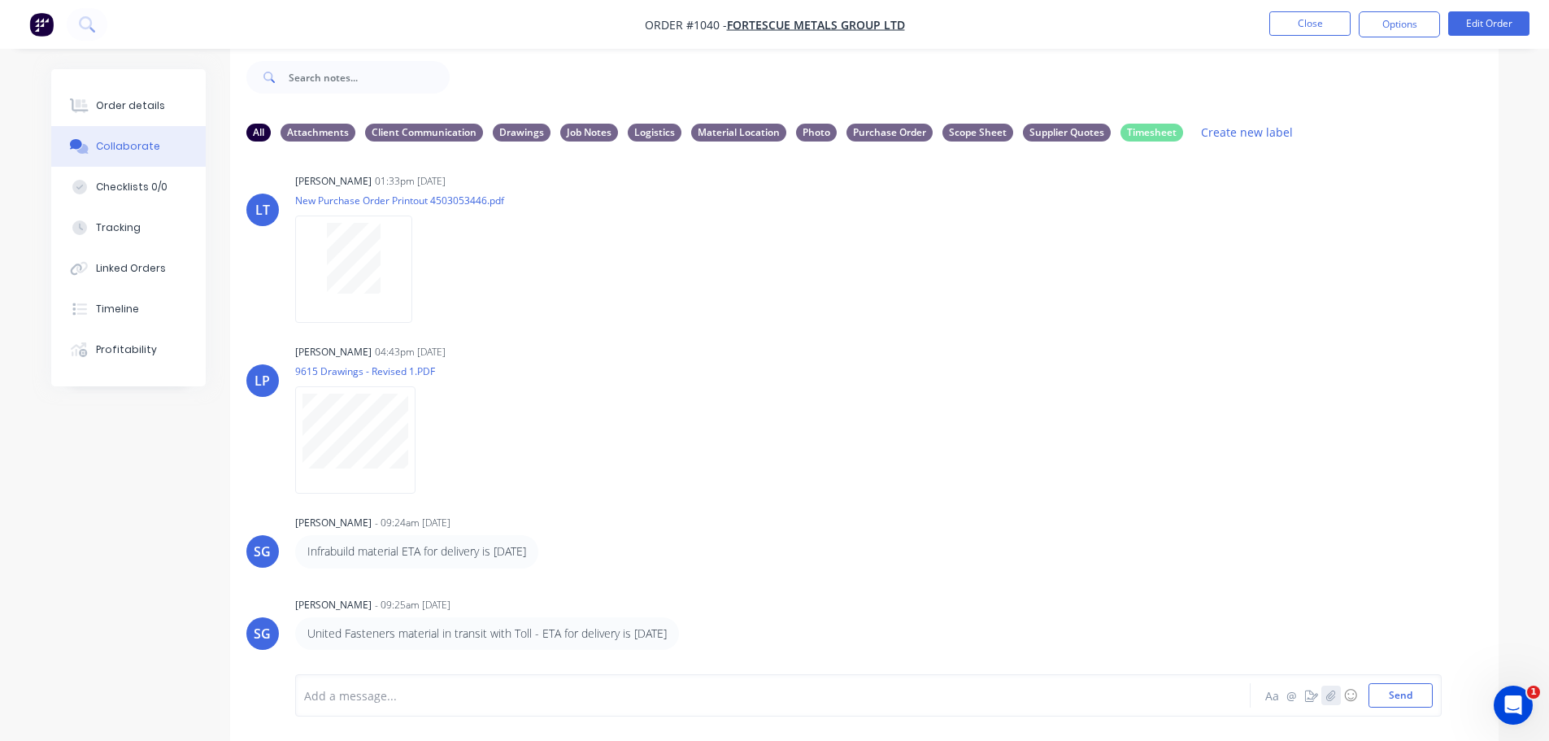
click at [1324, 697] on button "button" at bounding box center [1331, 695] width 20 height 20
click at [1388, 702] on button "Send" at bounding box center [1400, 695] width 64 height 24
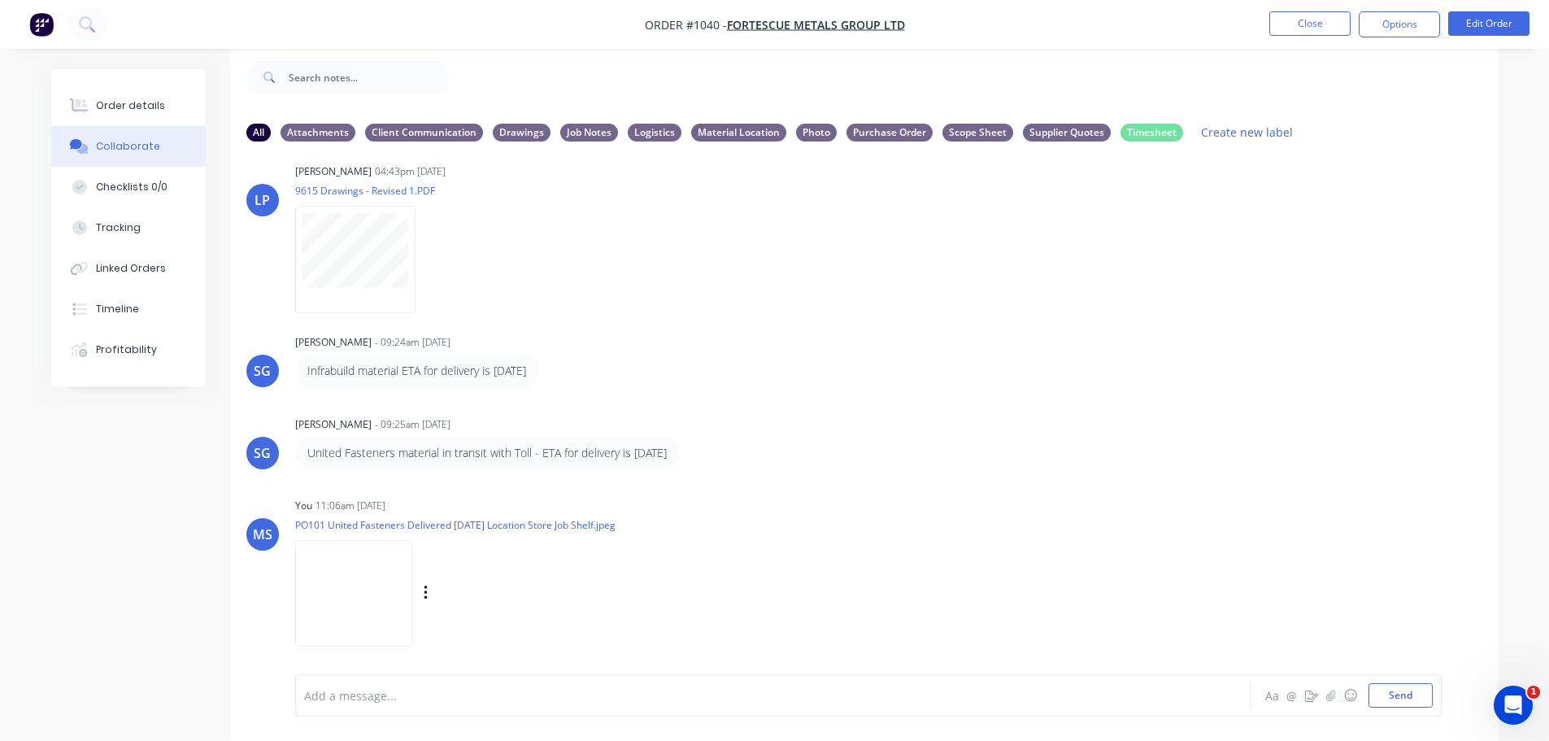
scroll to position [536, 0]
click at [425, 584] on icon "button" at bounding box center [426, 588] width 5 height 19
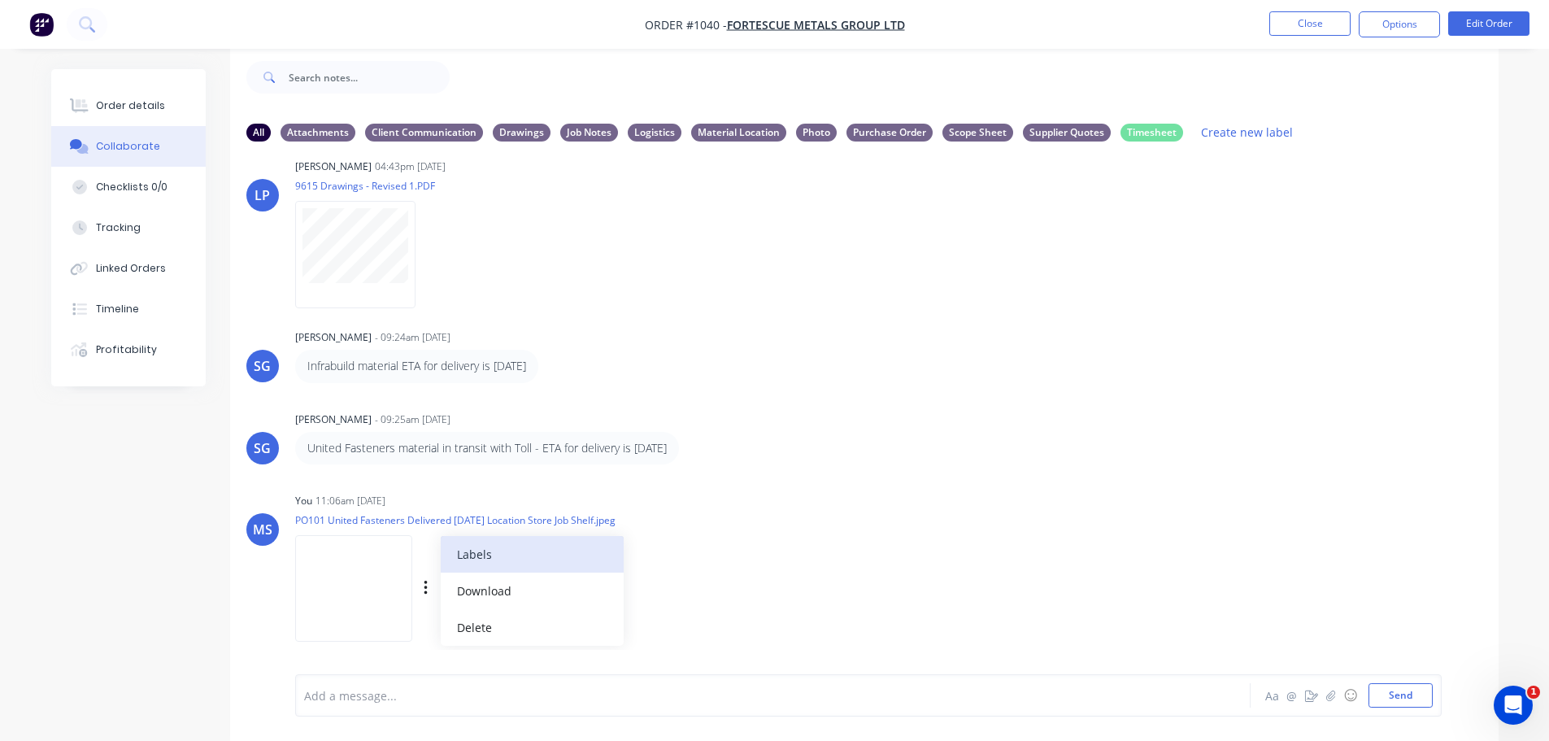
click at [529, 561] on button "Labels" at bounding box center [532, 554] width 183 height 37
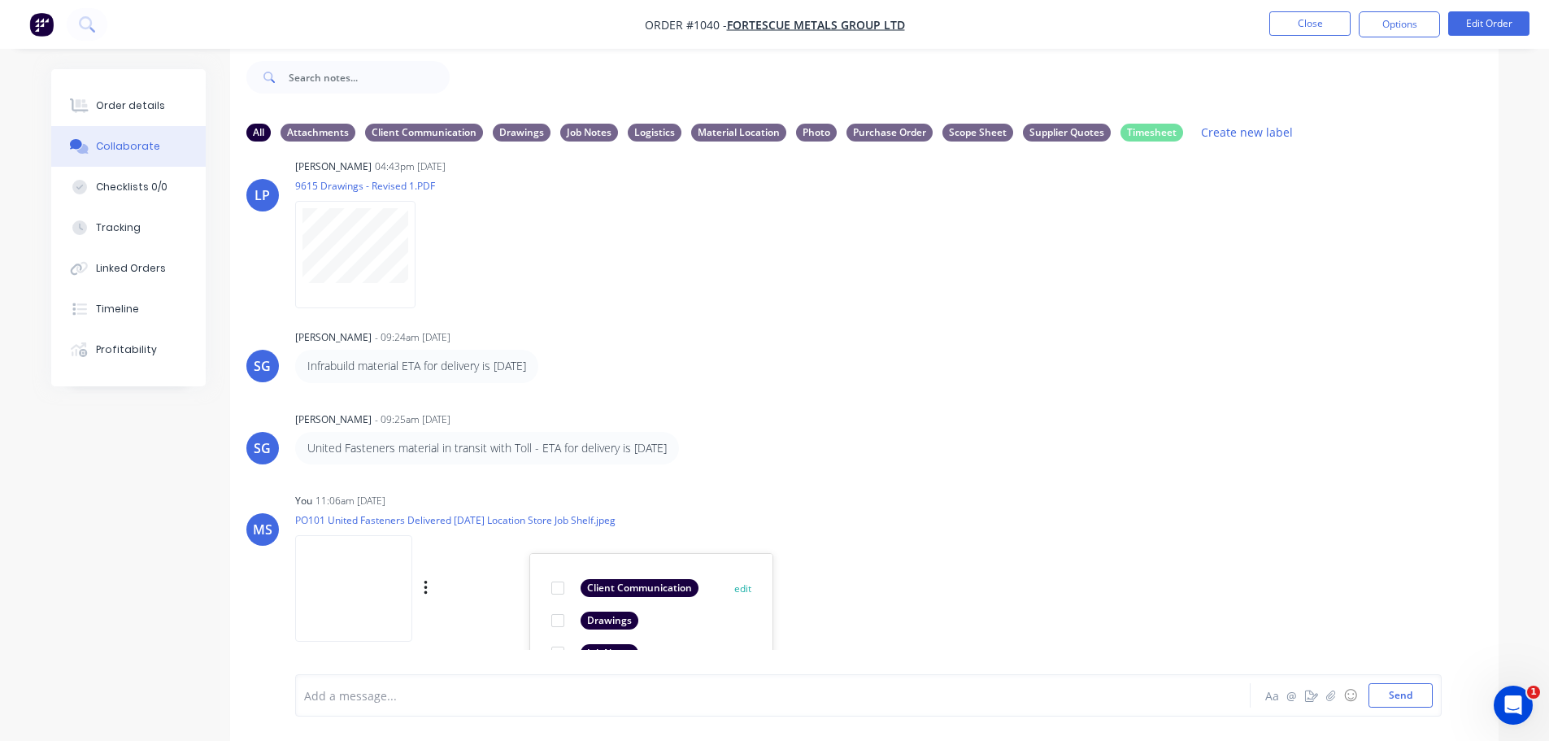
scroll to position [780, 0]
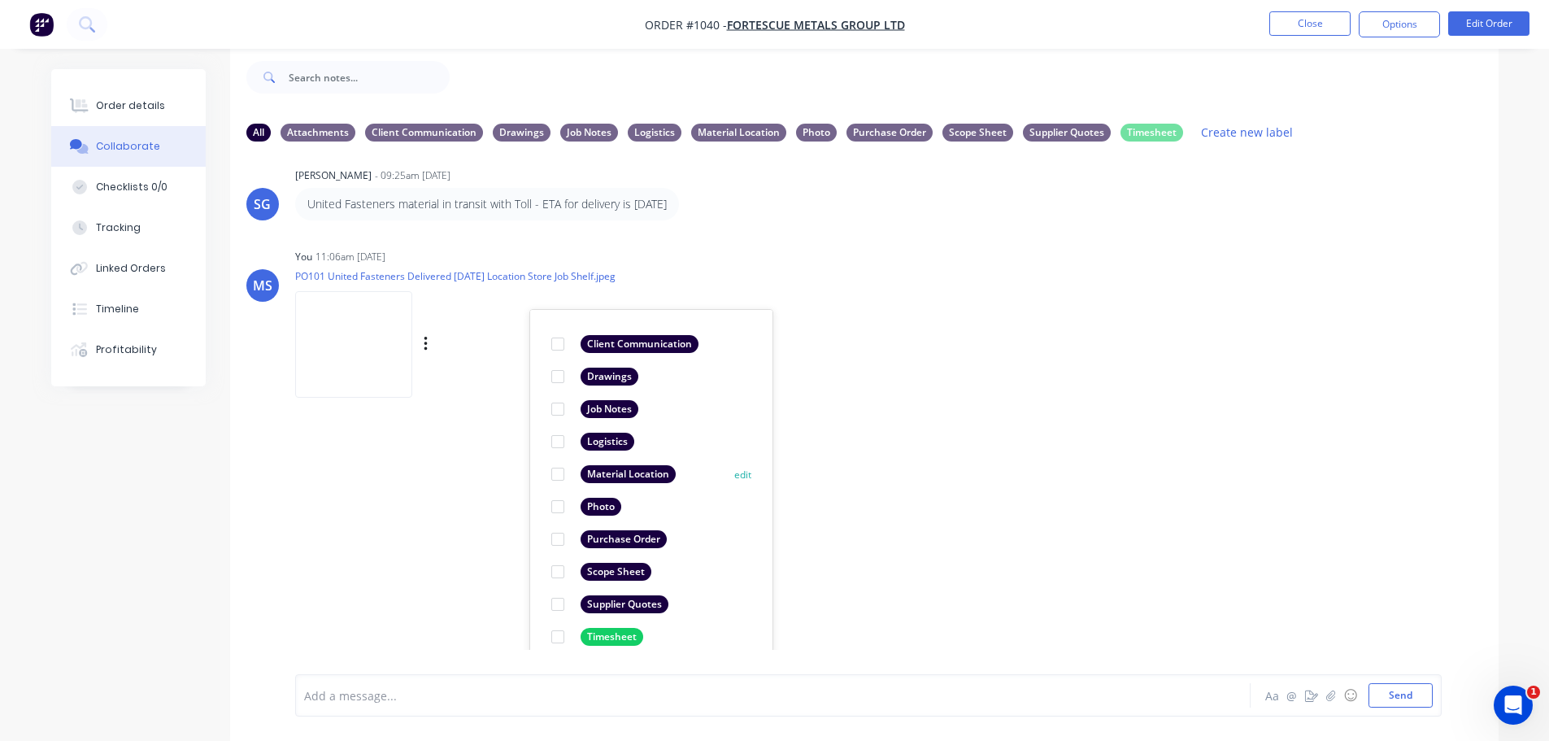
click at [563, 468] on div at bounding box center [557, 474] width 33 height 33
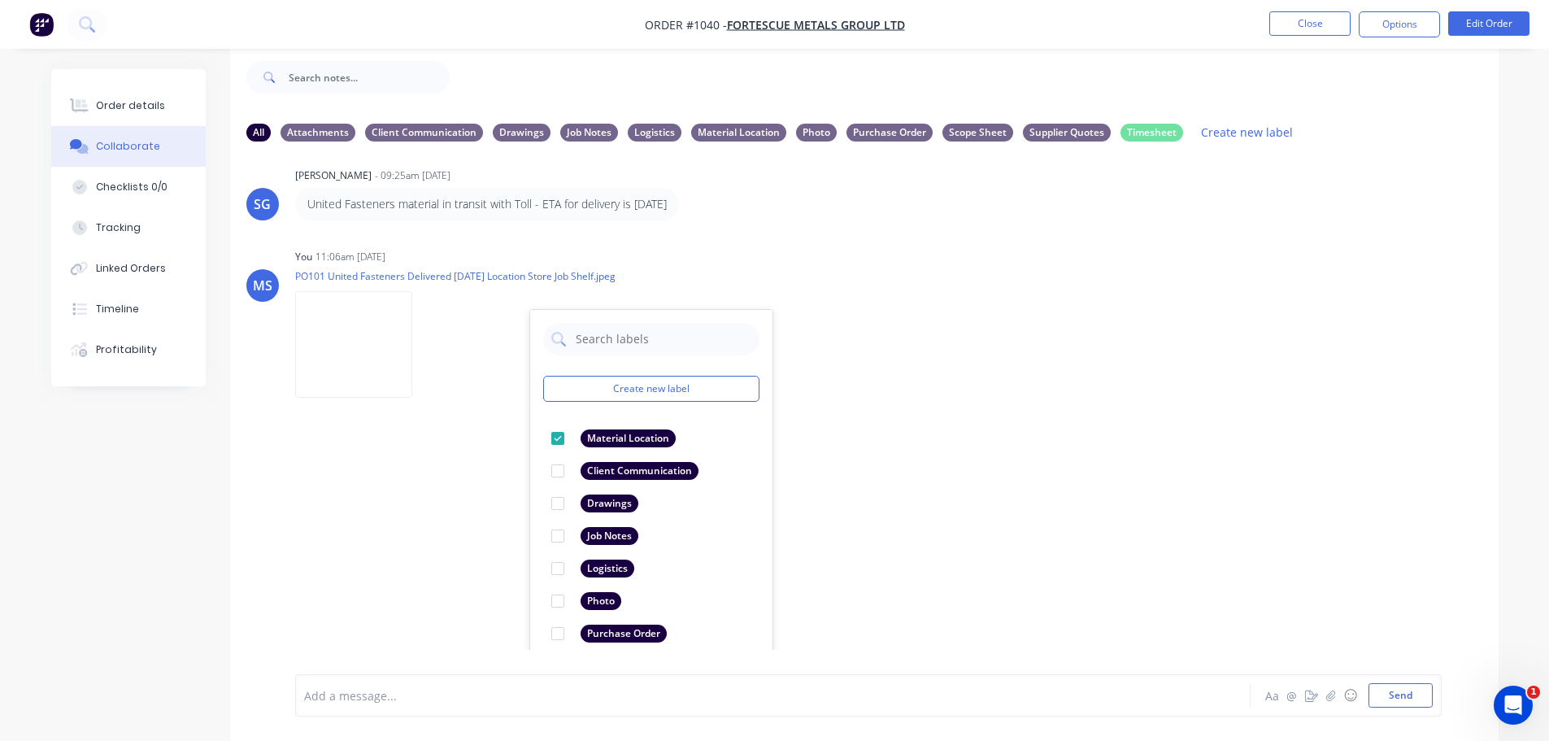
click at [941, 453] on div "LP Leigh Parker 01:16pm 04/09/25 1029607.pdf Labels Download TE Trent Ebermayer…" at bounding box center [864, 401] width 1268 height 495
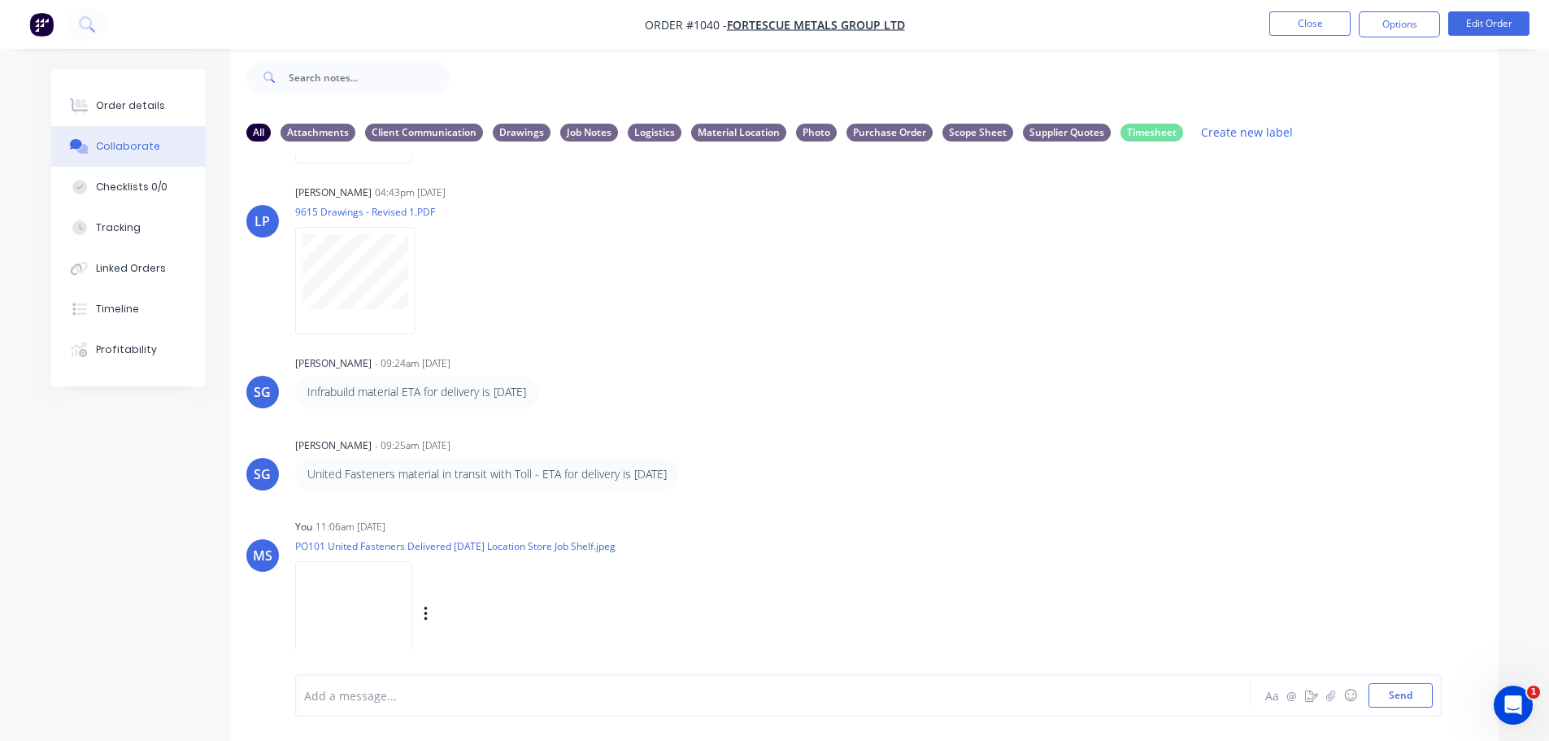
scroll to position [536, 0]
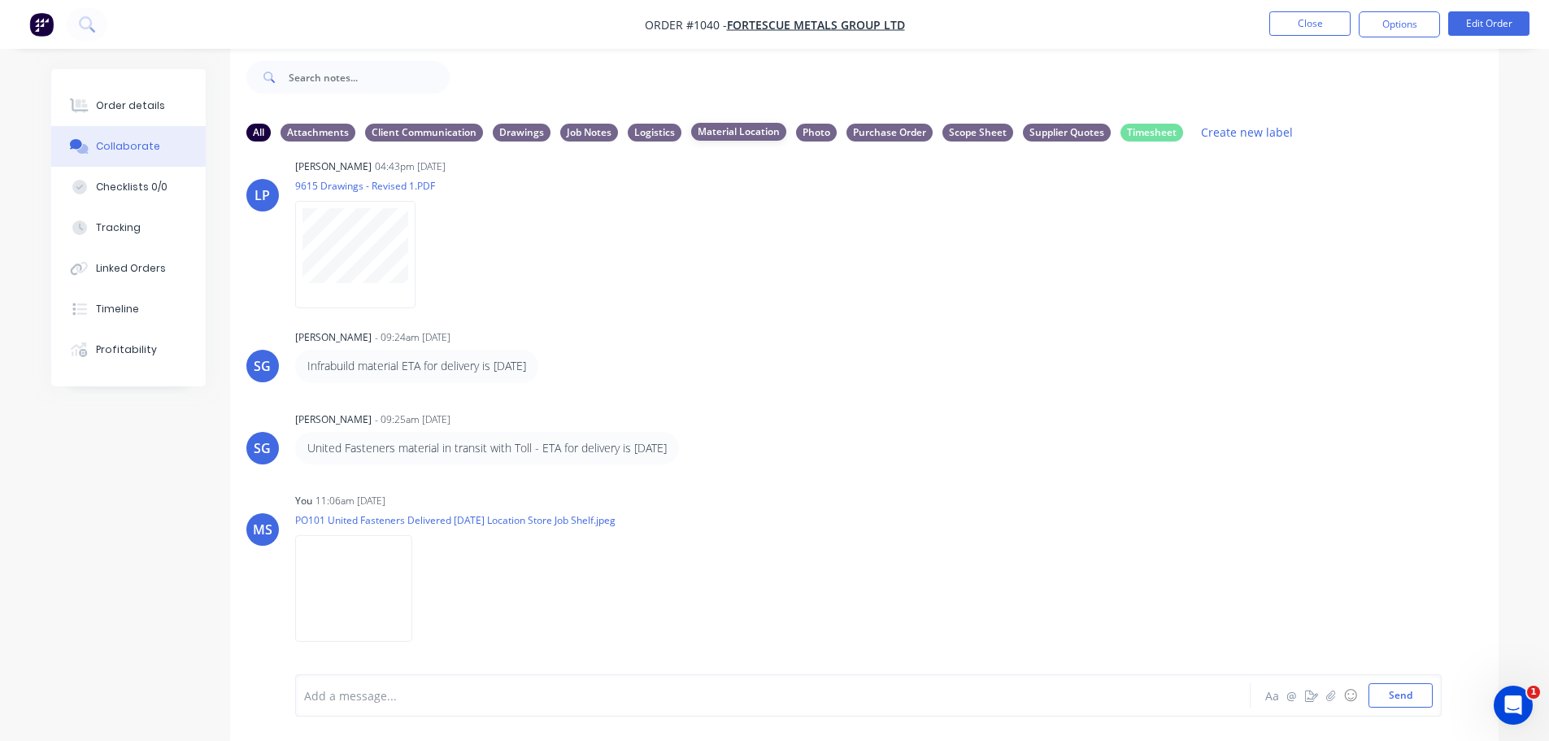
click at [730, 134] on div "Material Location" at bounding box center [738, 132] width 95 height 18
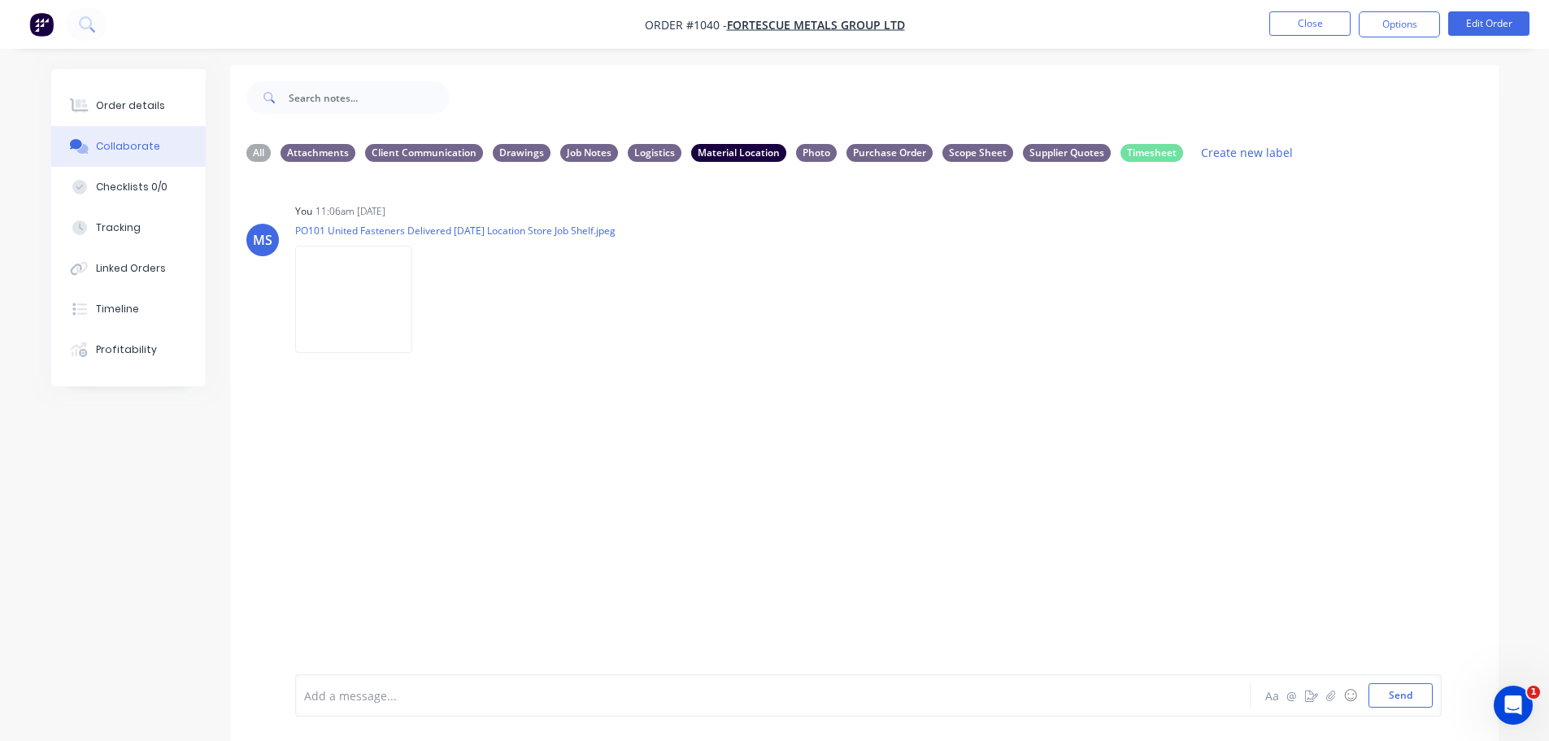
scroll to position [0, 0]
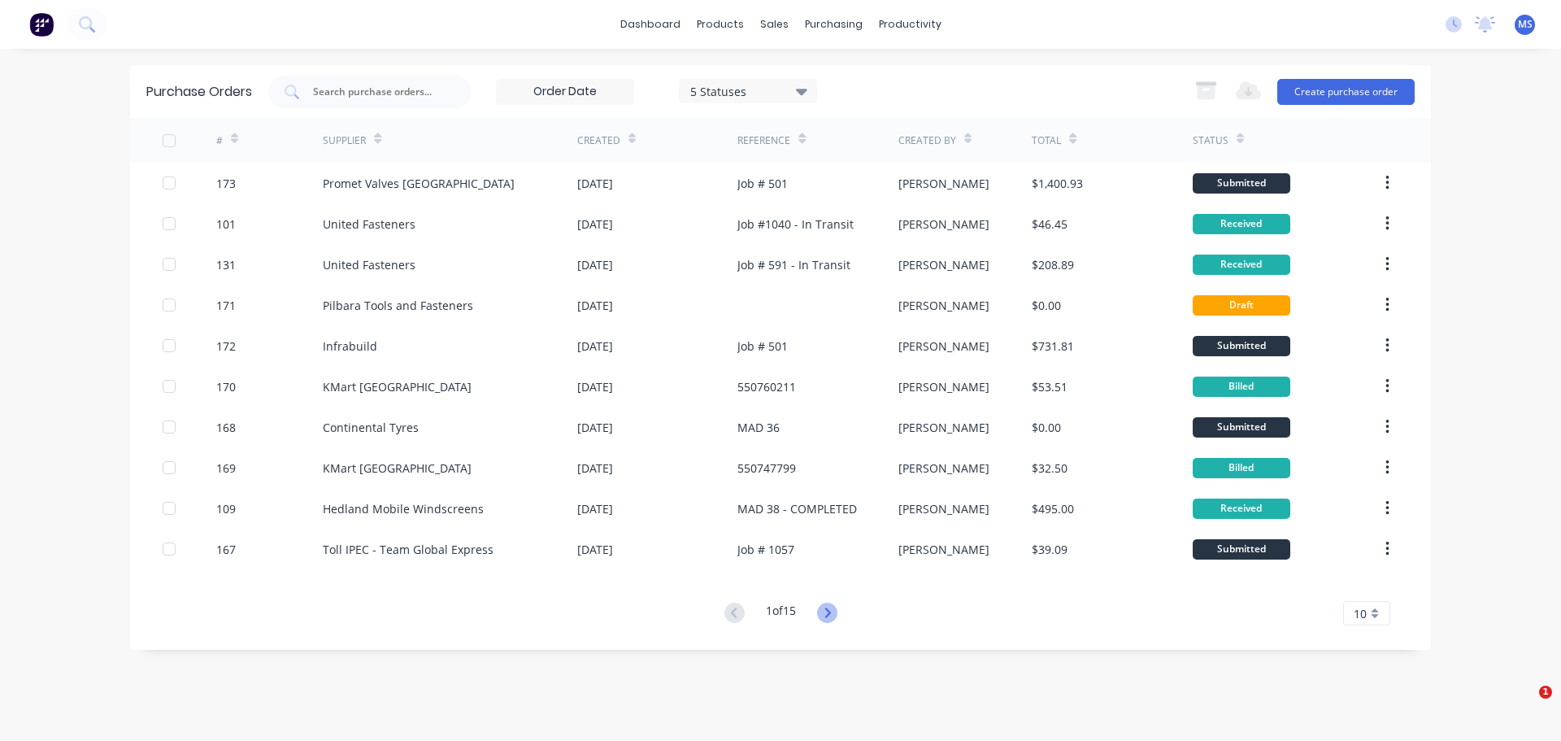
click at [822, 610] on icon at bounding box center [827, 612] width 20 height 20
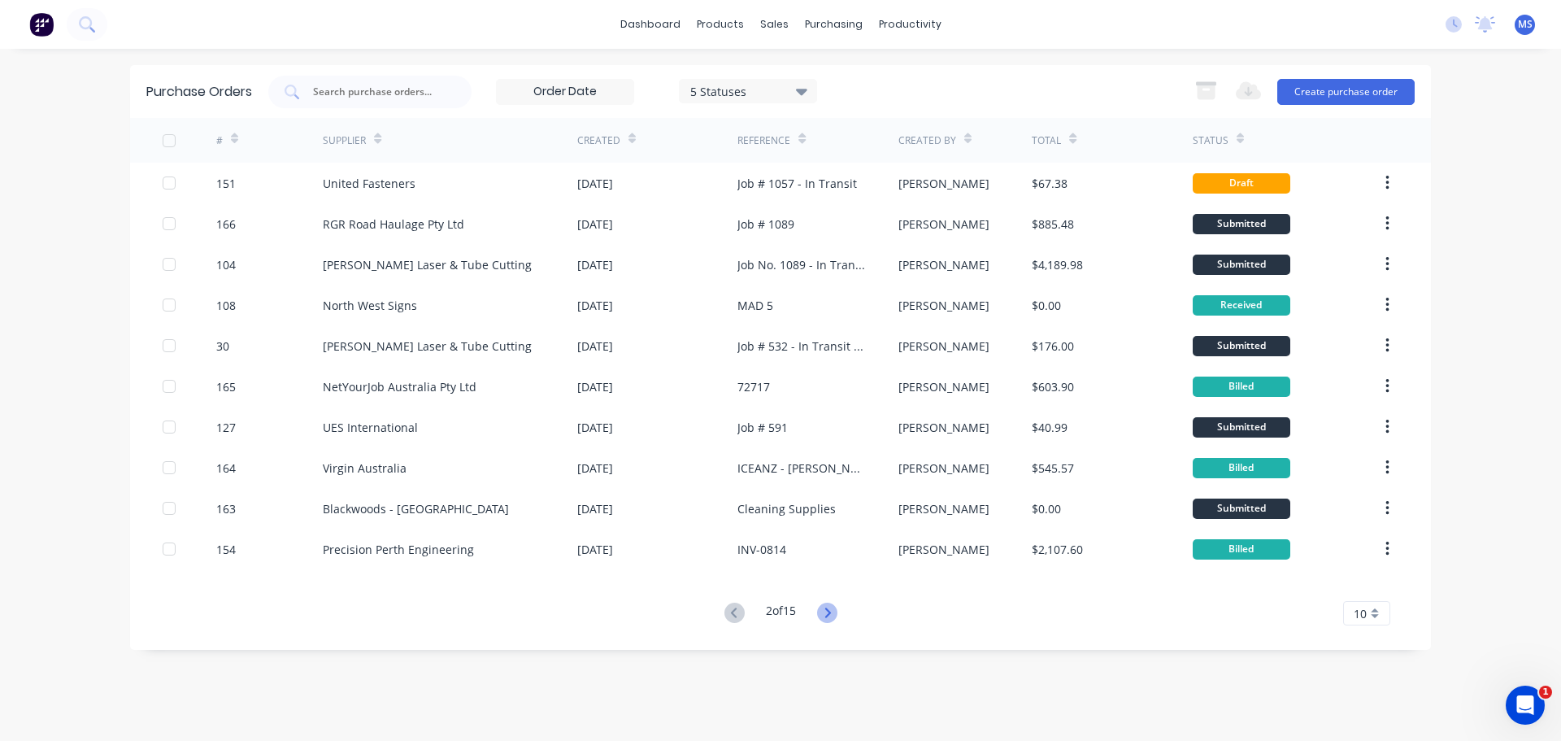
click at [836, 608] on icon at bounding box center [827, 612] width 20 height 20
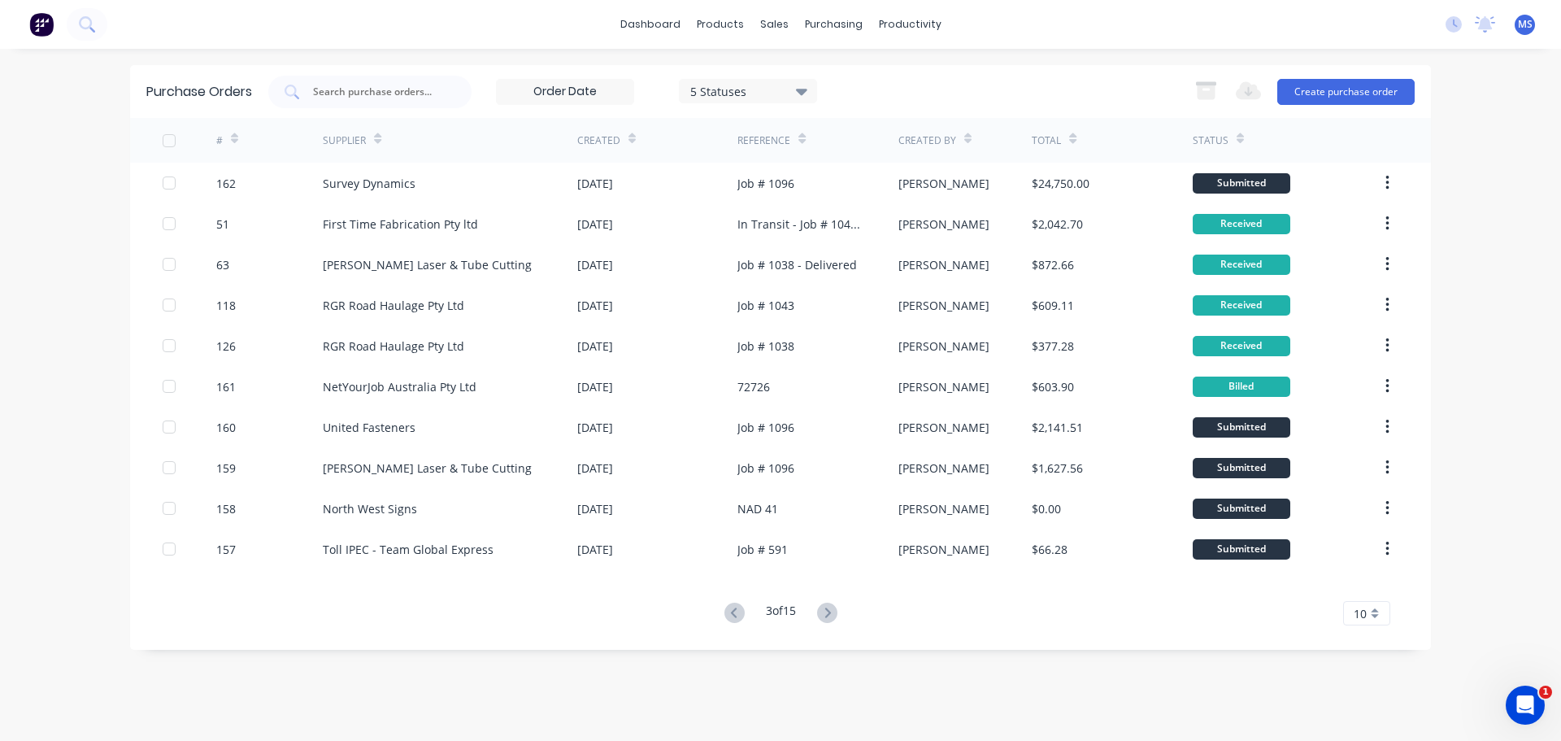
click at [332, 111] on div "Purchase Orders 5 Statuses 5 Statuses Export to Excel (XLSX) Create purchase or…" at bounding box center [780, 91] width 1301 height 53
click at [352, 93] on input "text" at bounding box center [378, 92] width 135 height 16
type input "wurth"
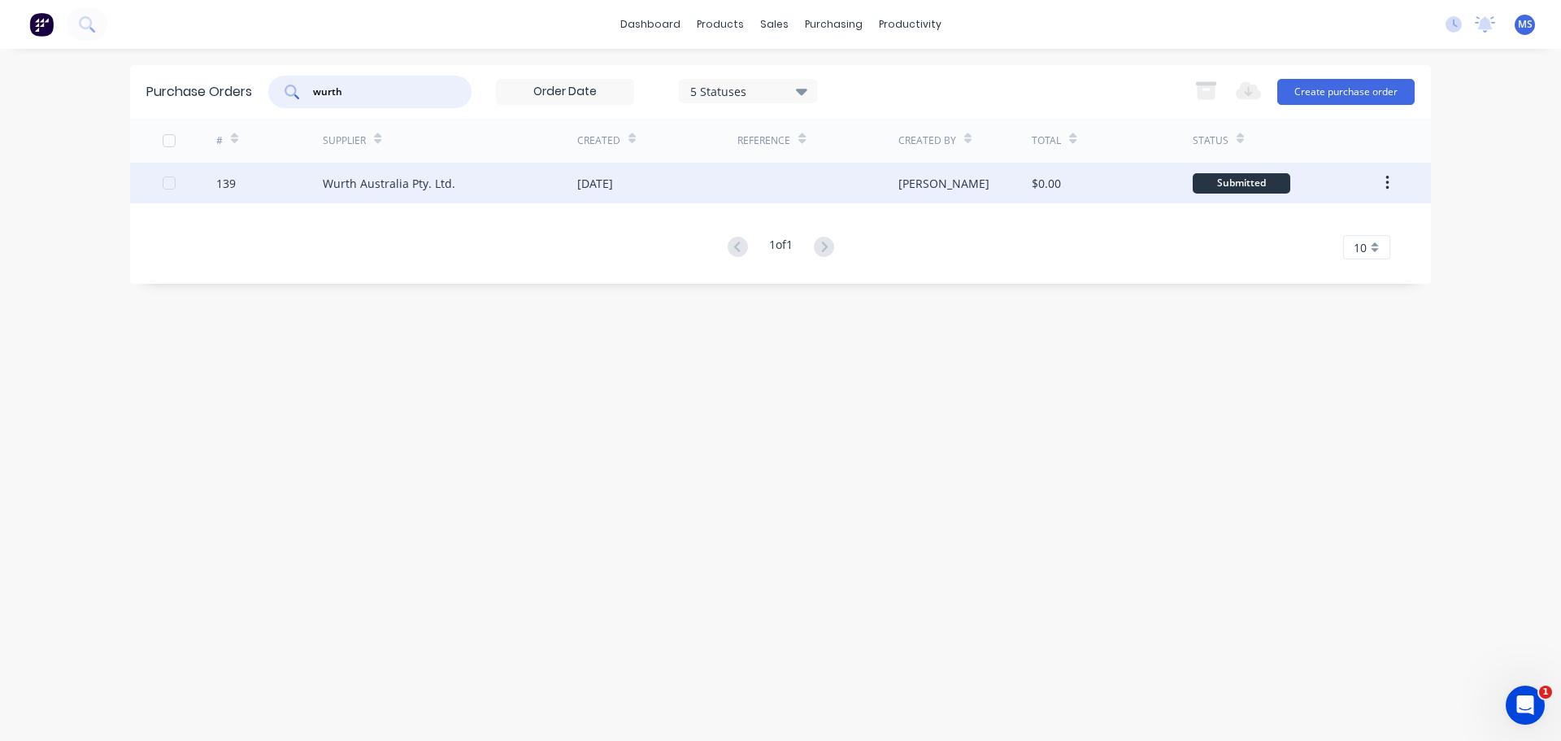
click at [389, 197] on div "Wurth Australia Pty. Ltd." at bounding box center [450, 183] width 254 height 41
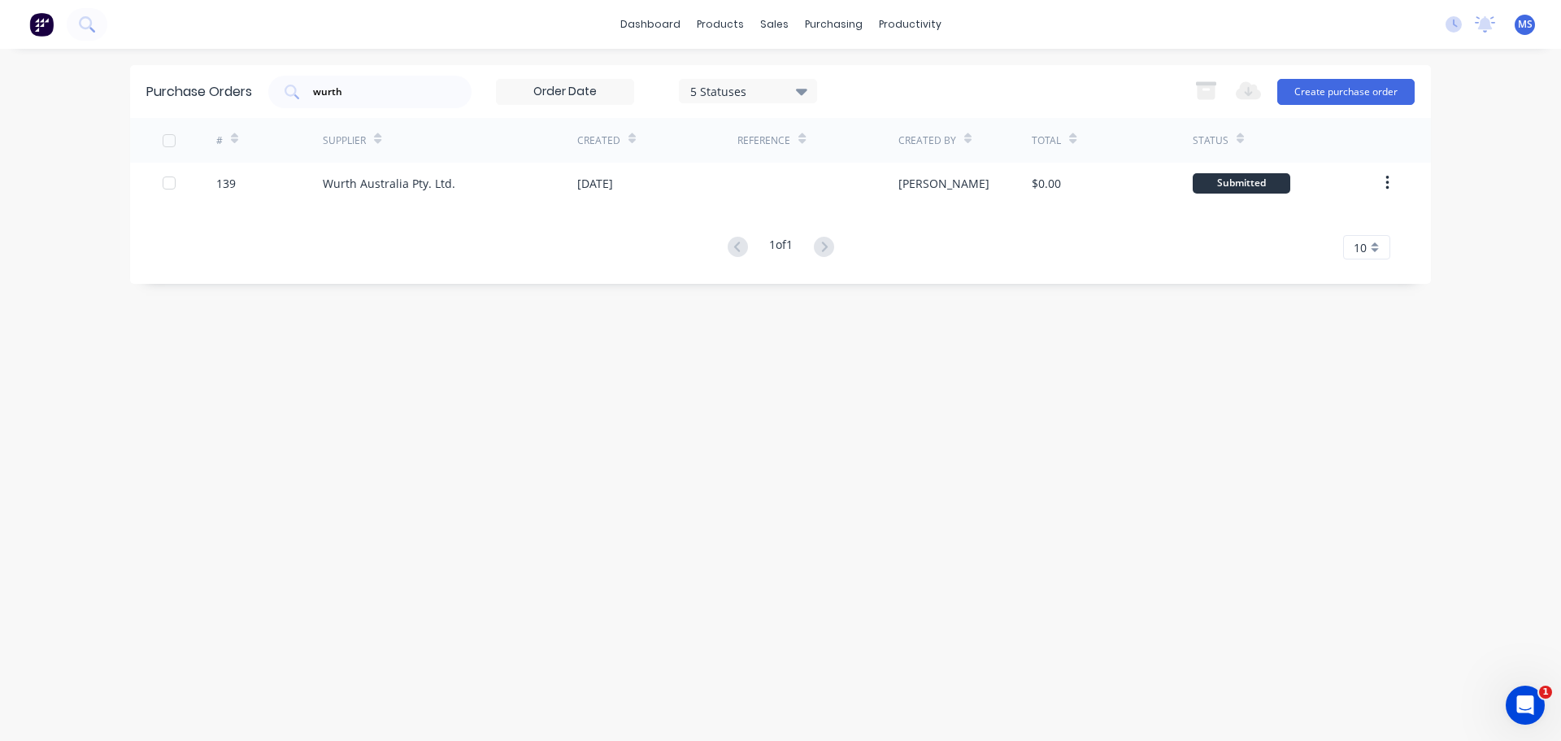
drag, startPoint x: 470, startPoint y: 147, endPoint x: 445, endPoint y: 138, distance: 26.0
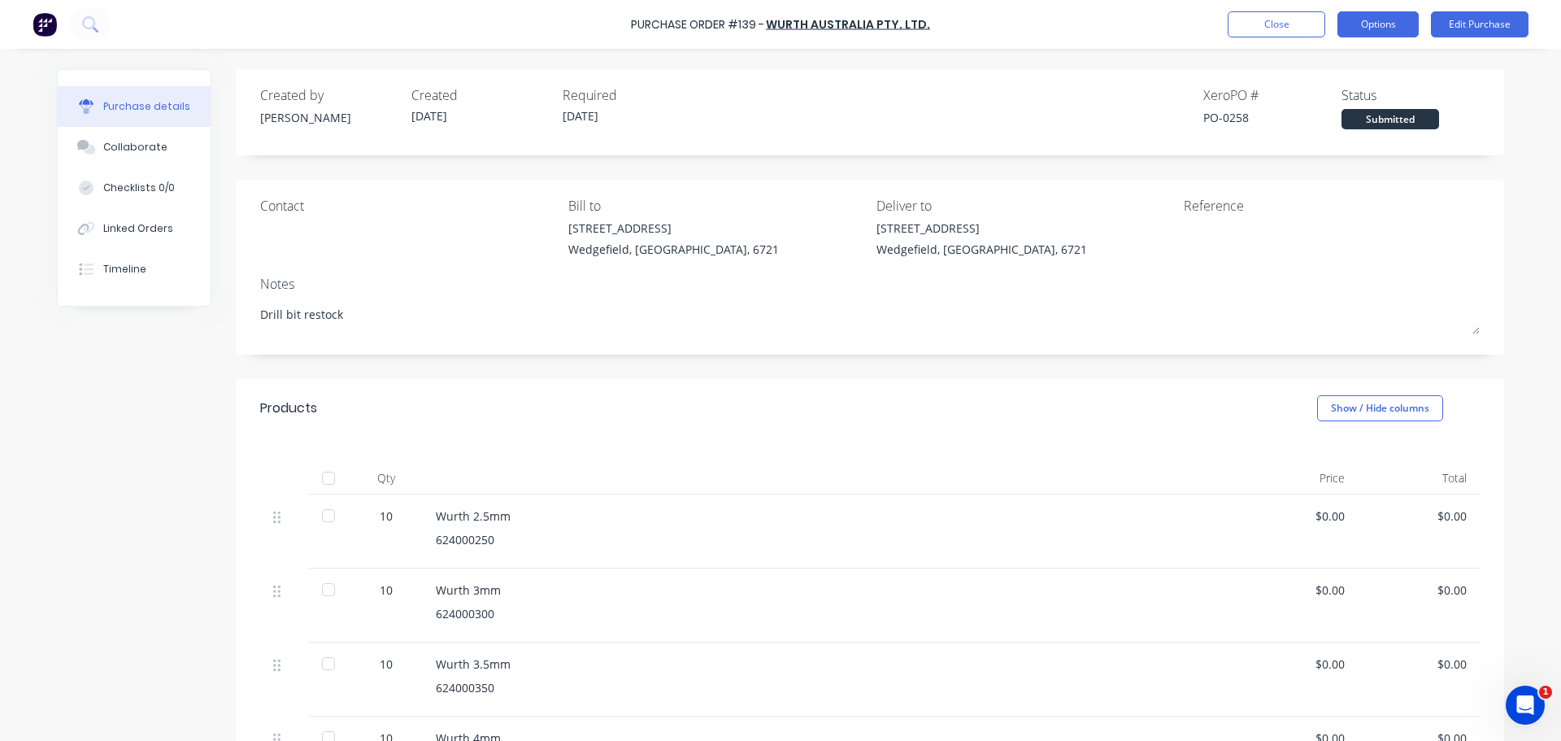
click at [1384, 36] on button "Options" at bounding box center [1377, 24] width 81 height 26
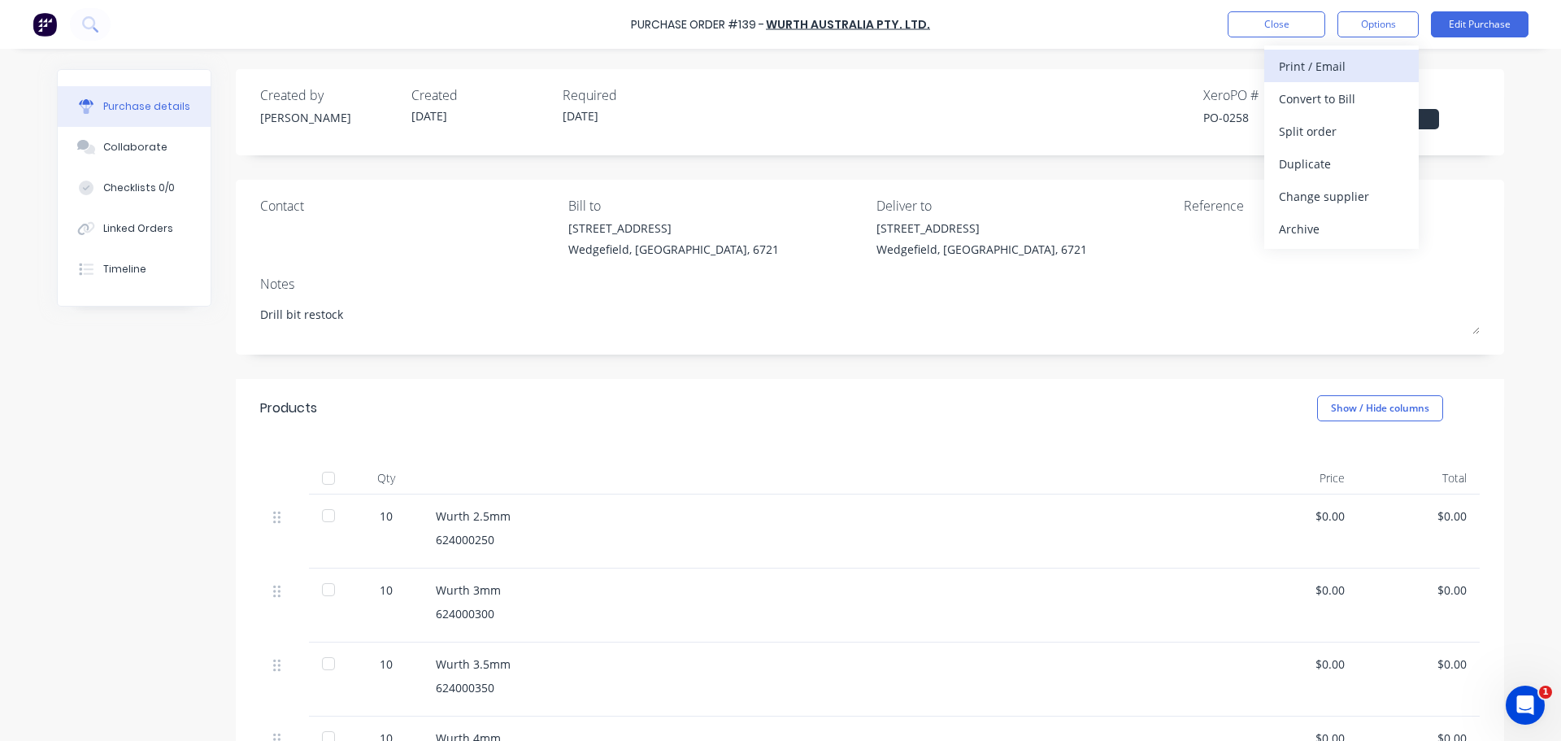
click at [1353, 74] on div "Print / Email" at bounding box center [1341, 66] width 125 height 24
click at [1344, 124] on div "Without pricing" at bounding box center [1341, 131] width 125 height 24
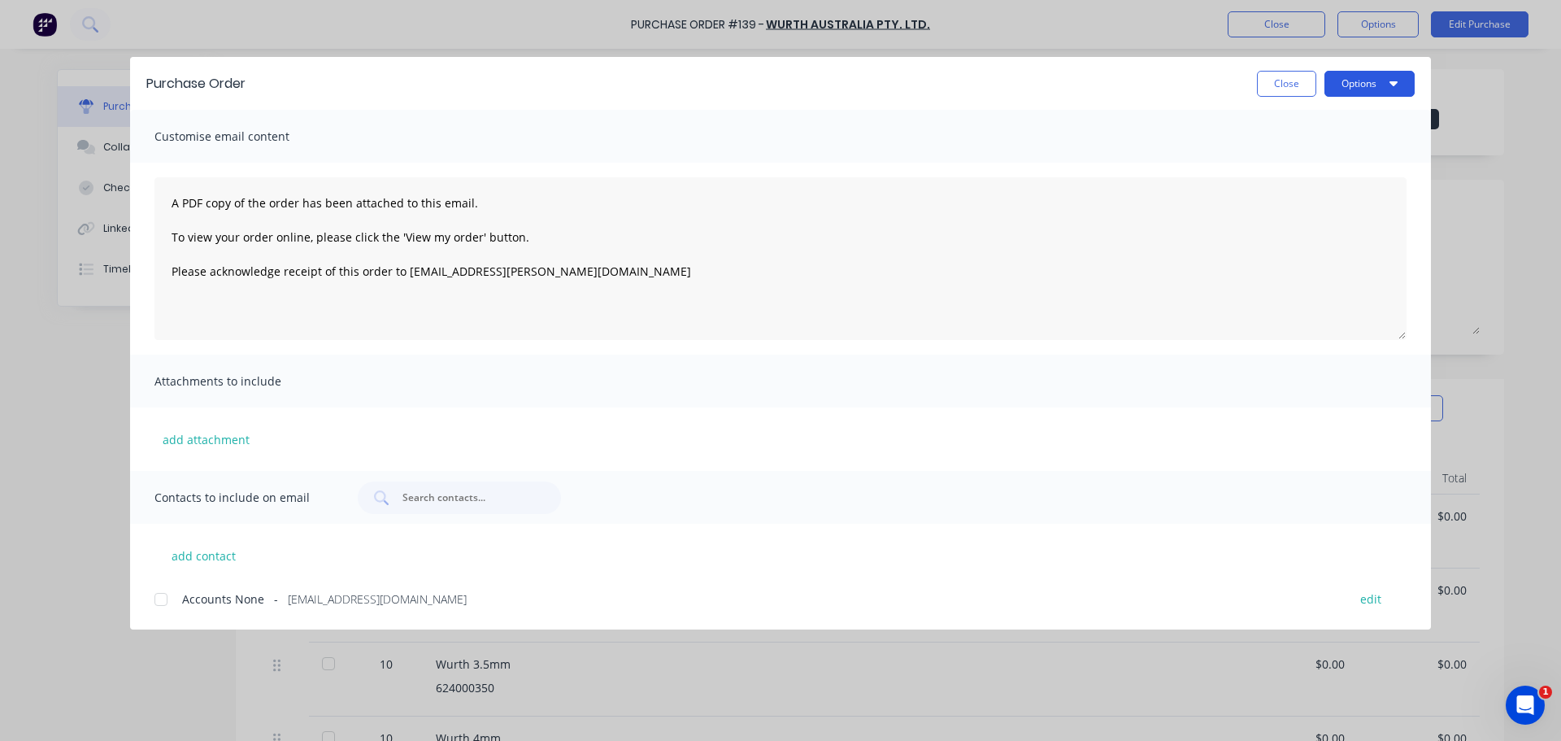
click at [1374, 89] on button "Options" at bounding box center [1369, 84] width 90 height 26
click at [1336, 146] on div "Print" at bounding box center [1337, 158] width 125 height 24
click at [1287, 83] on button "Close" at bounding box center [1286, 84] width 59 height 26
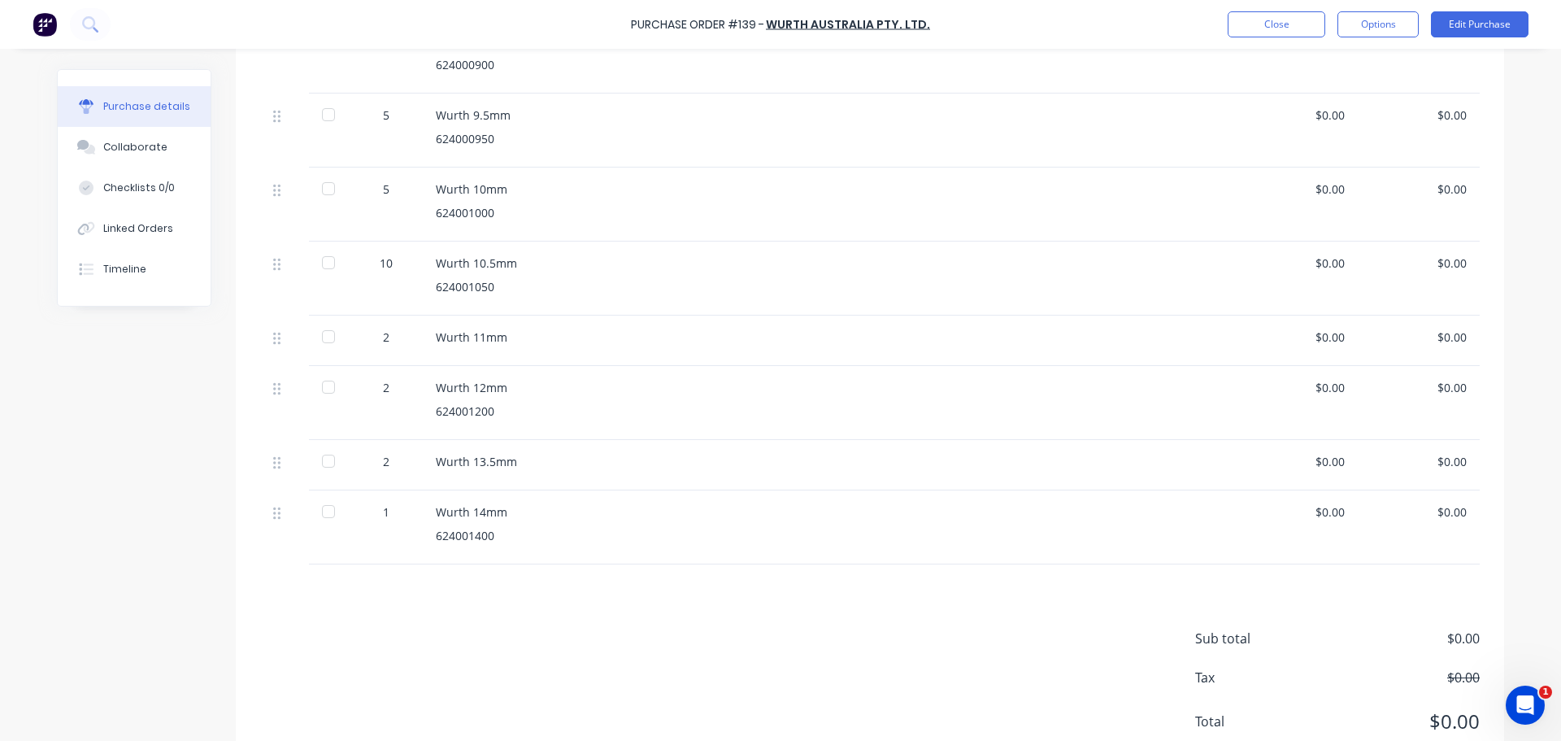
scroll to position [1219, 0]
click at [327, 513] on div at bounding box center [328, 506] width 33 height 33
click at [323, 463] on div at bounding box center [328, 456] width 33 height 33
click at [328, 384] on div at bounding box center [328, 382] width 33 height 33
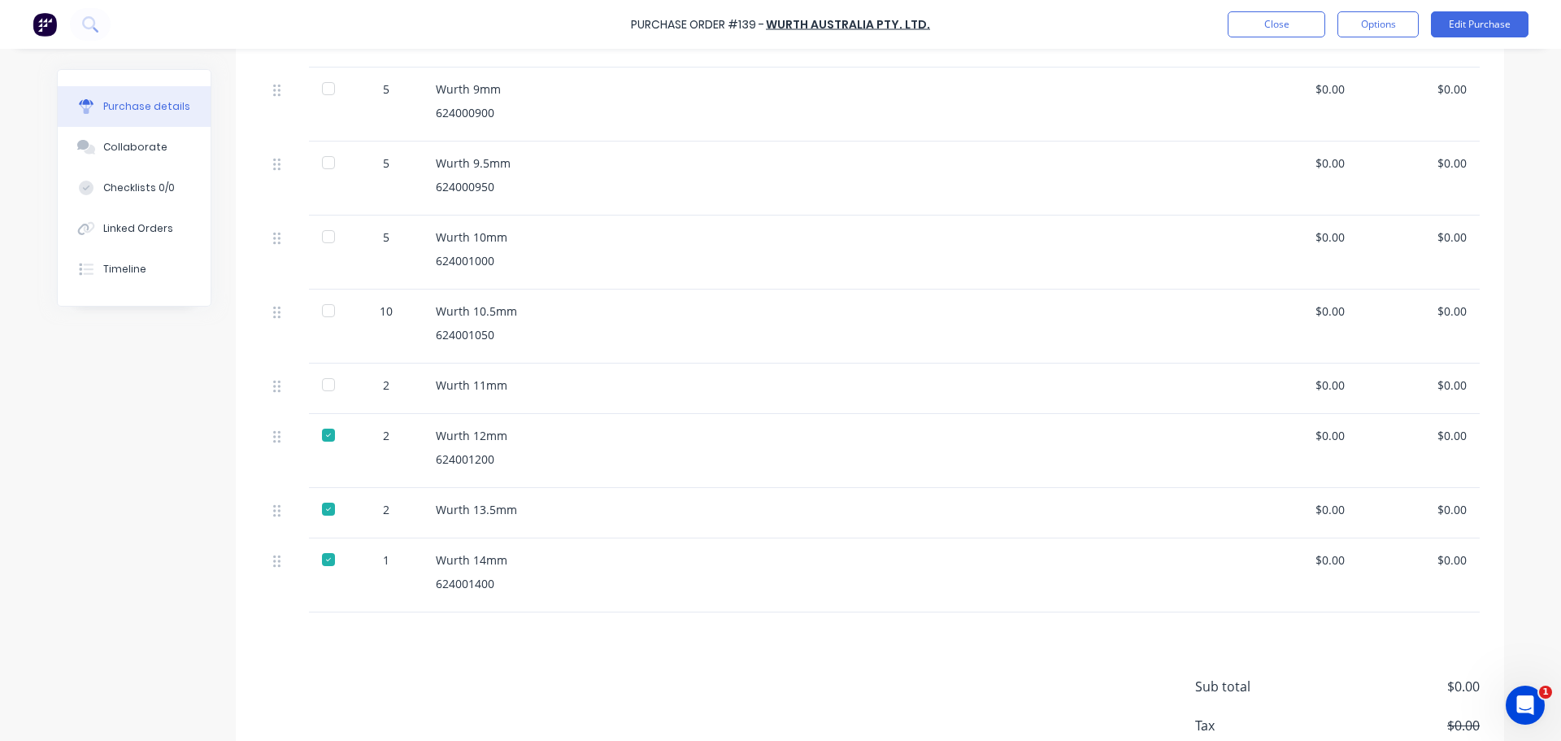
scroll to position [1138, 0]
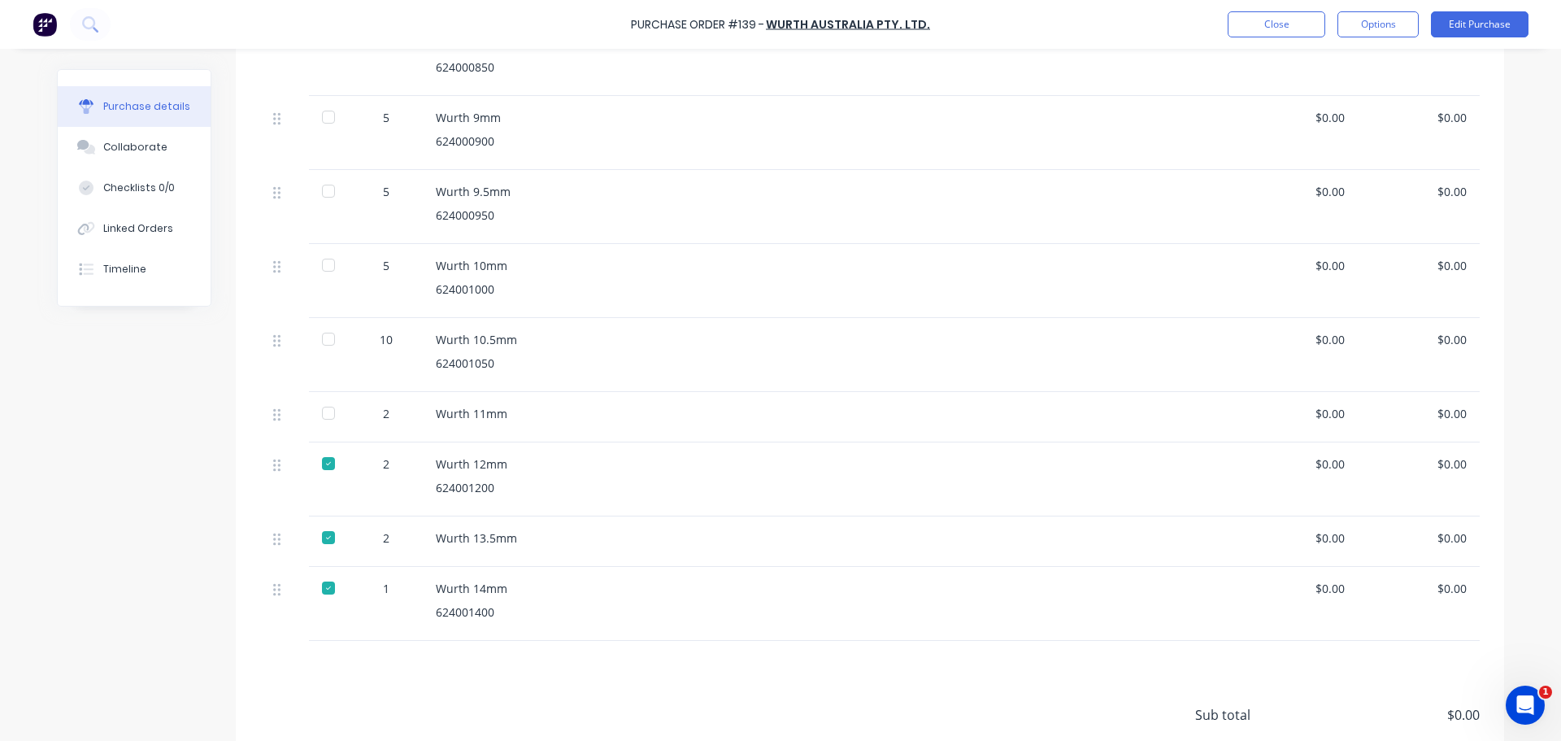
click at [330, 408] on div at bounding box center [328, 413] width 33 height 33
click at [312, 346] on div at bounding box center [328, 339] width 33 height 33
click at [320, 275] on div at bounding box center [328, 265] width 33 height 33
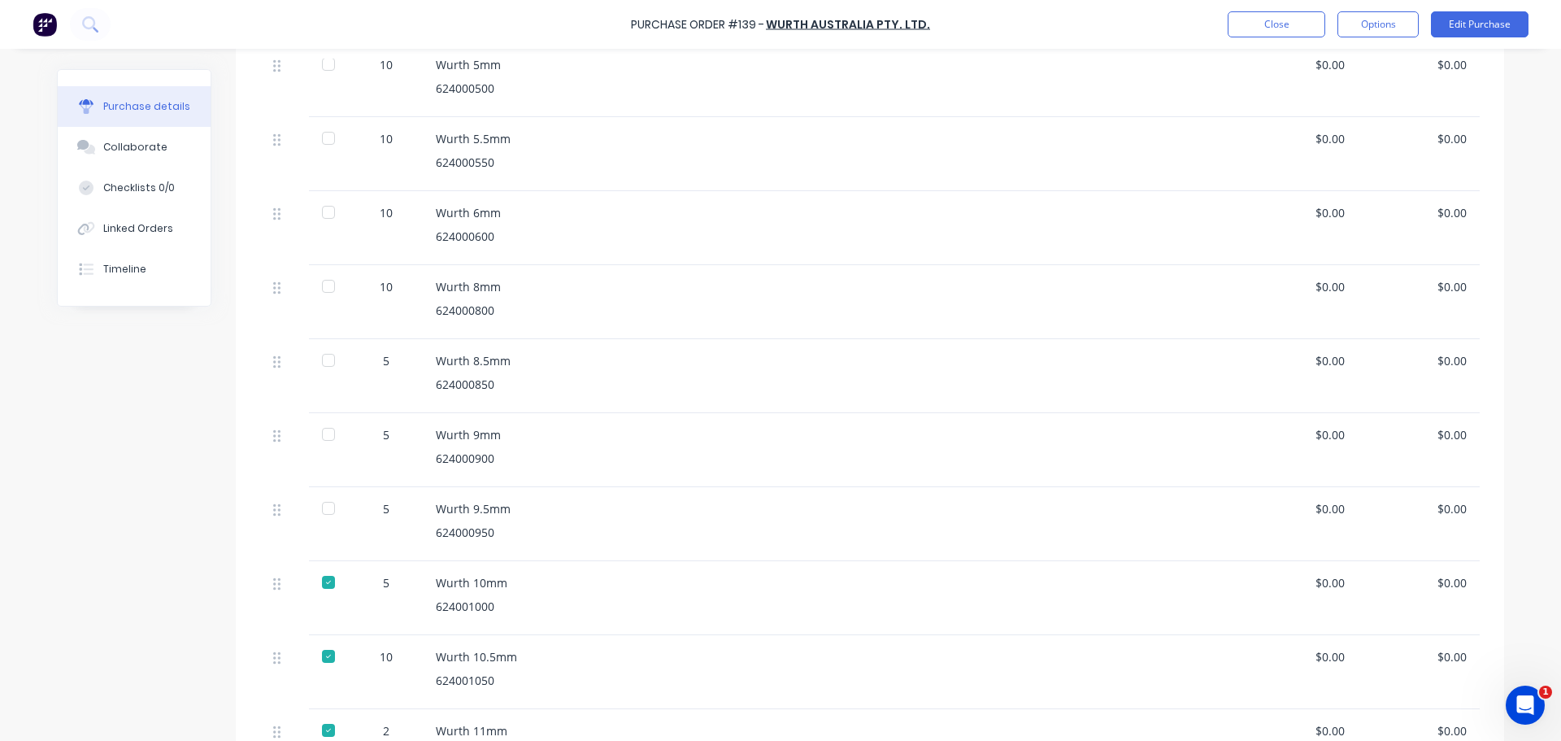
scroll to position [813, 0]
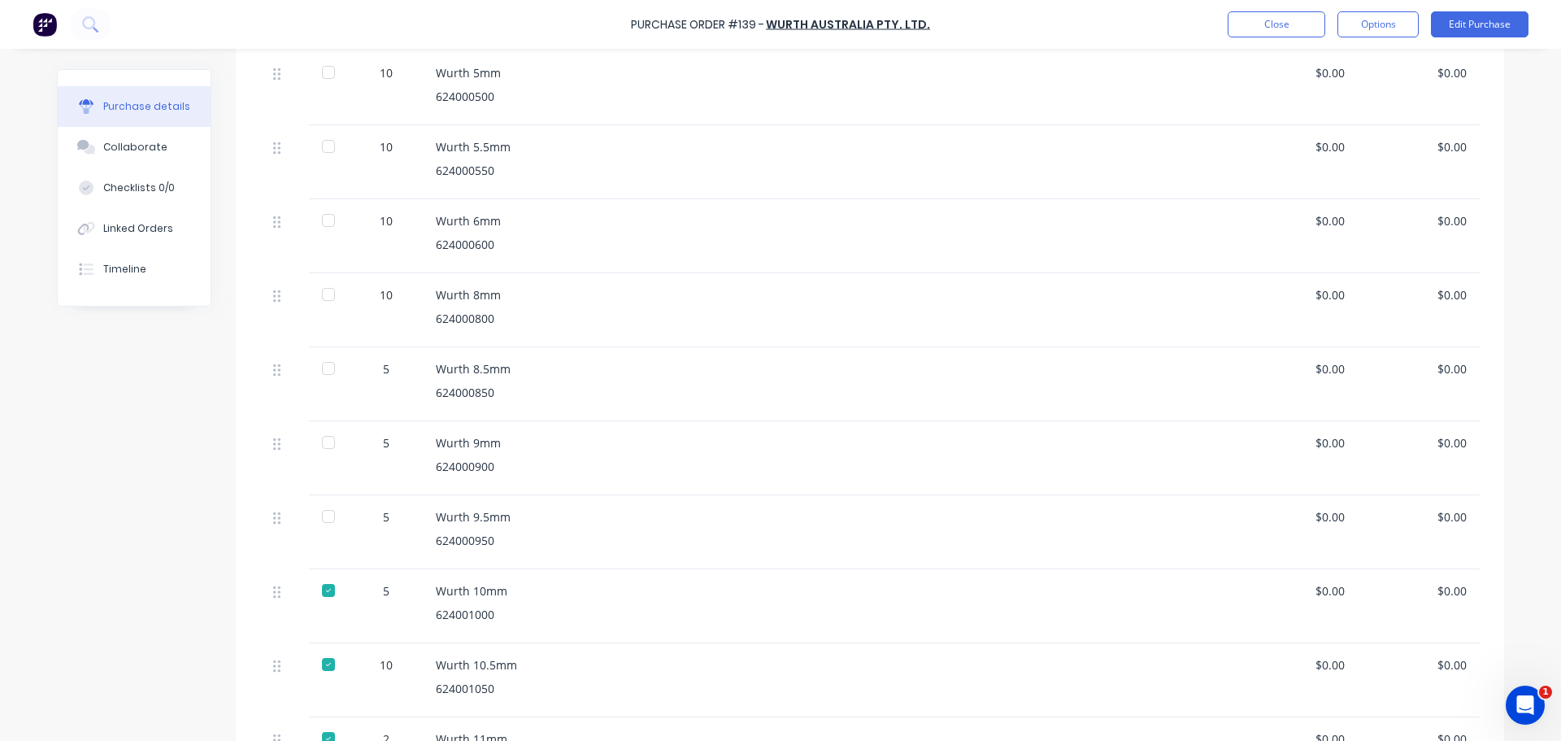
drag, startPoint x: 326, startPoint y: 443, endPoint x: 320, endPoint y: 398, distance: 45.1
click at [326, 442] on div at bounding box center [328, 442] width 33 height 33
click at [316, 351] on div at bounding box center [329, 384] width 41 height 74
click at [320, 362] on div at bounding box center [328, 368] width 33 height 33
click at [324, 308] on div at bounding box center [328, 294] width 33 height 33
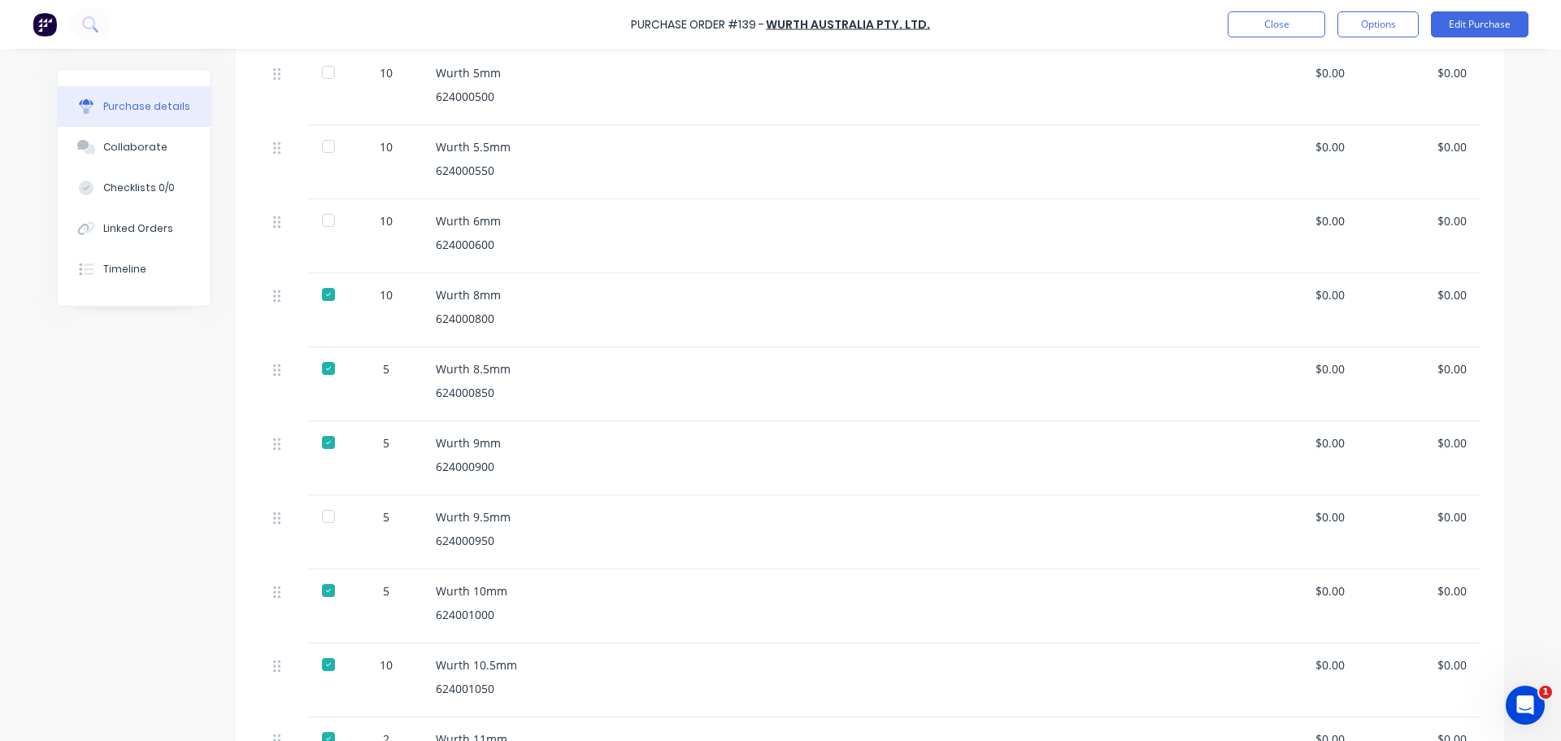
click at [330, 207] on div at bounding box center [328, 220] width 33 height 33
click at [319, 139] on div at bounding box center [328, 146] width 33 height 33
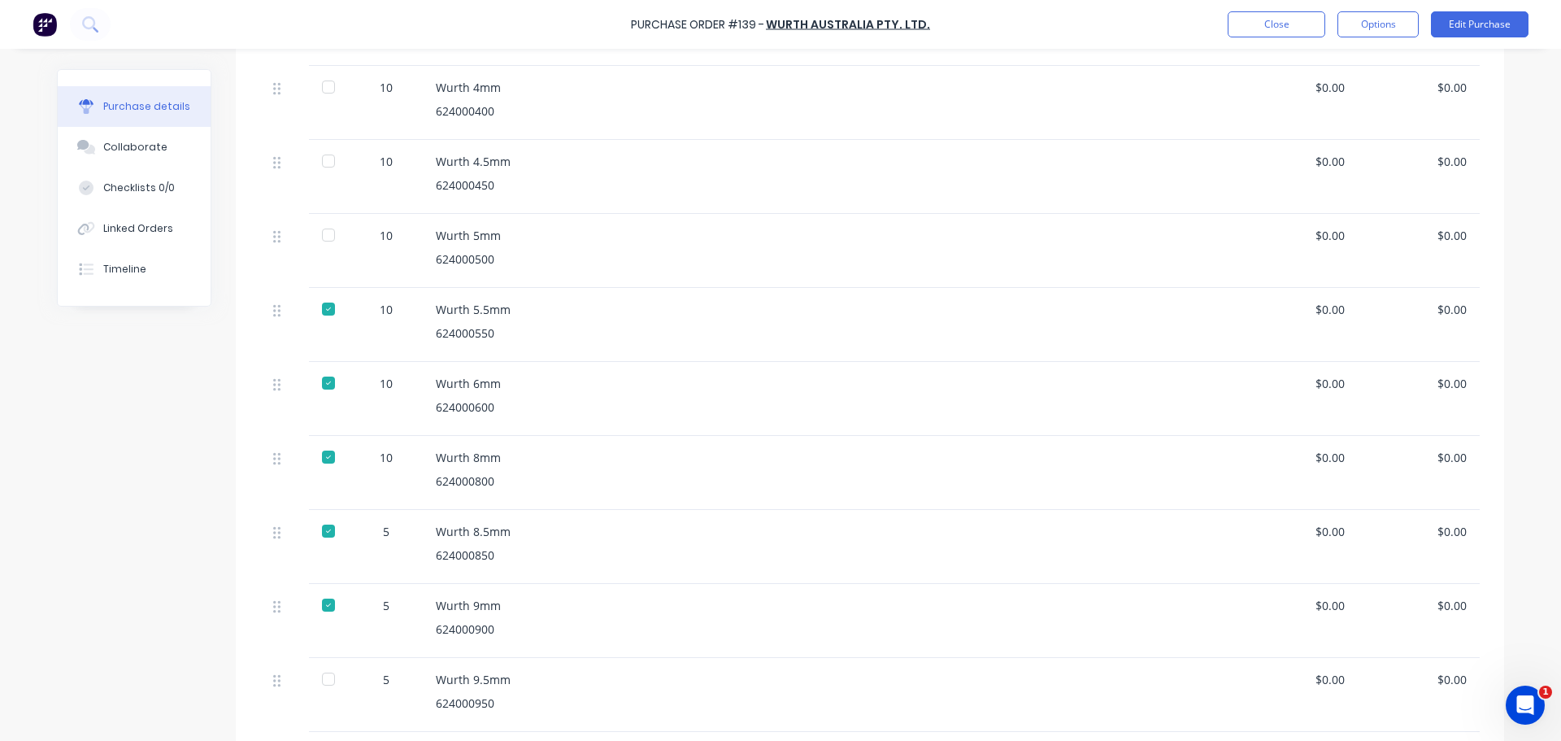
click at [327, 236] on div at bounding box center [328, 235] width 33 height 33
click at [317, 163] on div "Updating received items... Loading..." at bounding box center [780, 111] width 1561 height 222
click at [322, 163] on div "Updating received items... Loading..." at bounding box center [780, 111] width 1561 height 222
click at [327, 166] on div at bounding box center [328, 161] width 33 height 33
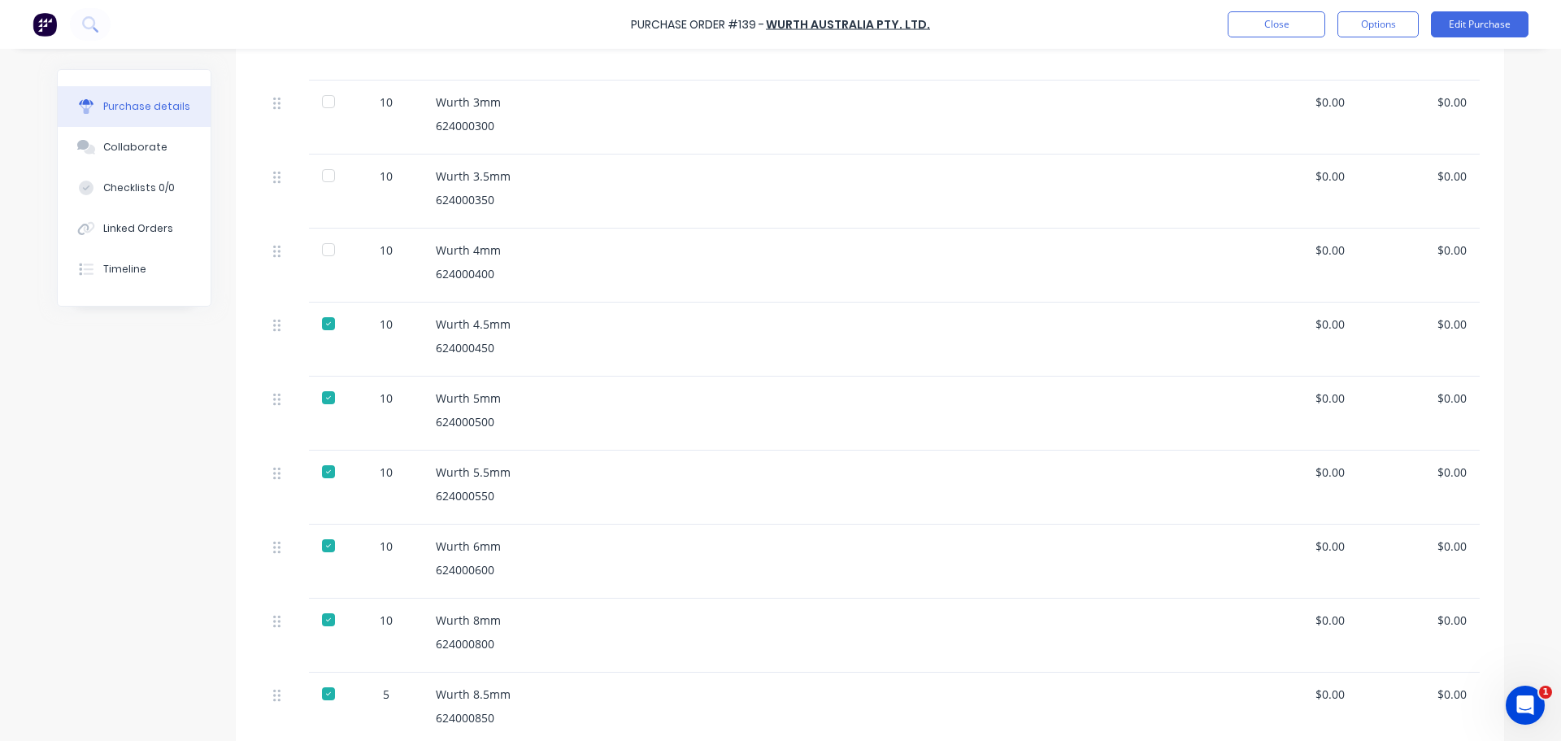
click at [332, 271] on div at bounding box center [329, 265] width 41 height 74
click at [328, 262] on div at bounding box center [328, 249] width 33 height 33
click at [328, 176] on div at bounding box center [328, 175] width 33 height 33
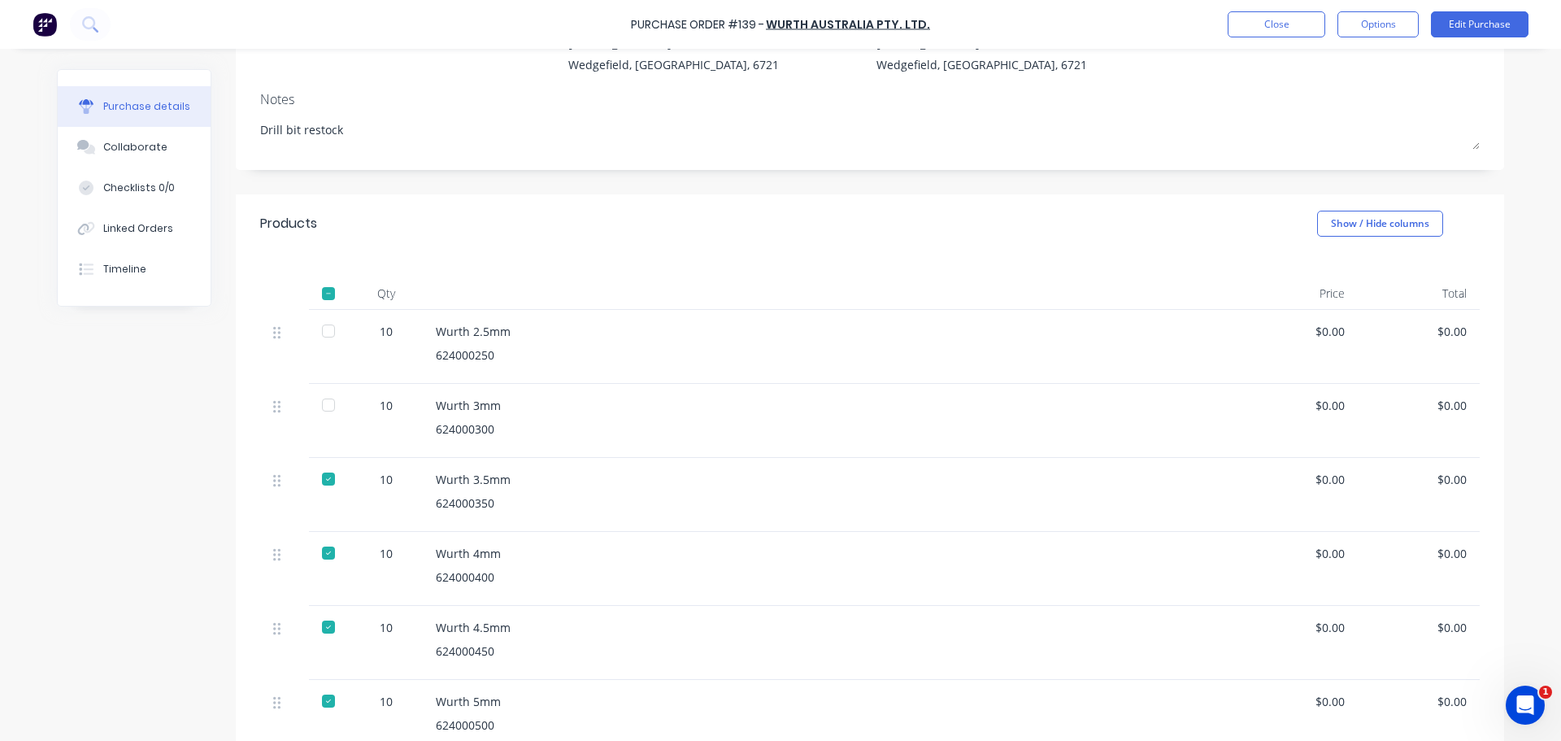
scroll to position [163, 0]
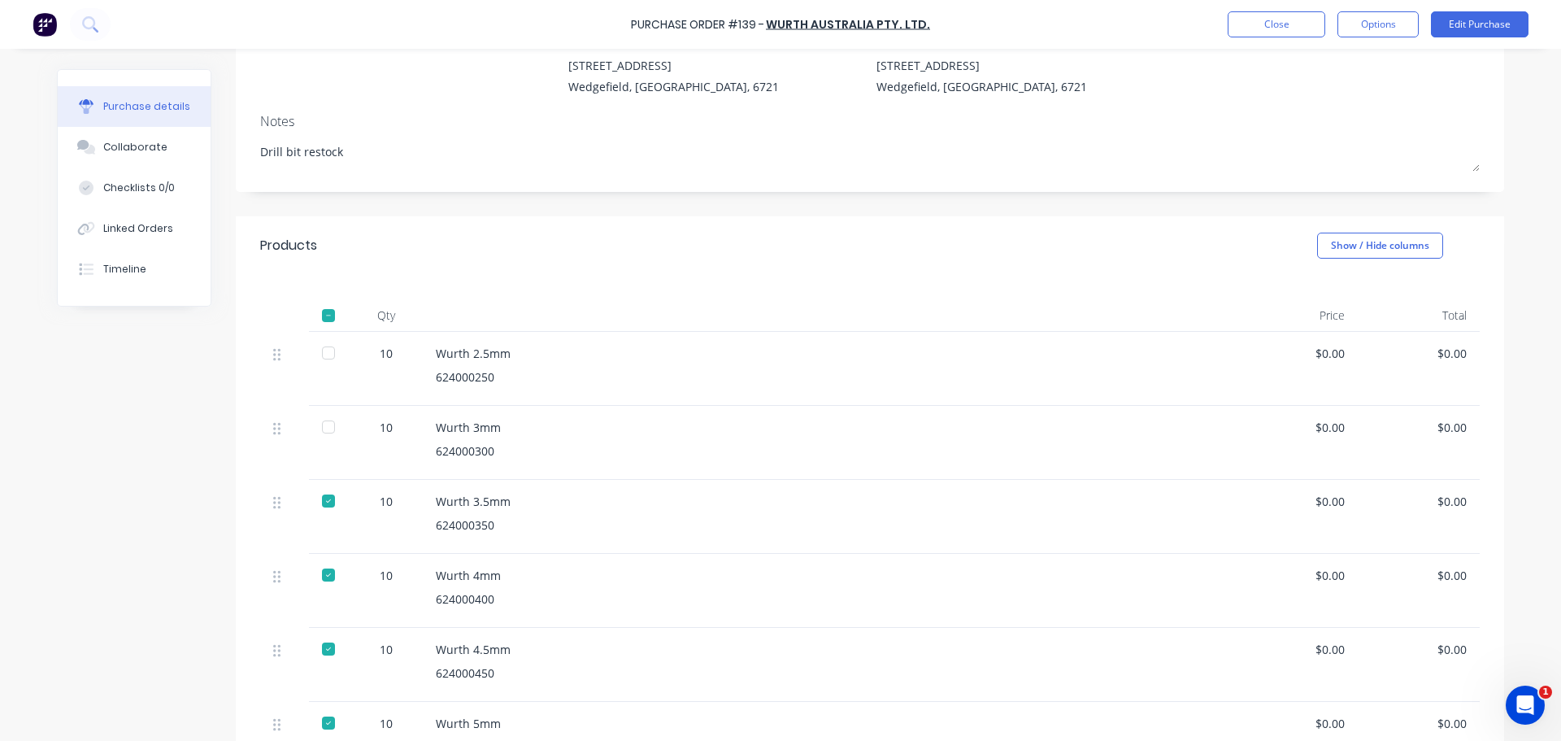
click at [323, 432] on div at bounding box center [328, 426] width 33 height 33
click at [320, 346] on div at bounding box center [328, 353] width 33 height 33
type textarea "x"
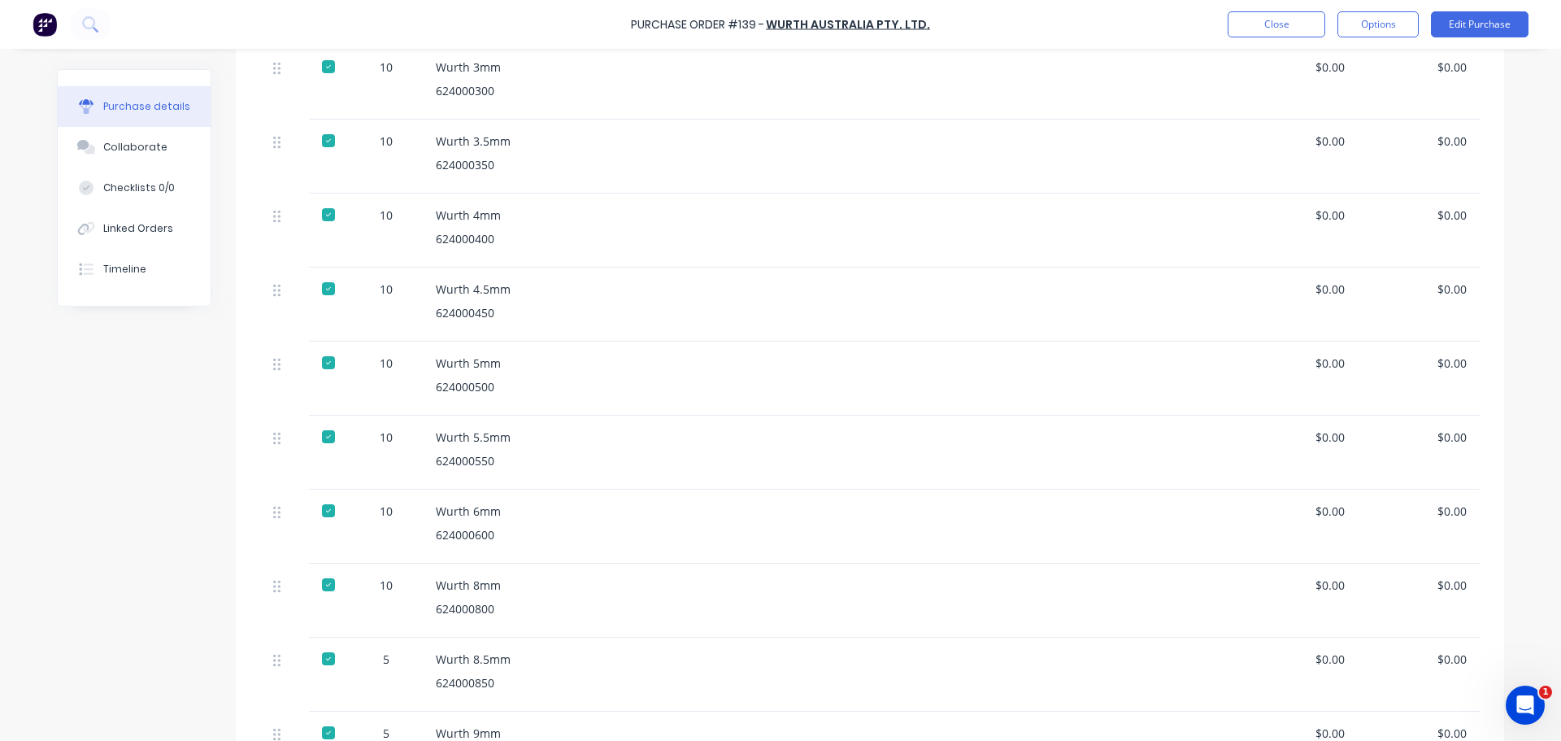
scroll to position [213, 0]
